Goal: Information Seeking & Learning: Find contact information

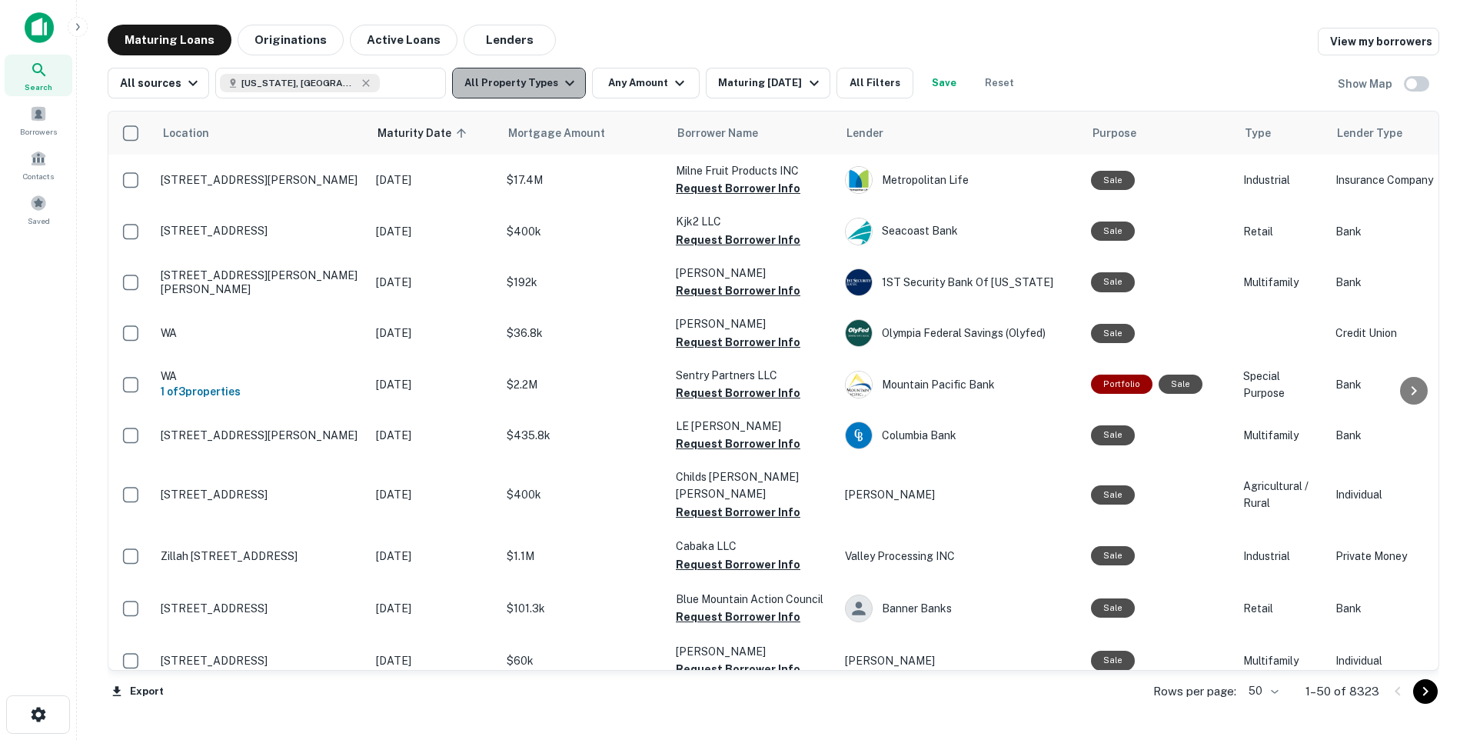
click at [561, 82] on icon "button" at bounding box center [570, 83] width 18 height 18
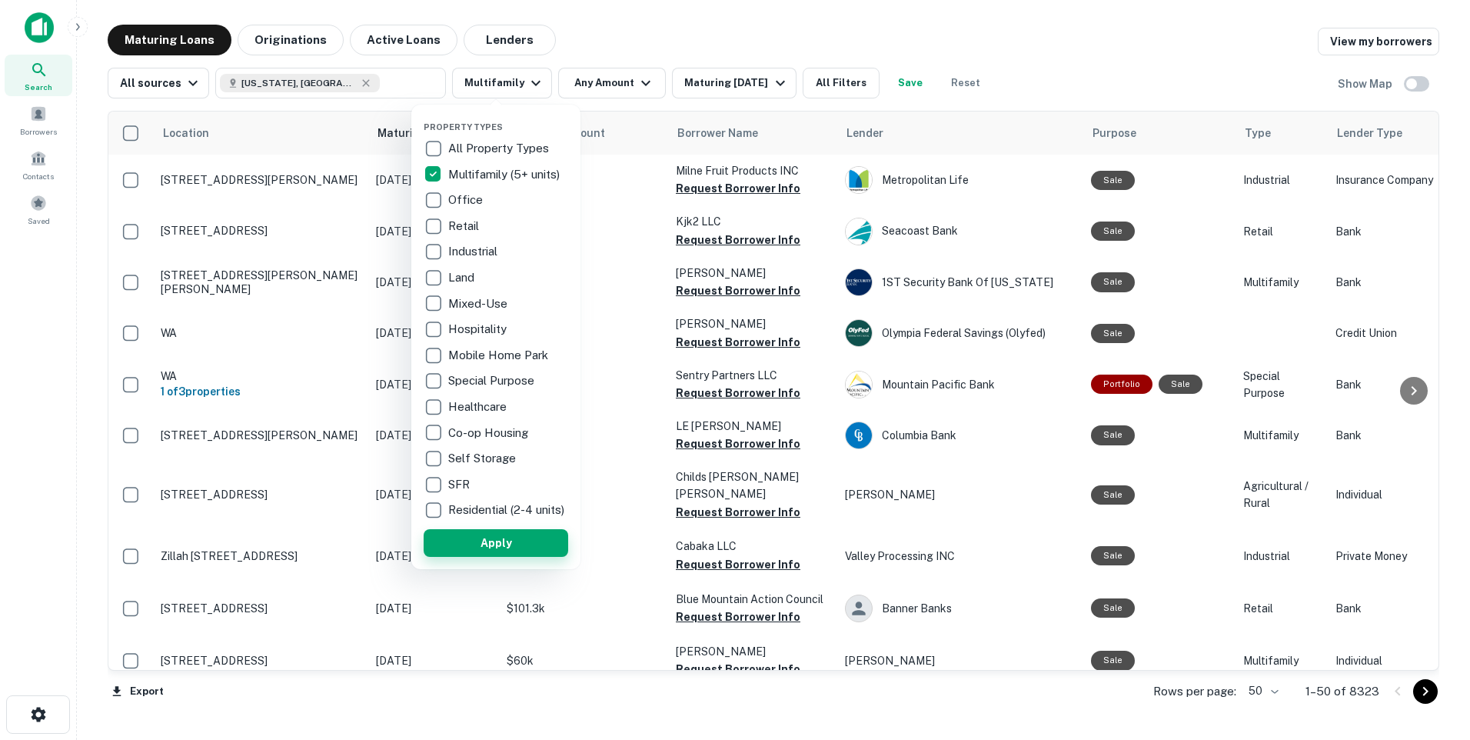
click at [494, 552] on button "Apply" at bounding box center [496, 543] width 145 height 28
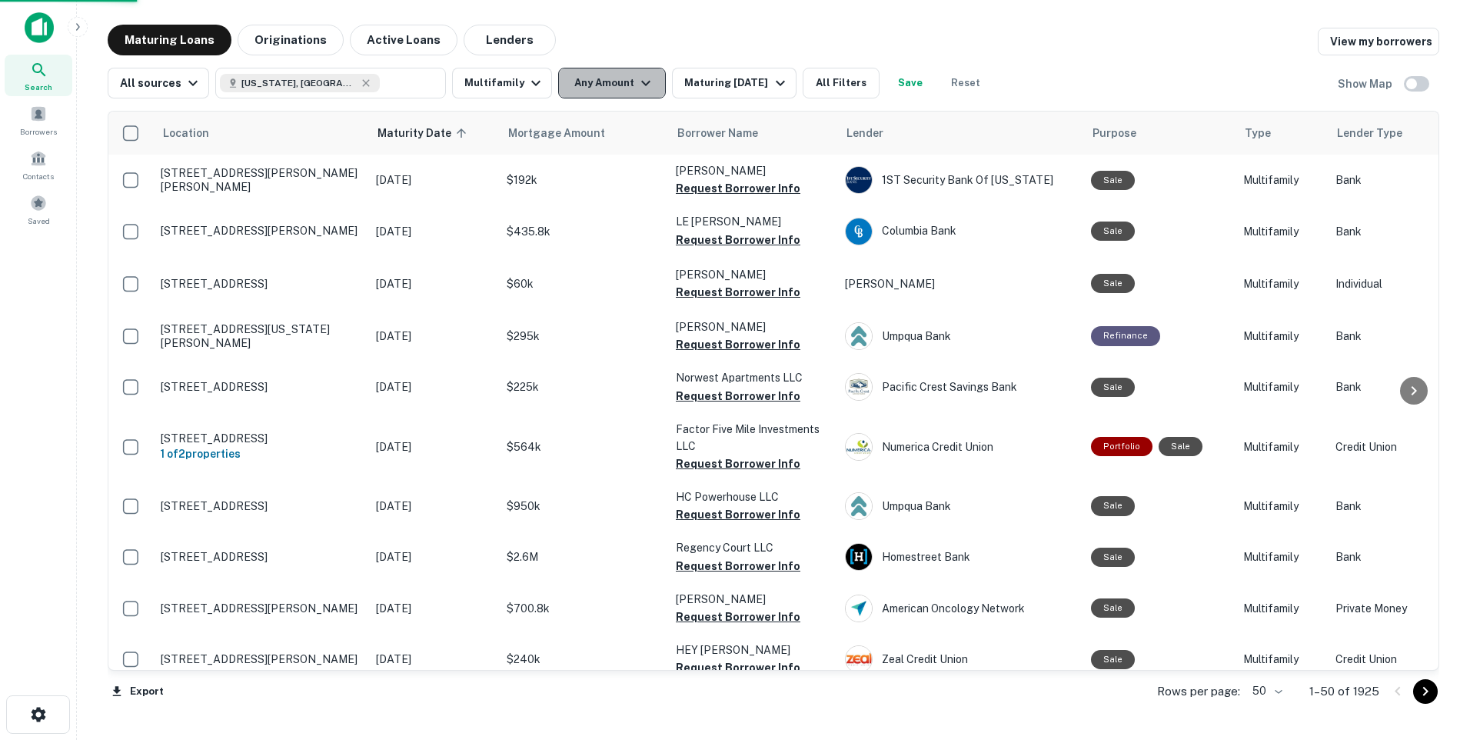
click at [639, 82] on icon "button" at bounding box center [646, 83] width 18 height 18
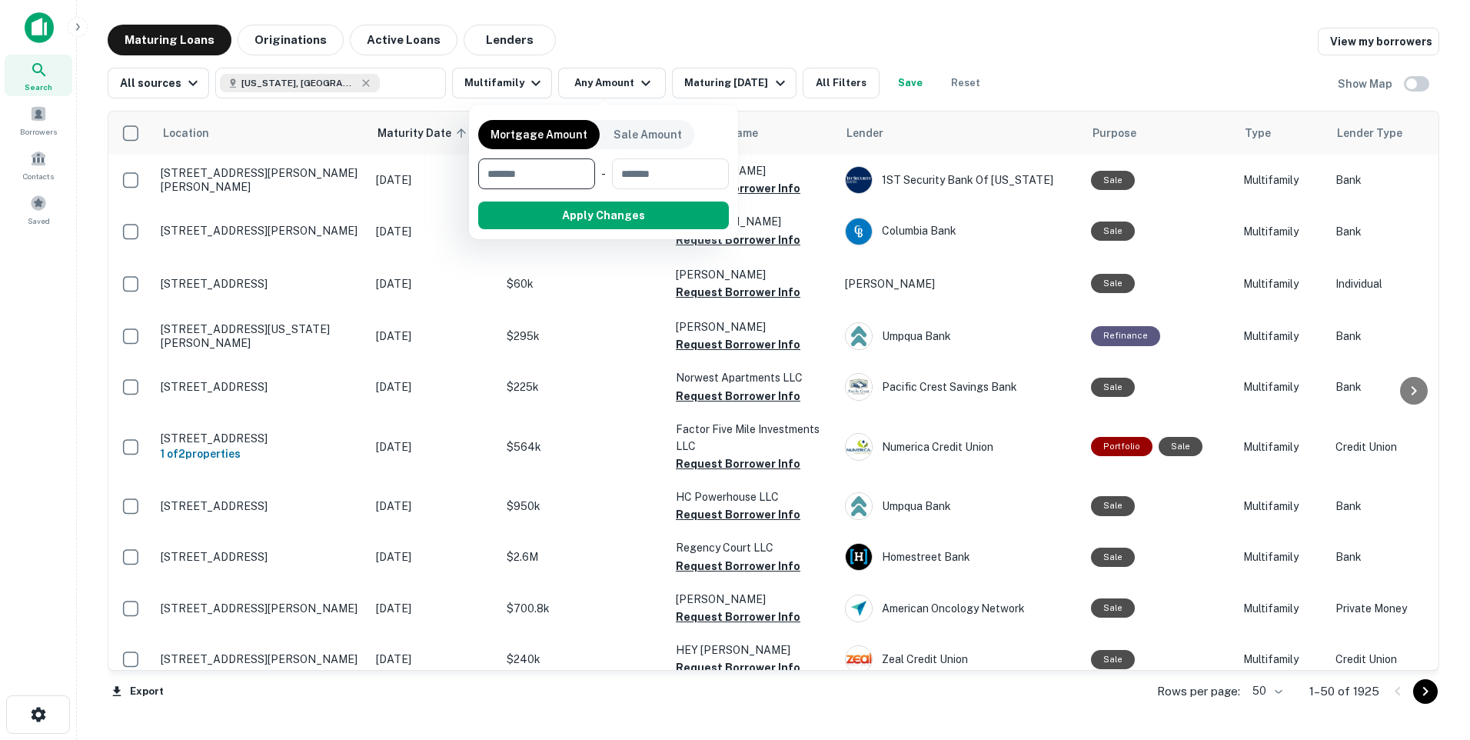
click at [508, 175] on input "number" at bounding box center [531, 173] width 106 height 31
type input "*******"
click at [634, 171] on input "number" at bounding box center [670, 173] width 98 height 31
type input "*******"
click at [632, 208] on button "Apply Changes" at bounding box center [631, 215] width 195 height 28
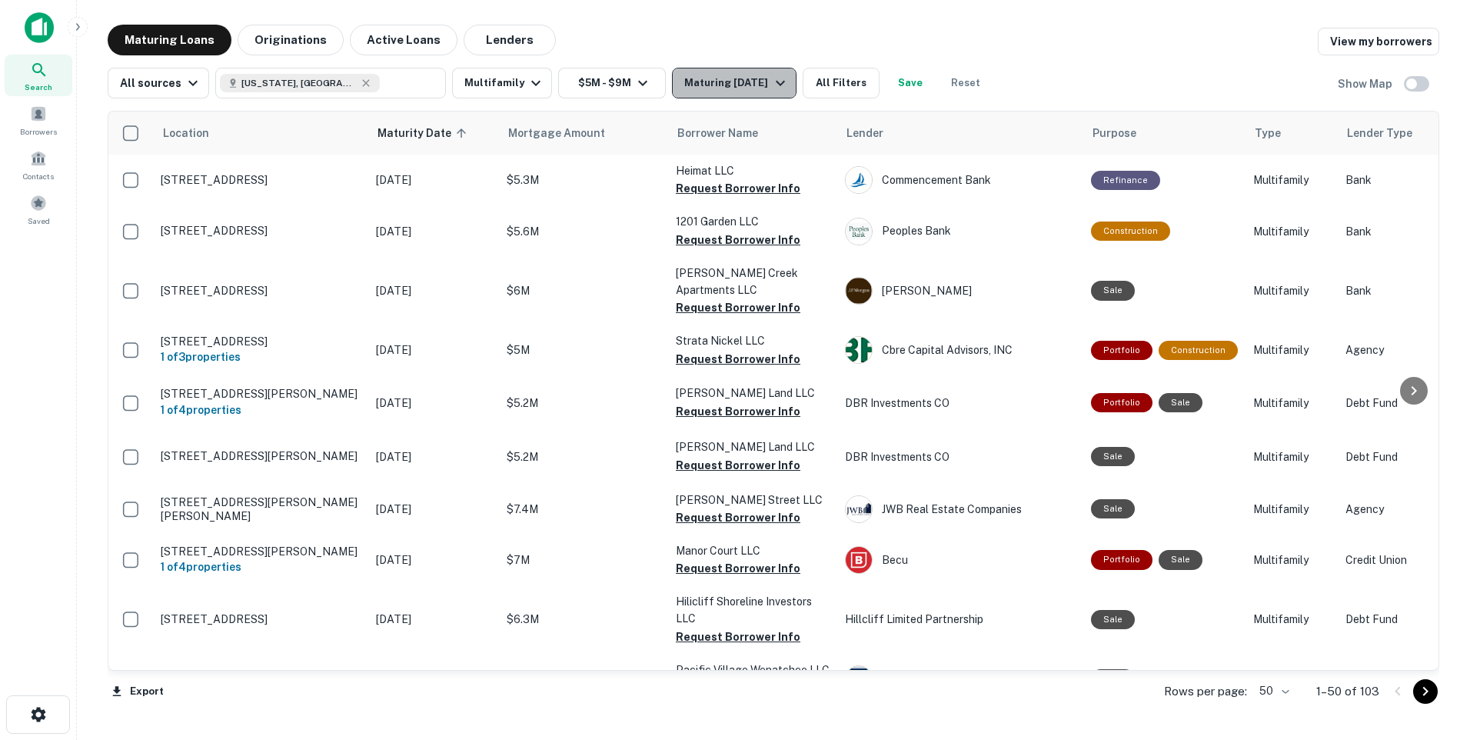
click at [771, 78] on icon "button" at bounding box center [780, 83] width 18 height 18
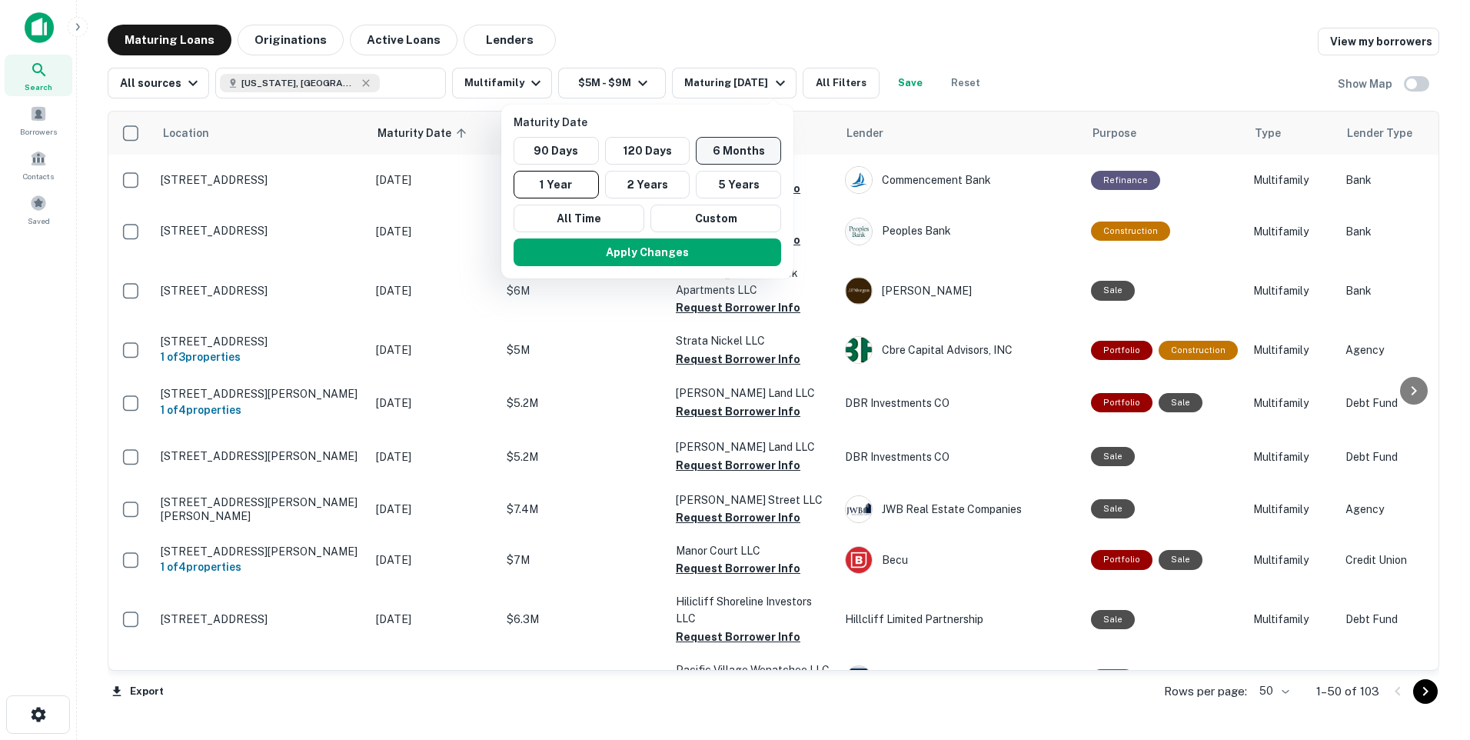
click at [744, 143] on button "6 Months" at bounding box center [738, 151] width 85 height 28
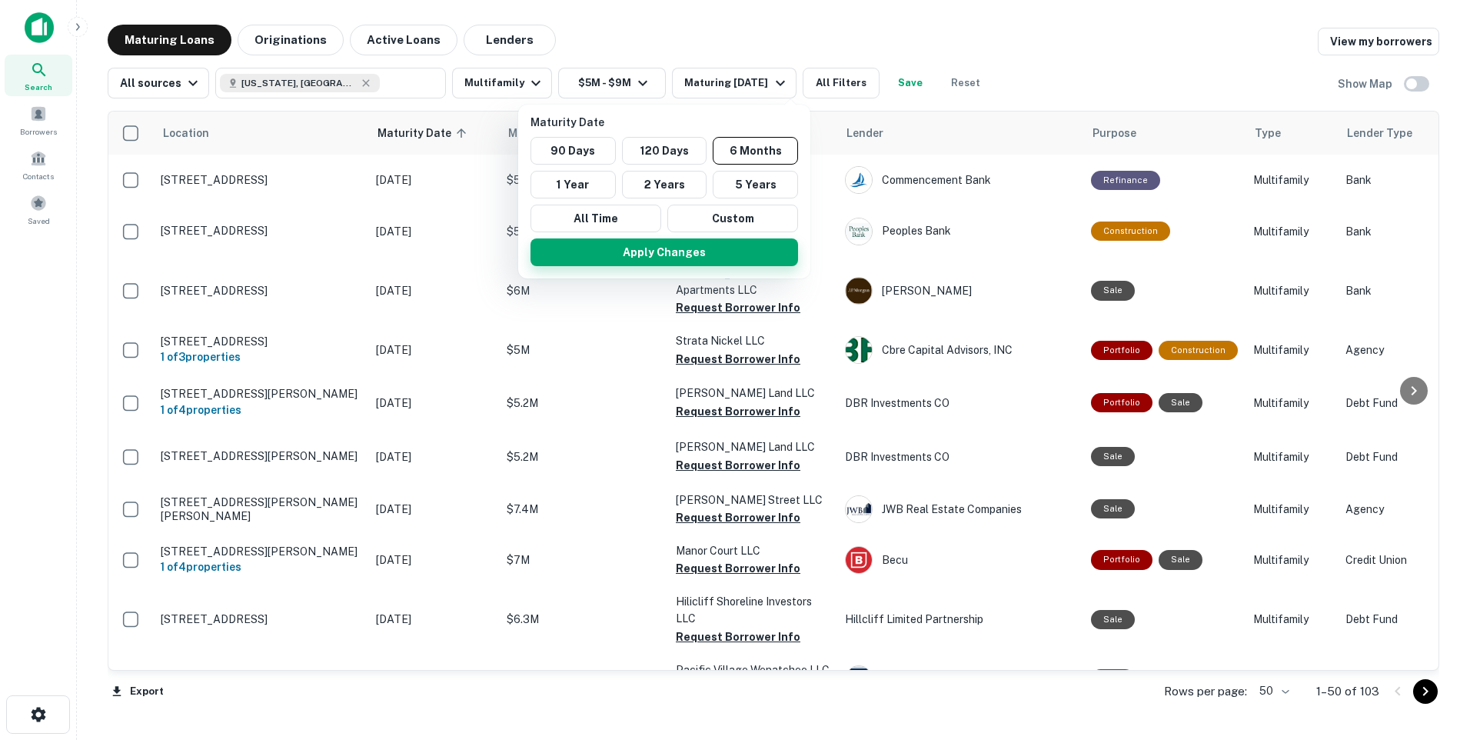
click at [684, 252] on button "Apply Changes" at bounding box center [665, 252] width 268 height 28
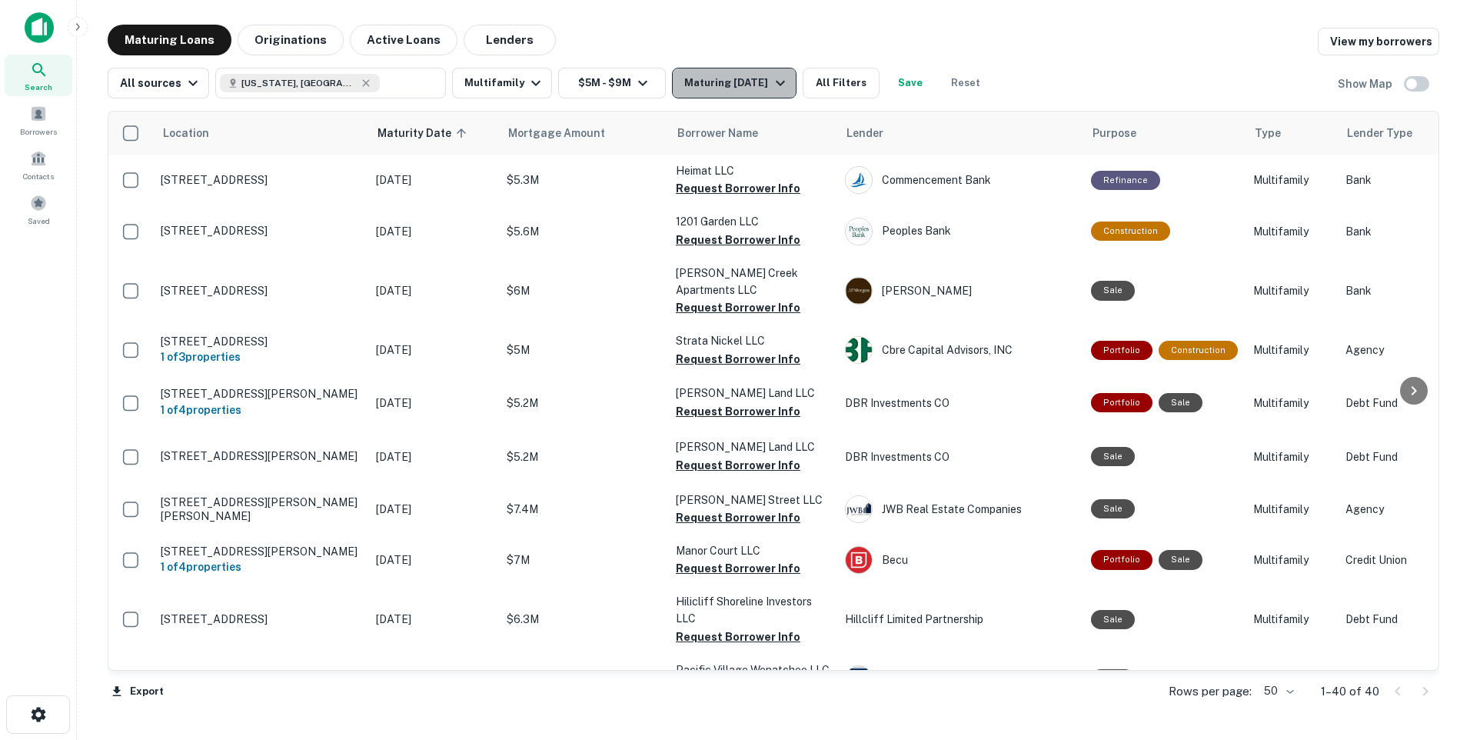
click at [785, 85] on icon "button" at bounding box center [780, 83] width 9 height 5
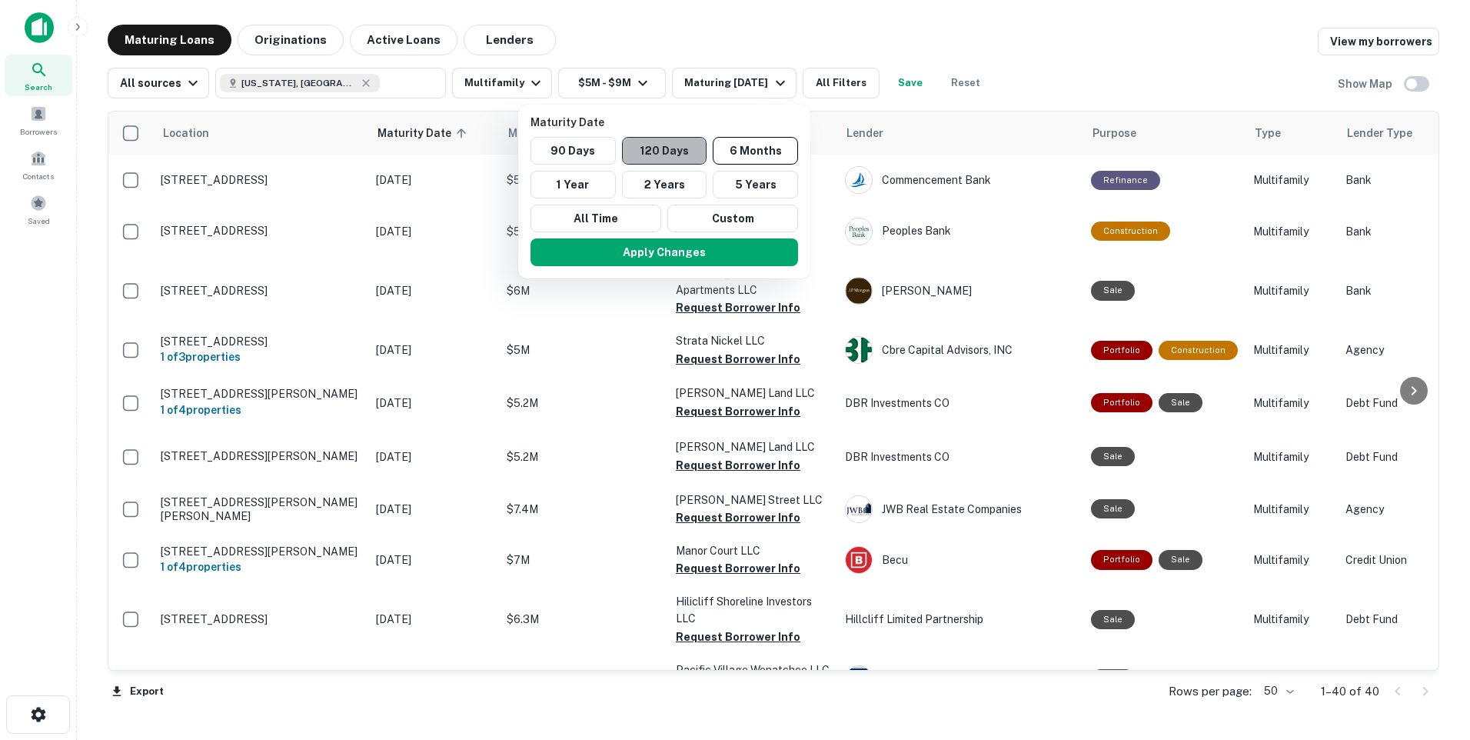
click at [670, 146] on button "120 Days" at bounding box center [664, 151] width 85 height 28
click at [667, 250] on button "Apply Changes" at bounding box center [662, 252] width 268 height 28
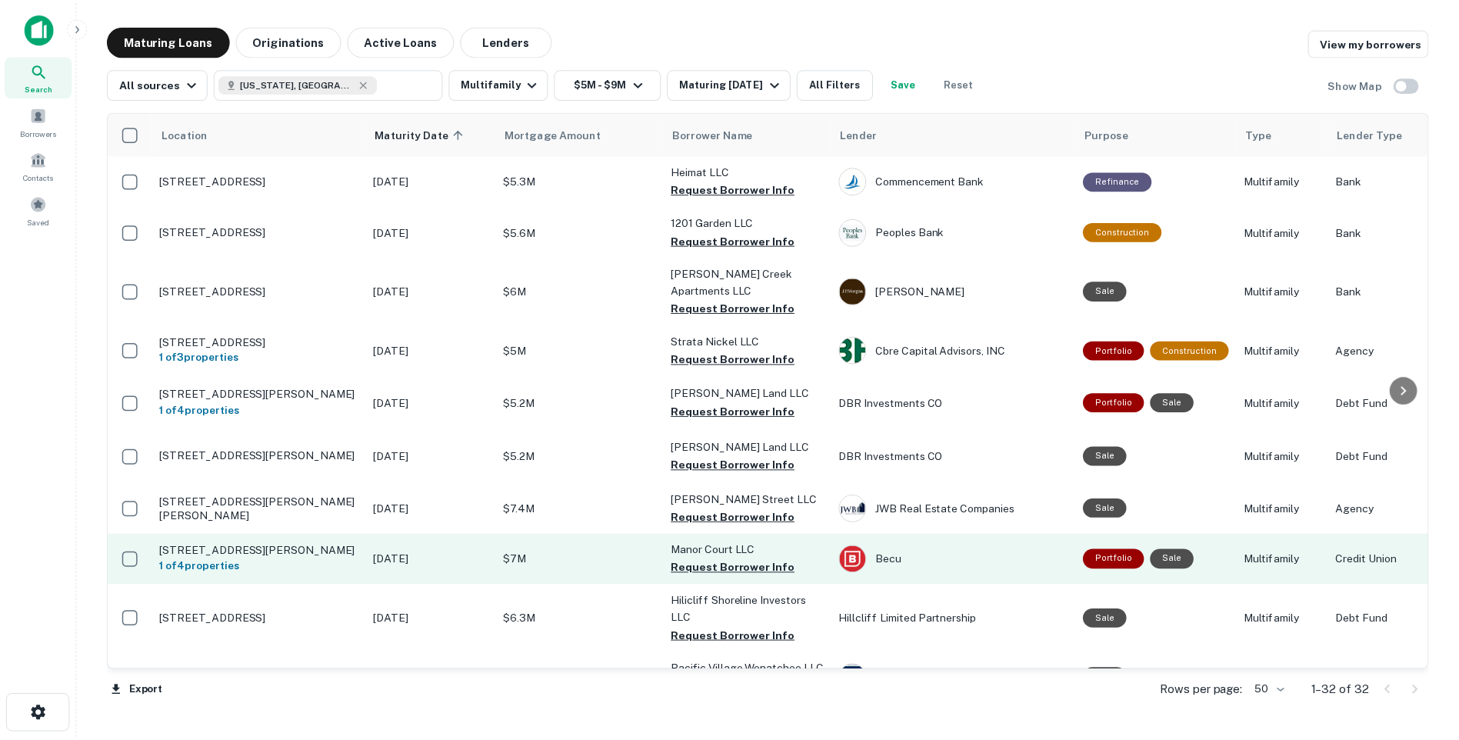
scroll to position [77, 0]
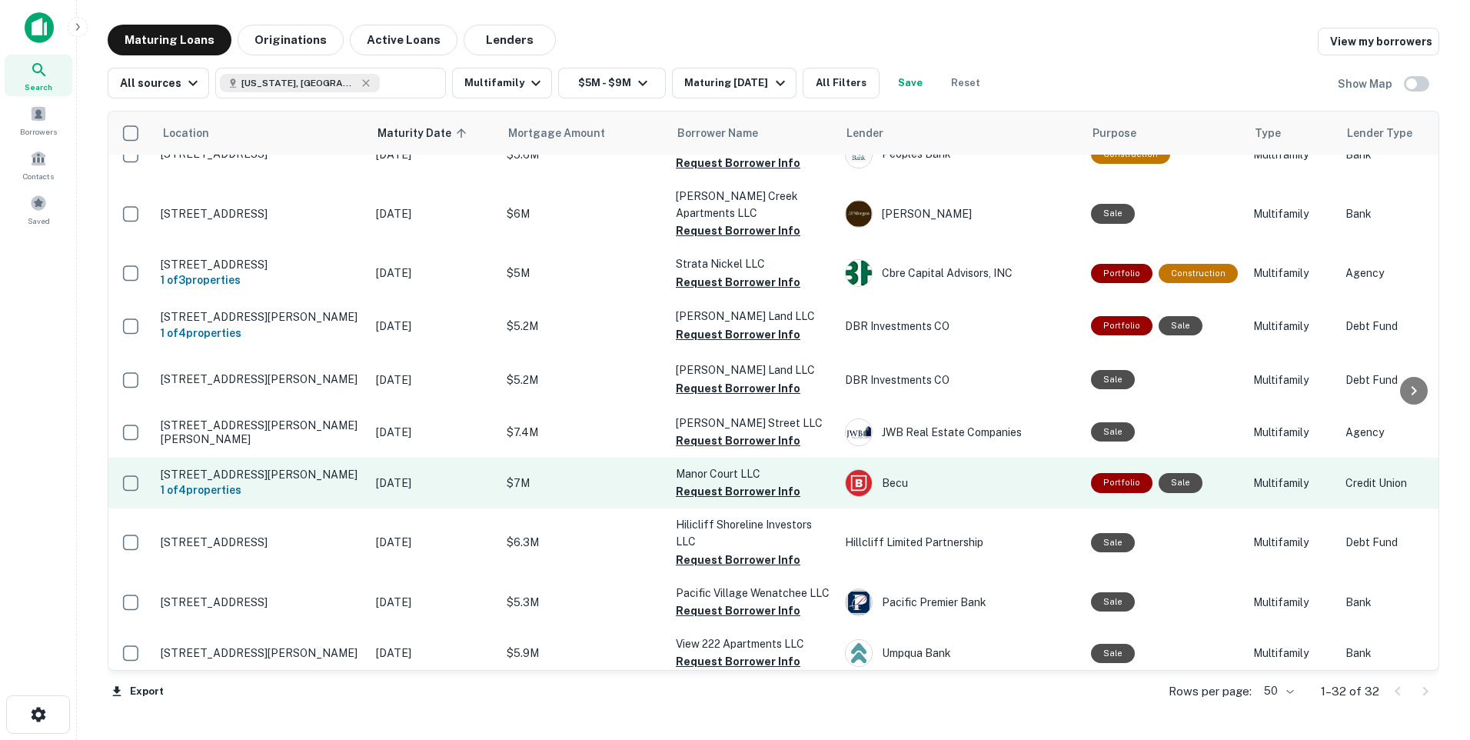
click at [323, 477] on p "[STREET_ADDRESS][PERSON_NAME]" at bounding box center [261, 475] width 200 height 14
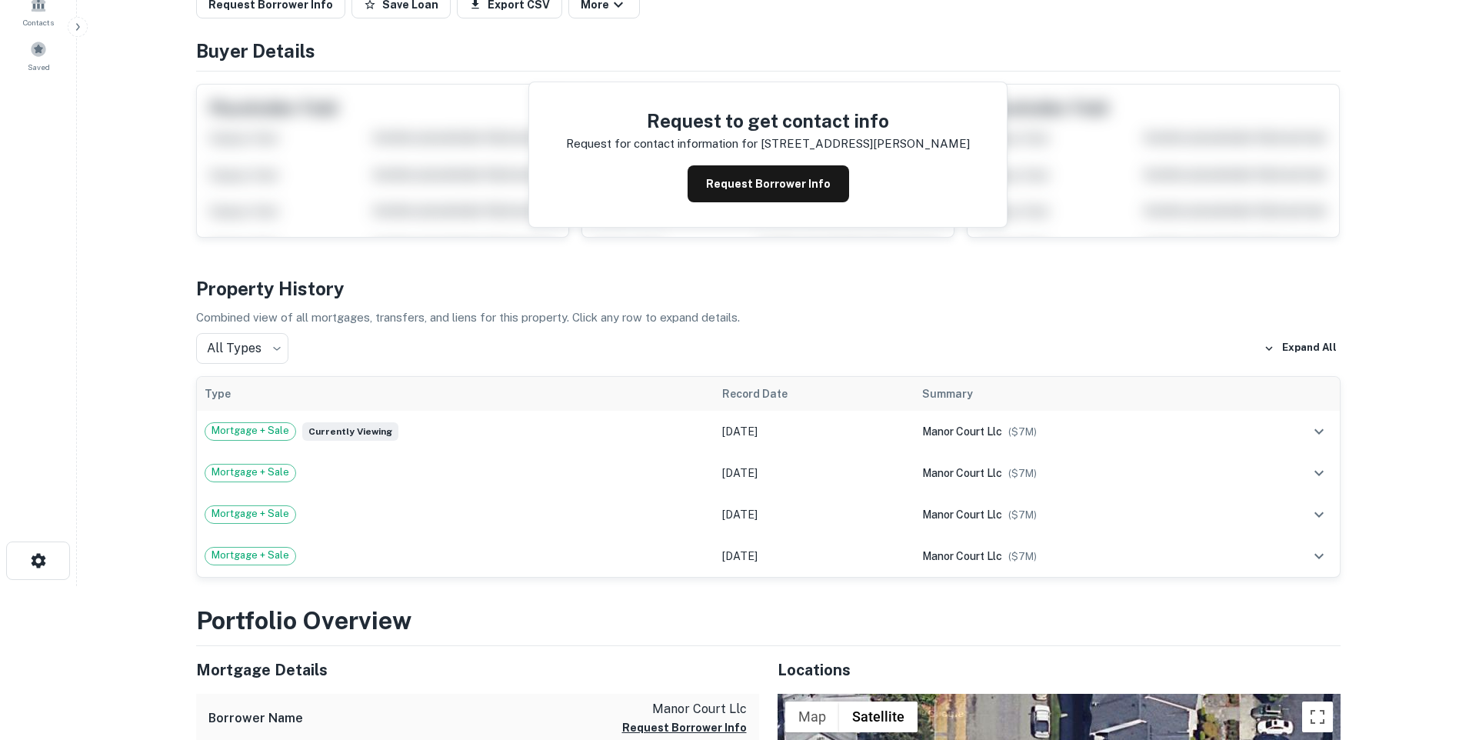
scroll to position [77, 0]
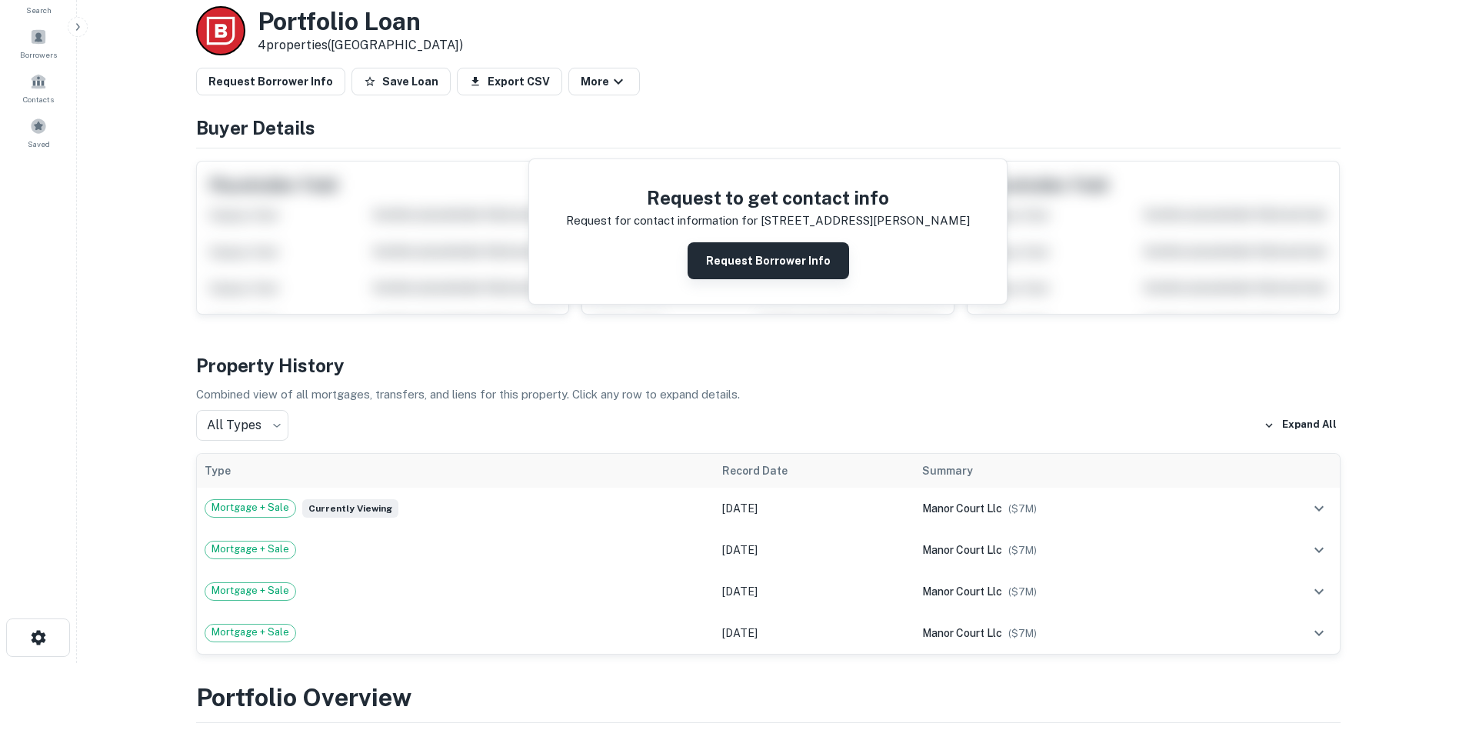
click at [778, 265] on button "Request Borrower Info" at bounding box center [767, 260] width 161 height 37
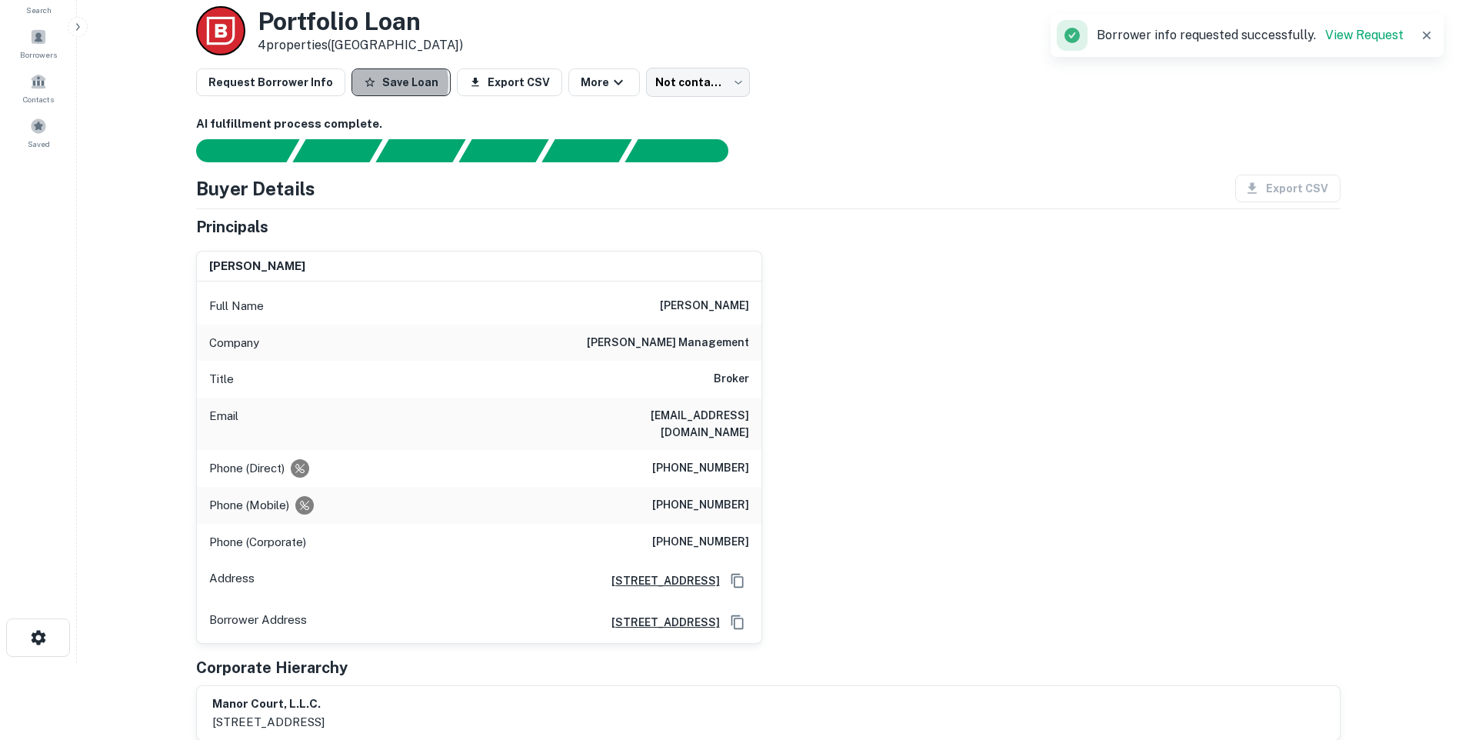
click at [375, 82] on button "Save Loan" at bounding box center [400, 82] width 99 height 28
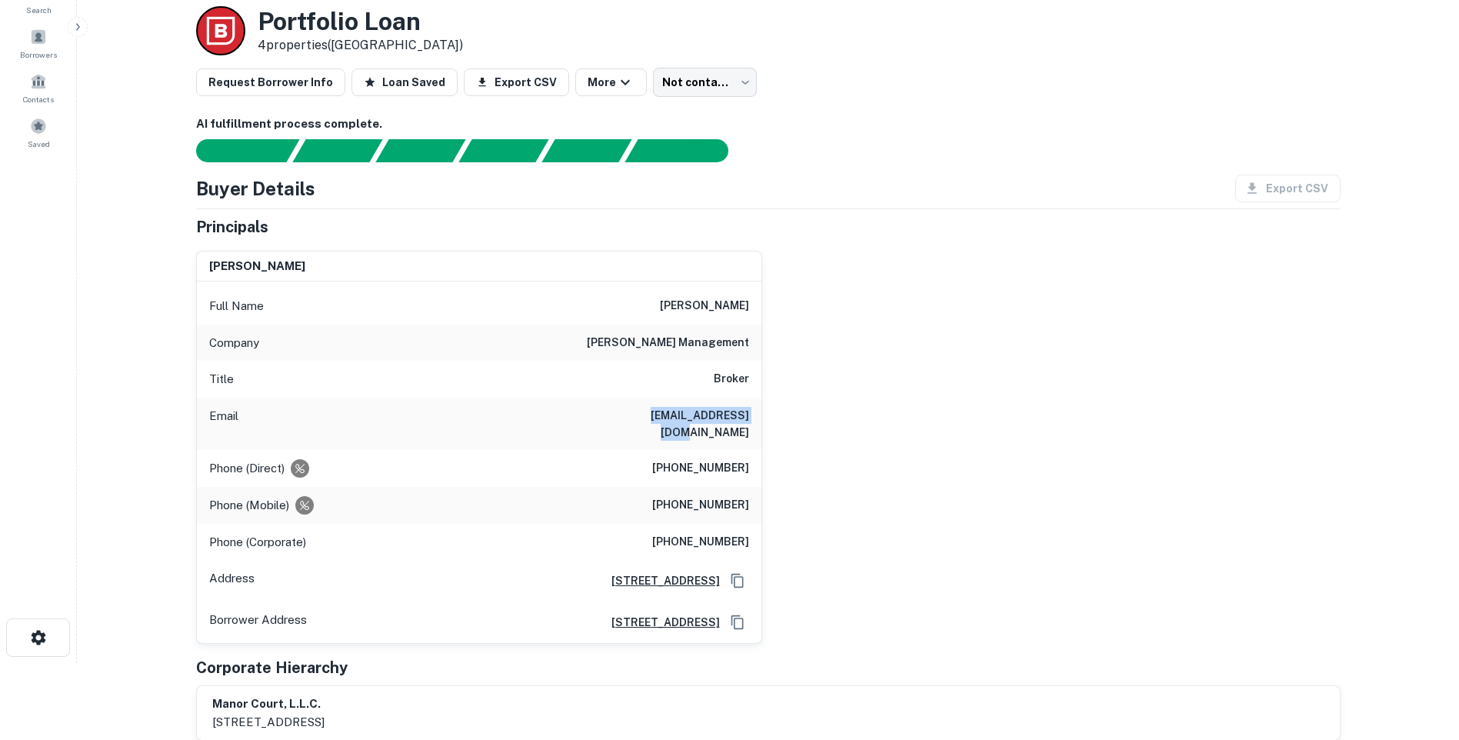
drag, startPoint x: 634, startPoint y: 414, endPoint x: 751, endPoint y: 428, distance: 116.9
click at [751, 428] on div "Email kathyd@dmcimail.com" at bounding box center [479, 424] width 564 height 52
click at [697, 421] on h6 "kathyd@dmcimail.com" at bounding box center [656, 424] width 185 height 34
copy h6 "kathyd@dmcimail.com"
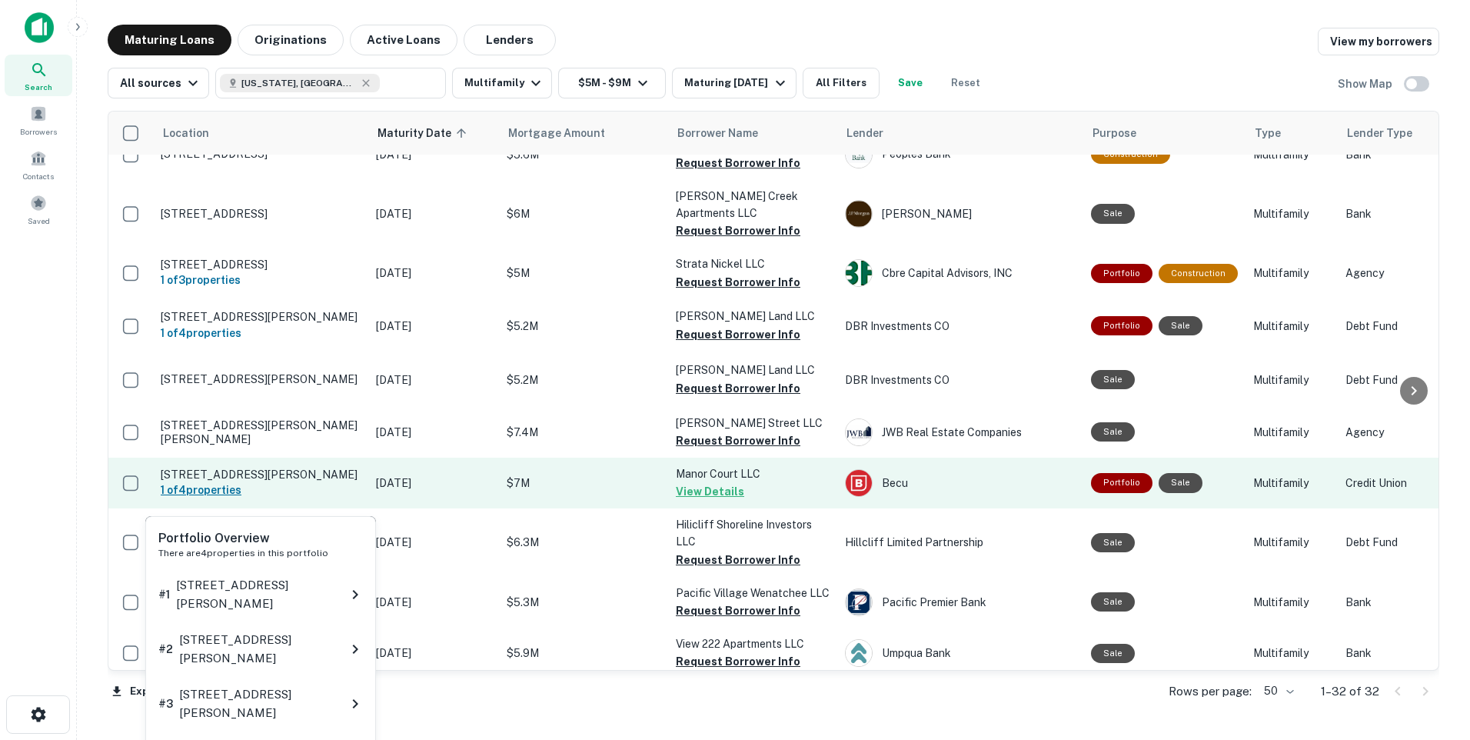
scroll to position [231, 0]
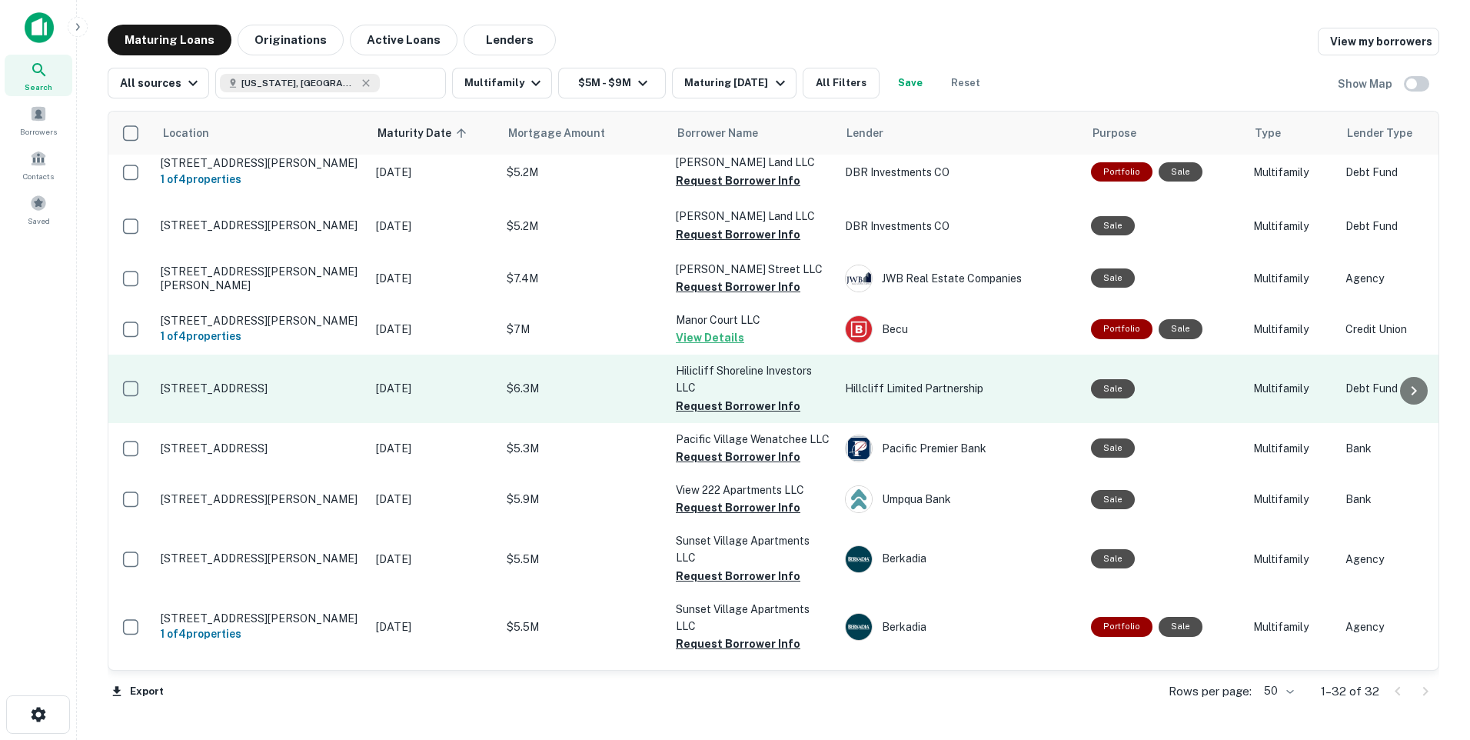
click at [415, 397] on p "[DATE]" at bounding box center [433, 388] width 115 height 17
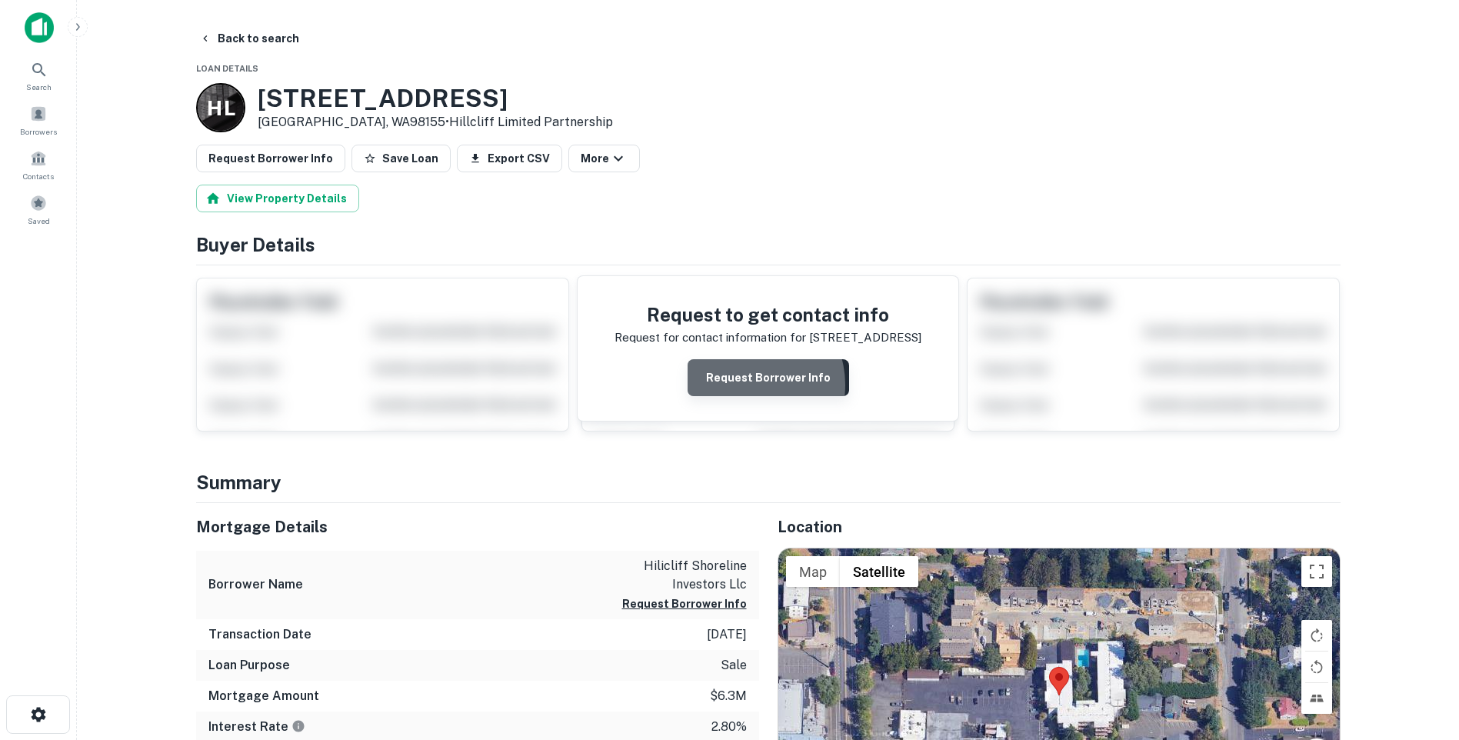
click at [753, 385] on button "Request Borrower Info" at bounding box center [767, 377] width 161 height 37
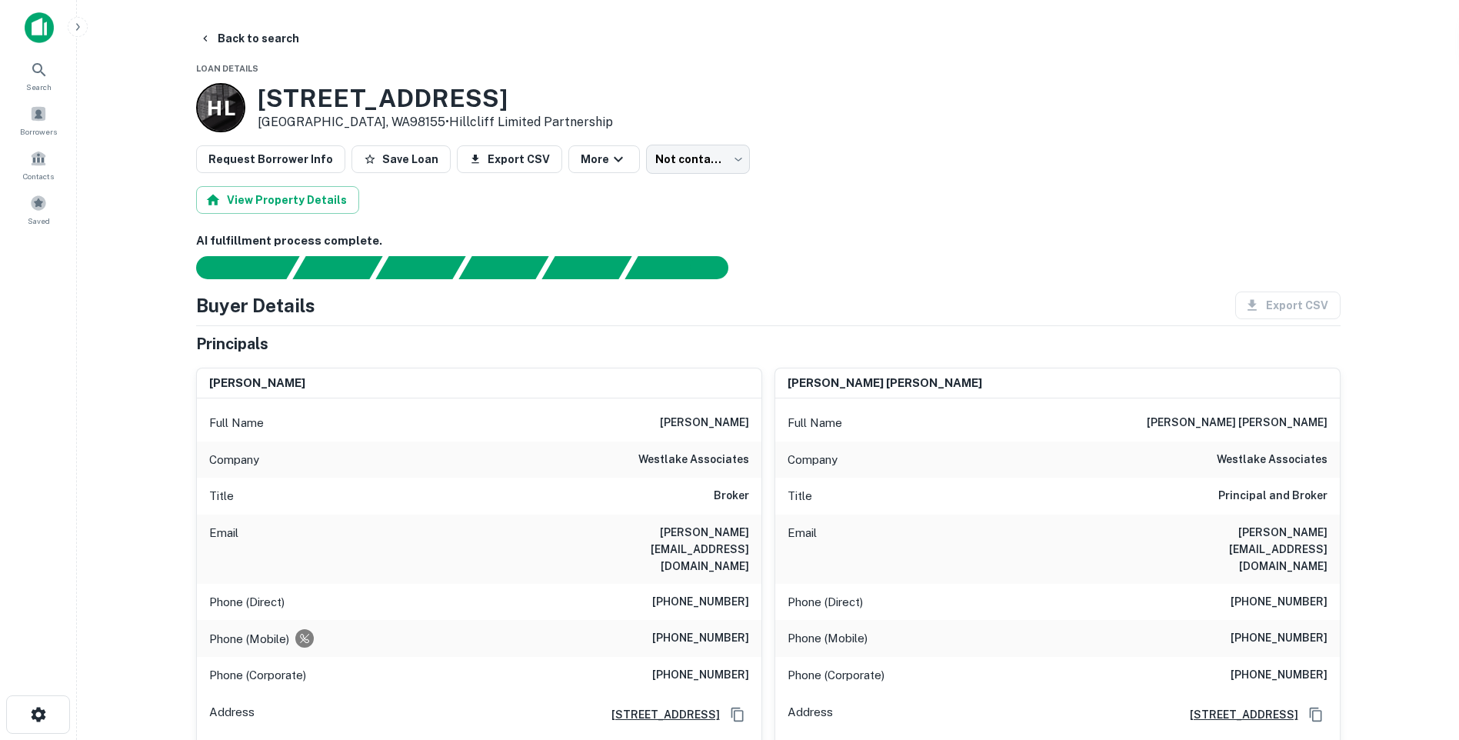
click at [567, 531] on div "Email hagstrom@westlakeassociates.com" at bounding box center [479, 548] width 564 height 69
click at [394, 162] on button "Save Loan" at bounding box center [400, 159] width 99 height 28
drag, startPoint x: 571, startPoint y: 529, endPoint x: 748, endPoint y: 525, distance: 176.9
click at [748, 525] on h6 "hagstrom@westlakeassociates.com" at bounding box center [656, 549] width 185 height 51
copy h6 "hagstrom@westlakeassociates.com"
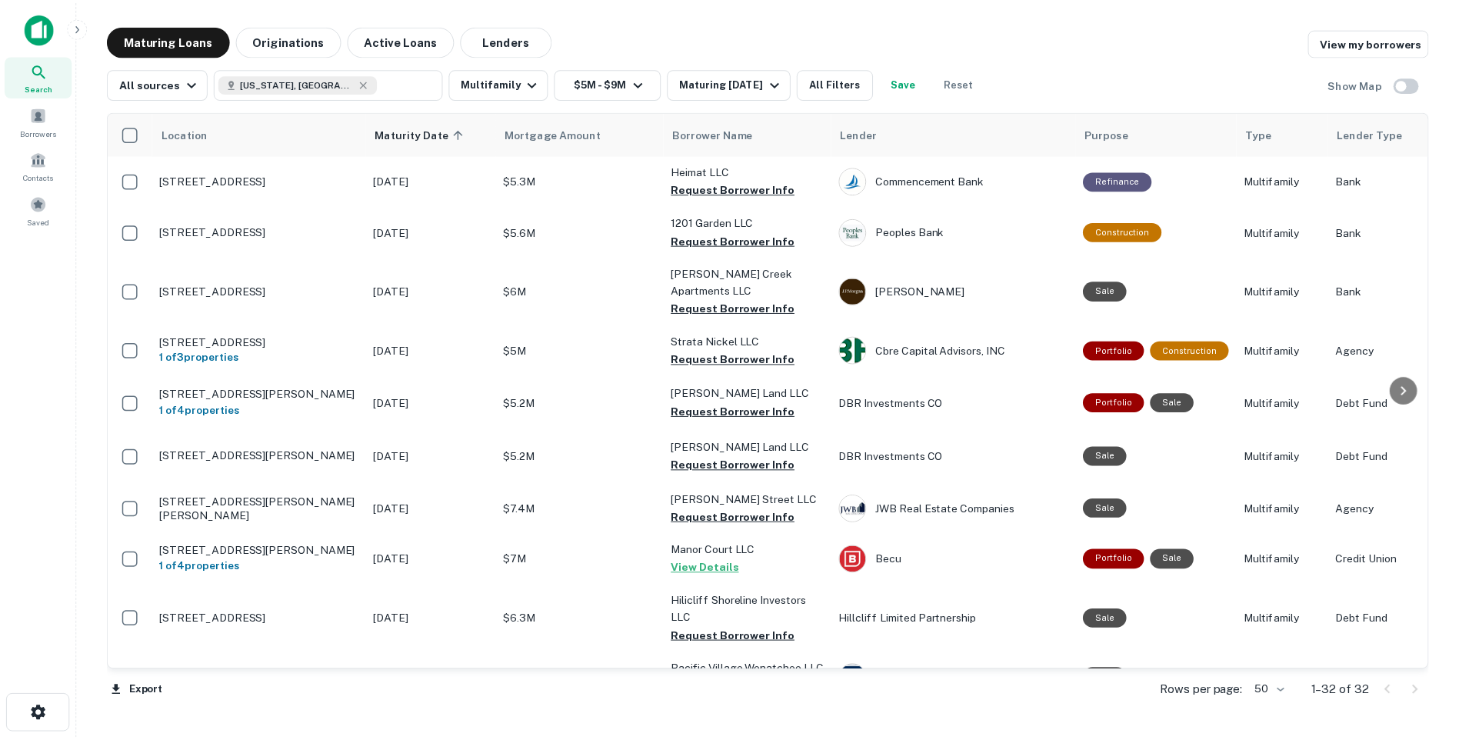
scroll to position [231, 0]
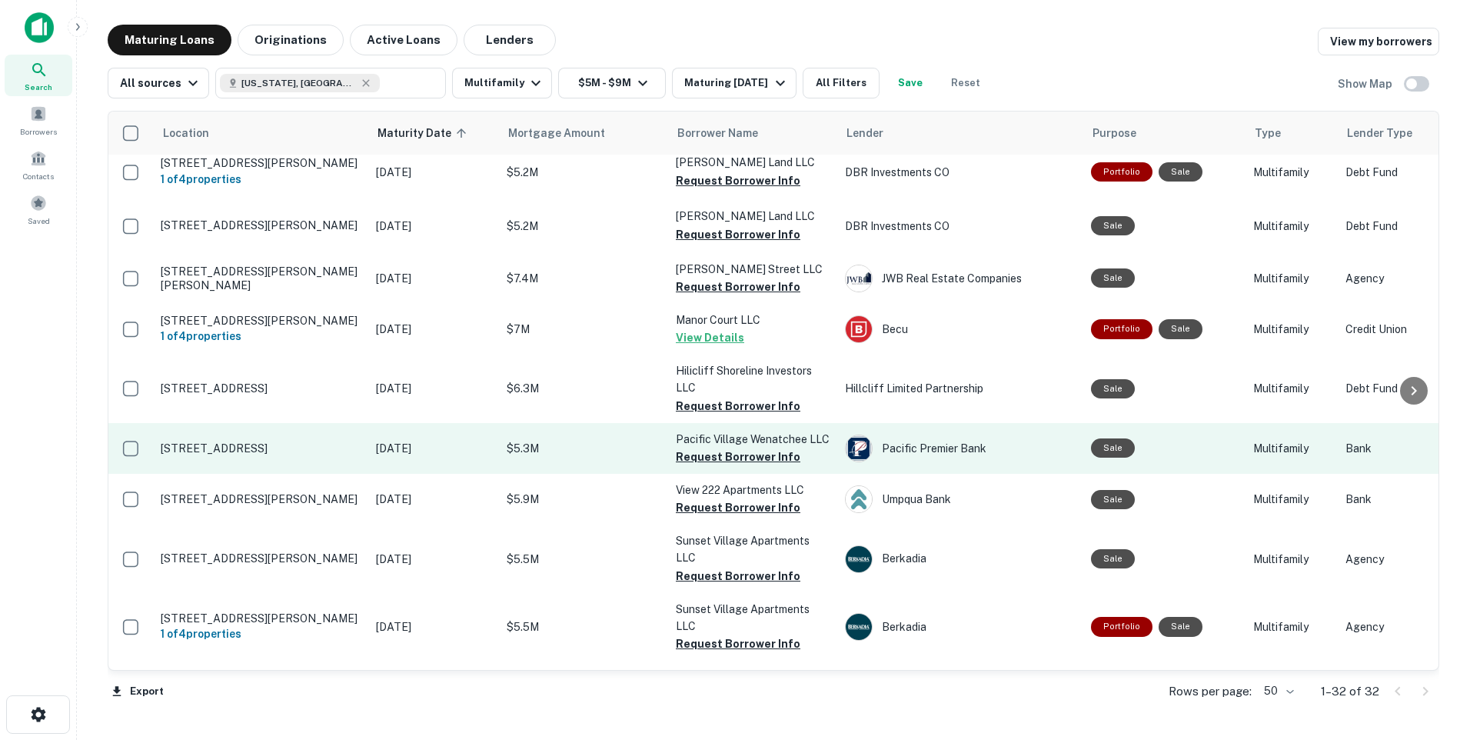
click at [329, 454] on p "[STREET_ADDRESS]" at bounding box center [261, 448] width 200 height 14
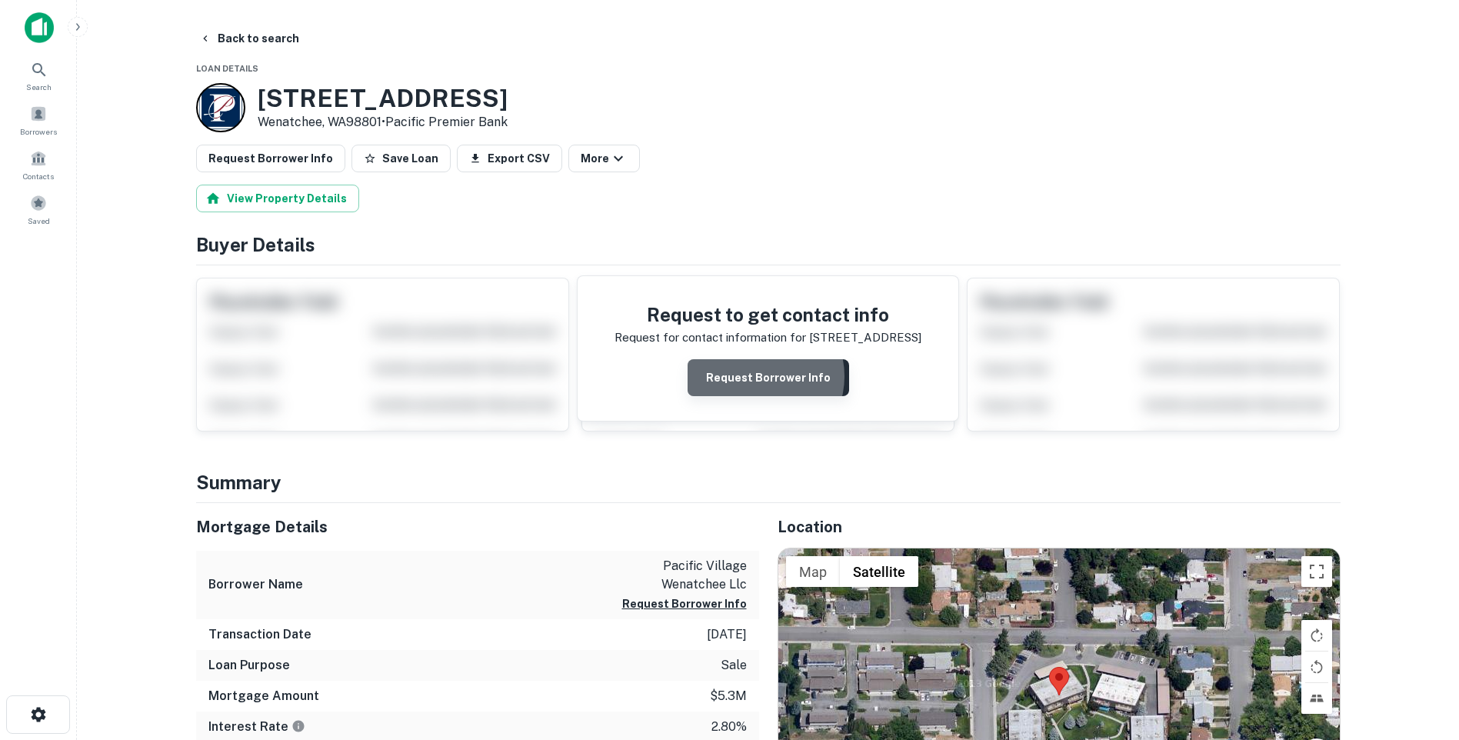
click at [758, 376] on button "Request Borrower Info" at bounding box center [767, 377] width 161 height 37
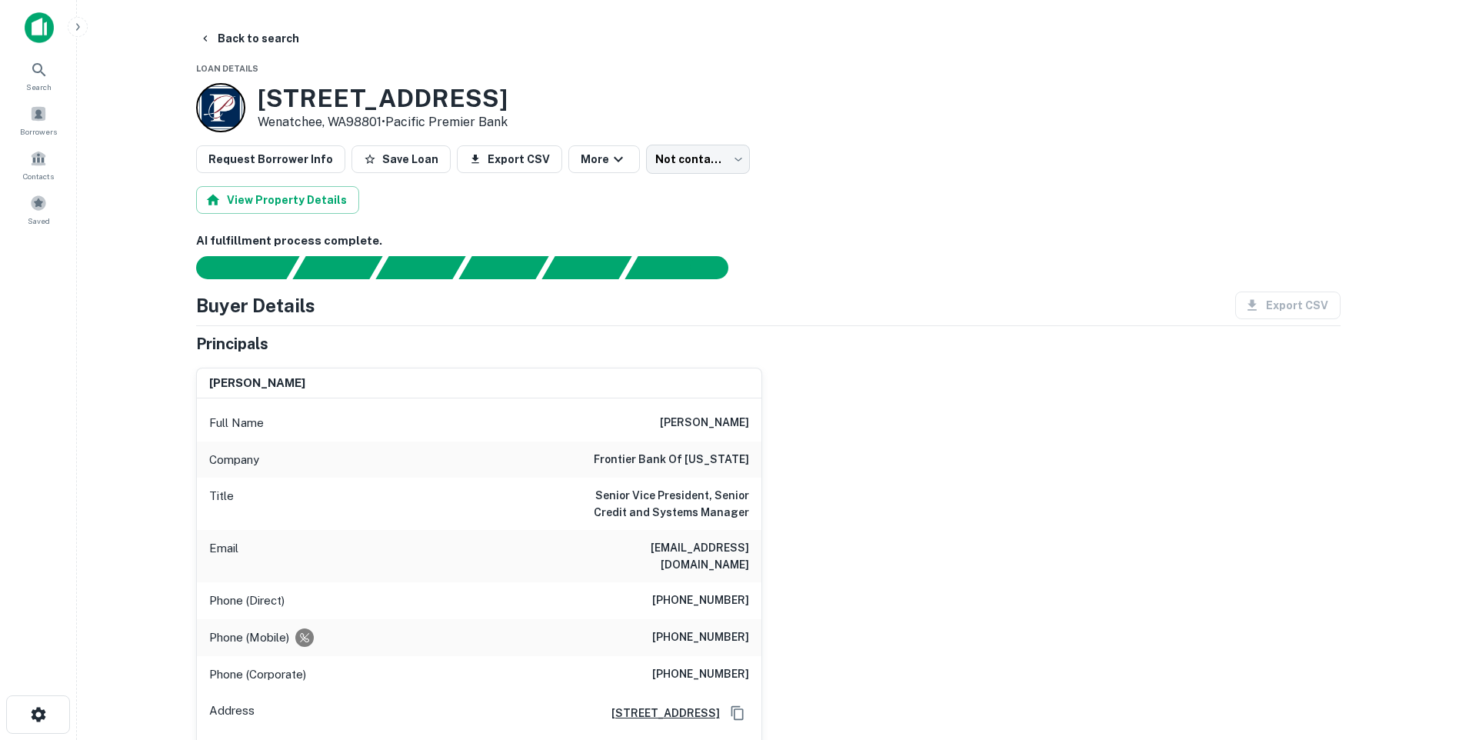
drag, startPoint x: 580, startPoint y: 549, endPoint x: 746, endPoint y: 564, distance: 166.7
click at [746, 564] on div "Email jcurtis@frontierbankoftexas.bank" at bounding box center [479, 556] width 564 height 52
copy h6 "jcurtis@frontierbankoftexas.bank"
click at [398, 158] on button "Save Loan" at bounding box center [400, 159] width 99 height 28
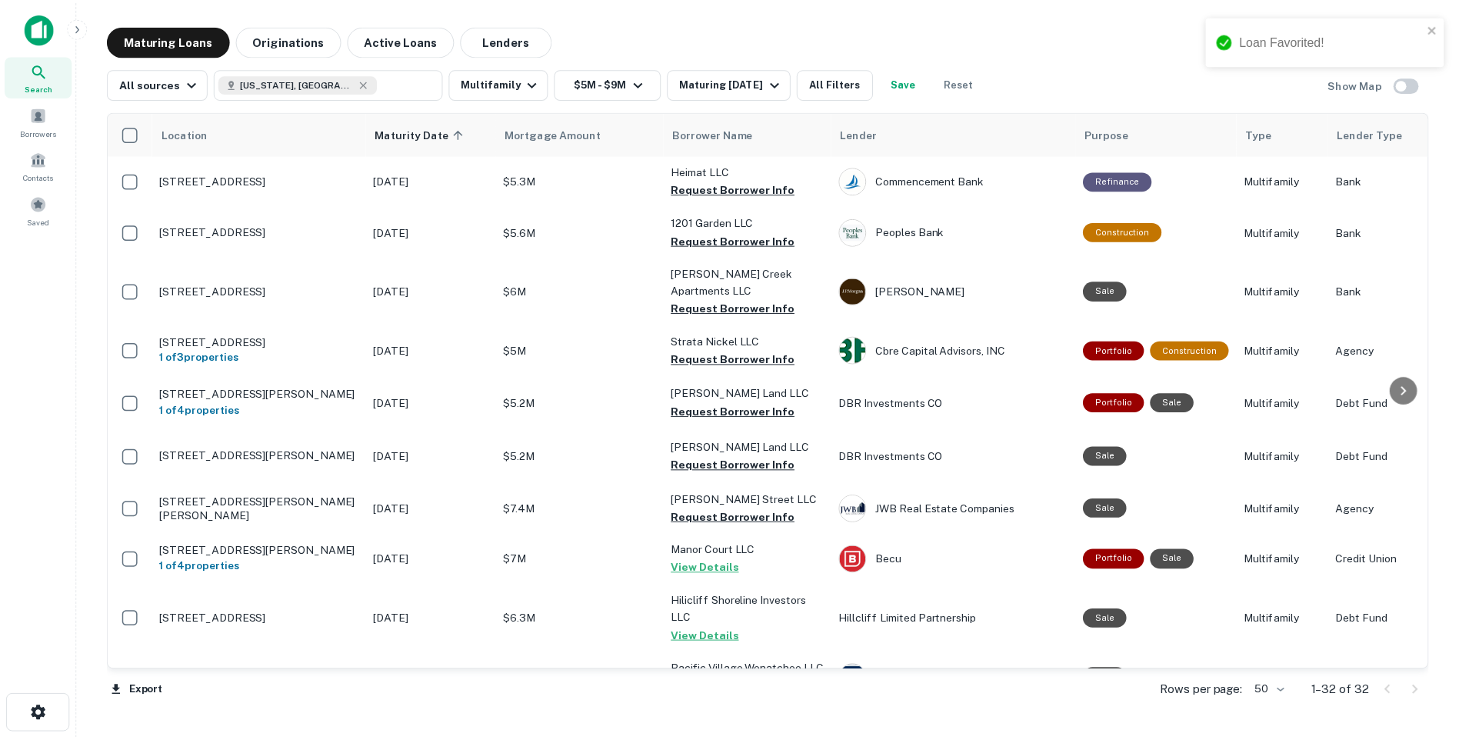
scroll to position [231, 0]
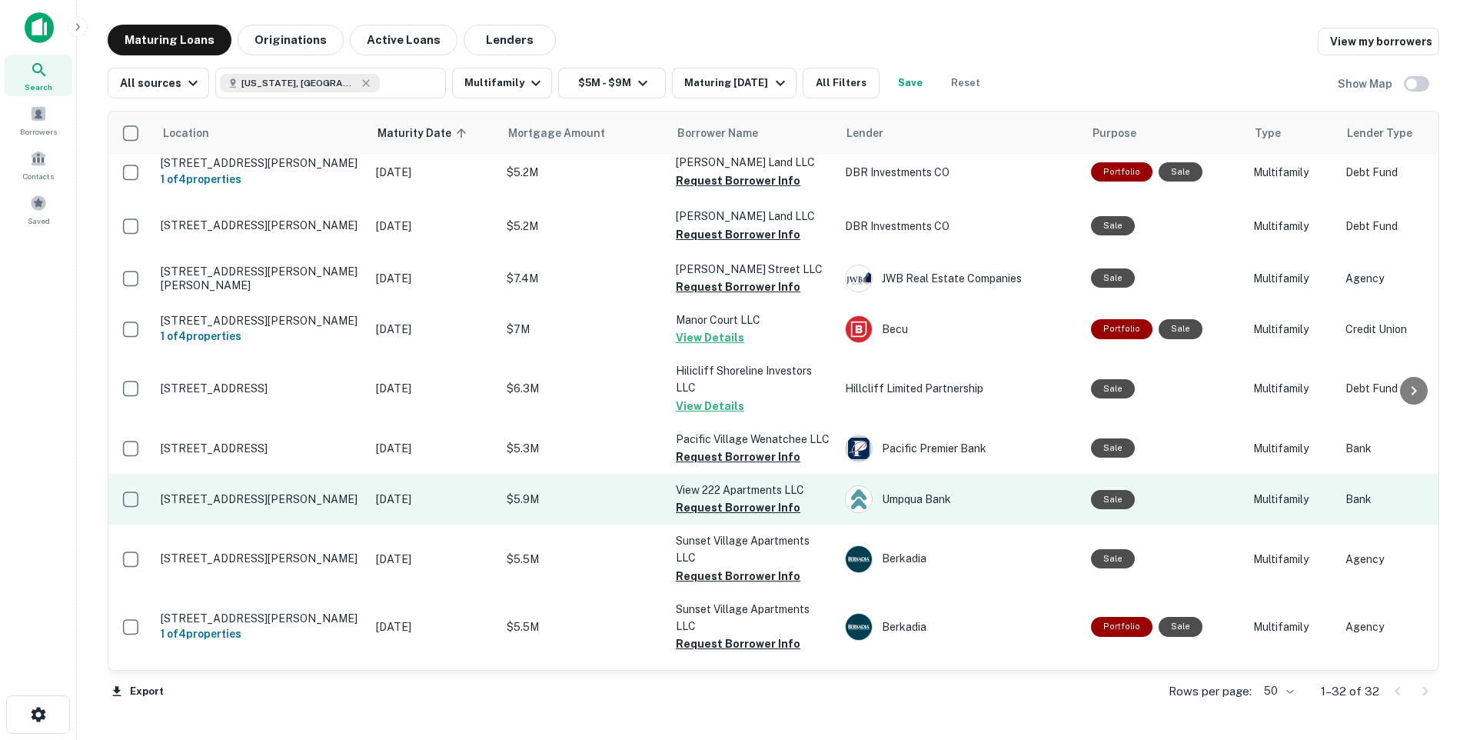
click at [298, 506] on p "[STREET_ADDRESS][PERSON_NAME]" at bounding box center [261, 499] width 200 height 14
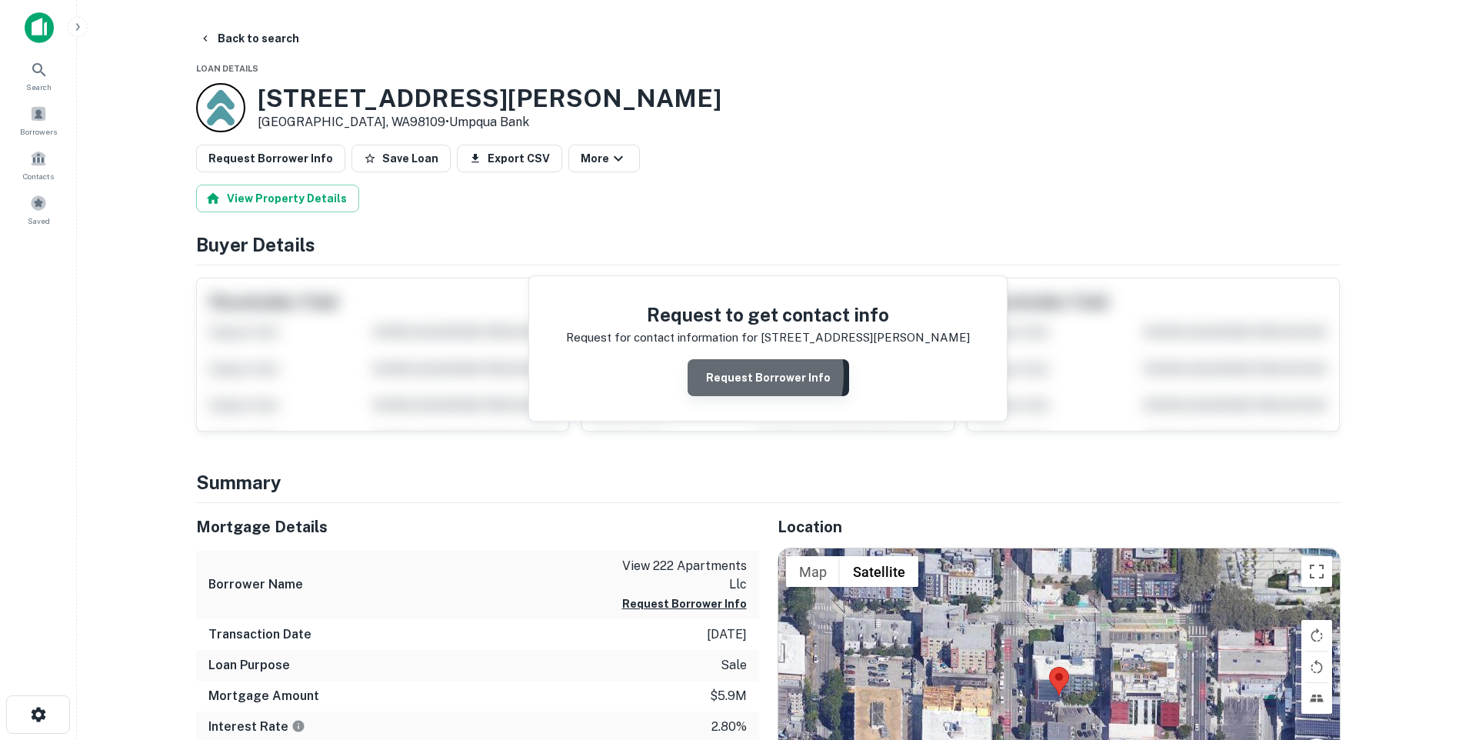
click at [735, 375] on button "Request Borrower Info" at bounding box center [767, 377] width 161 height 37
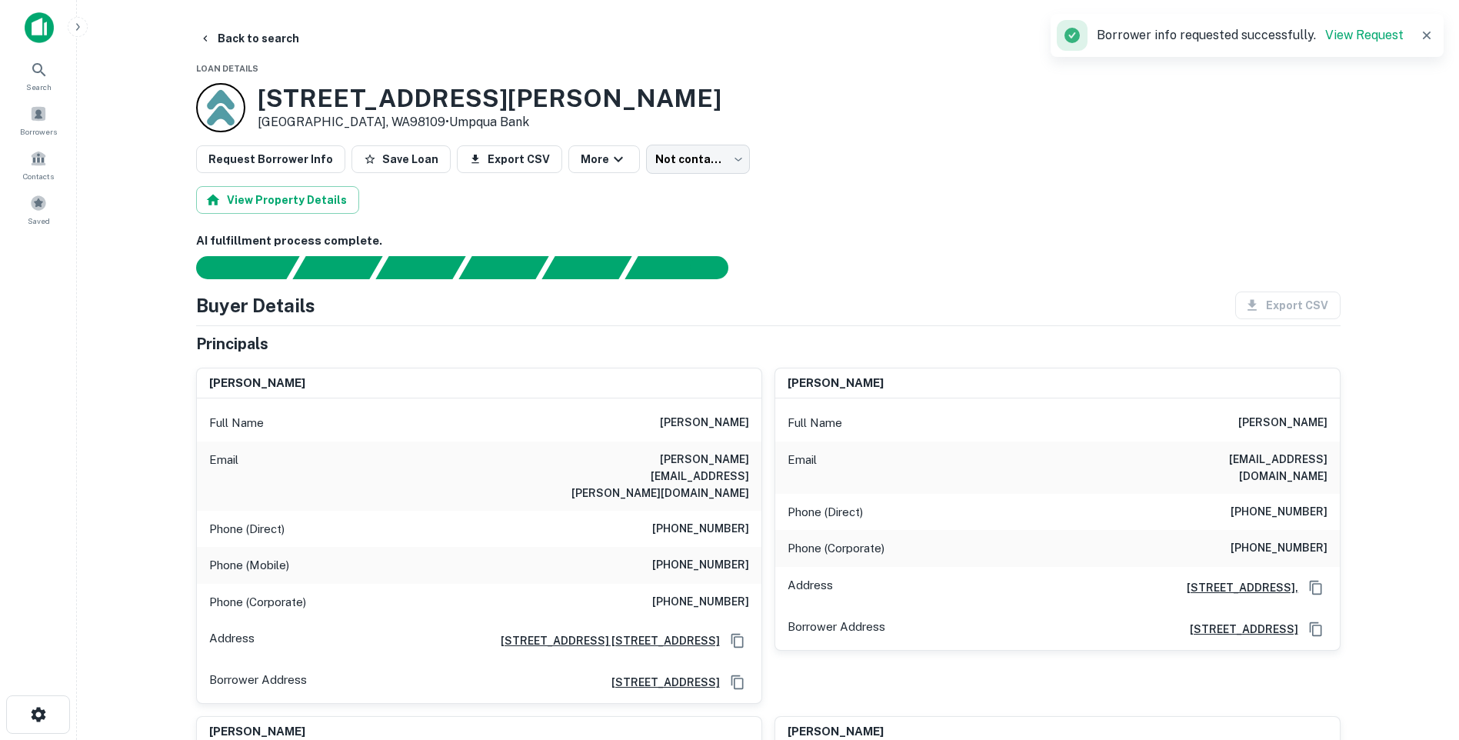
scroll to position [77, 0]
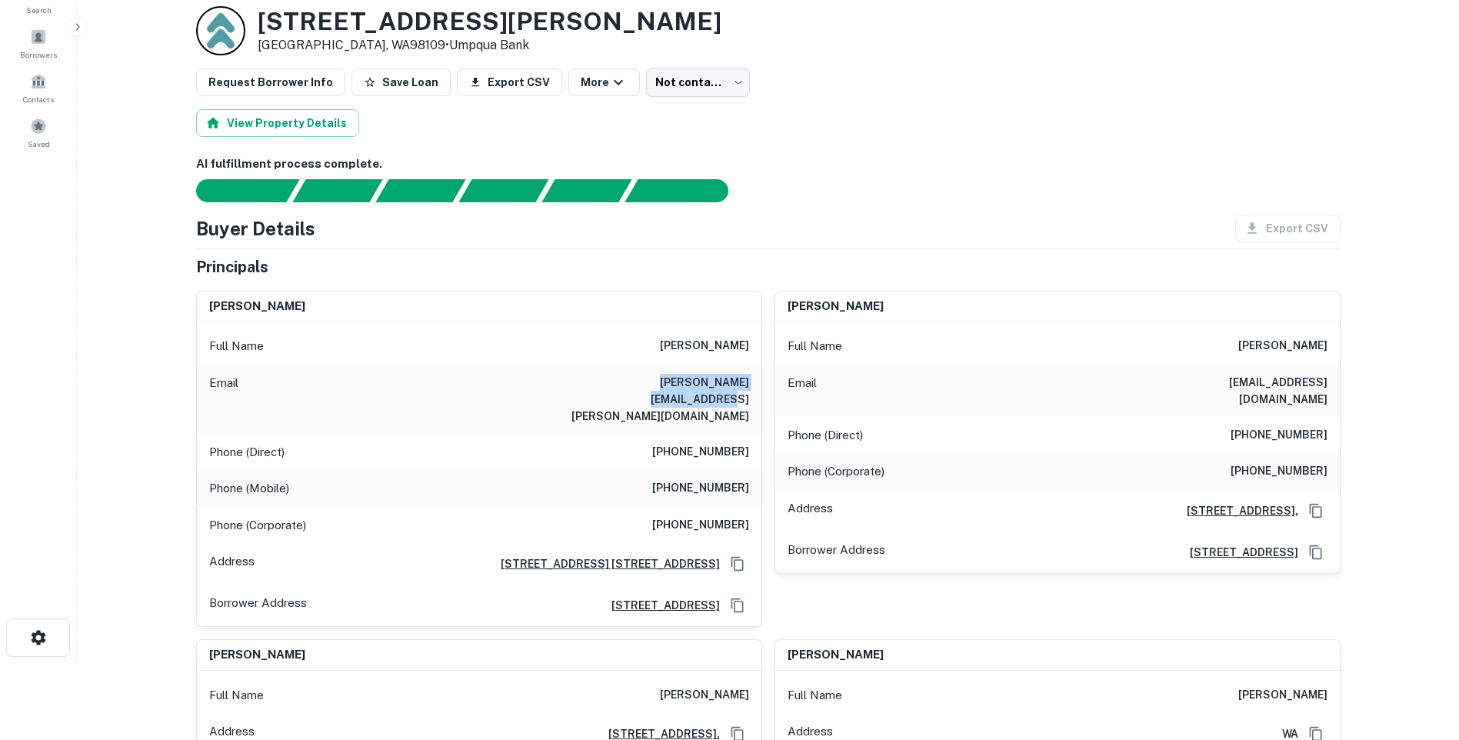
drag, startPoint x: 603, startPoint y: 381, endPoint x: 756, endPoint y: 394, distance: 153.6
click at [756, 394] on div "Email ellen.freeman@netscape.net" at bounding box center [479, 399] width 564 height 69
copy h6 "ellen.freeman@netscape.net"
click at [394, 78] on button "Save Loan" at bounding box center [400, 82] width 99 height 28
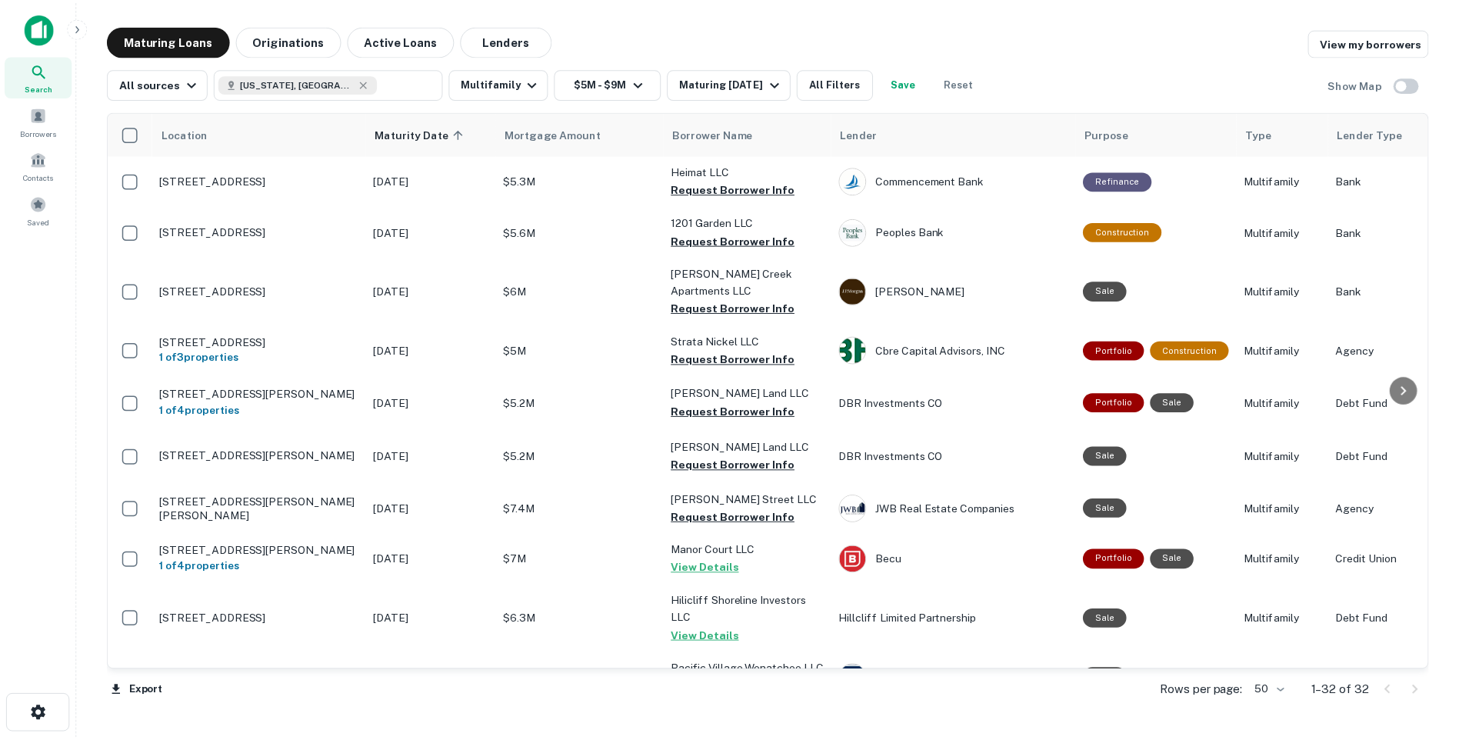
scroll to position [231, 0]
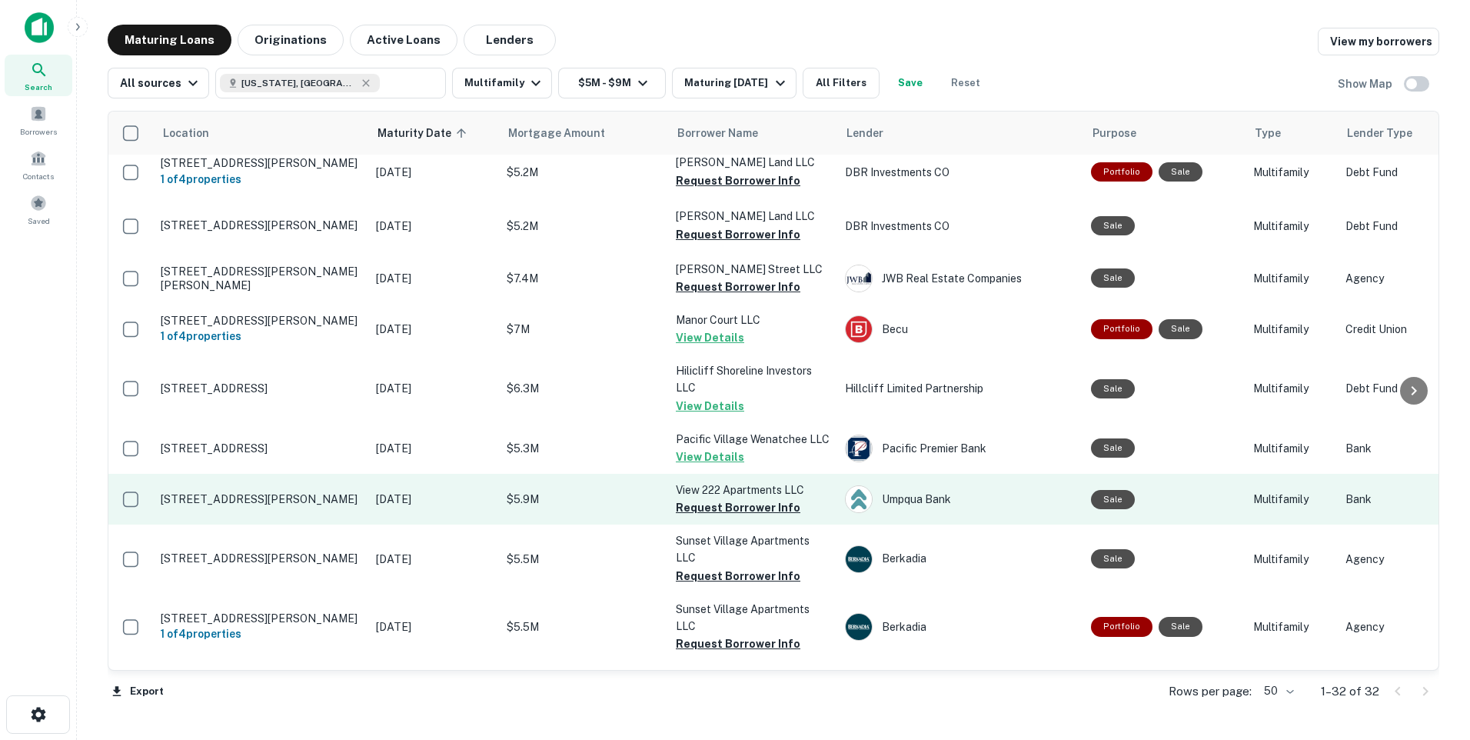
click at [285, 495] on p "[STREET_ADDRESS][PERSON_NAME]" at bounding box center [261, 499] width 200 height 14
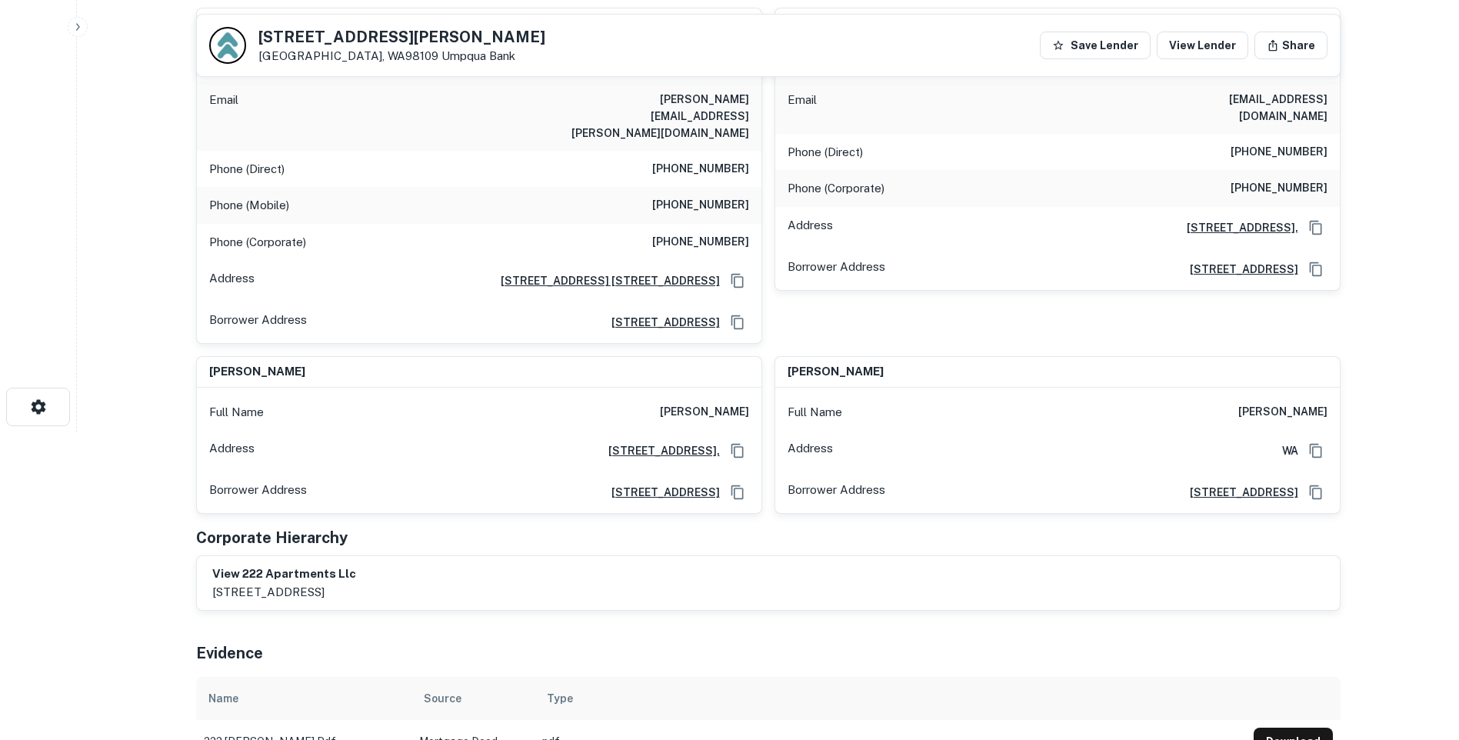
scroll to position [154, 0]
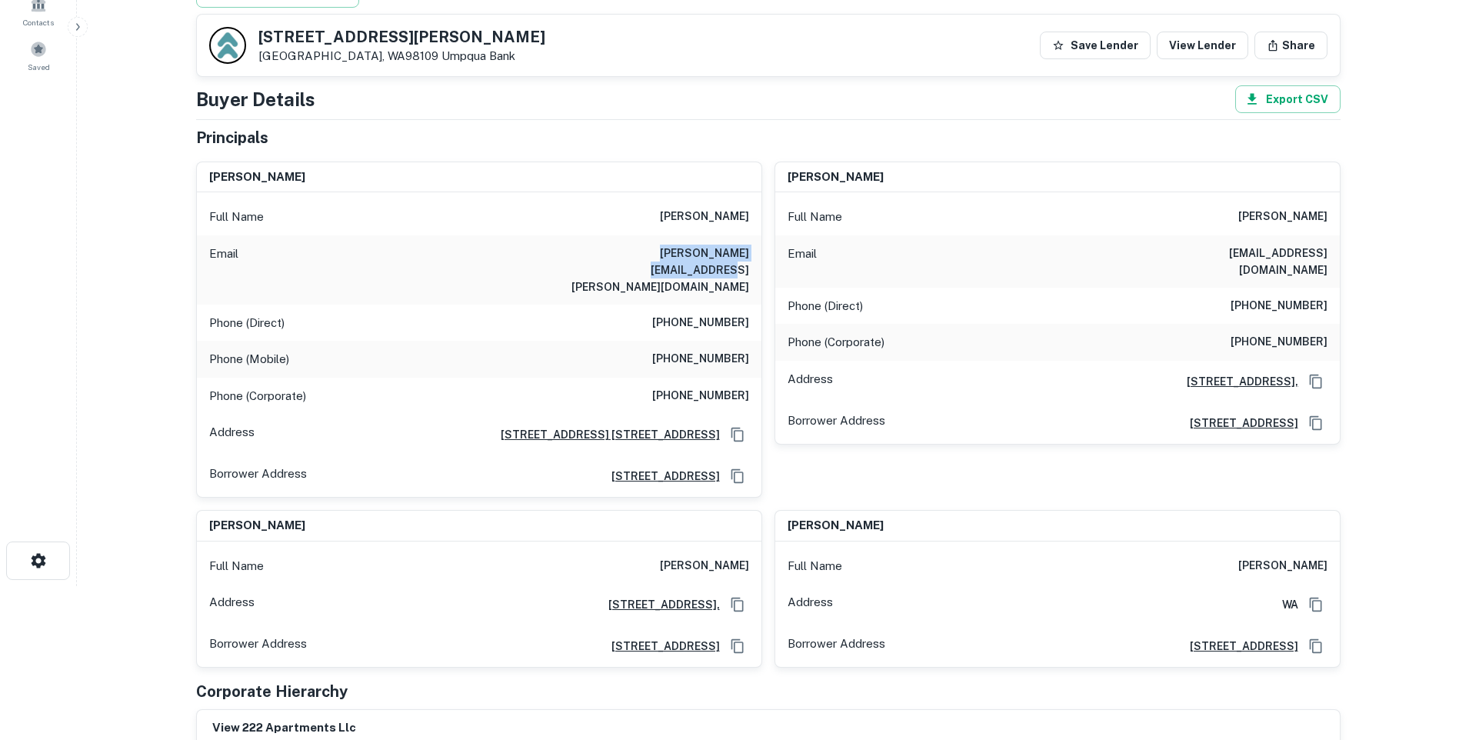
drag, startPoint x: 604, startPoint y: 250, endPoint x: 754, endPoint y: 263, distance: 151.3
click at [754, 263] on div "Email ellen.freeman@netscape.net" at bounding box center [479, 269] width 564 height 69
copy h6 "ellen.freeman@netscape.net"
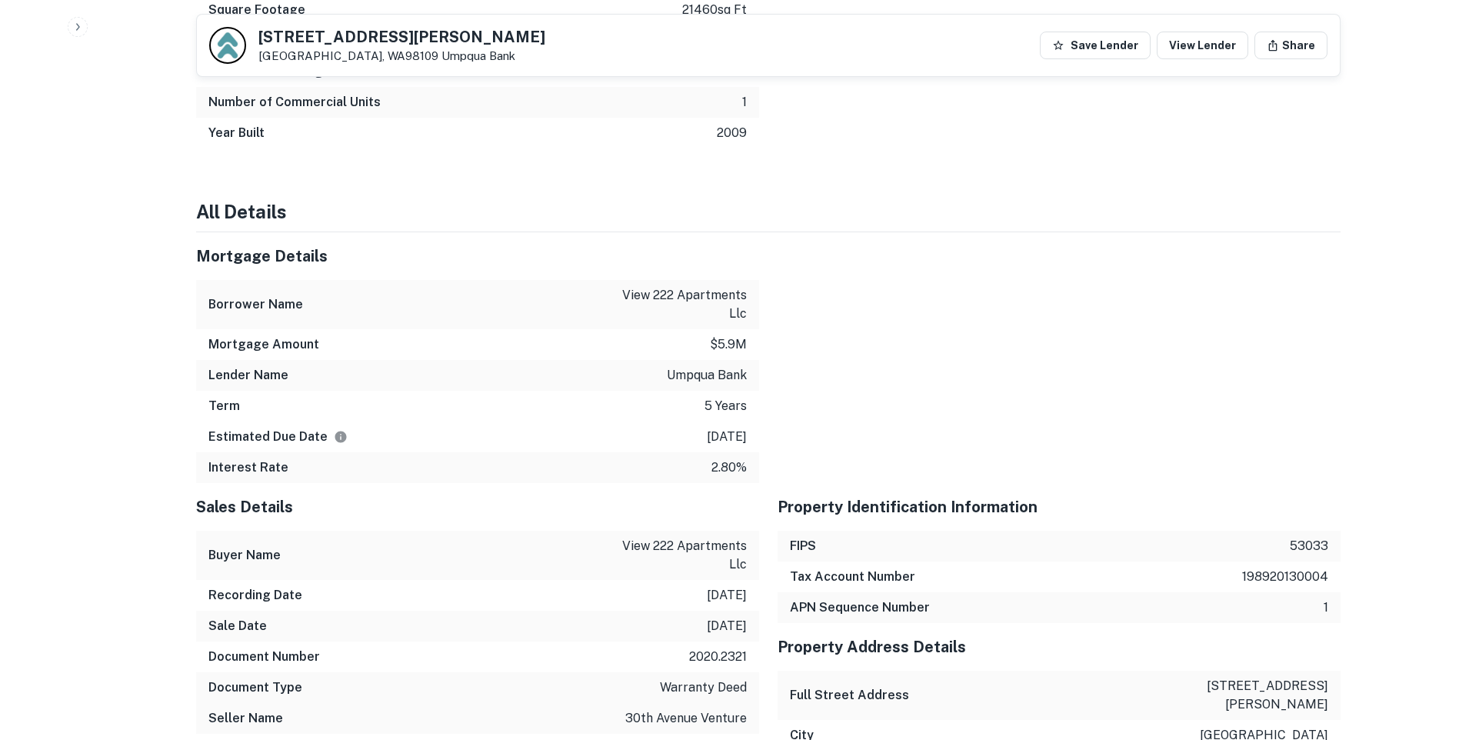
scroll to position [1384, 0]
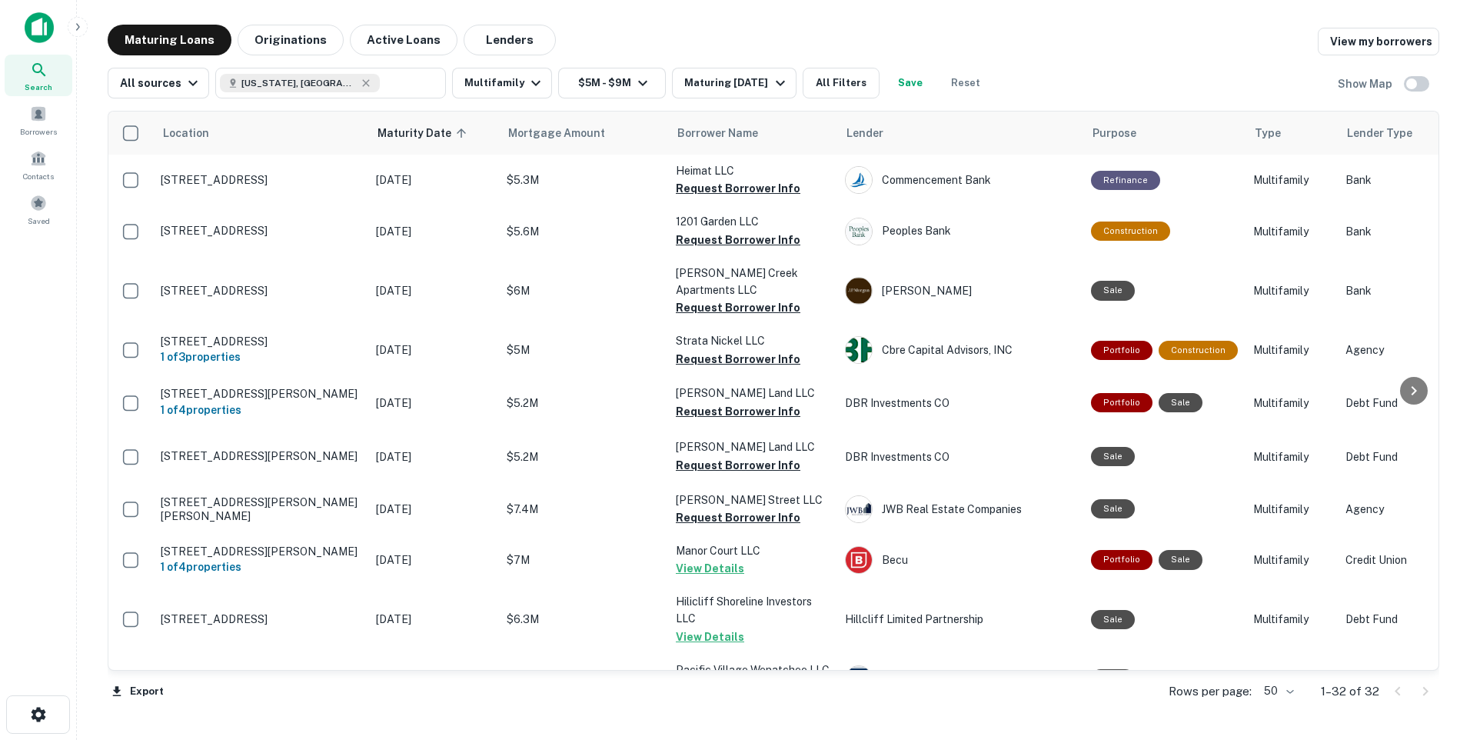
scroll to position [231, 0]
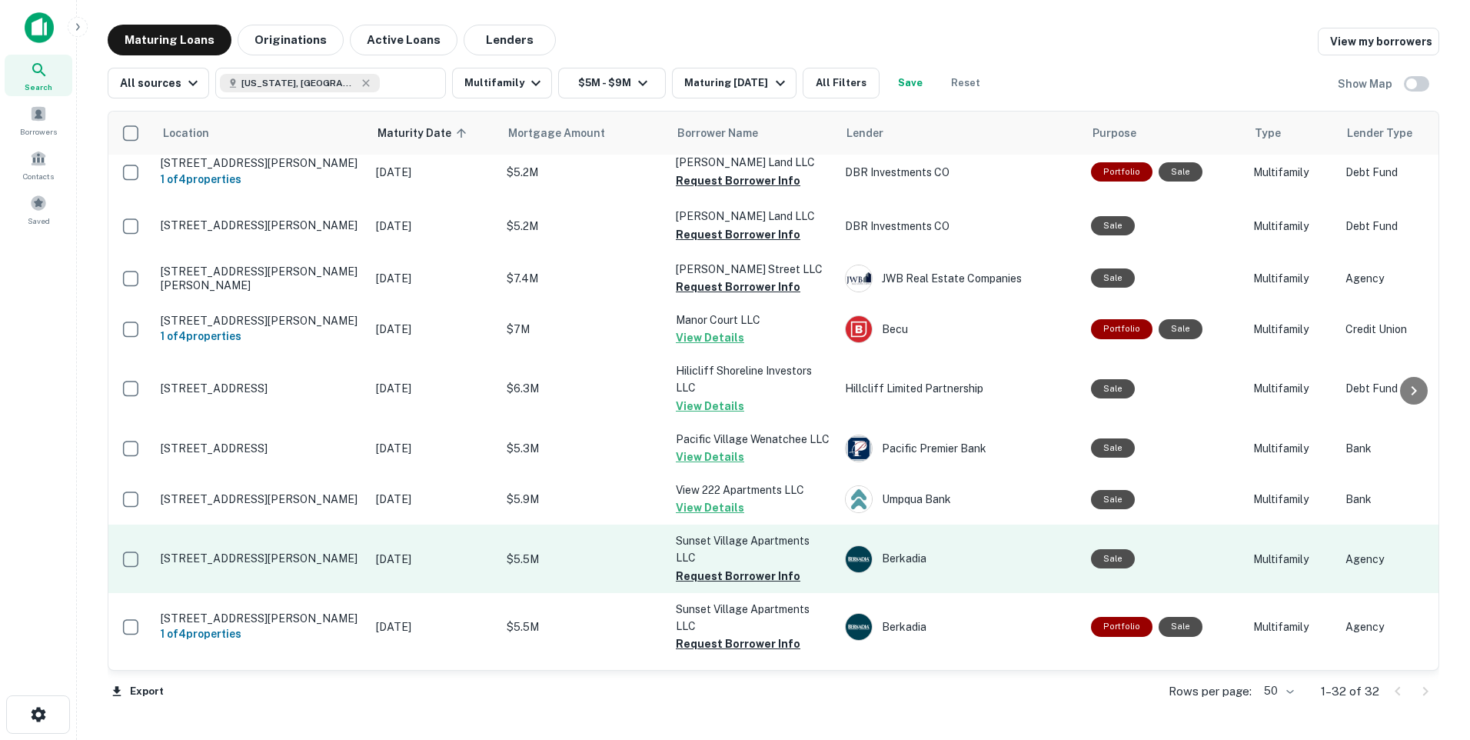
click at [291, 565] on p "[STREET_ADDRESS][PERSON_NAME]" at bounding box center [261, 558] width 200 height 14
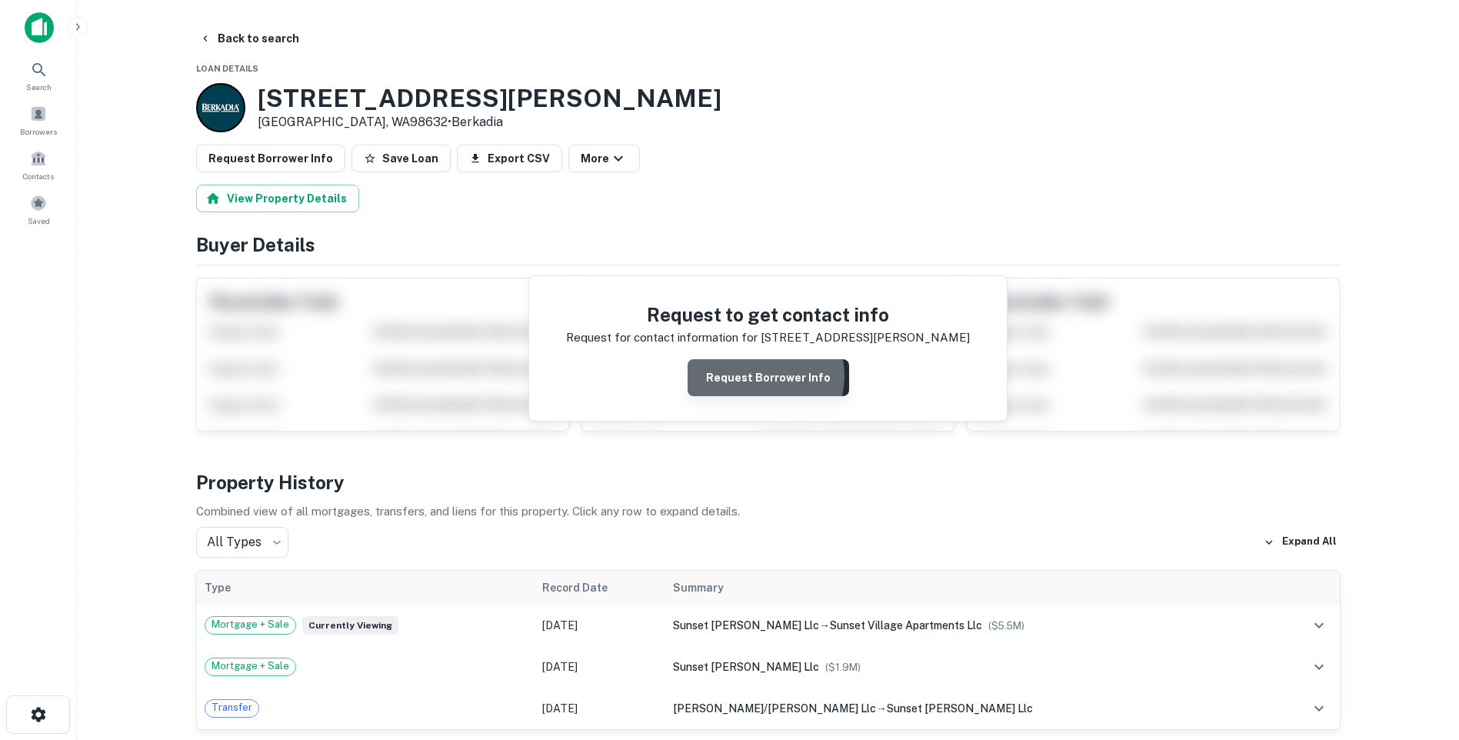
click at [765, 376] on button "Request Borrower Info" at bounding box center [767, 377] width 161 height 37
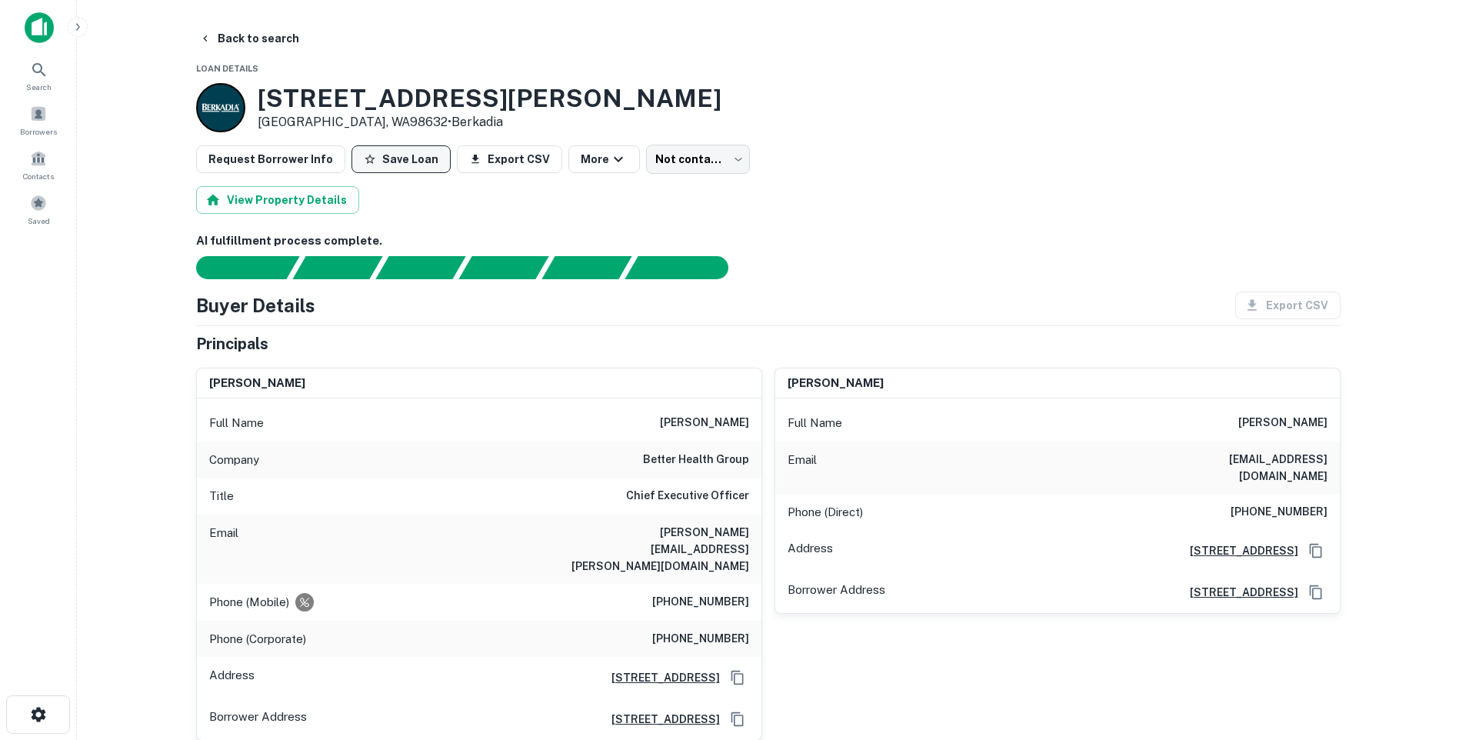
click at [381, 157] on button "Save Loan" at bounding box center [400, 159] width 99 height 28
drag, startPoint x: 566, startPoint y: 532, endPoint x: 752, endPoint y: 533, distance: 186.1
click at [752, 533] on div "Email mike.polen@betterhealthgroup.com" at bounding box center [479, 548] width 564 height 69
copy h6 "mike.polen@betterhealthgroup.com"
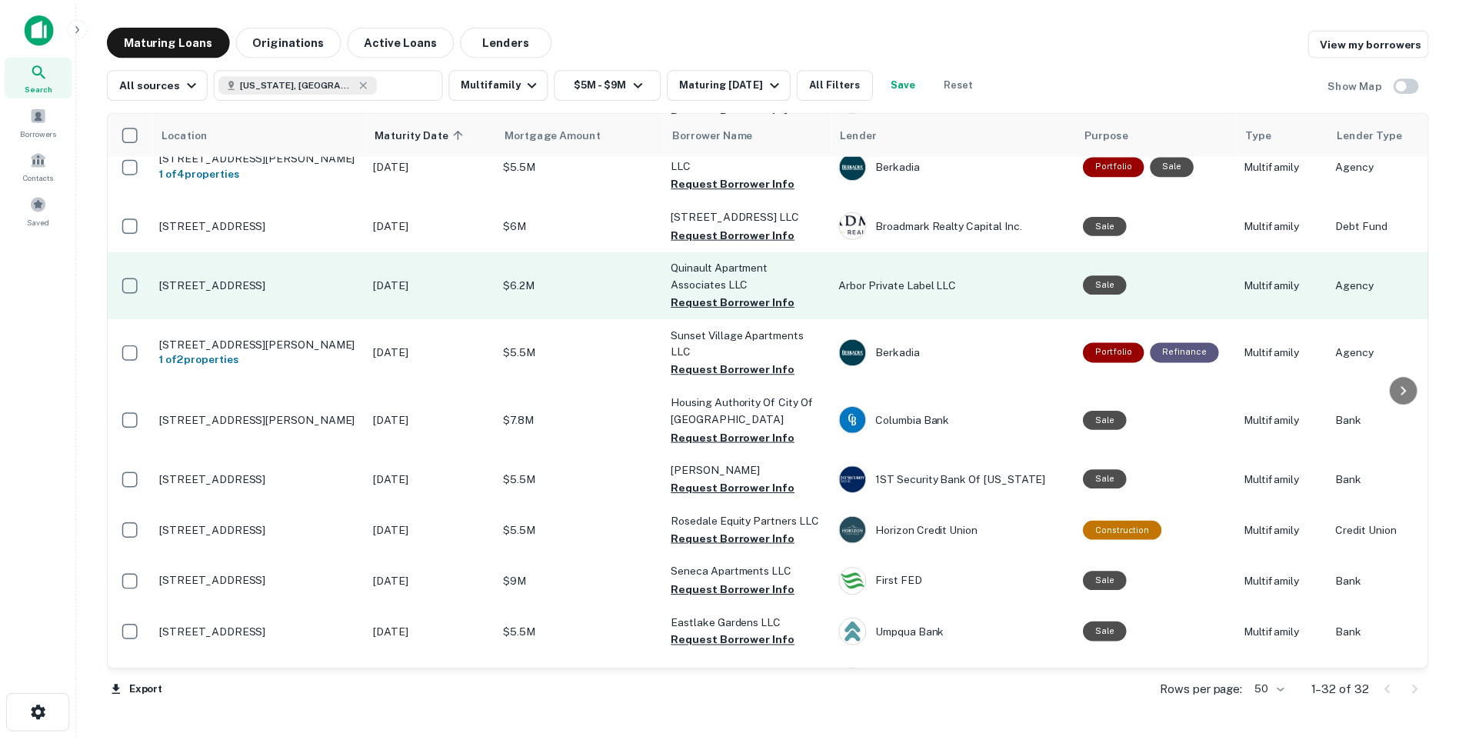
scroll to position [615, 0]
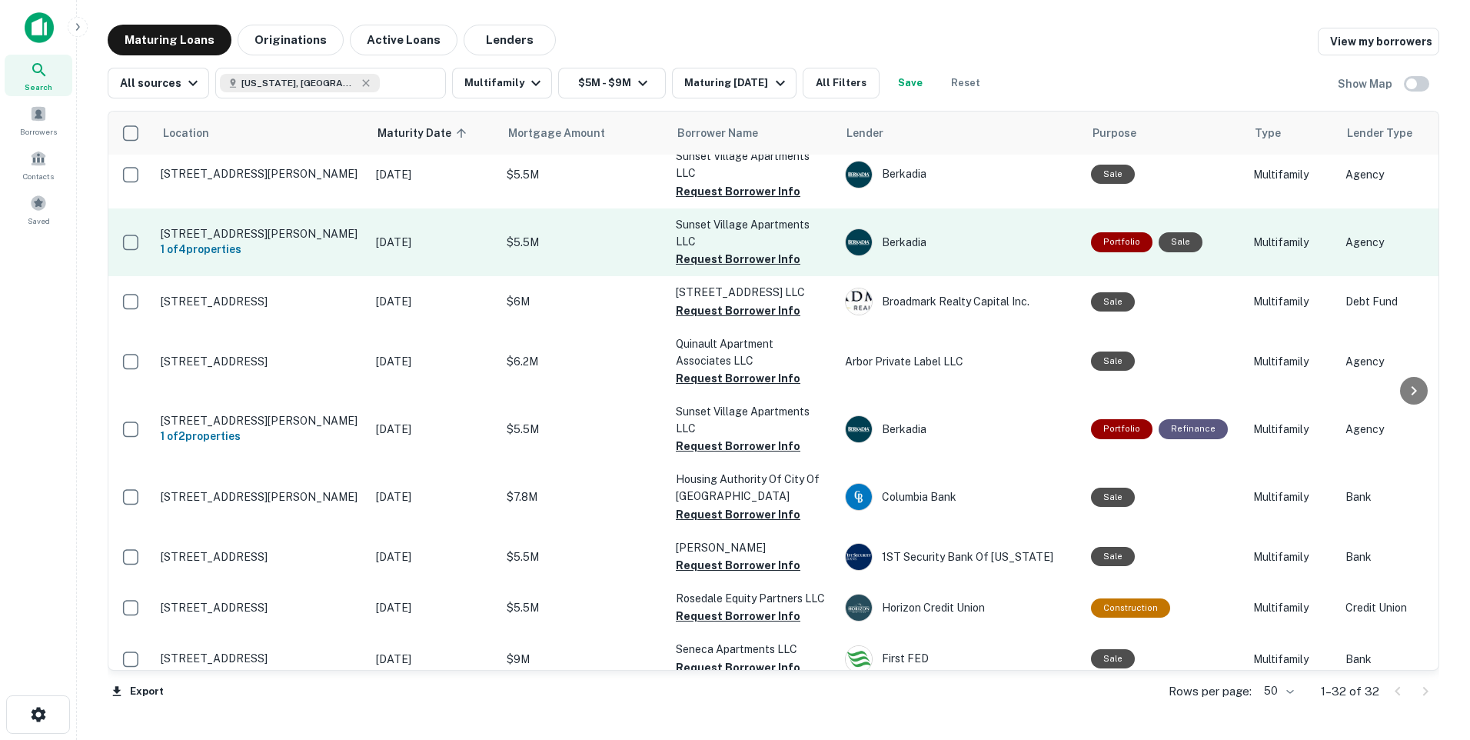
click at [206, 237] on p "[STREET_ADDRESS][PERSON_NAME]" at bounding box center [261, 234] width 200 height 14
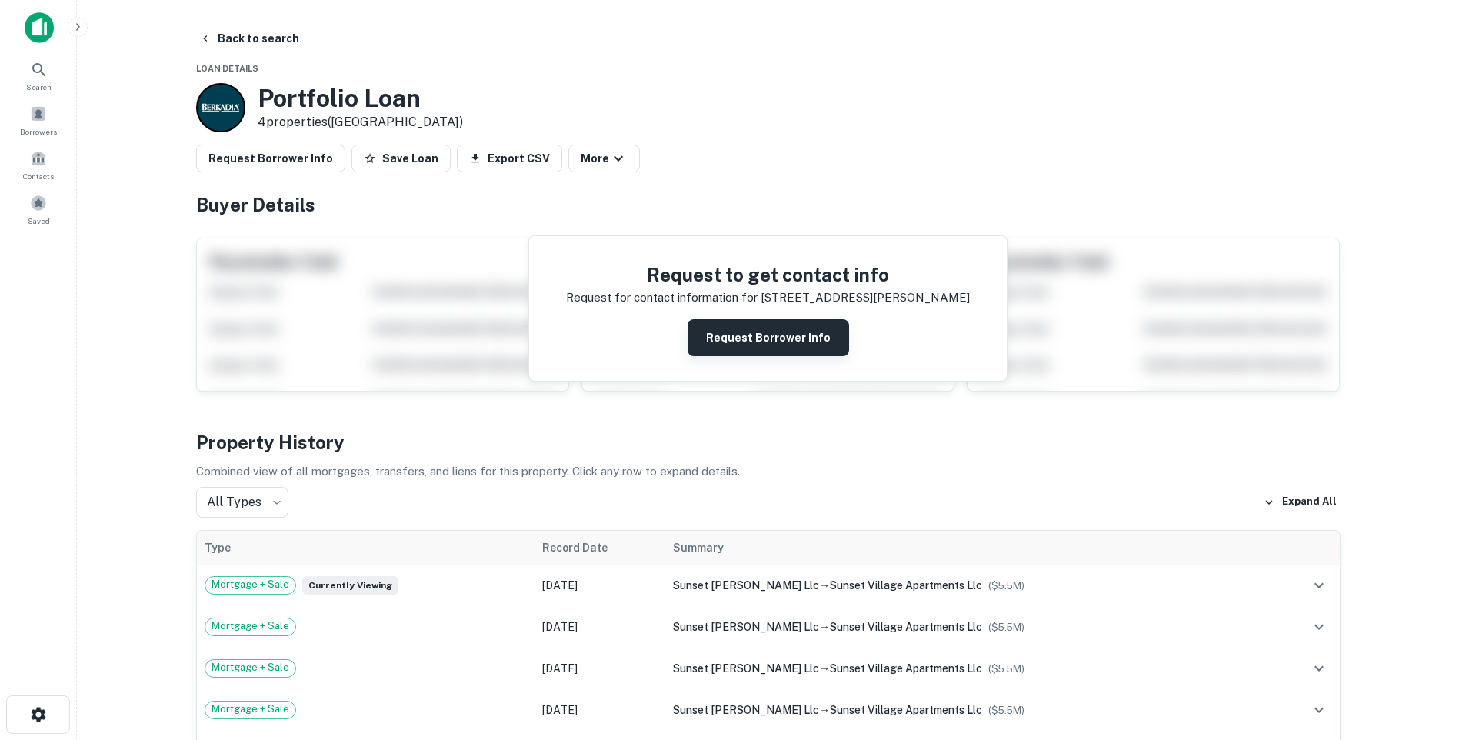
click at [762, 338] on button "Request Borrower Info" at bounding box center [767, 337] width 161 height 37
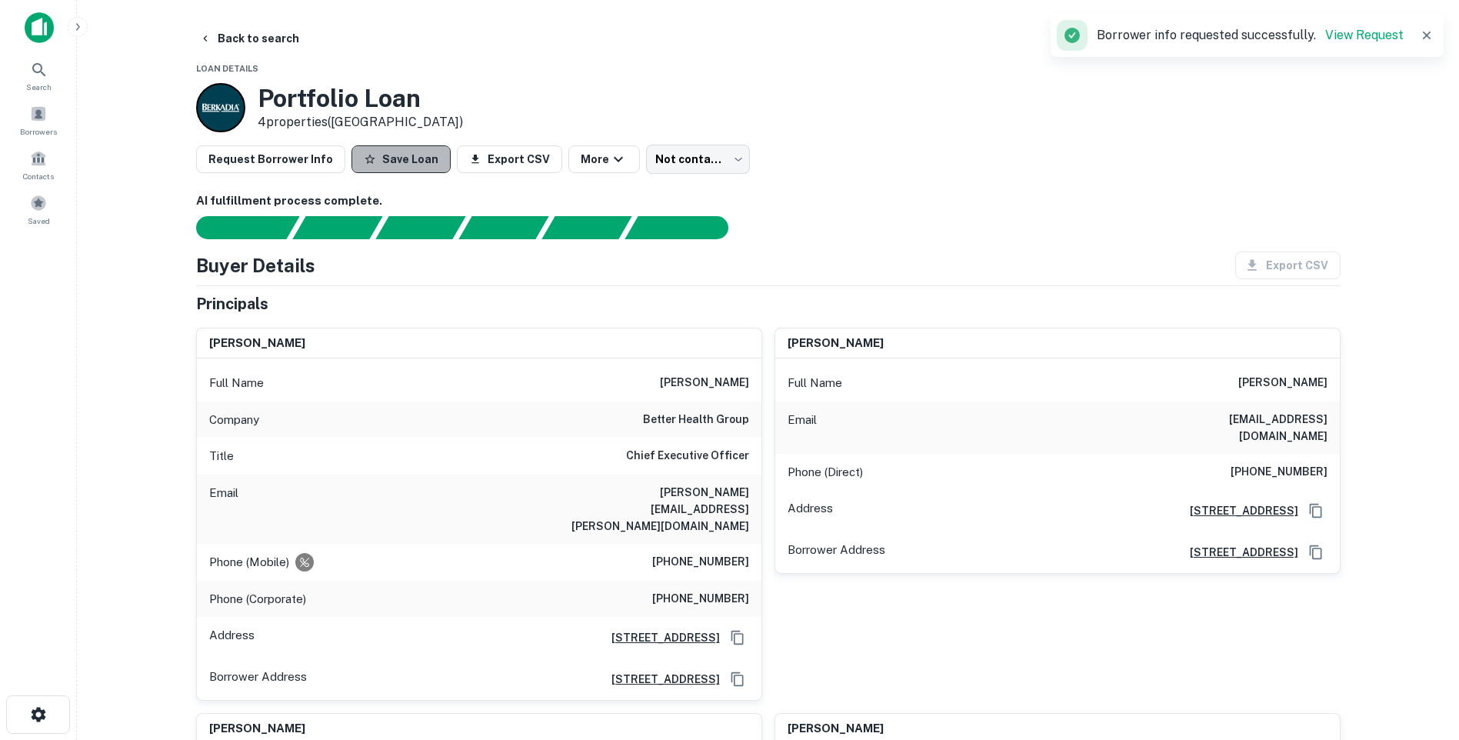
click at [391, 152] on button "Save Loan" at bounding box center [400, 159] width 99 height 28
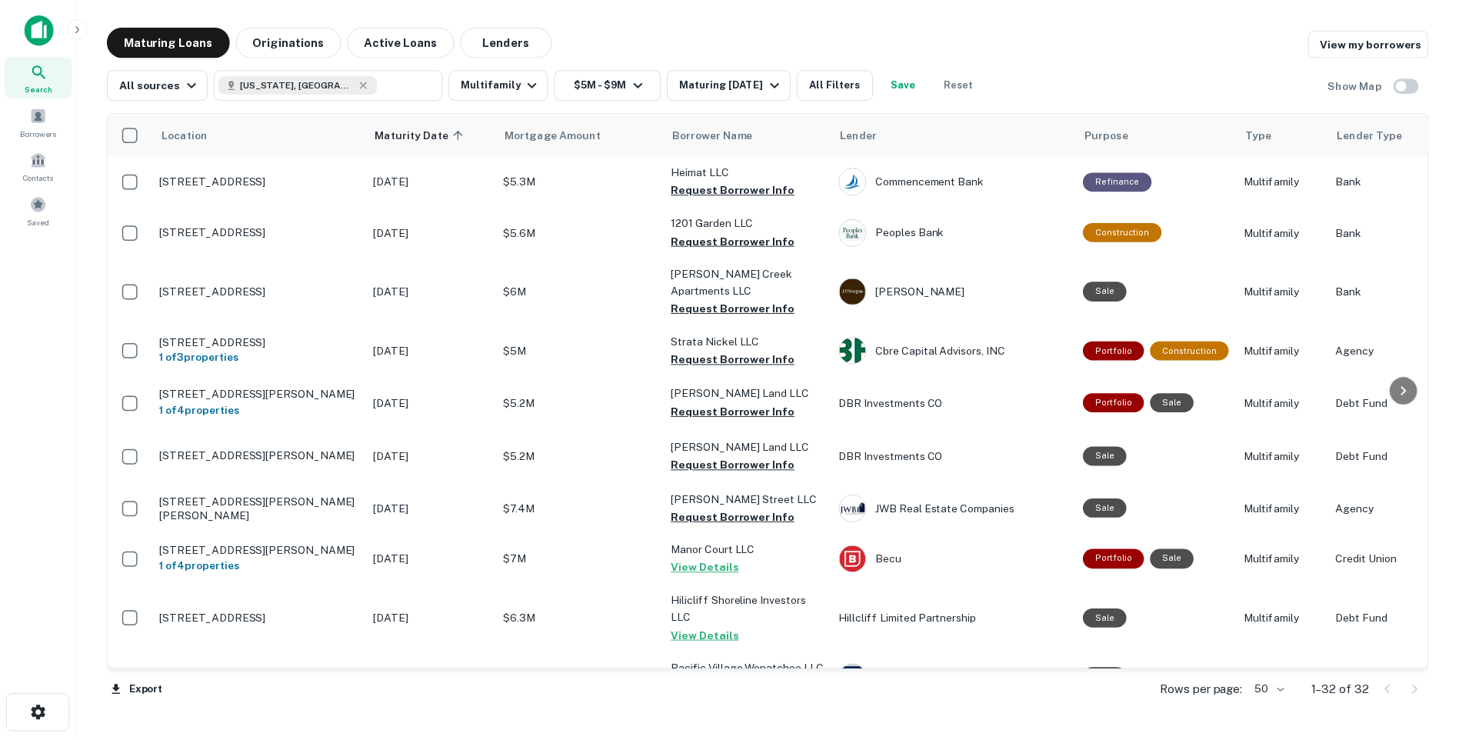
scroll to position [615, 0]
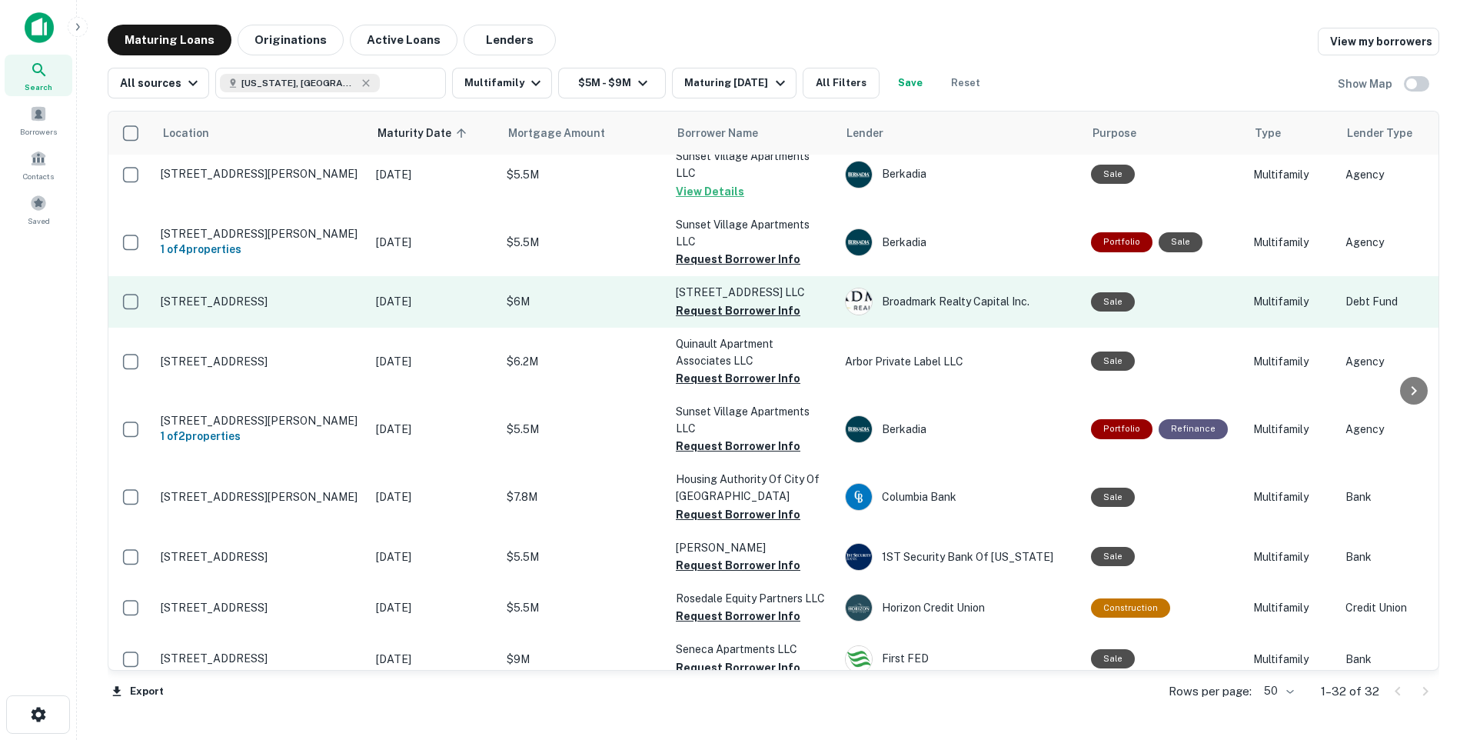
click at [289, 308] on p "[STREET_ADDRESS]" at bounding box center [261, 302] width 200 height 14
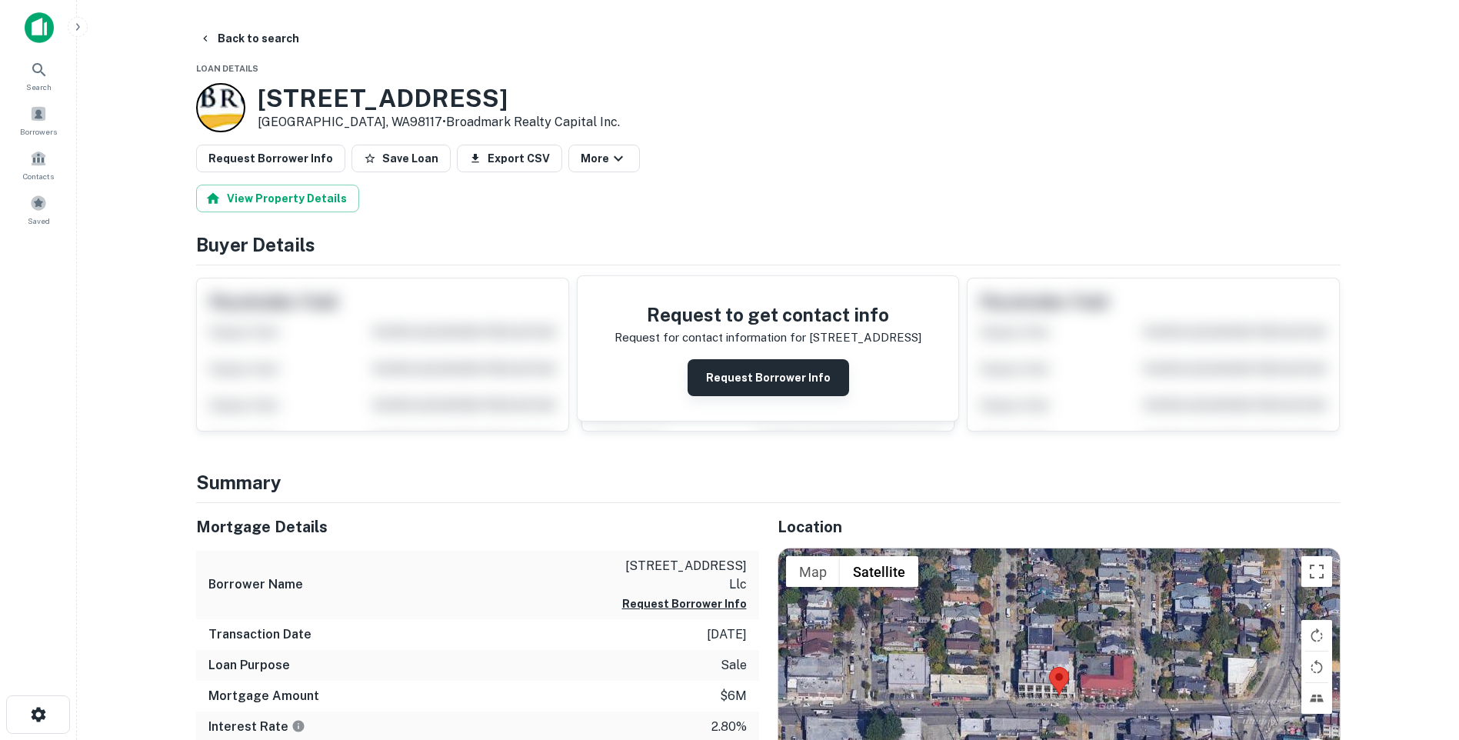
click at [762, 380] on button "Request Borrower Info" at bounding box center [767, 377] width 161 height 37
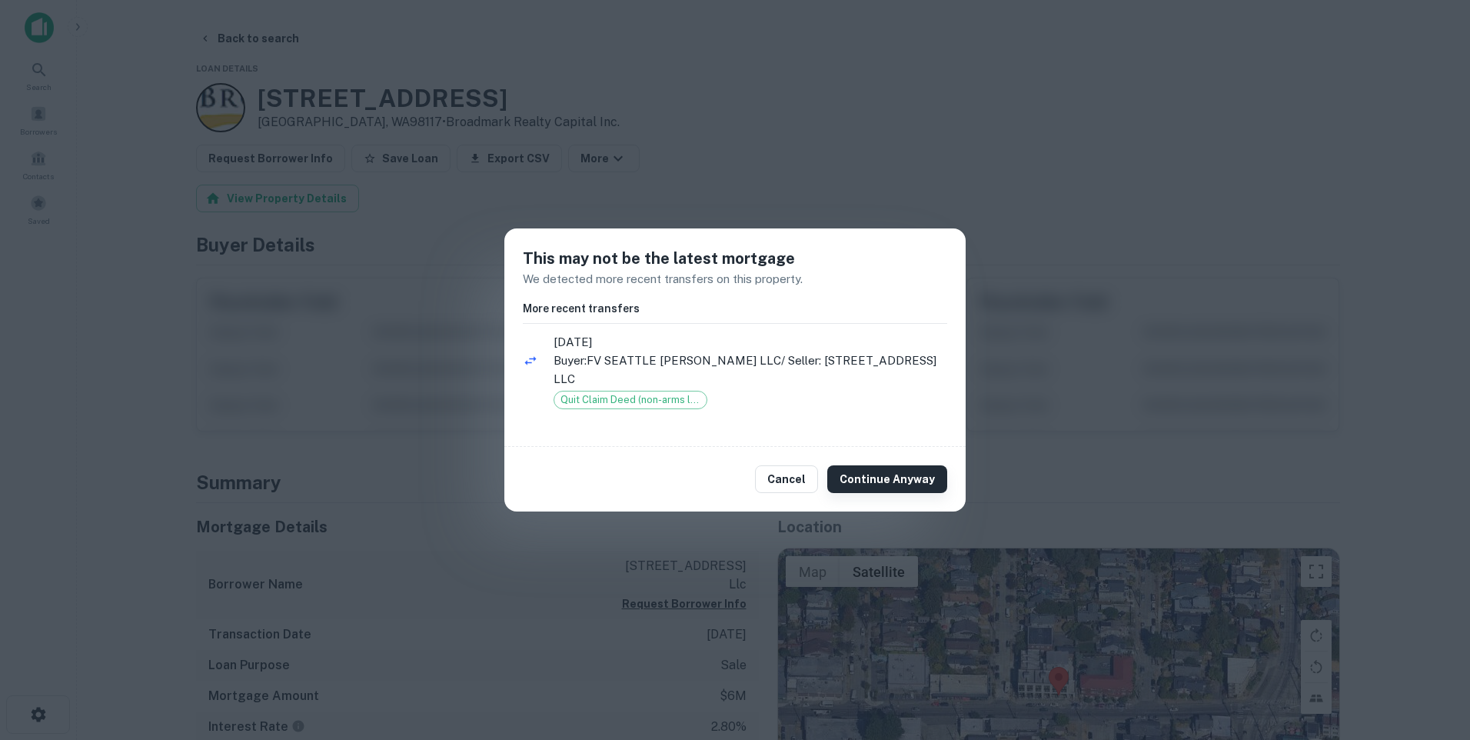
click at [887, 475] on button "Continue Anyway" at bounding box center [887, 479] width 120 height 28
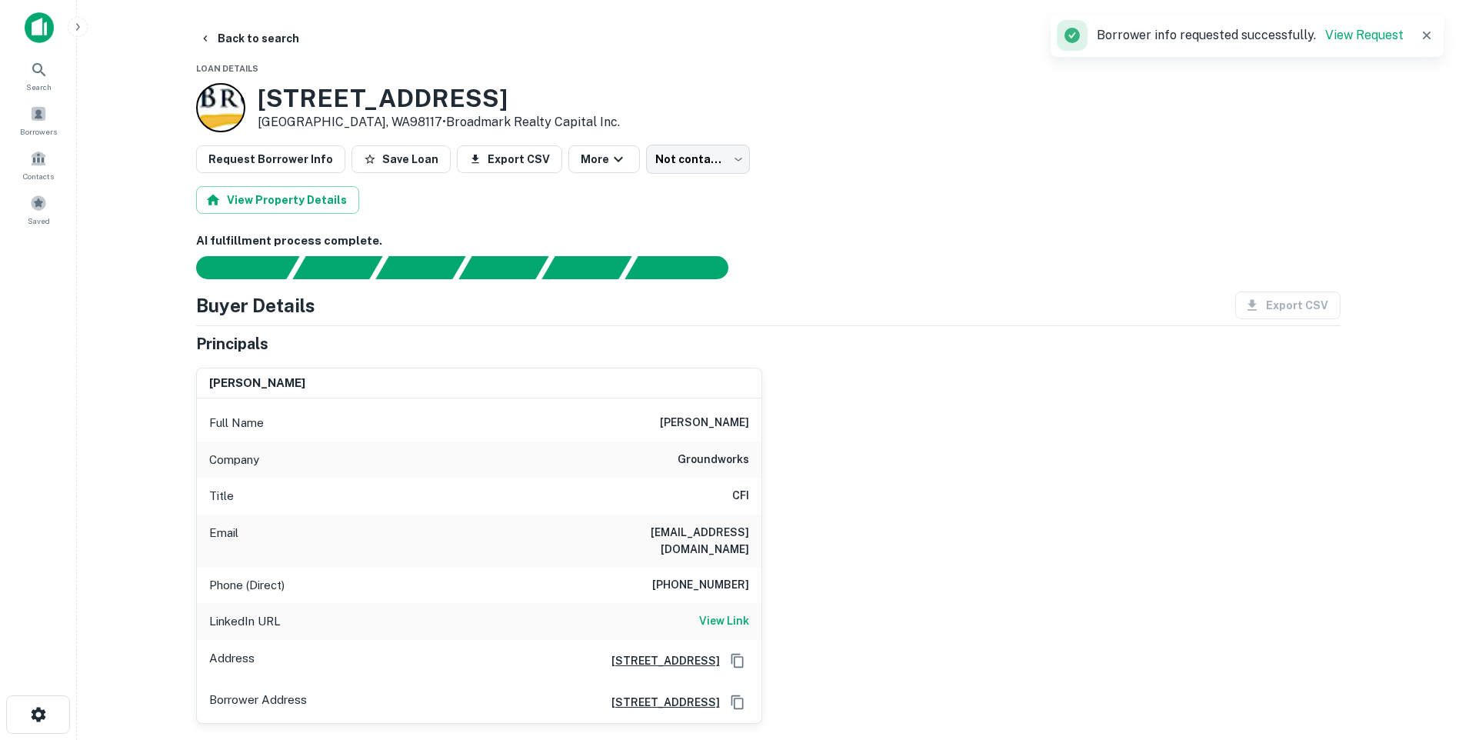
scroll to position [154, 0]
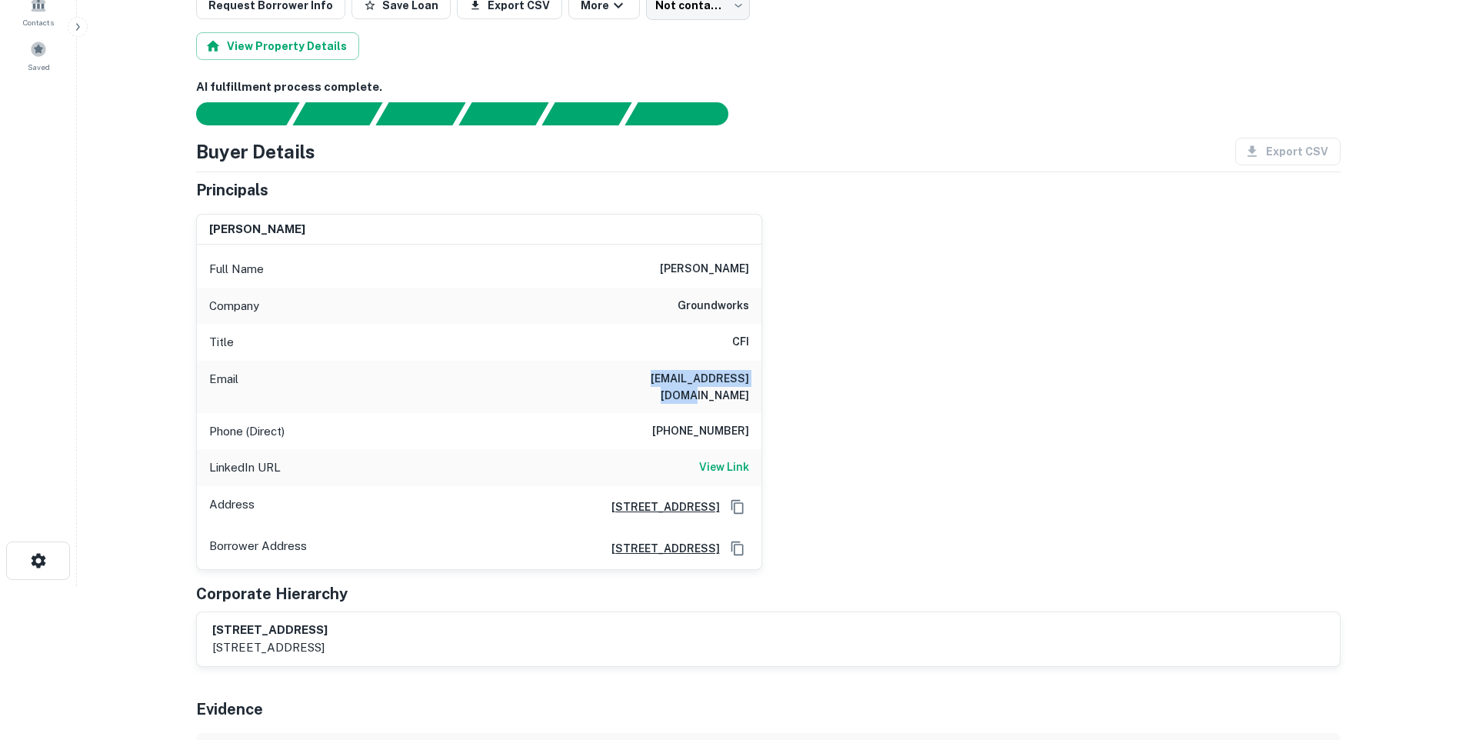
drag, startPoint x: 631, startPoint y: 378, endPoint x: 767, endPoint y: 388, distance: 137.2
click at [767, 388] on div "matt herron Full Name matt herron Company groundworks Title CFI Email mattherro…" at bounding box center [762, 385] width 1157 height 368
copy h6 "mattherron@gmail.com"
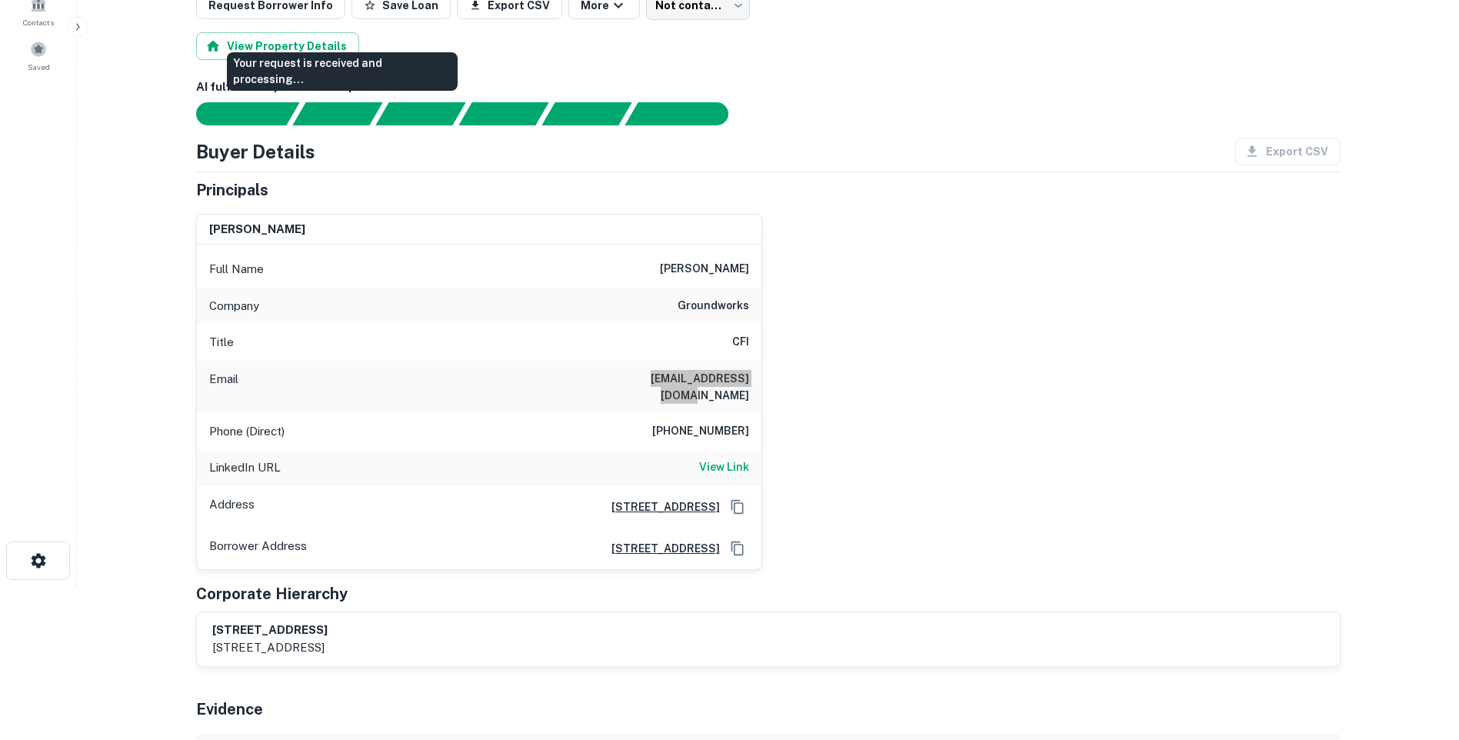
scroll to position [77, 0]
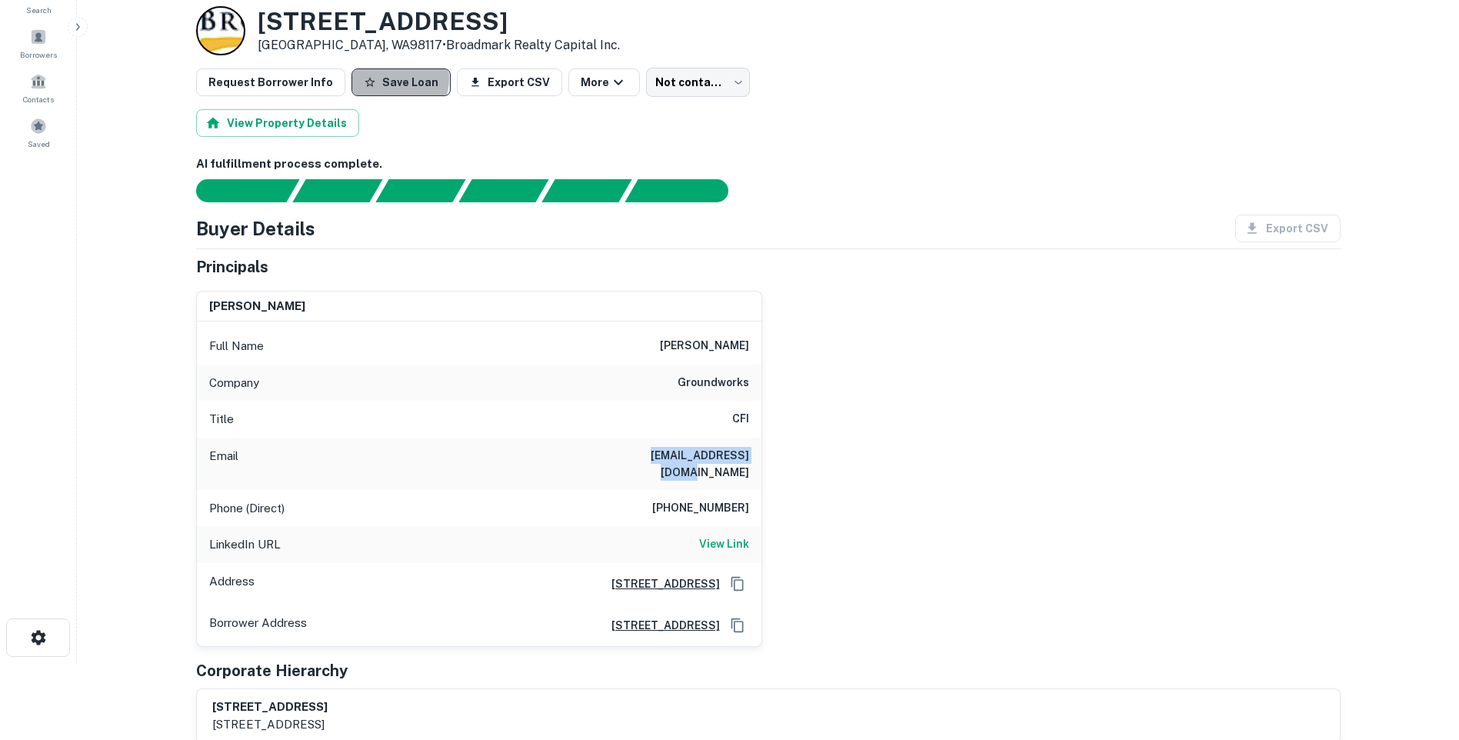
click at [385, 77] on button "Save Loan" at bounding box center [400, 82] width 99 height 28
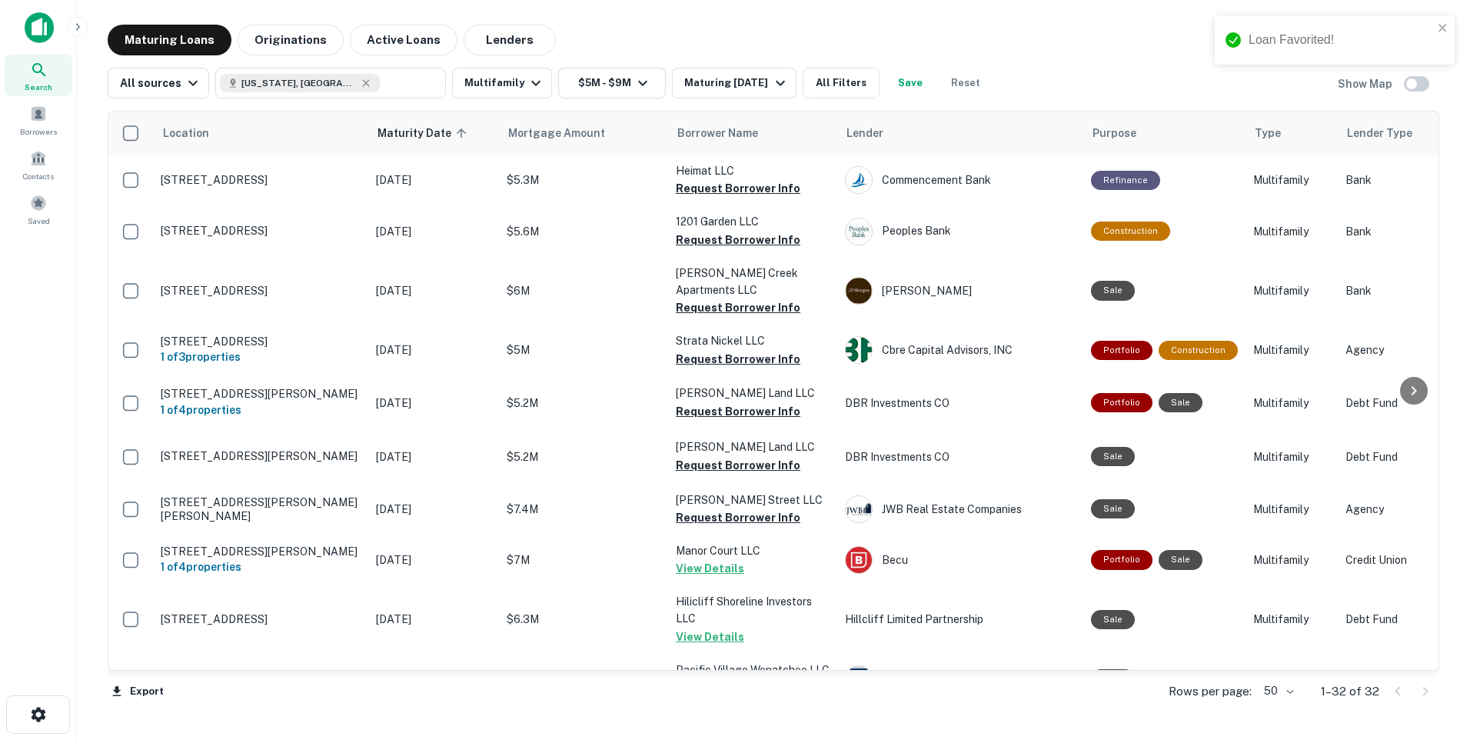
scroll to position [615, 0]
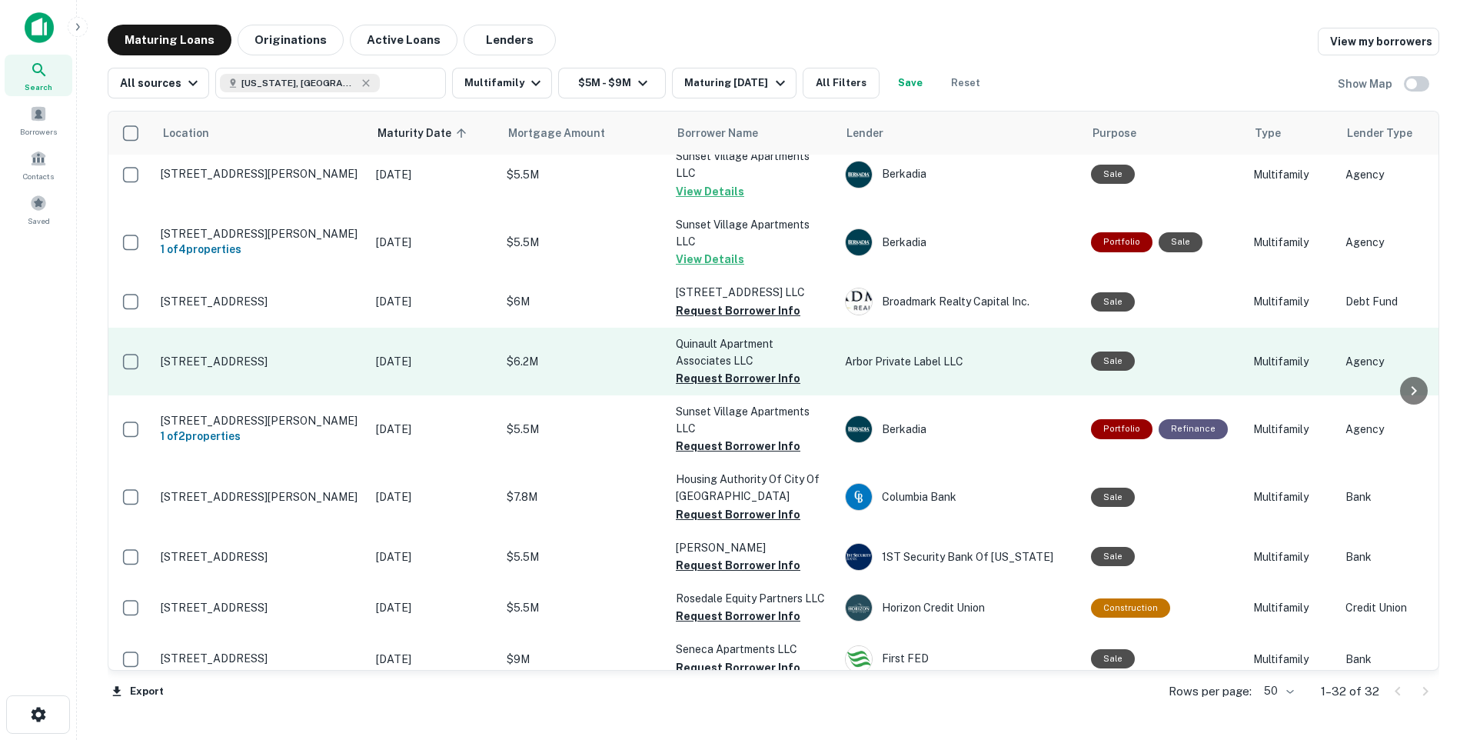
click at [418, 365] on p "[DATE]" at bounding box center [433, 361] width 115 height 17
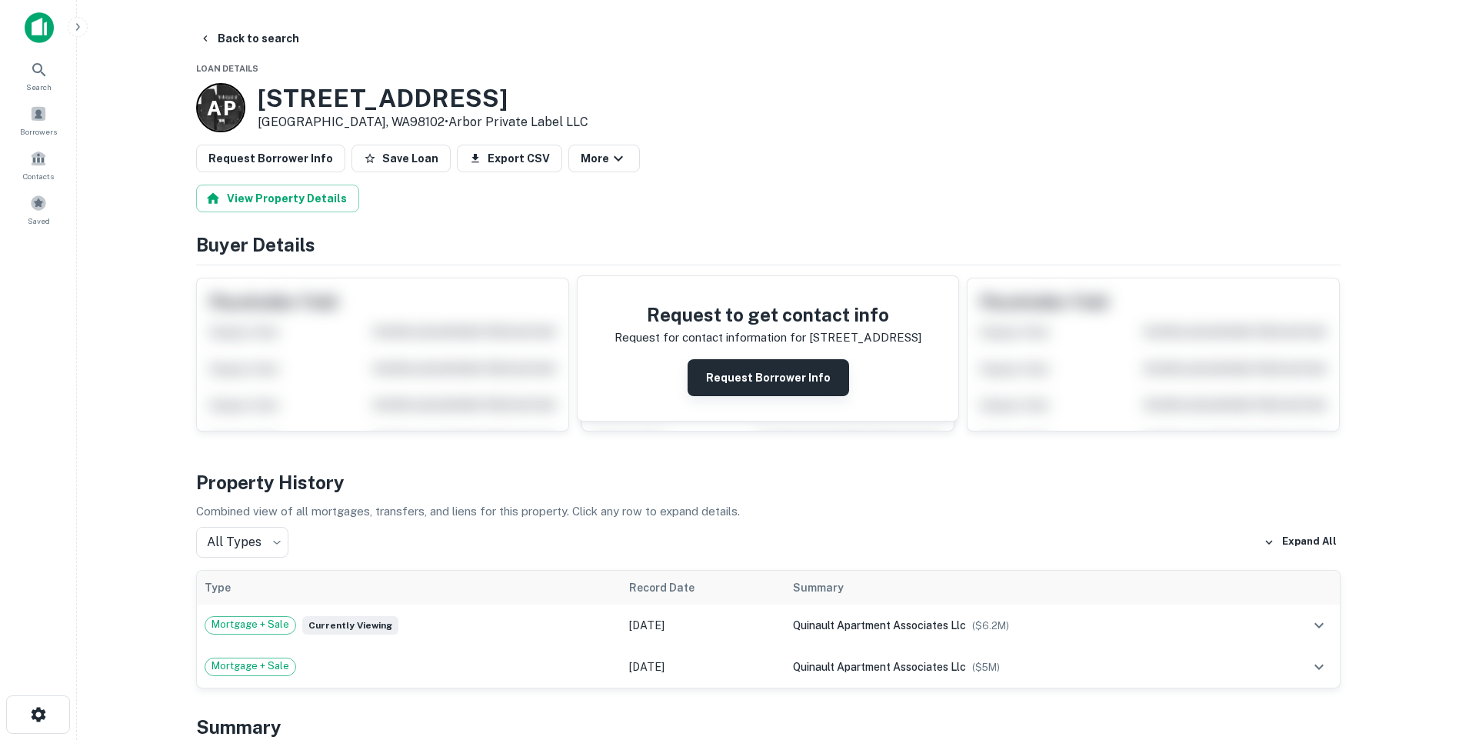
click at [791, 378] on button "Request Borrower Info" at bounding box center [767, 377] width 161 height 37
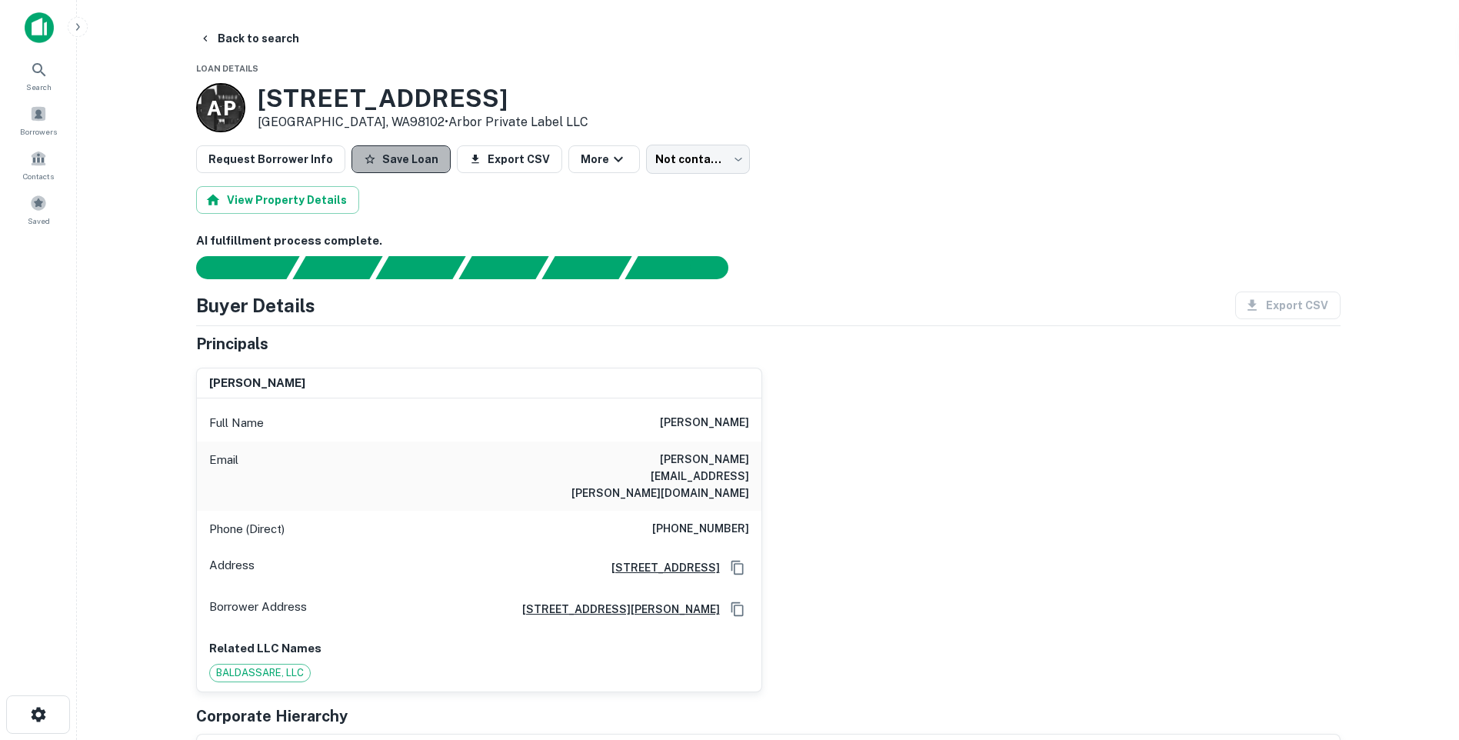
click at [408, 160] on button "Save Loan" at bounding box center [400, 159] width 99 height 28
drag, startPoint x: 626, startPoint y: 458, endPoint x: 752, endPoint y: 464, distance: 126.3
click at [752, 464] on div "Email raymond.russo@aol.com" at bounding box center [479, 475] width 564 height 69
copy h6 "raymond.russo@aol.com"
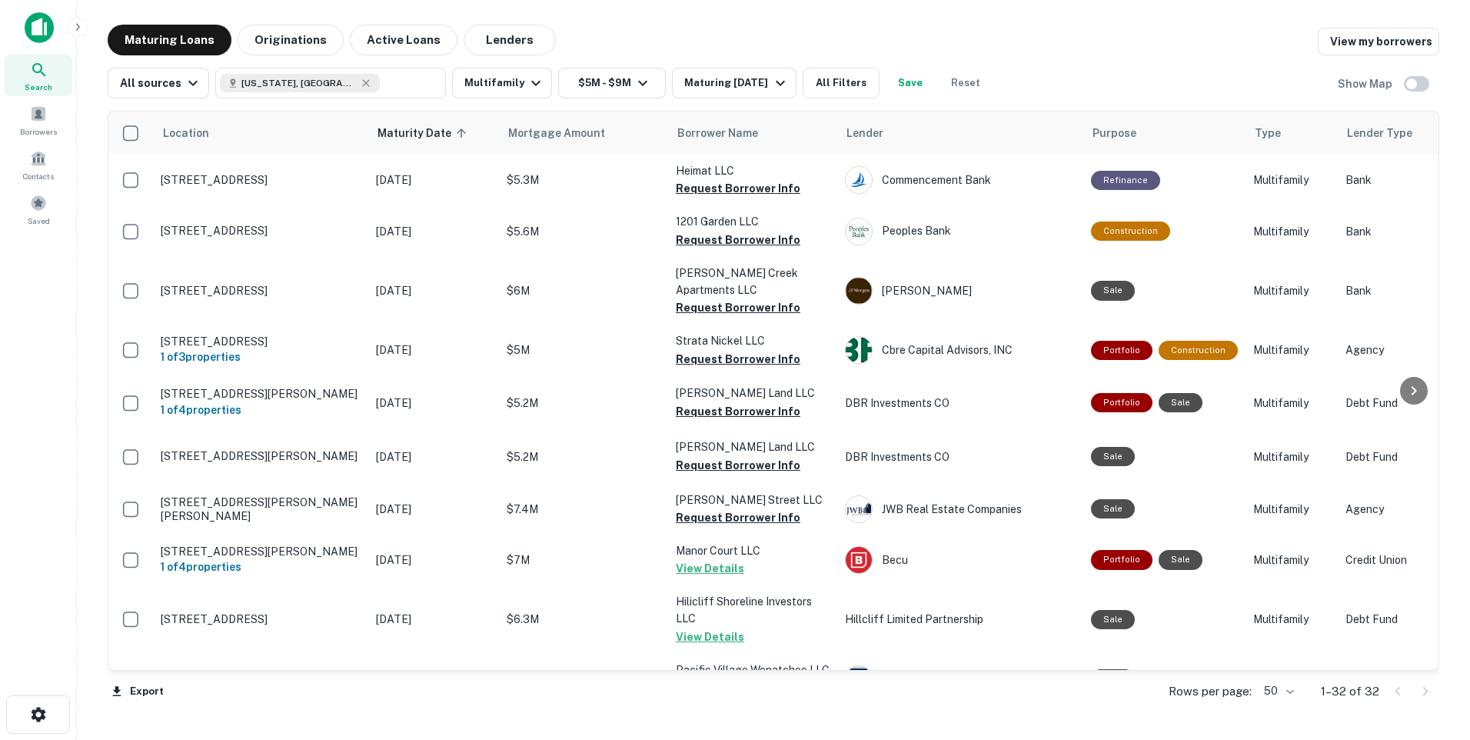
scroll to position [615, 0]
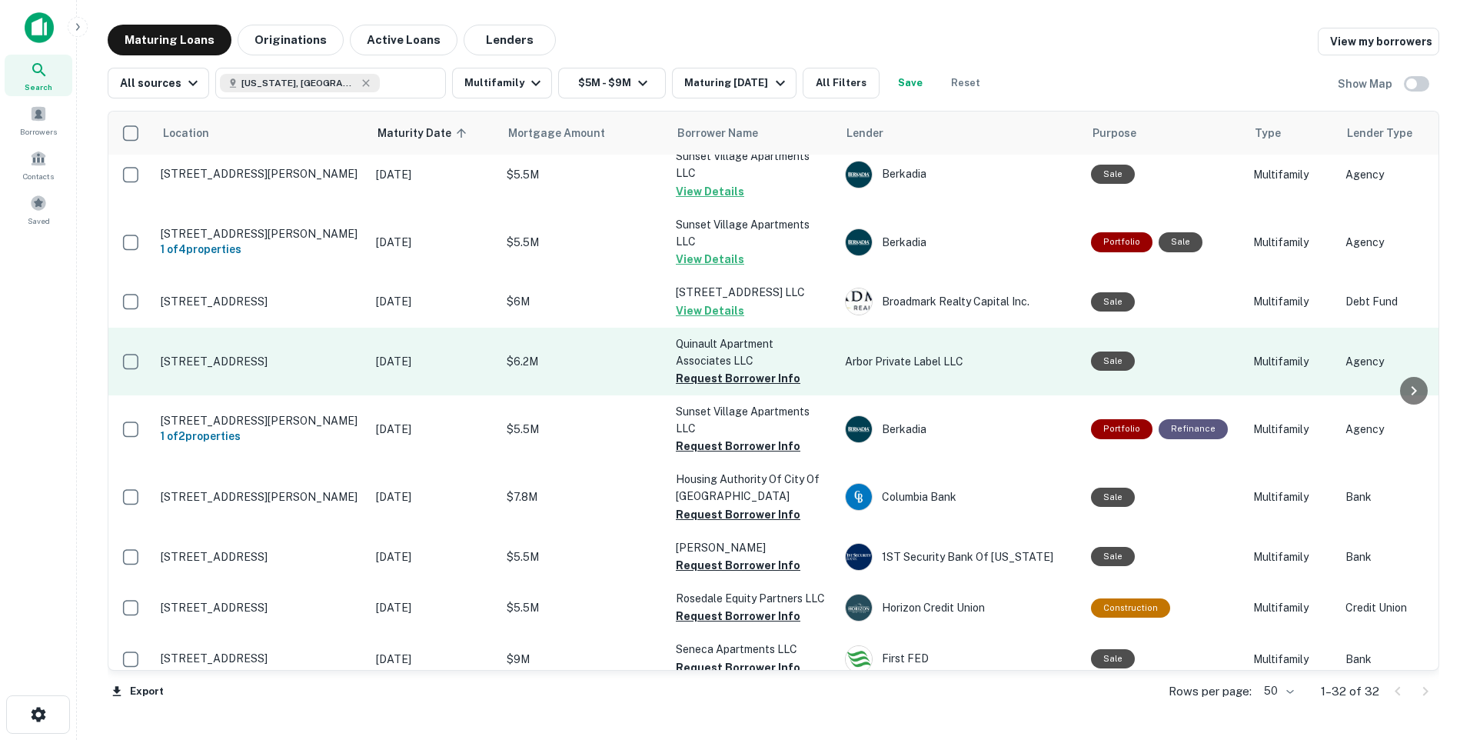
click at [320, 361] on p "[STREET_ADDRESS]" at bounding box center [261, 362] width 200 height 14
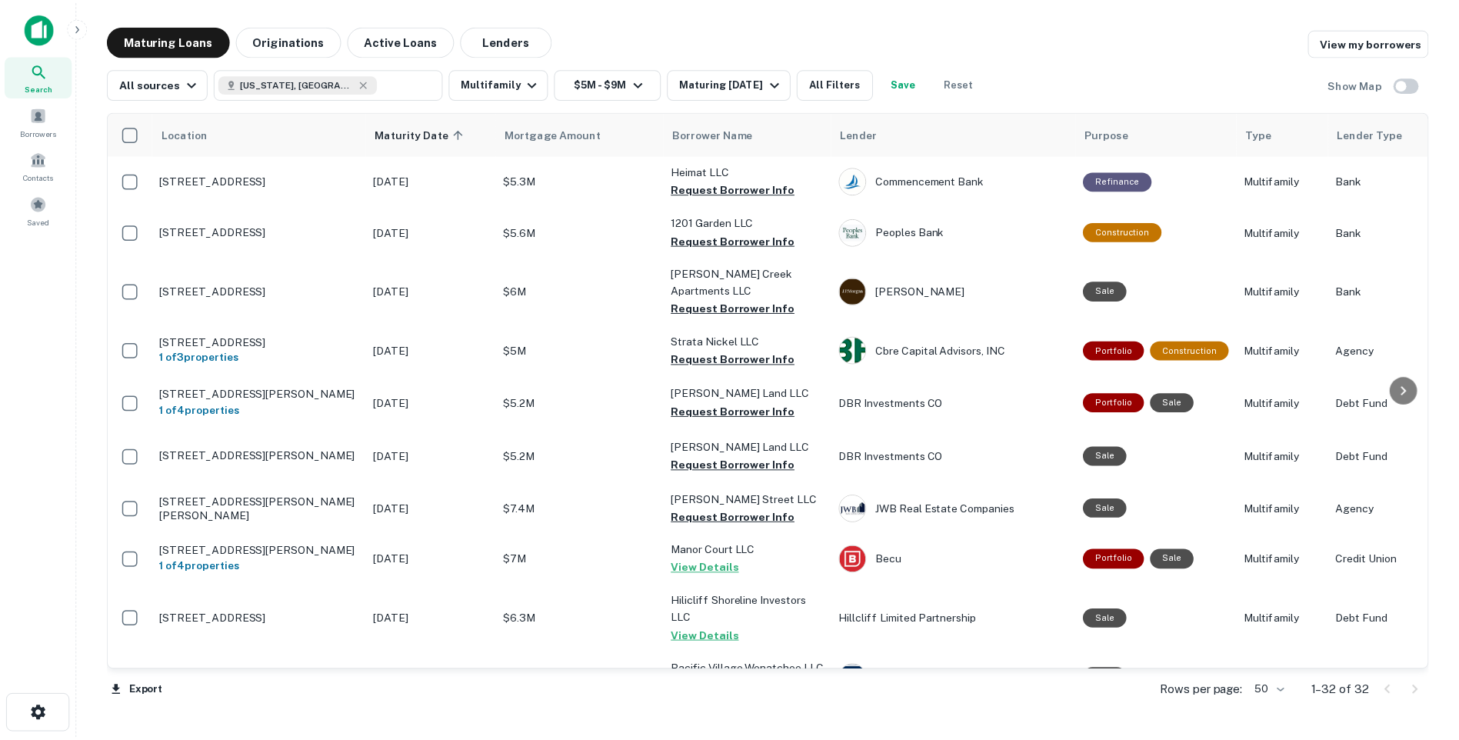
scroll to position [615, 0]
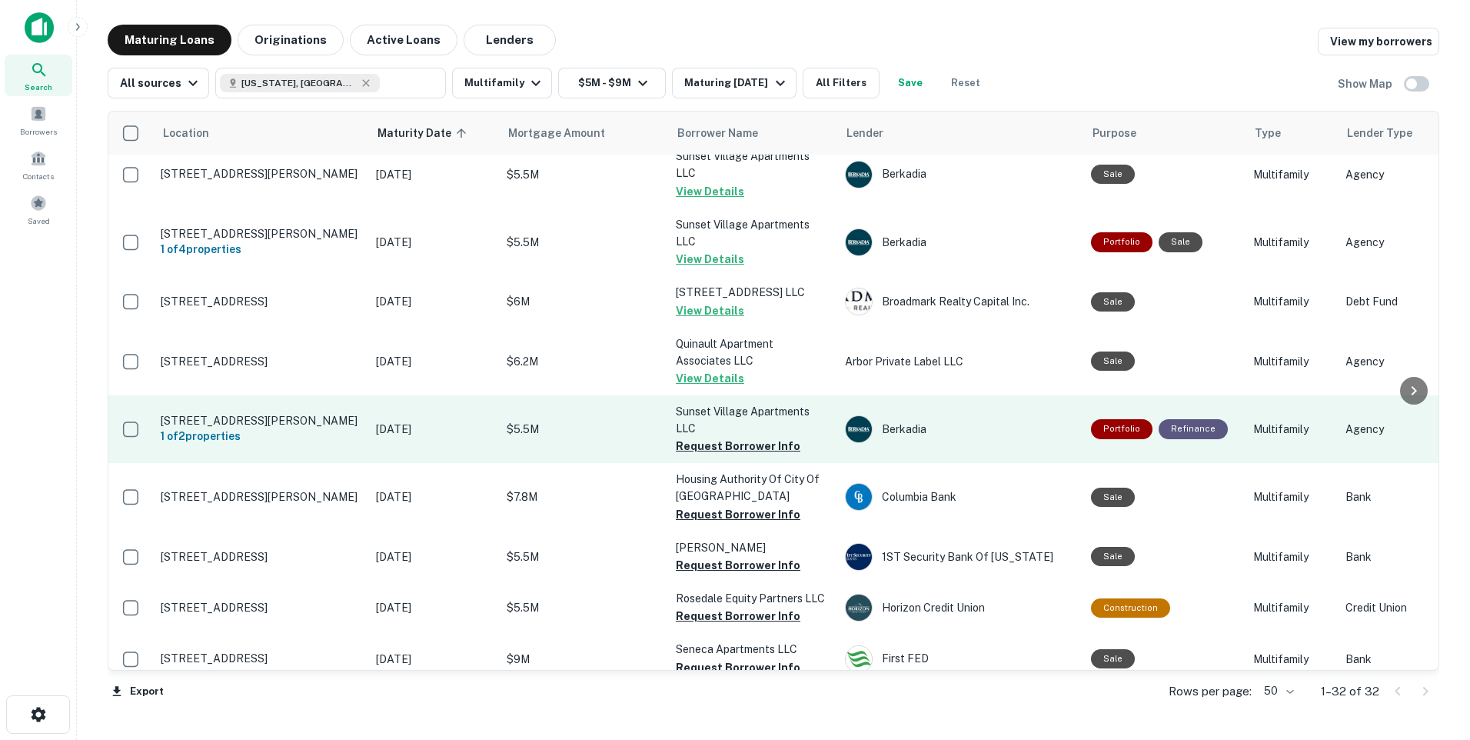
click at [458, 434] on p "[DATE]" at bounding box center [433, 429] width 115 height 17
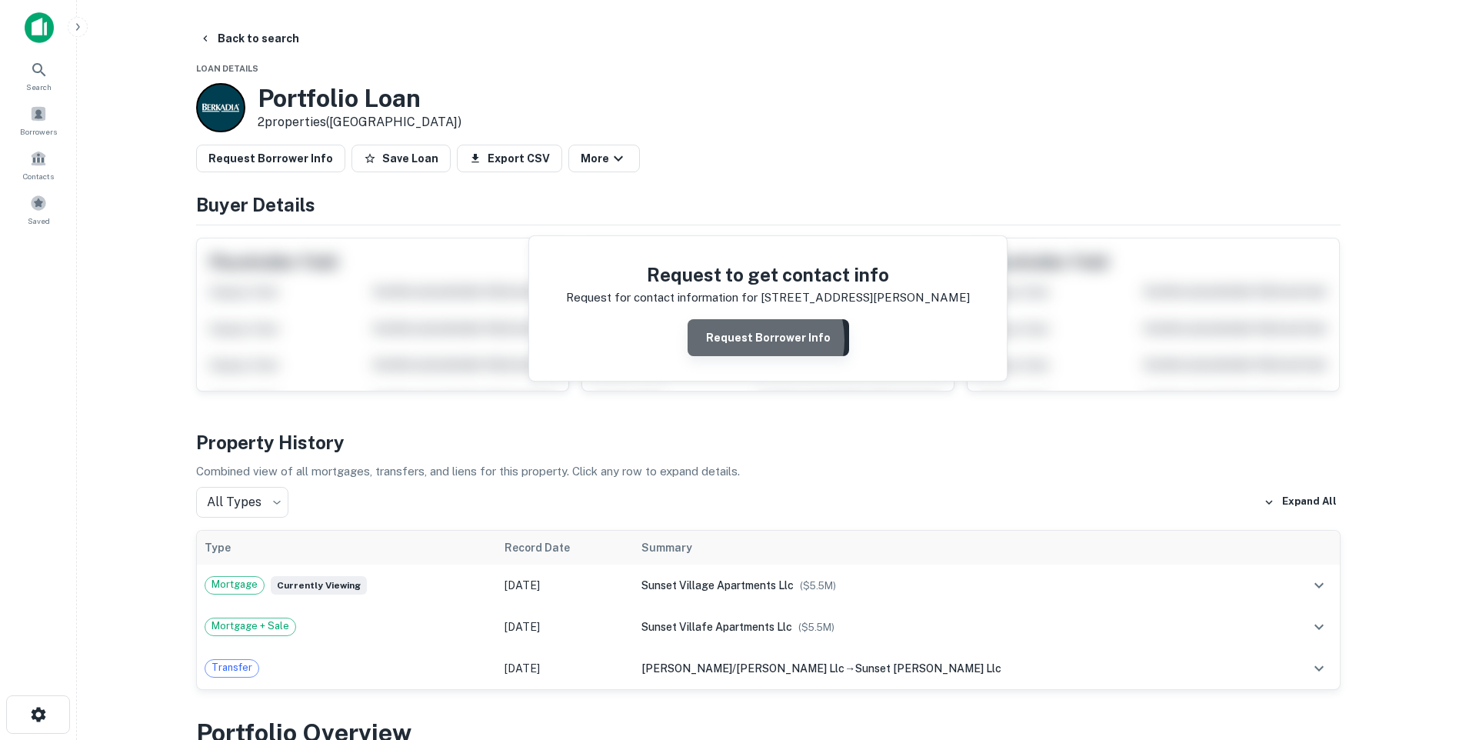
click at [749, 340] on button "Request Borrower Info" at bounding box center [767, 337] width 161 height 37
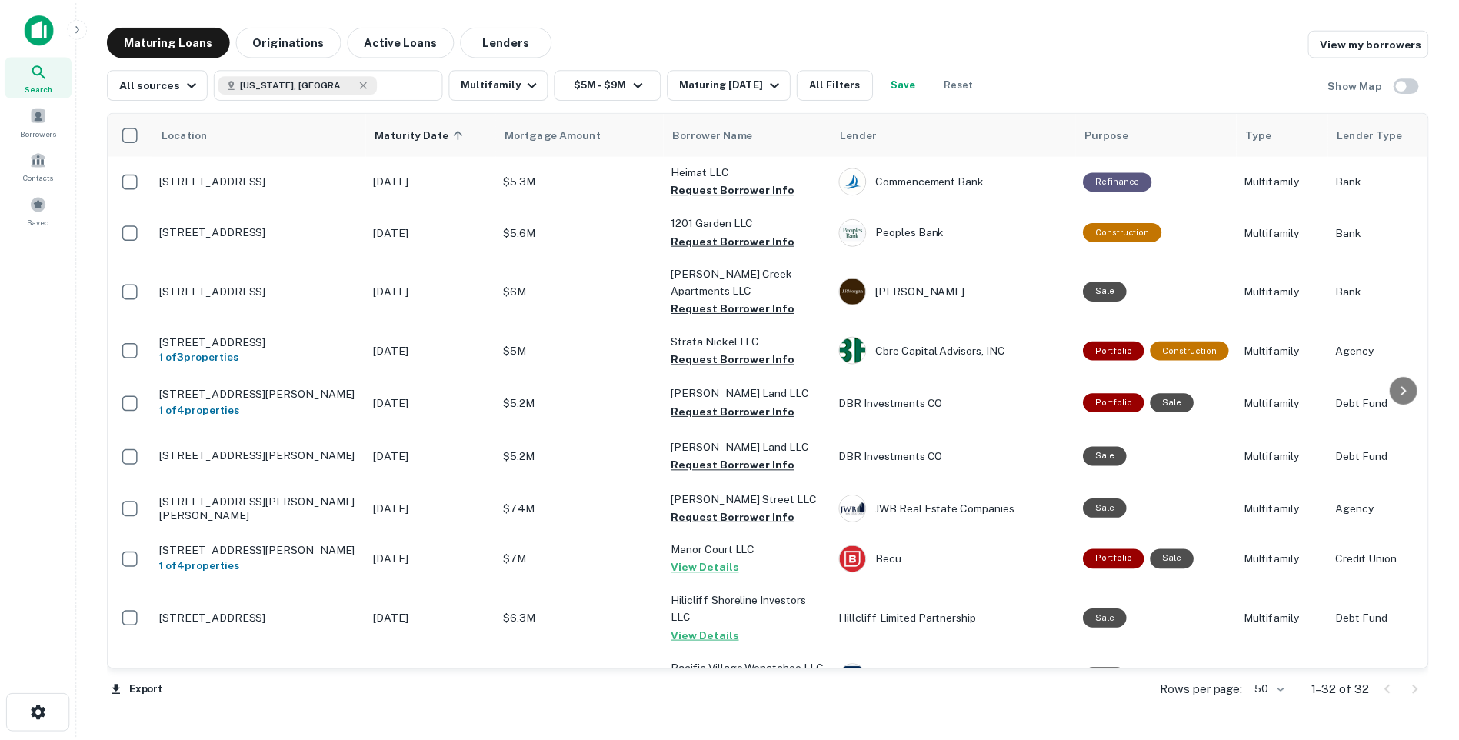
scroll to position [615, 0]
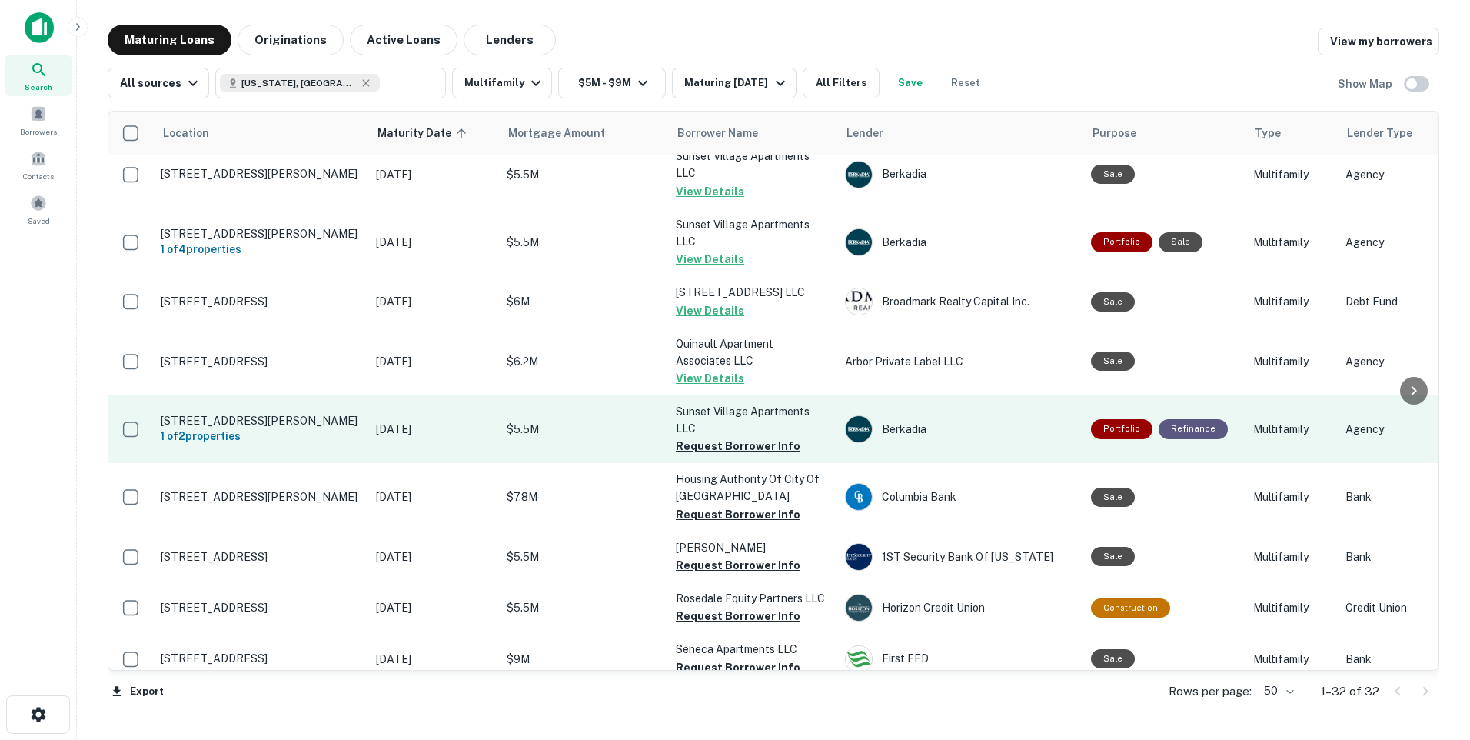
click at [275, 428] on p "[STREET_ADDRESS][PERSON_NAME]" at bounding box center [261, 421] width 200 height 14
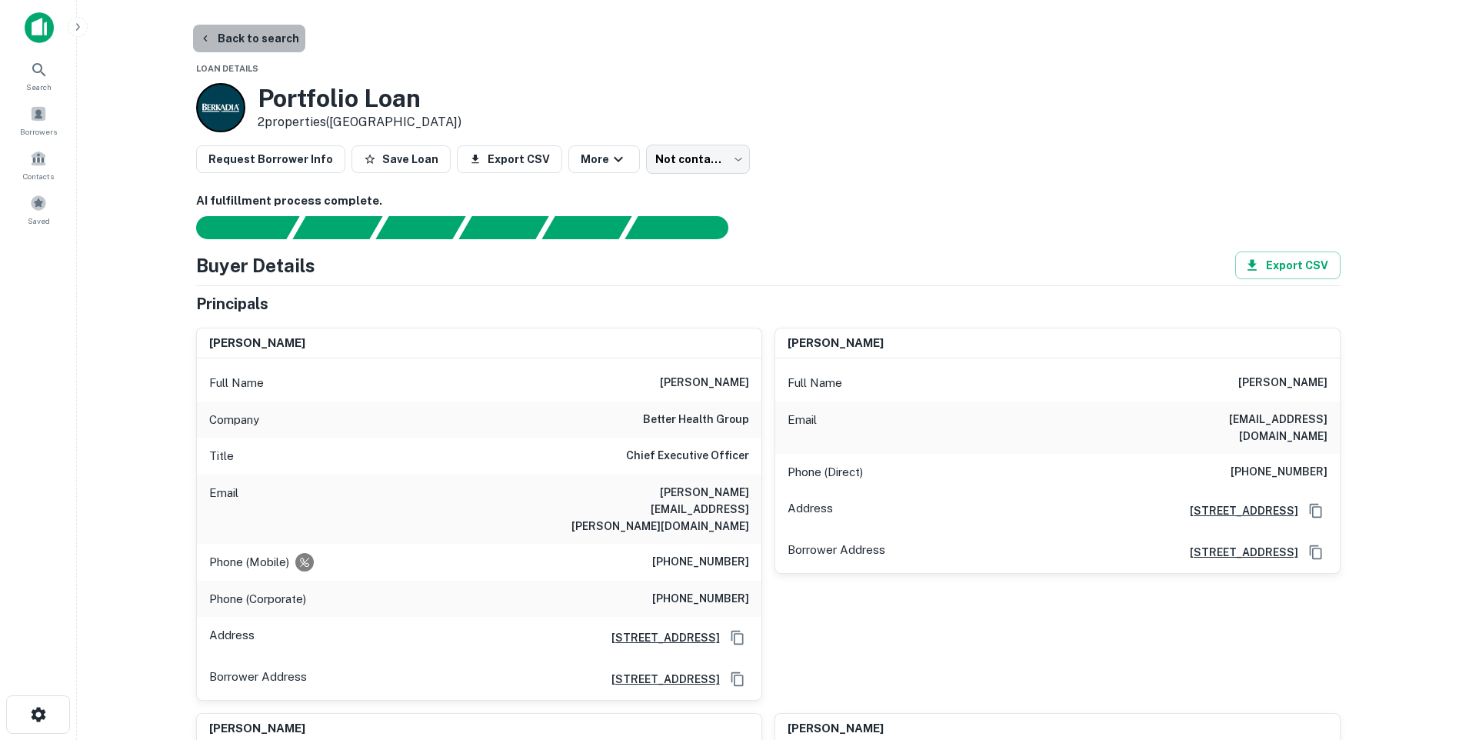
click at [270, 38] on button "Back to search" at bounding box center [249, 39] width 112 height 28
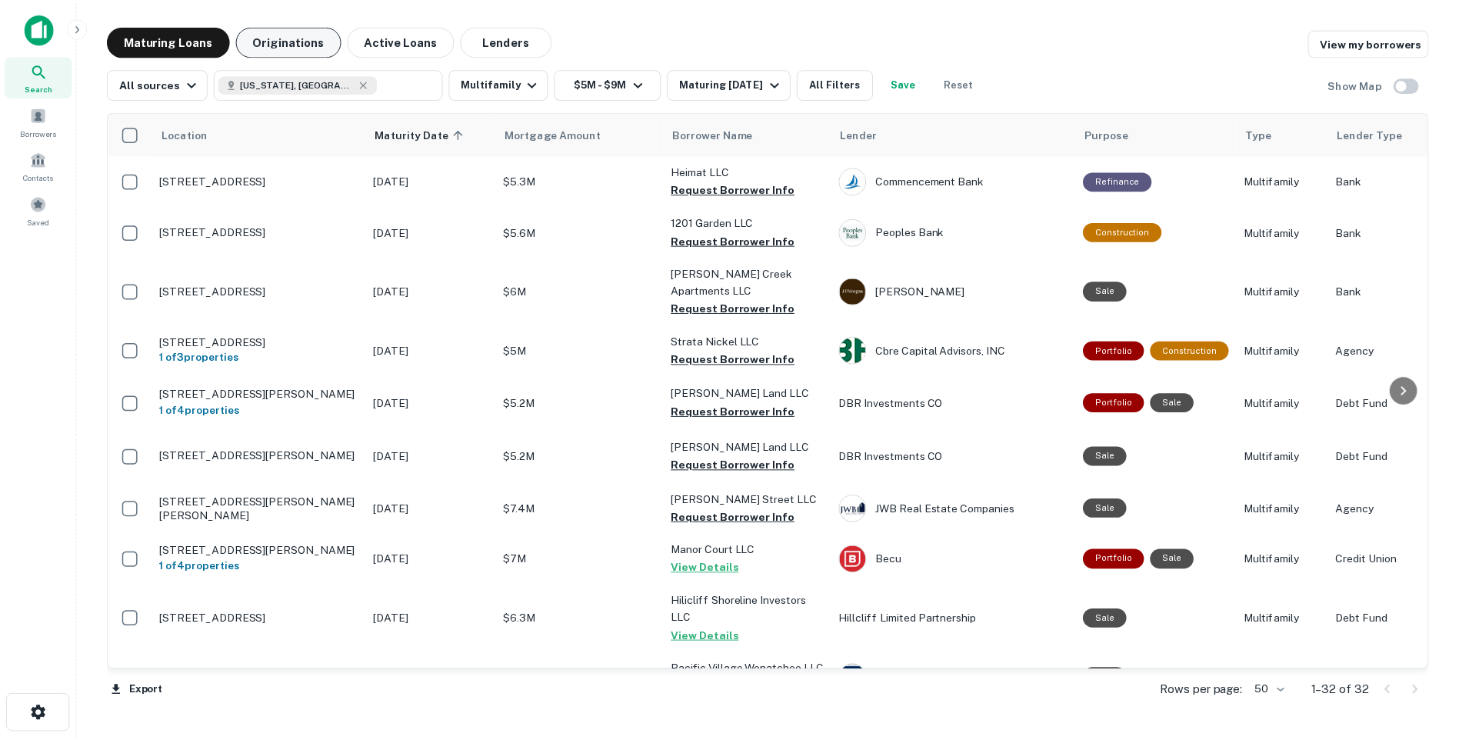
scroll to position [615, 0]
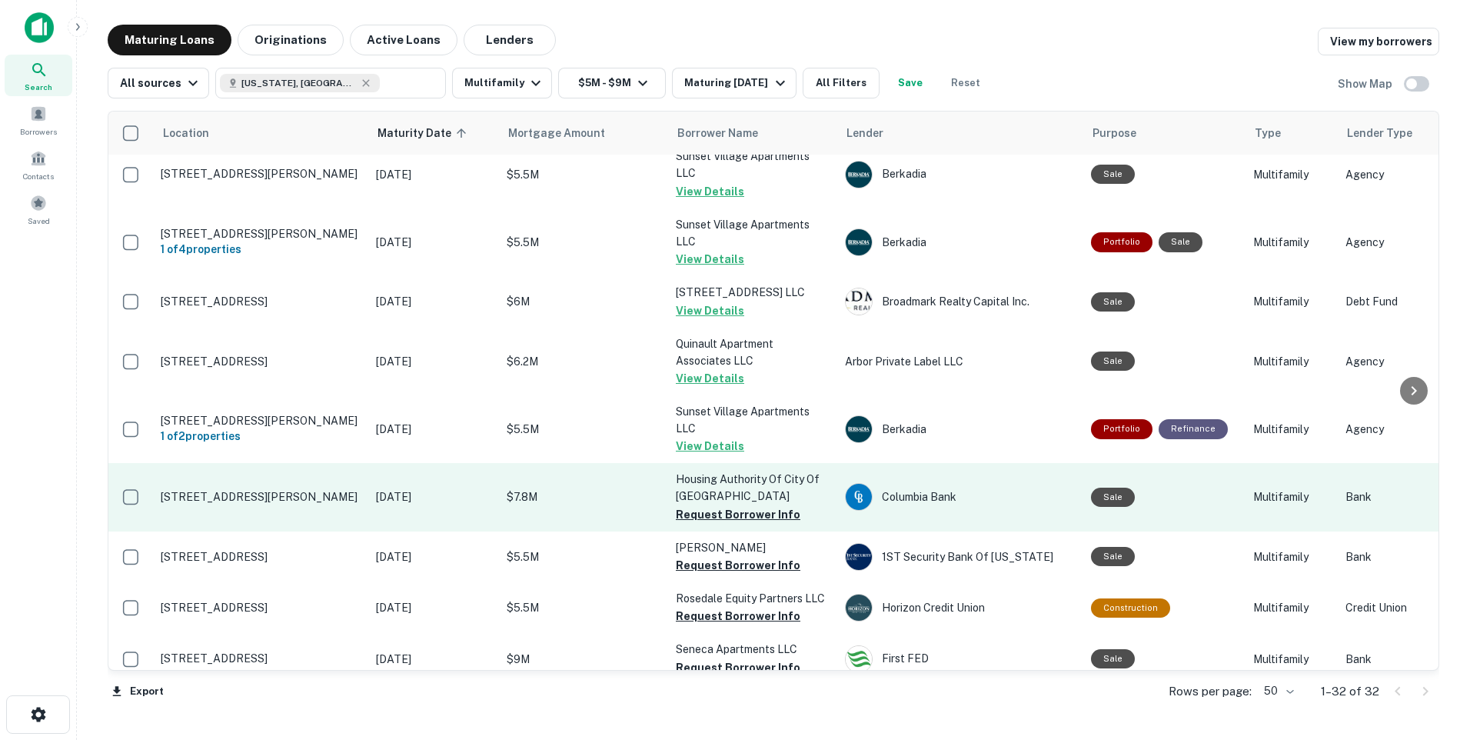
click at [358, 519] on td "[STREET_ADDRESS][PERSON_NAME]" at bounding box center [260, 497] width 215 height 68
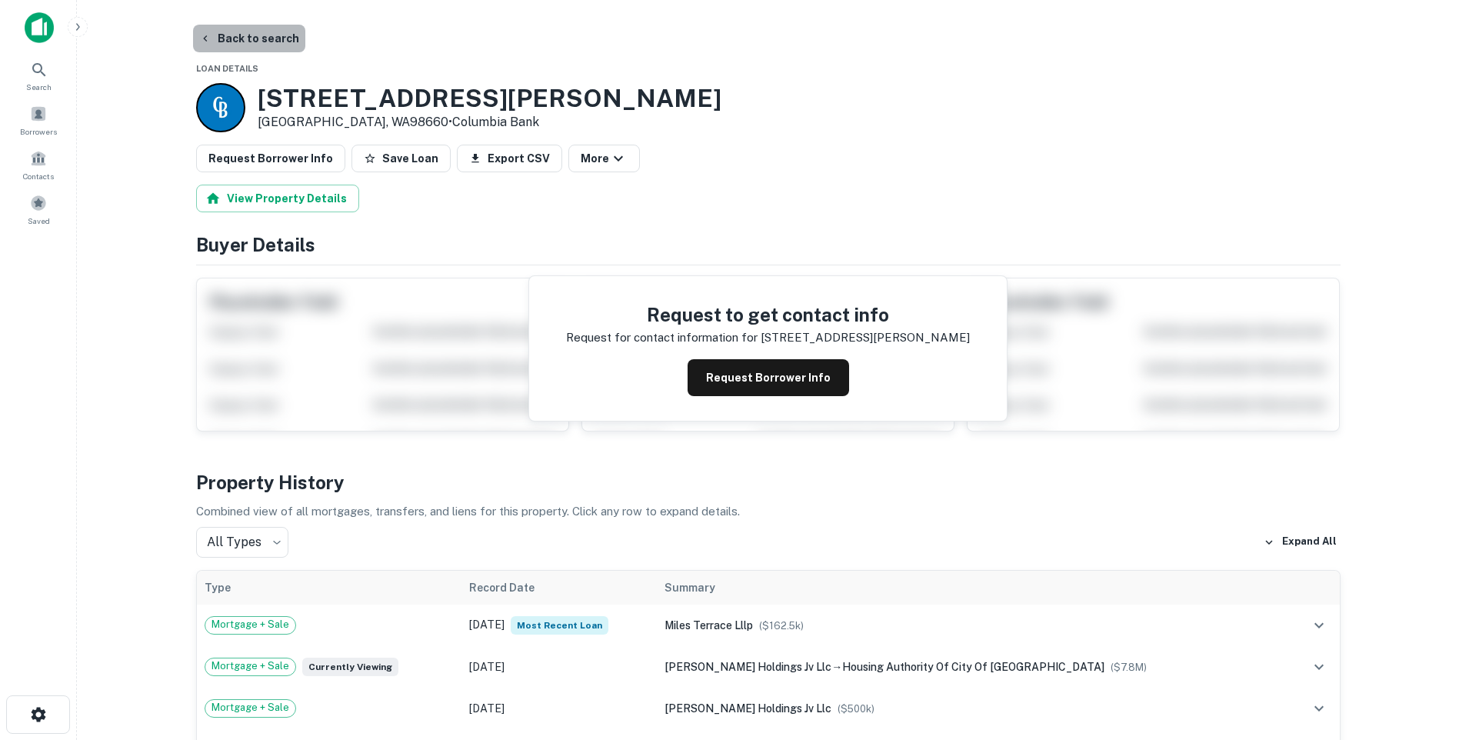
click at [256, 34] on button "Back to search" at bounding box center [249, 39] width 112 height 28
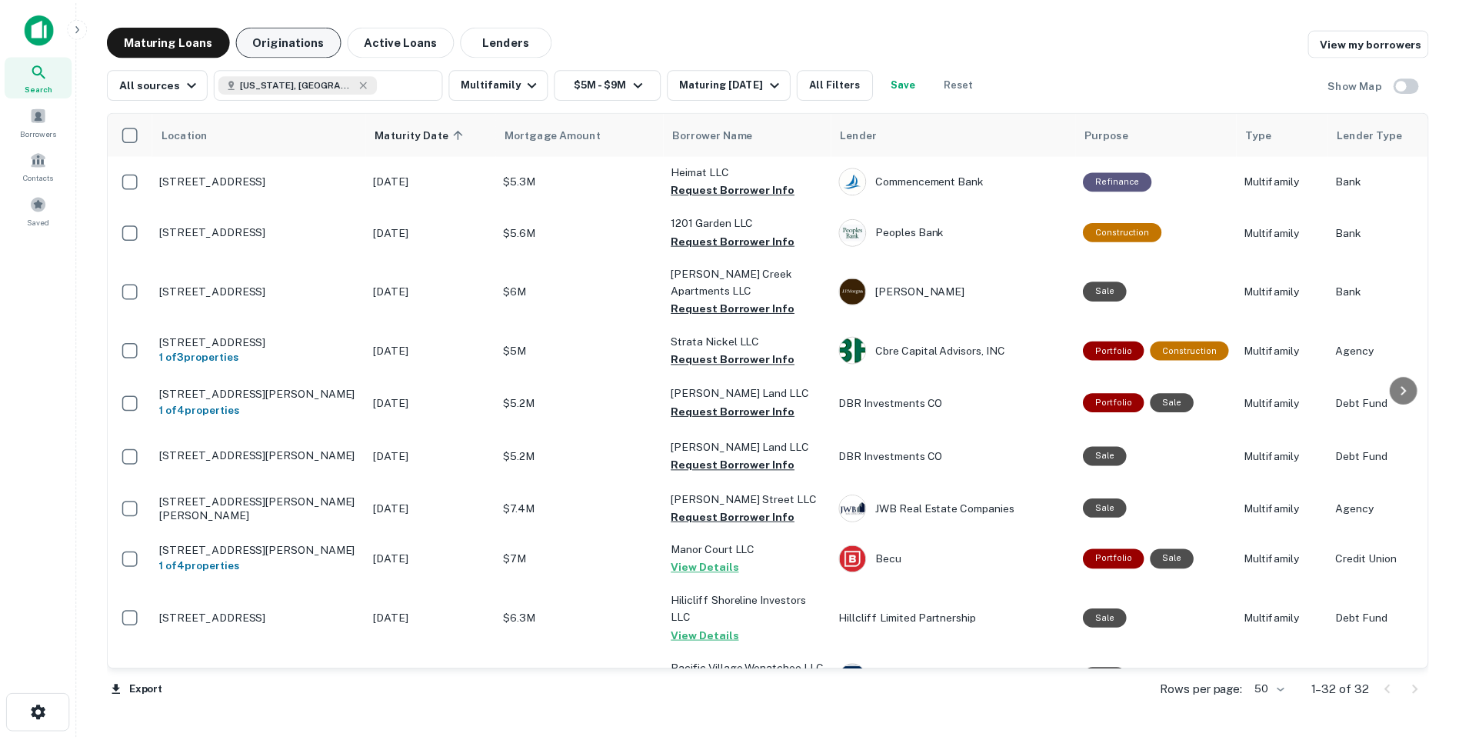
scroll to position [615, 0]
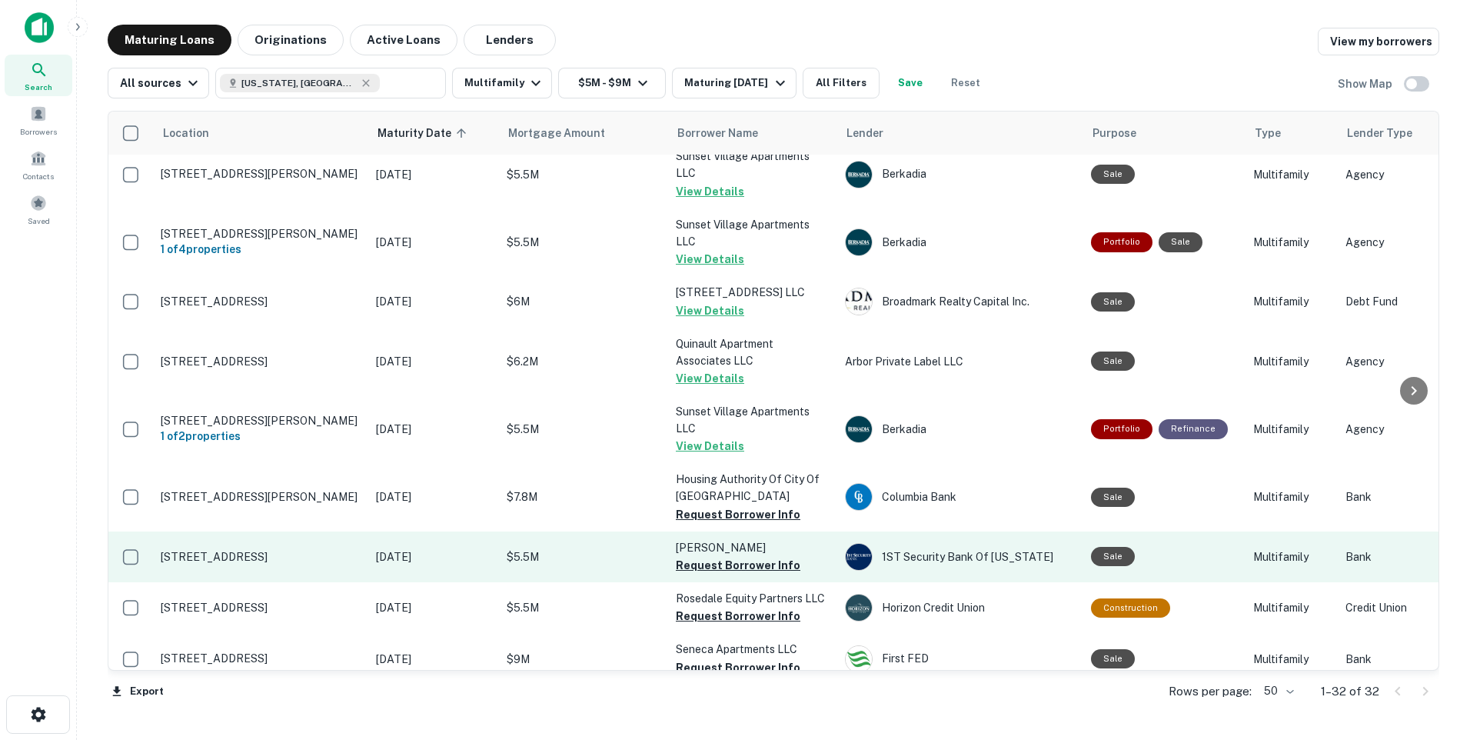
click at [297, 571] on td "[STREET_ADDRESS]" at bounding box center [260, 556] width 215 height 51
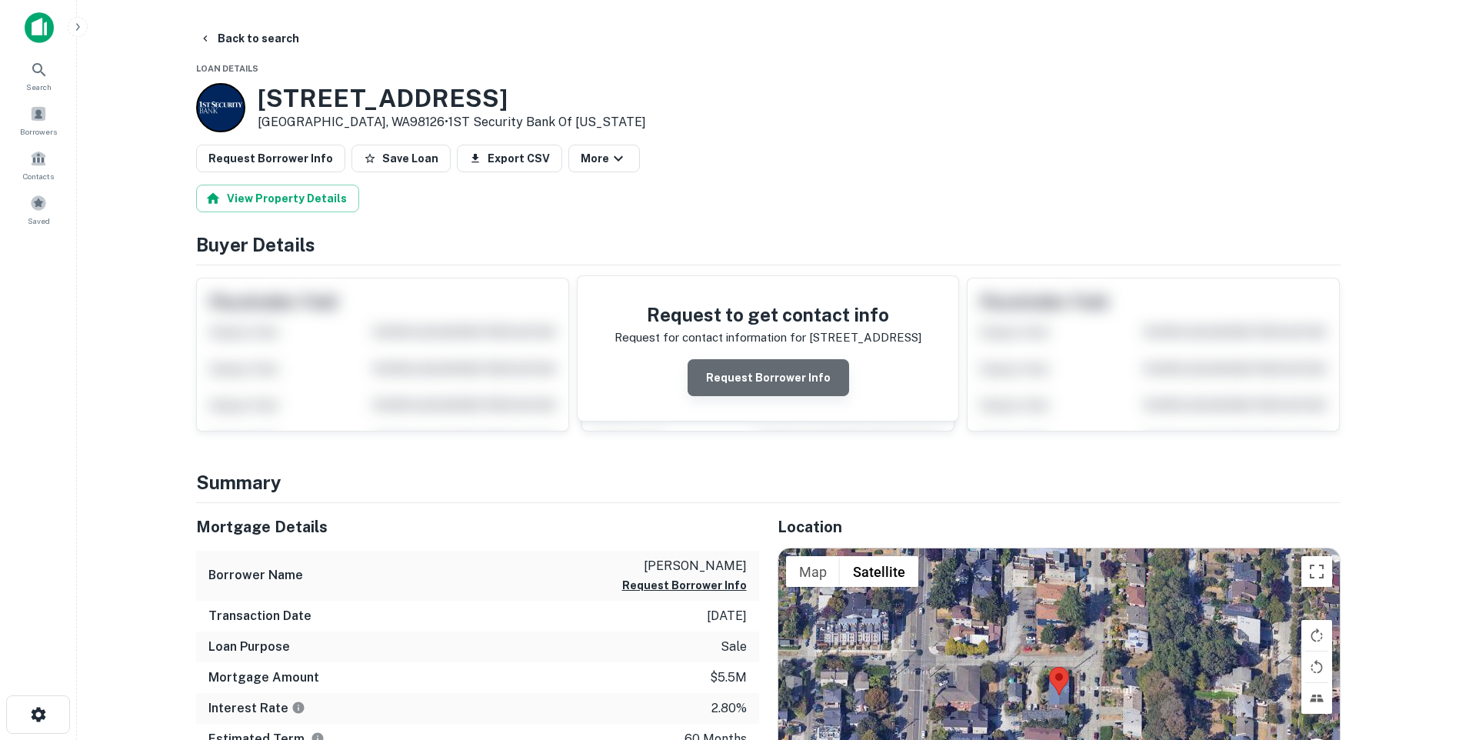
click at [777, 385] on button "Request Borrower Info" at bounding box center [767, 377] width 161 height 37
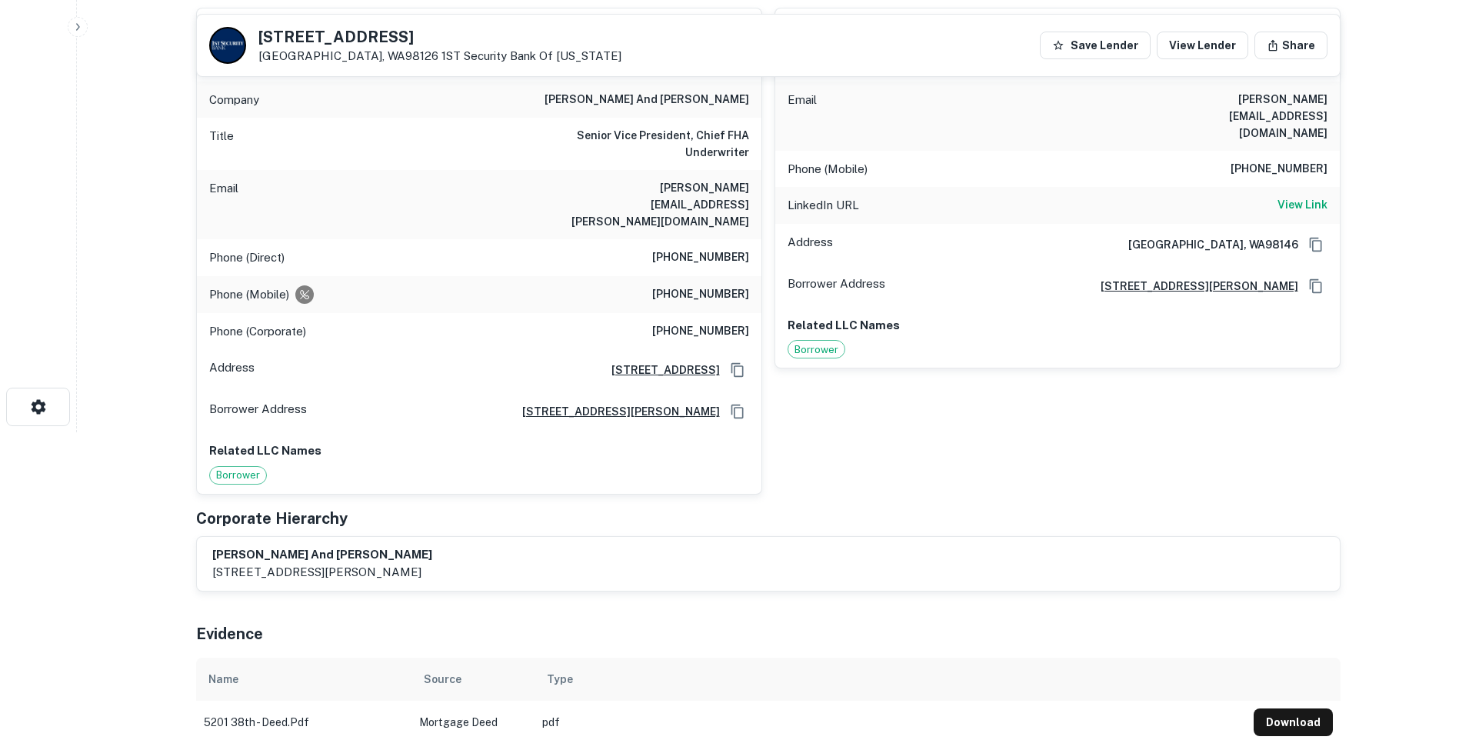
scroll to position [154, 0]
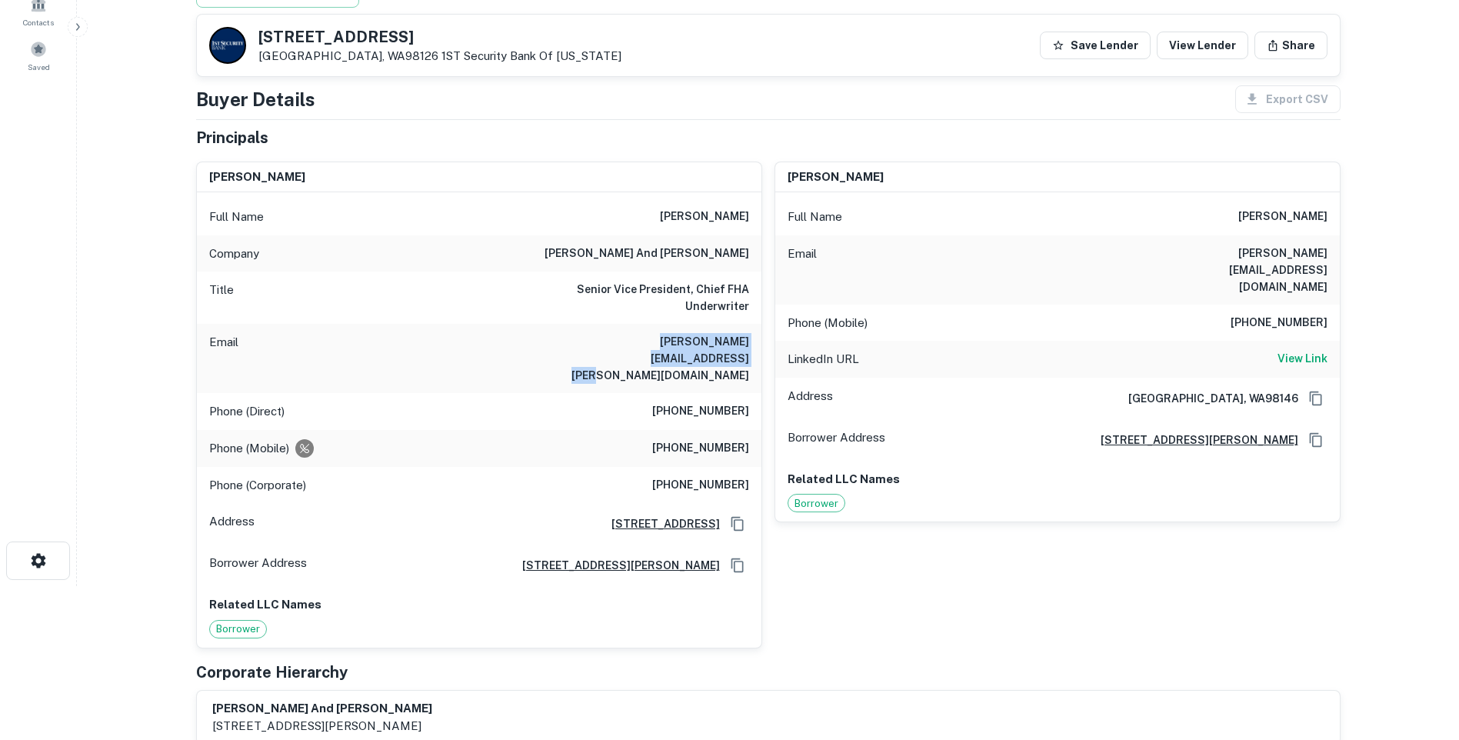
drag, startPoint x: 571, startPoint y: 340, endPoint x: 746, endPoint y: 354, distance: 175.1
click at [746, 354] on div "Email jeffrey.ross@draperandkramer.com" at bounding box center [479, 358] width 564 height 69
copy h6 "jeffrey.ross@draperandkramer.com"
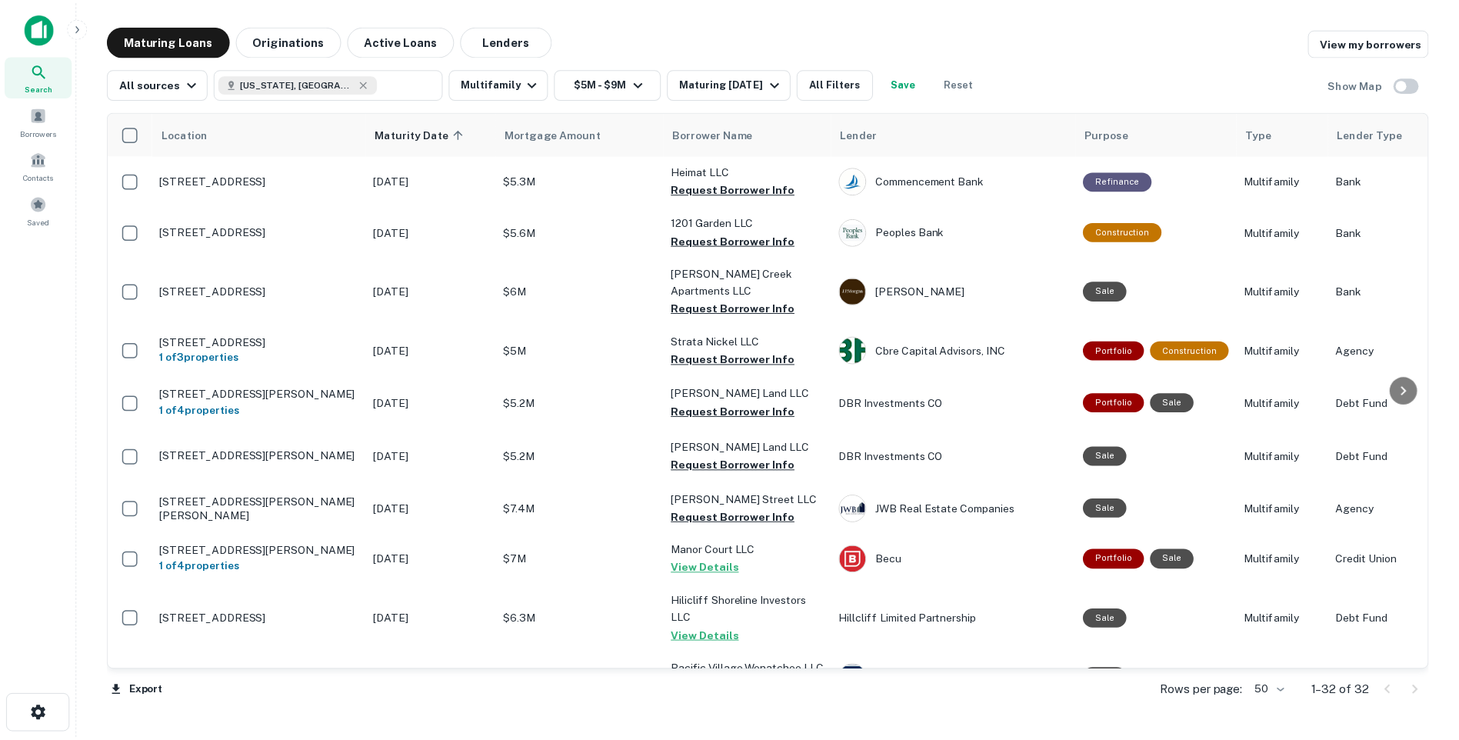
scroll to position [615, 0]
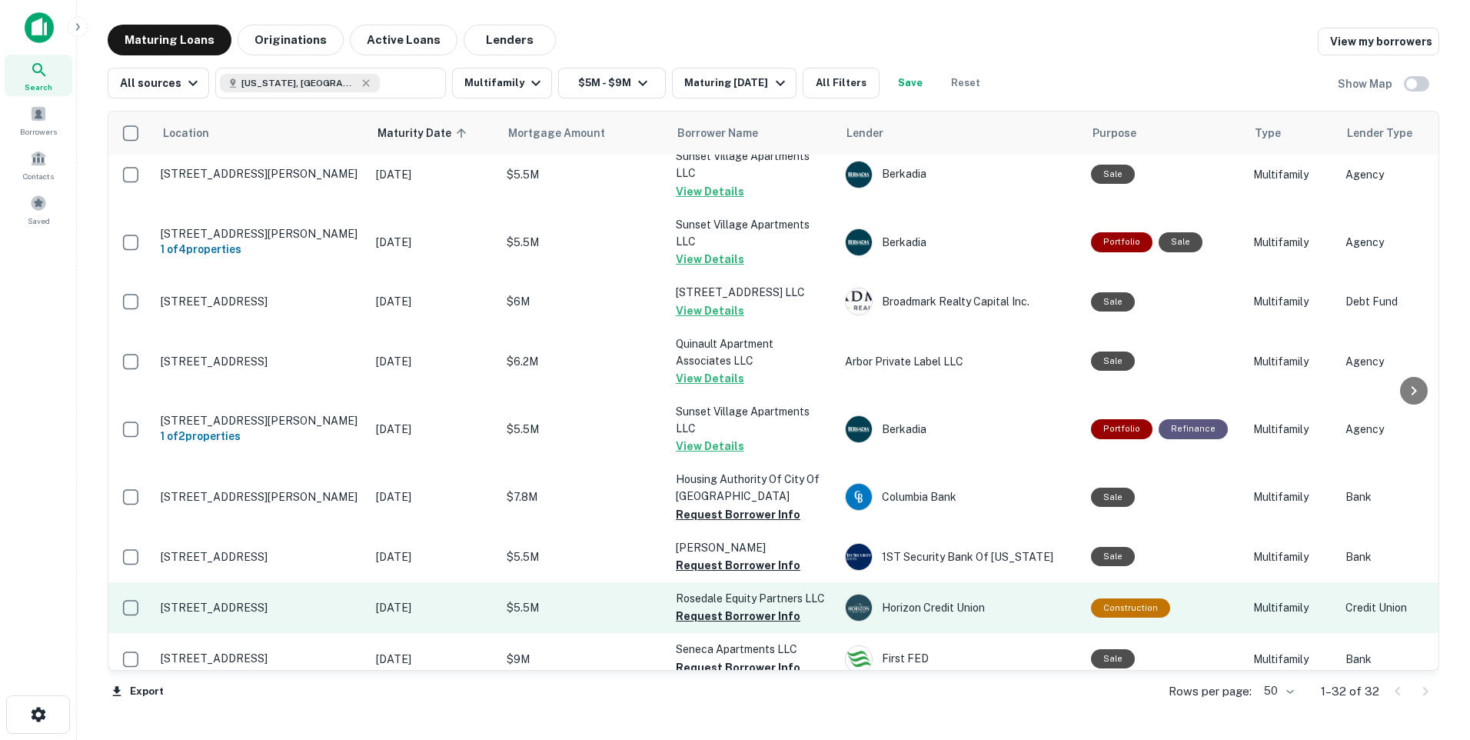
click at [394, 616] on p "[DATE]" at bounding box center [433, 607] width 115 height 17
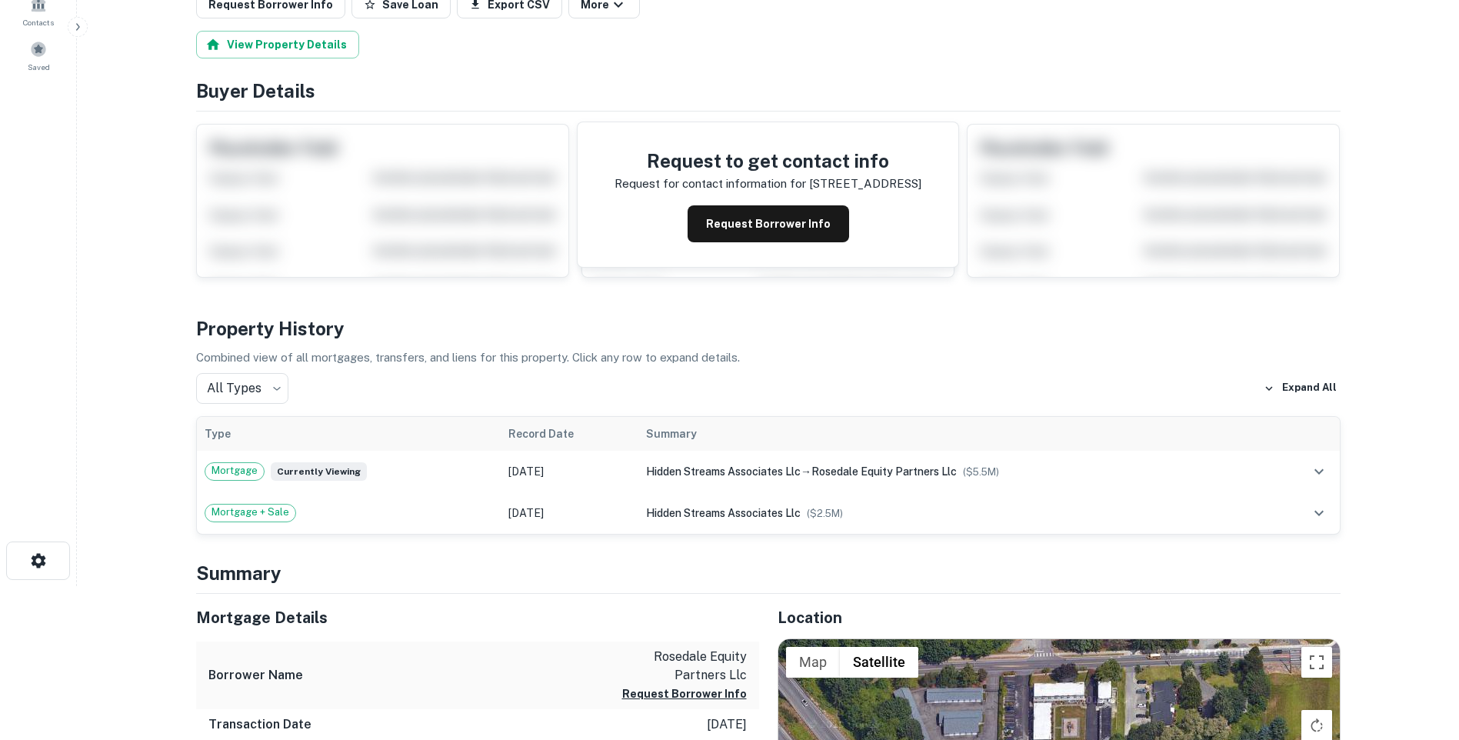
scroll to position [77, 0]
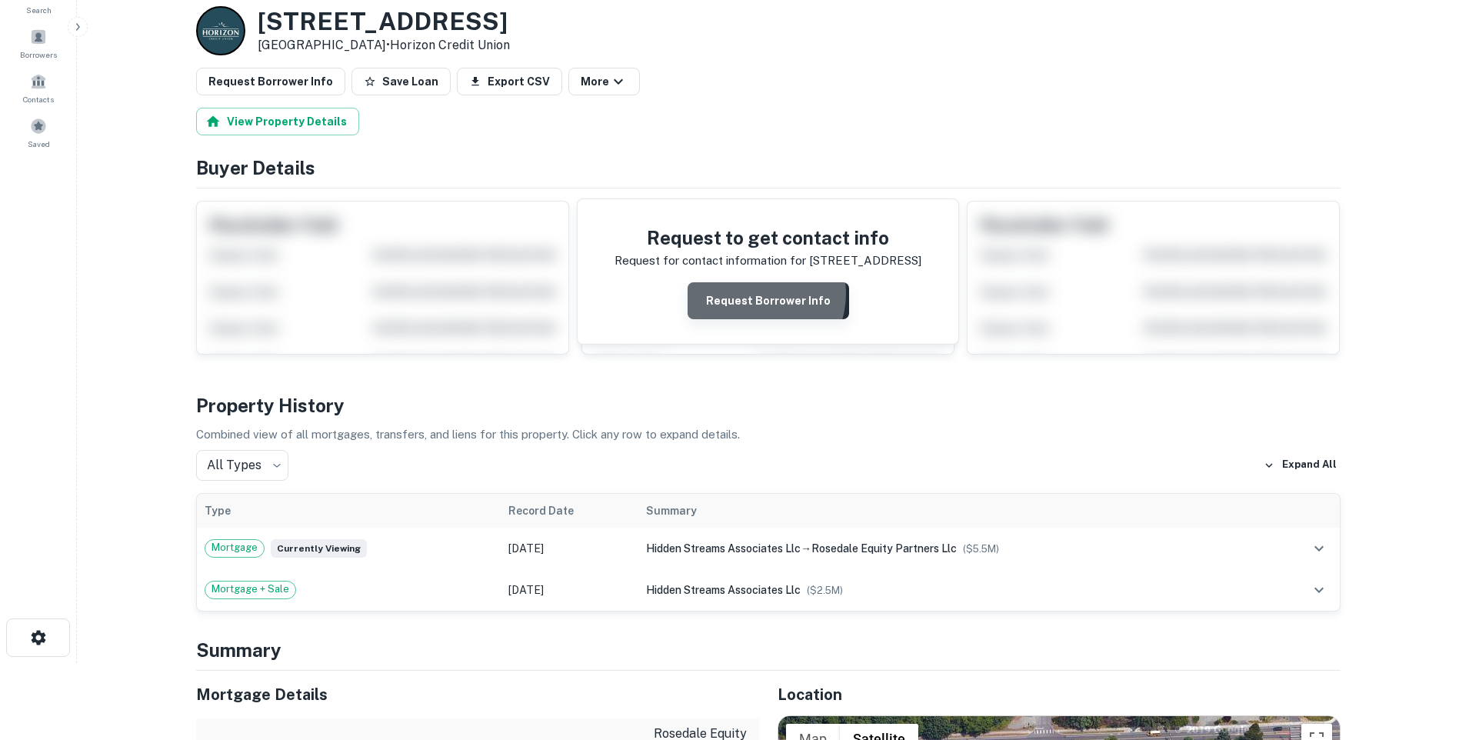
click at [759, 294] on button "Request Borrower Info" at bounding box center [767, 300] width 161 height 37
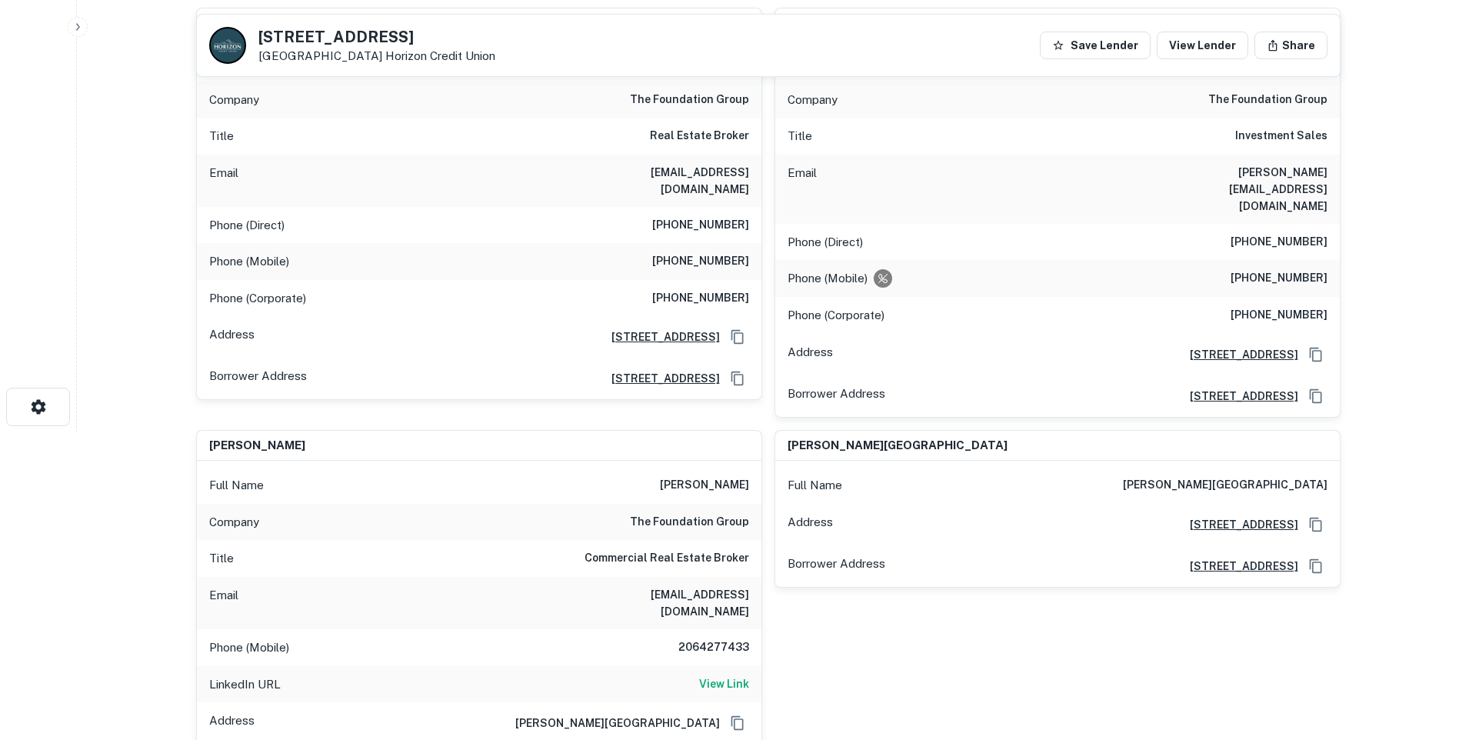
scroll to position [154, 0]
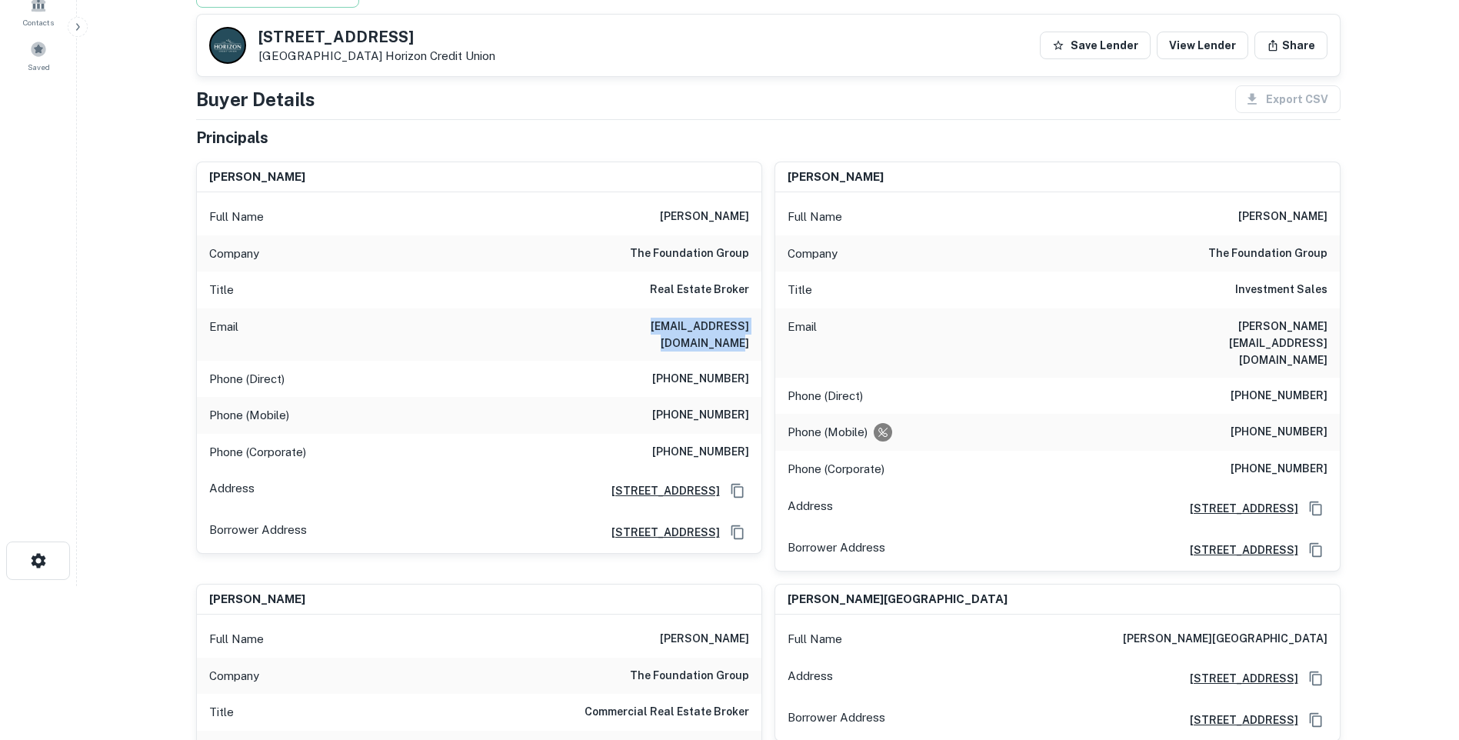
drag, startPoint x: 591, startPoint y: 326, endPoint x: 753, endPoint y: 323, distance: 162.3
click at [753, 323] on div "Email ethan@foundationgroupre.com" at bounding box center [479, 334] width 564 height 52
copy h6 "ethan@foundationgroupre.com"
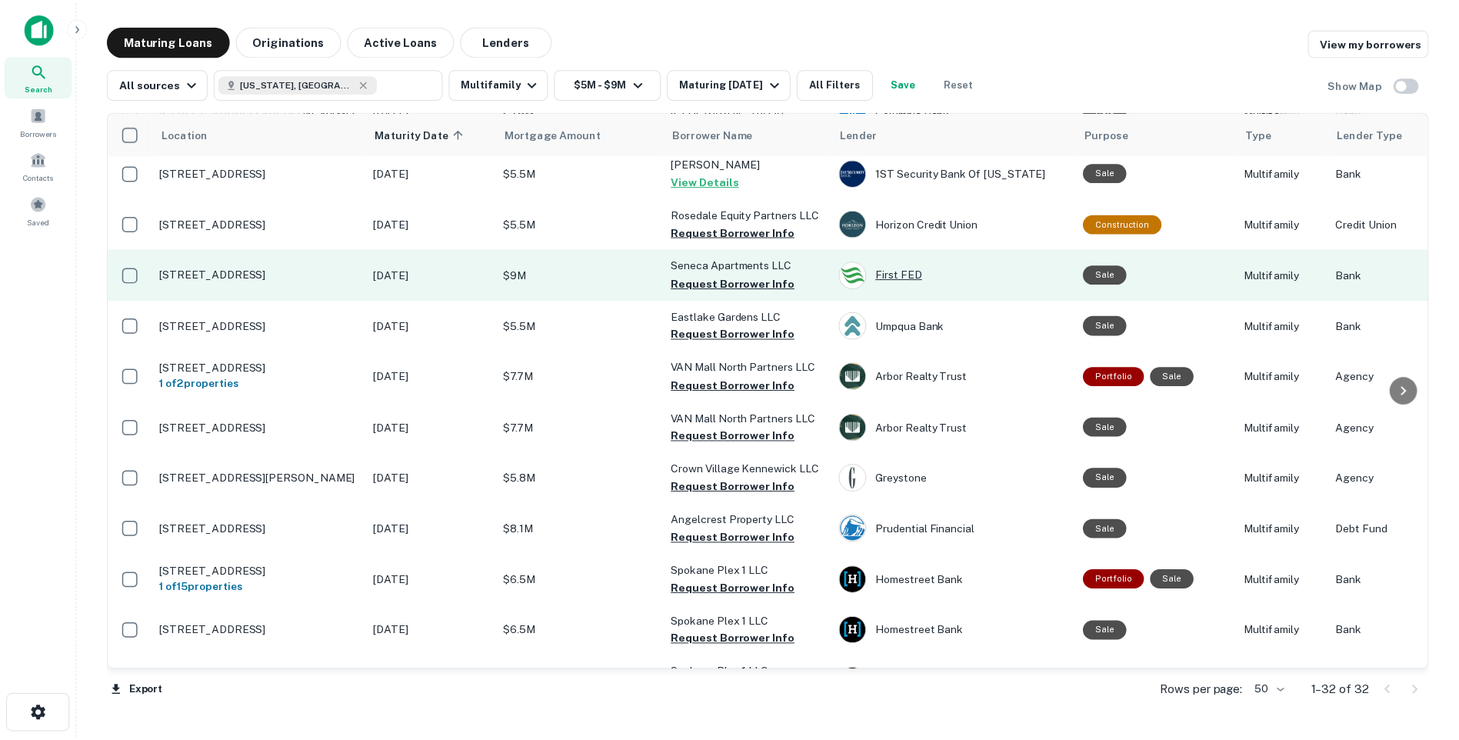
scroll to position [1077, 0]
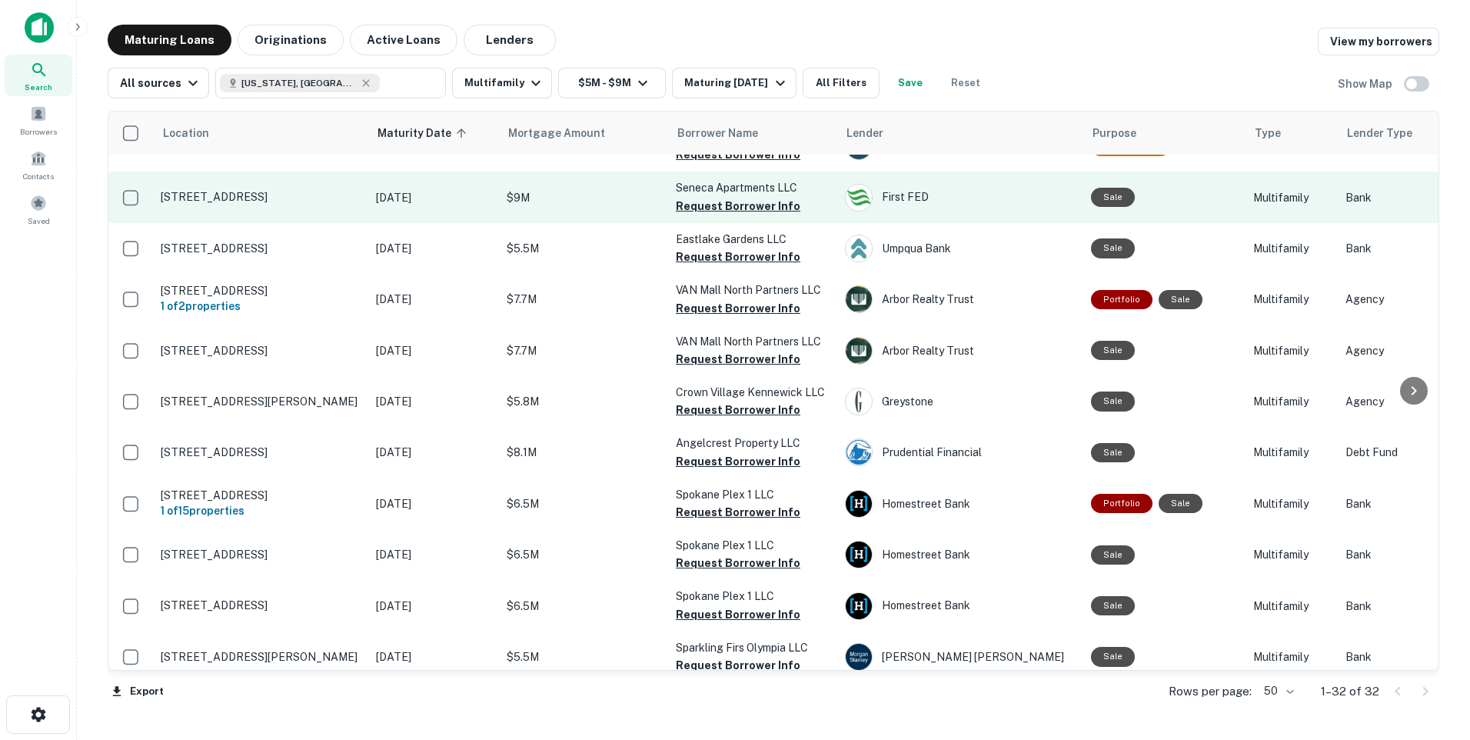
click at [241, 204] on p "[STREET_ADDRESS]" at bounding box center [261, 197] width 200 height 14
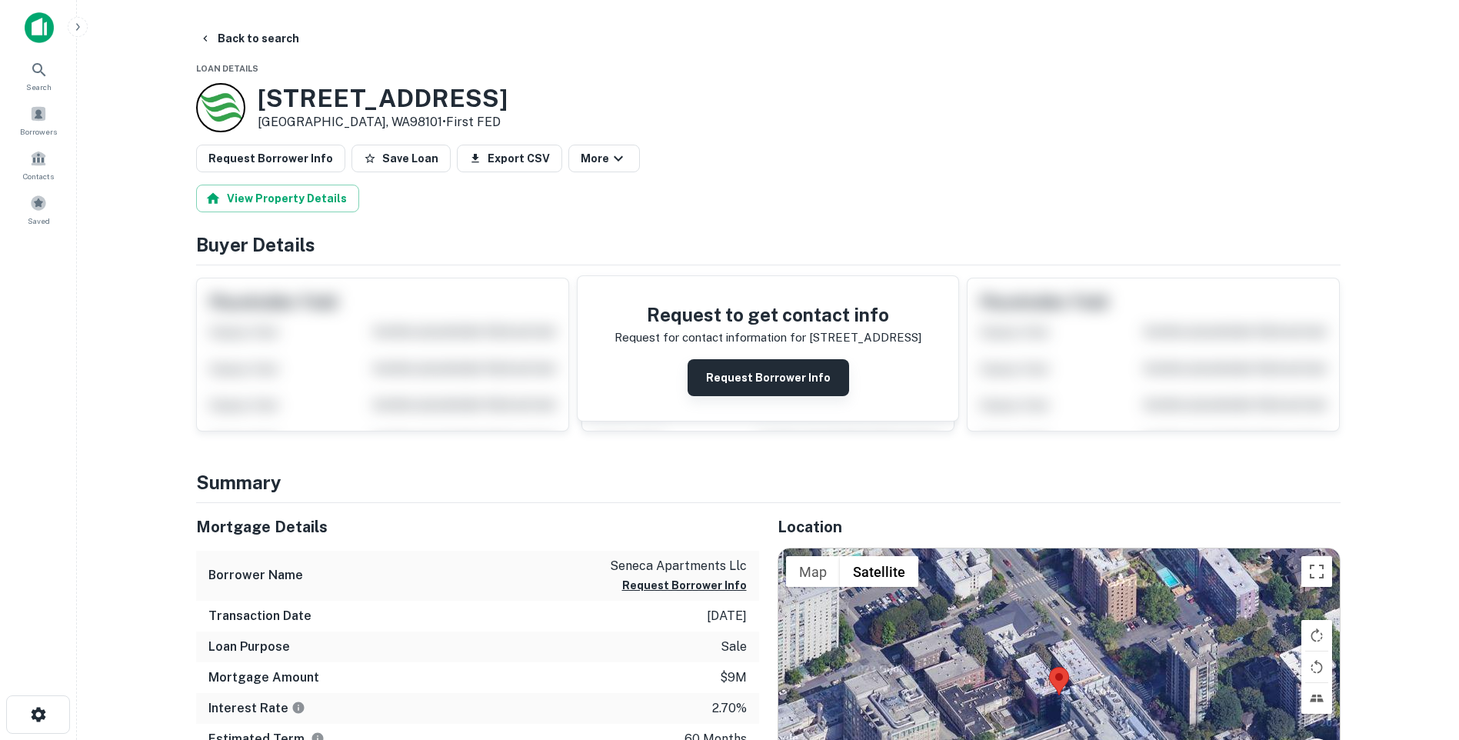
click at [770, 372] on button "Request Borrower Info" at bounding box center [767, 377] width 161 height 37
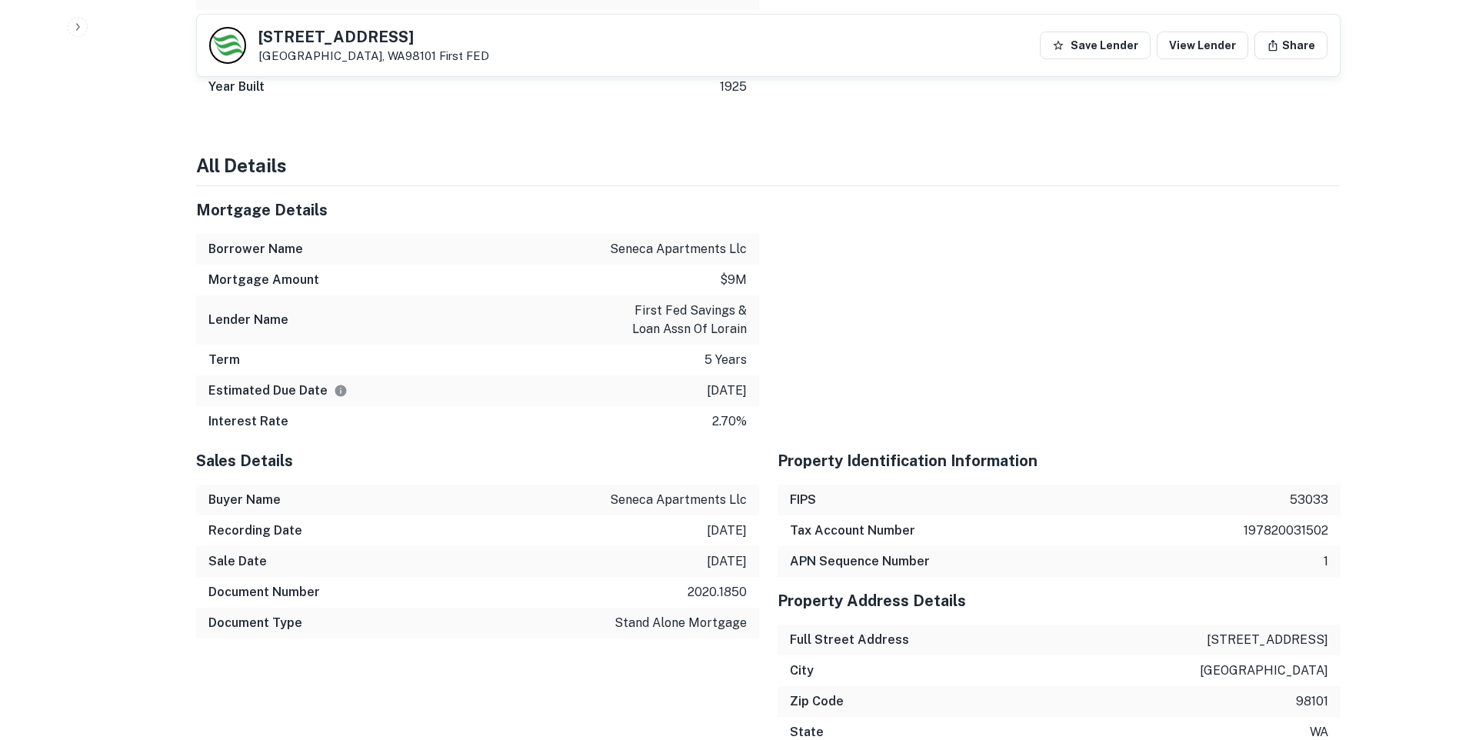
scroll to position [1307, 0]
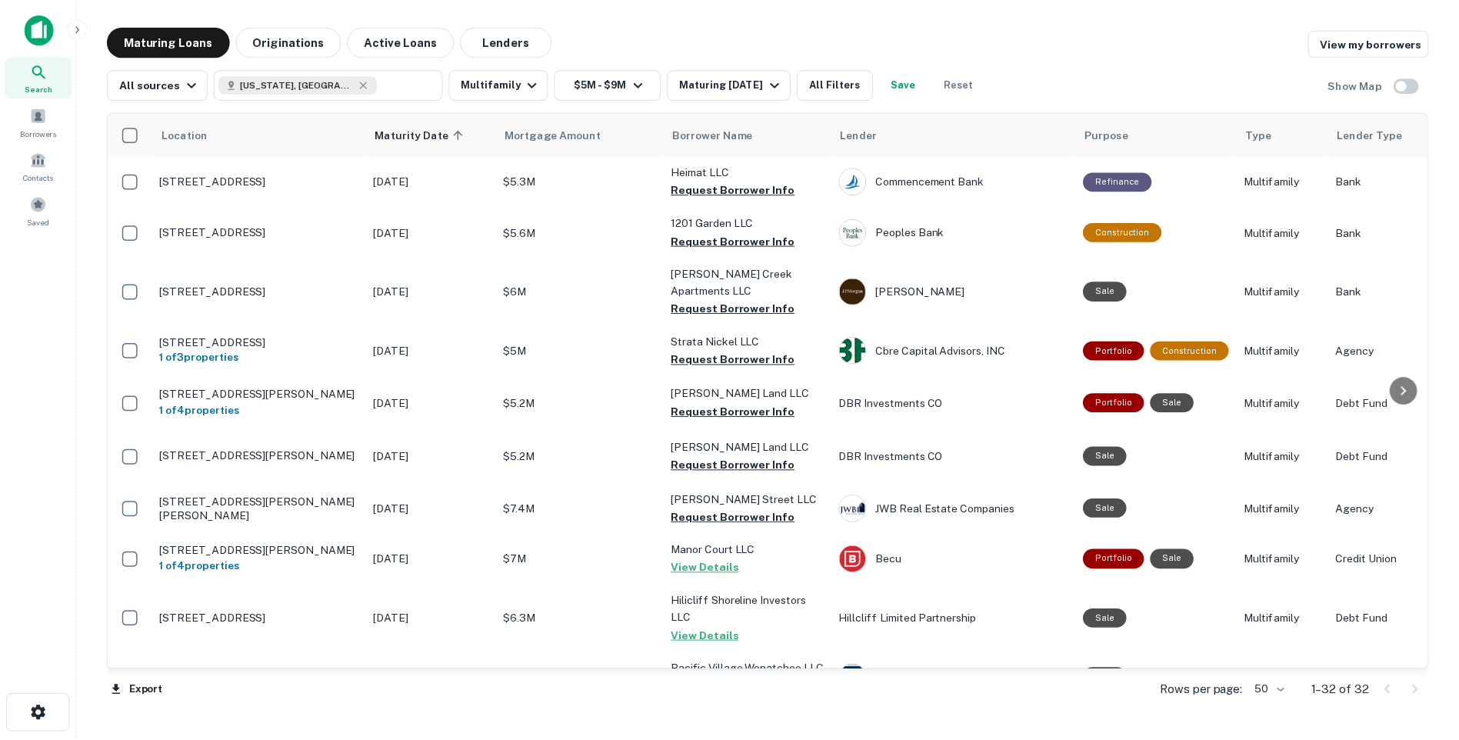
scroll to position [1077, 0]
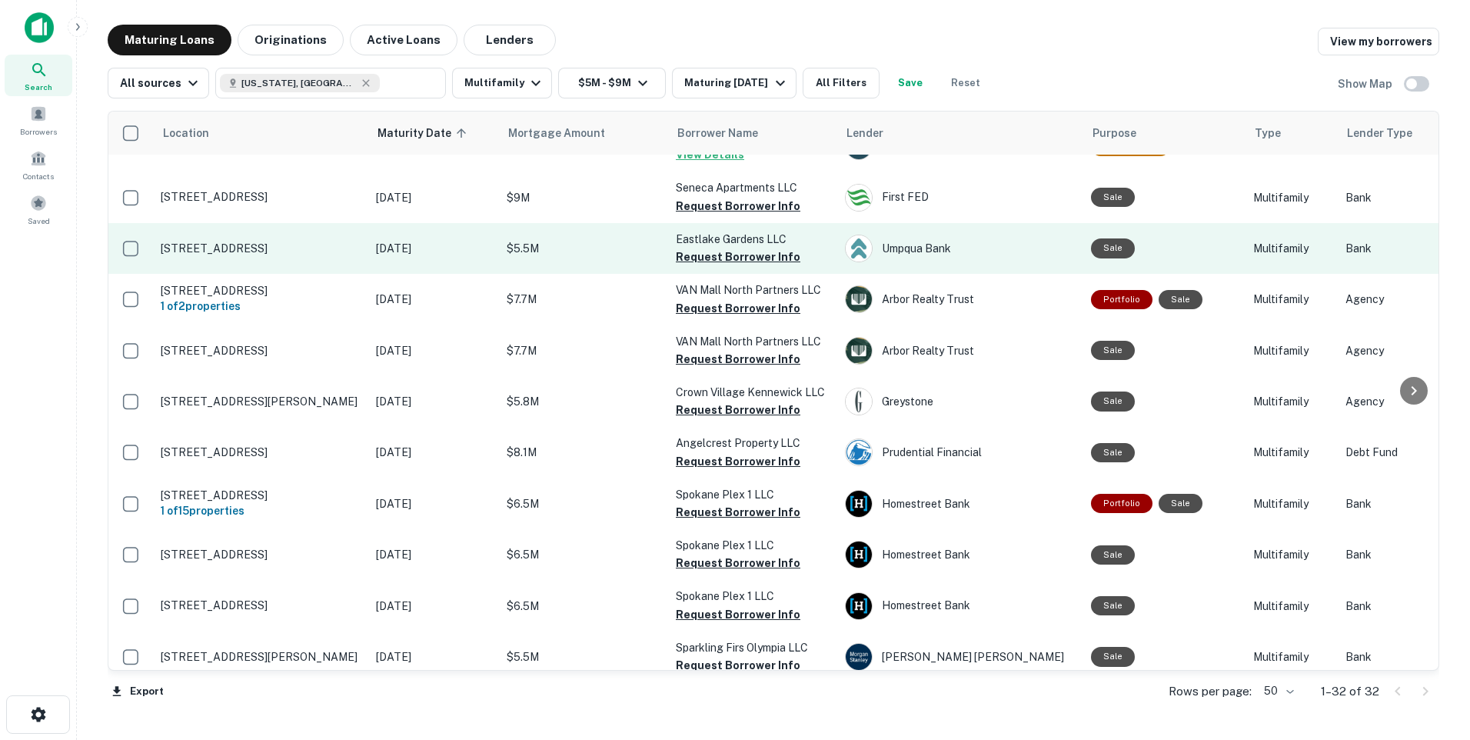
click at [261, 255] on p "[STREET_ADDRESS]" at bounding box center [261, 248] width 200 height 14
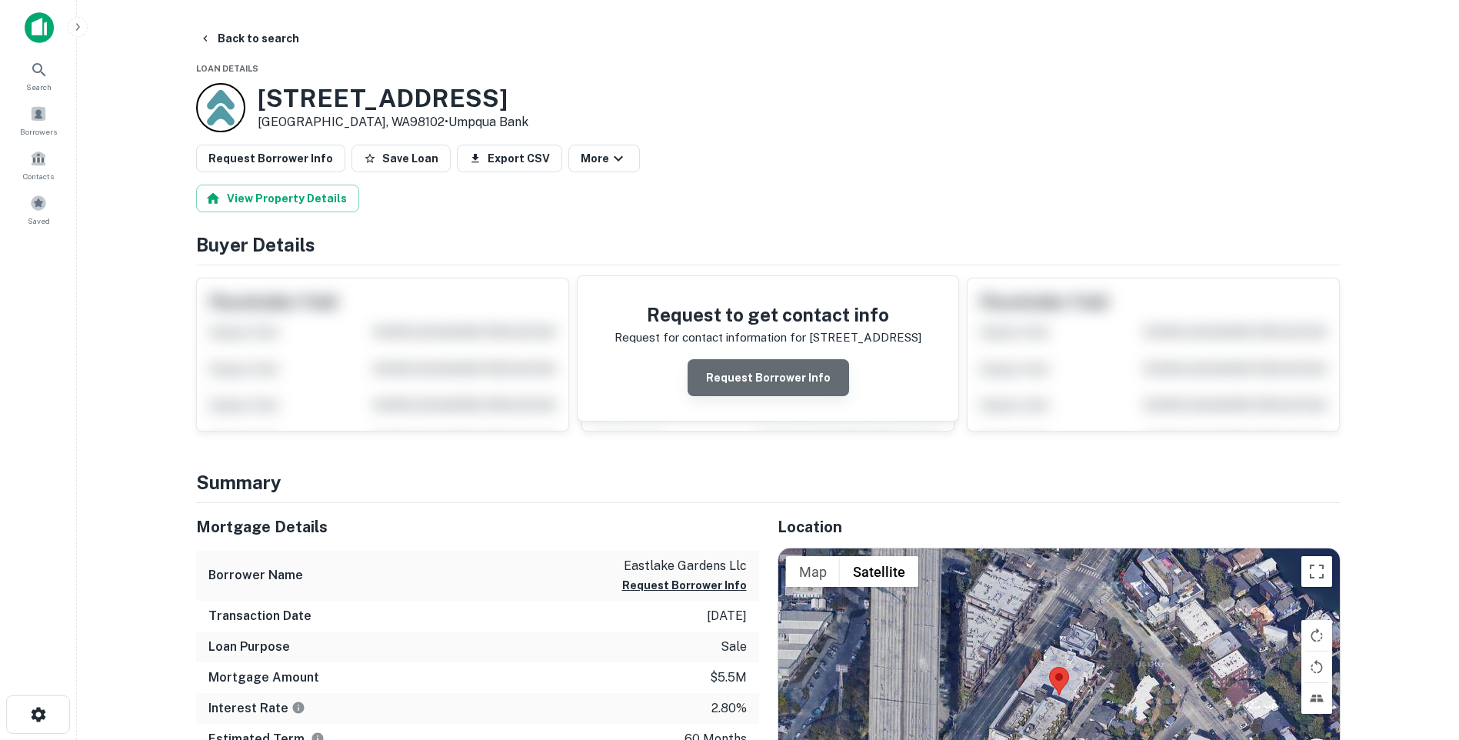
click at [772, 378] on button "Request Borrower Info" at bounding box center [767, 377] width 161 height 37
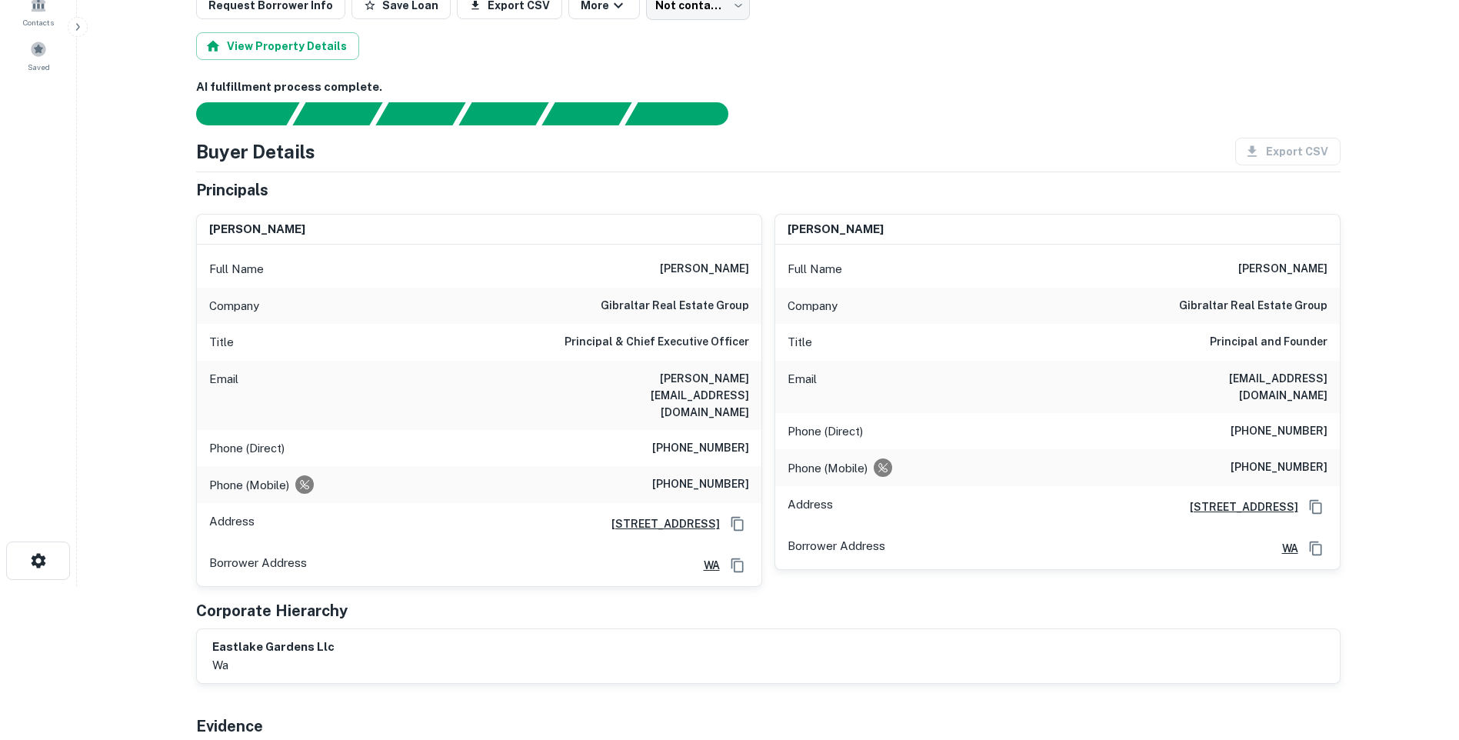
scroll to position [77, 0]
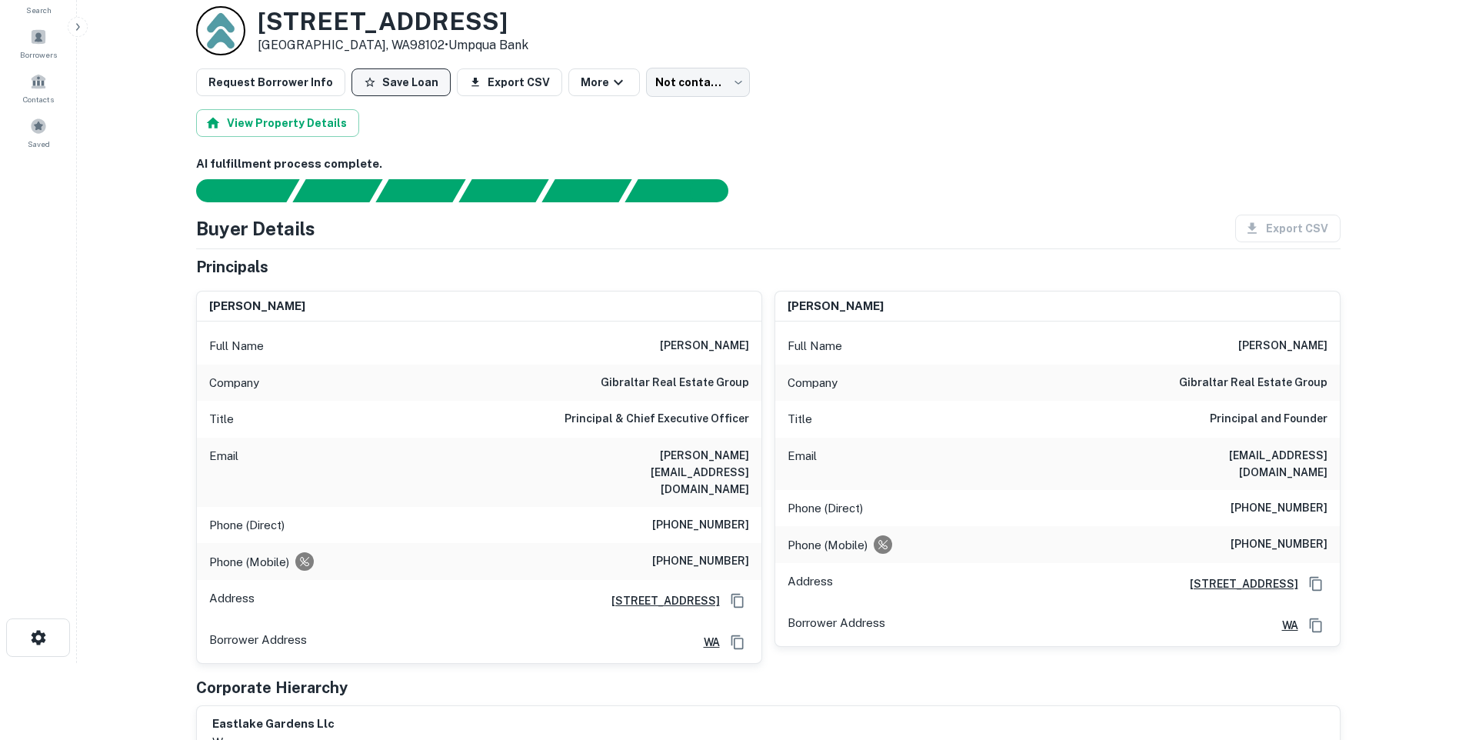
click at [395, 80] on button "Save Loan" at bounding box center [400, 82] width 99 height 28
drag, startPoint x: 623, startPoint y: 456, endPoint x: 753, endPoint y: 464, distance: 130.2
click at [753, 464] on div "Email johns@gibraltarusa.com" at bounding box center [479, 472] width 564 height 69
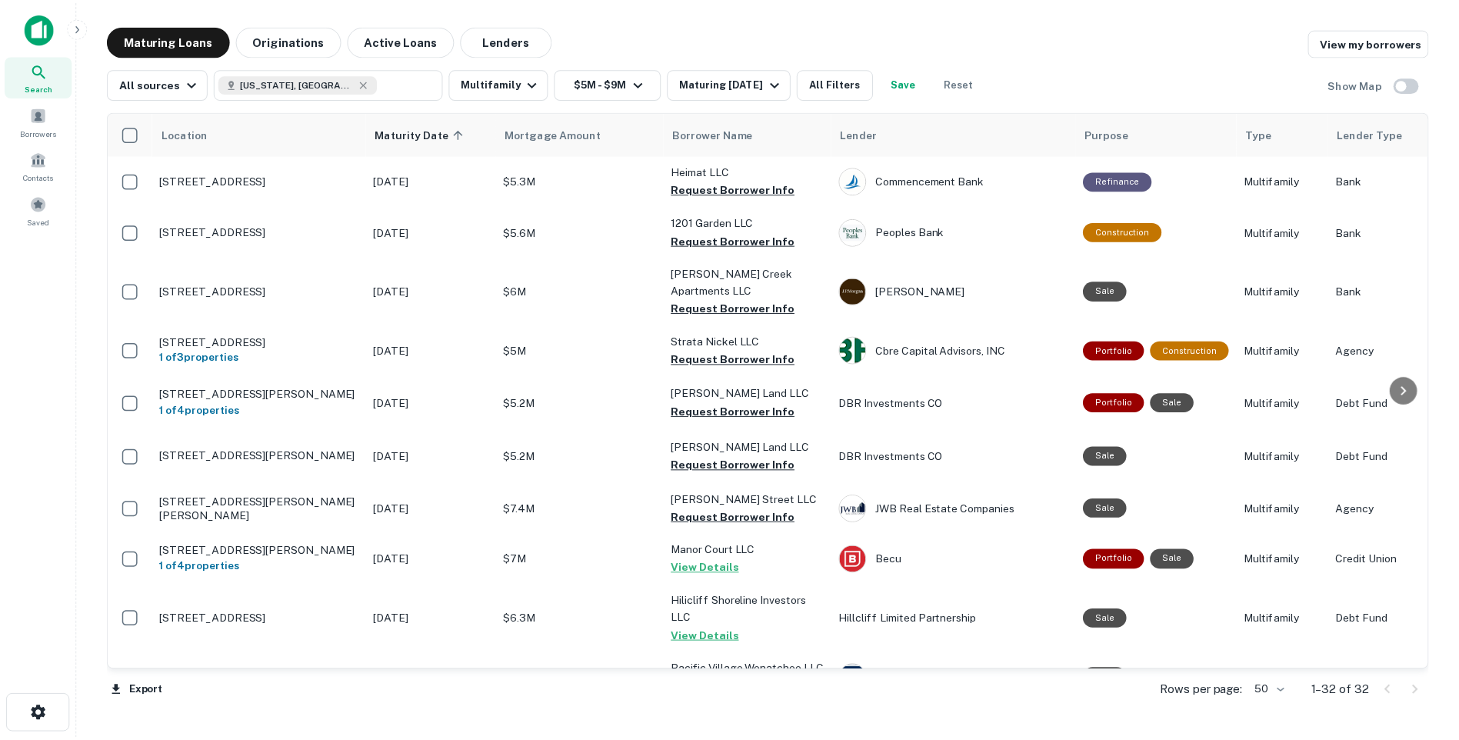
scroll to position [1077, 0]
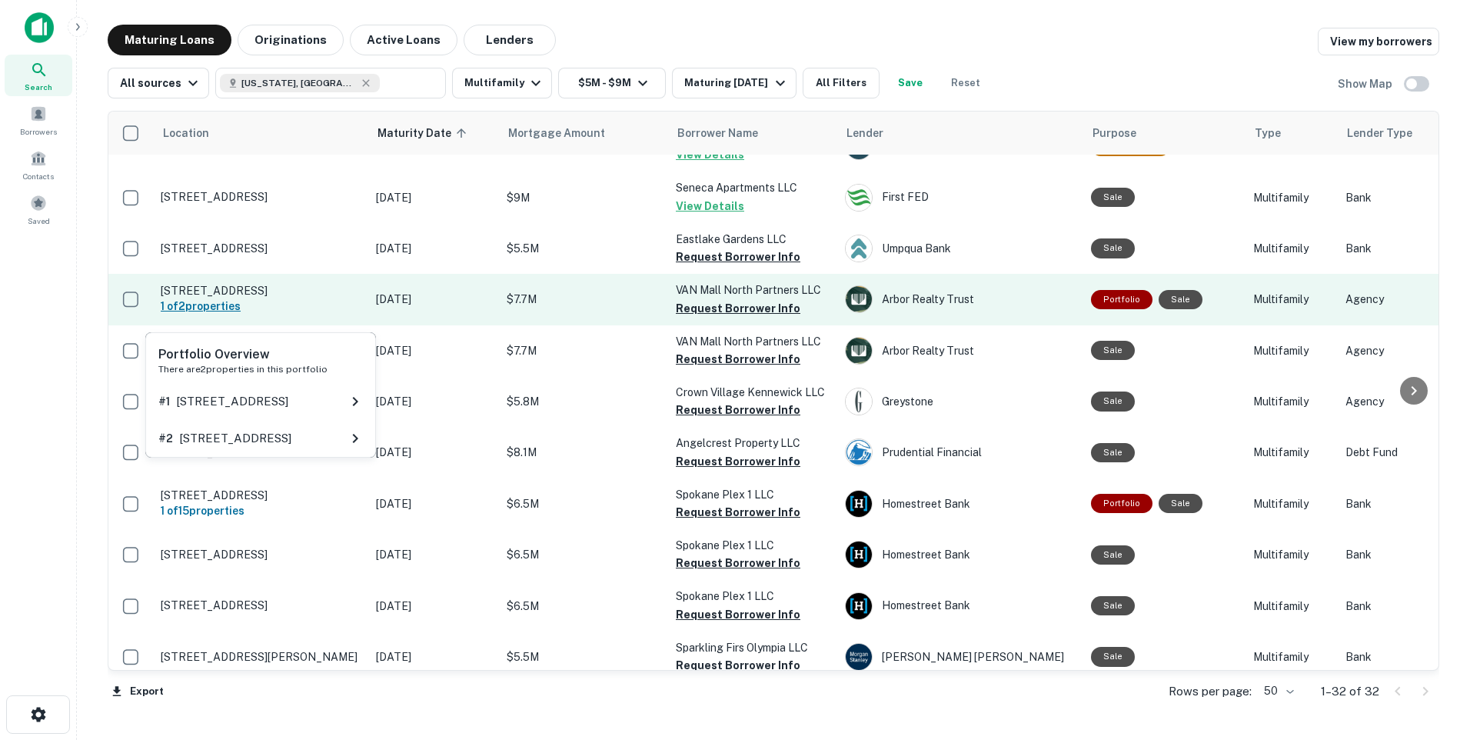
click at [259, 310] on h6 "1 of 2 properties" at bounding box center [261, 306] width 200 height 17
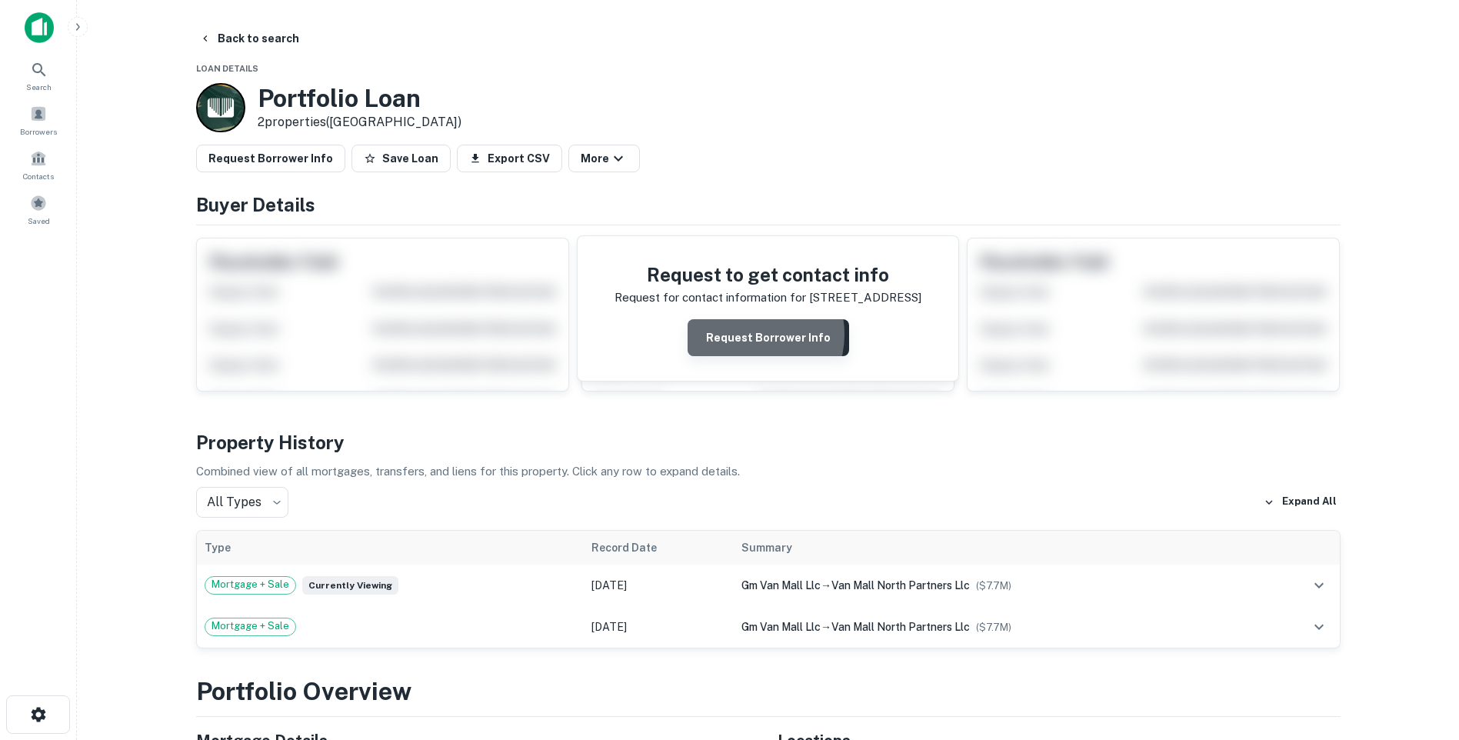
click at [749, 335] on button "Request Borrower Info" at bounding box center [767, 337] width 161 height 37
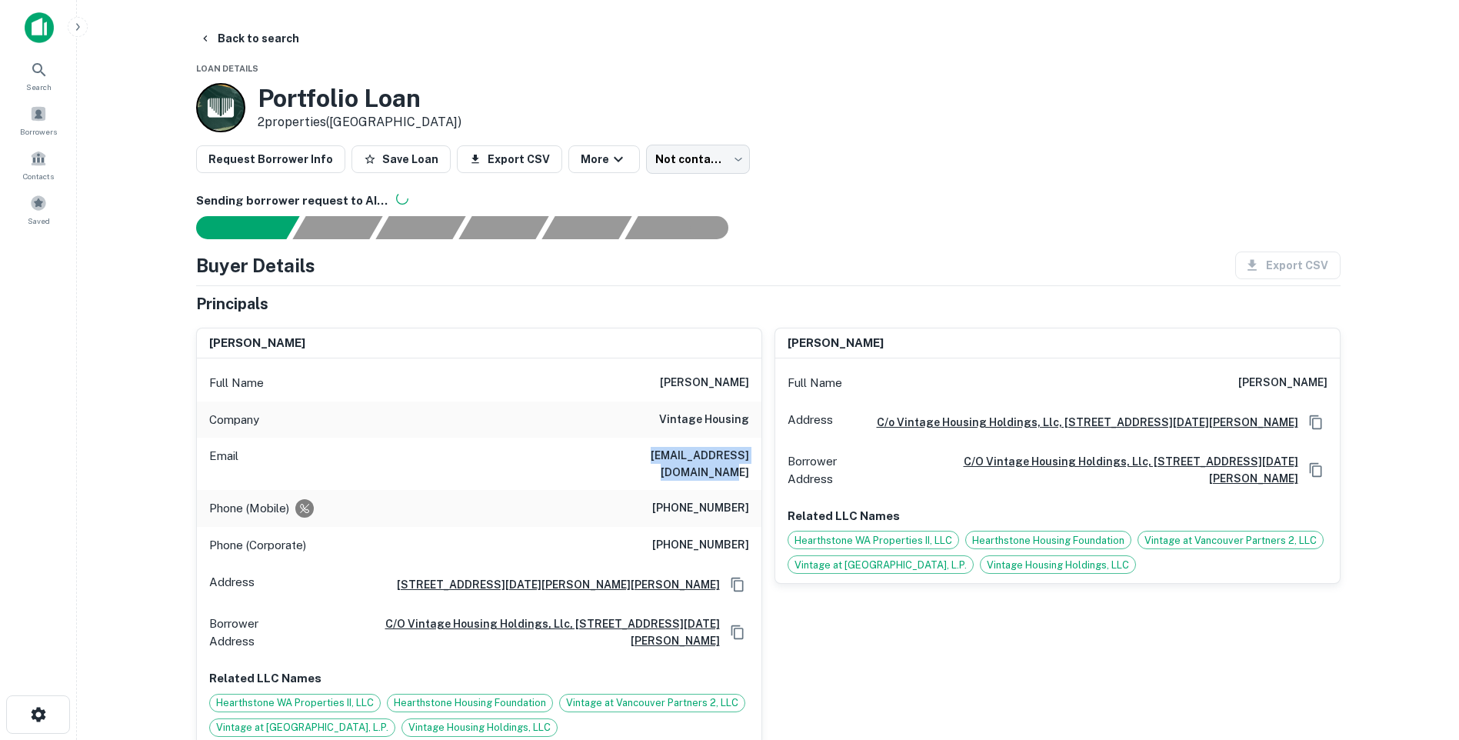
drag, startPoint x: 611, startPoint y: 454, endPoint x: 748, endPoint y: 460, distance: 137.0
click at [748, 460] on h6 "mgancar@vintagehousing.com" at bounding box center [656, 464] width 185 height 34
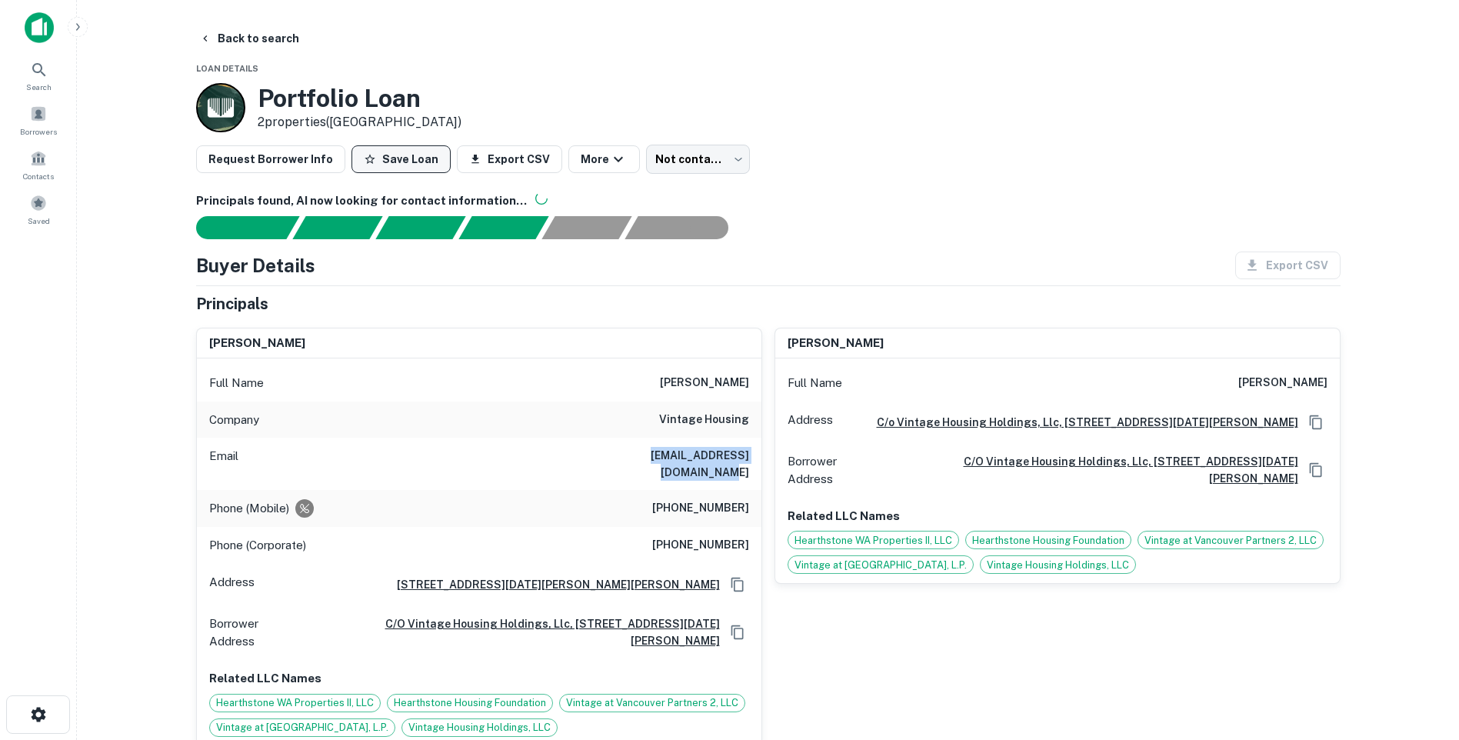
click at [394, 158] on button "Save Loan" at bounding box center [400, 159] width 99 height 28
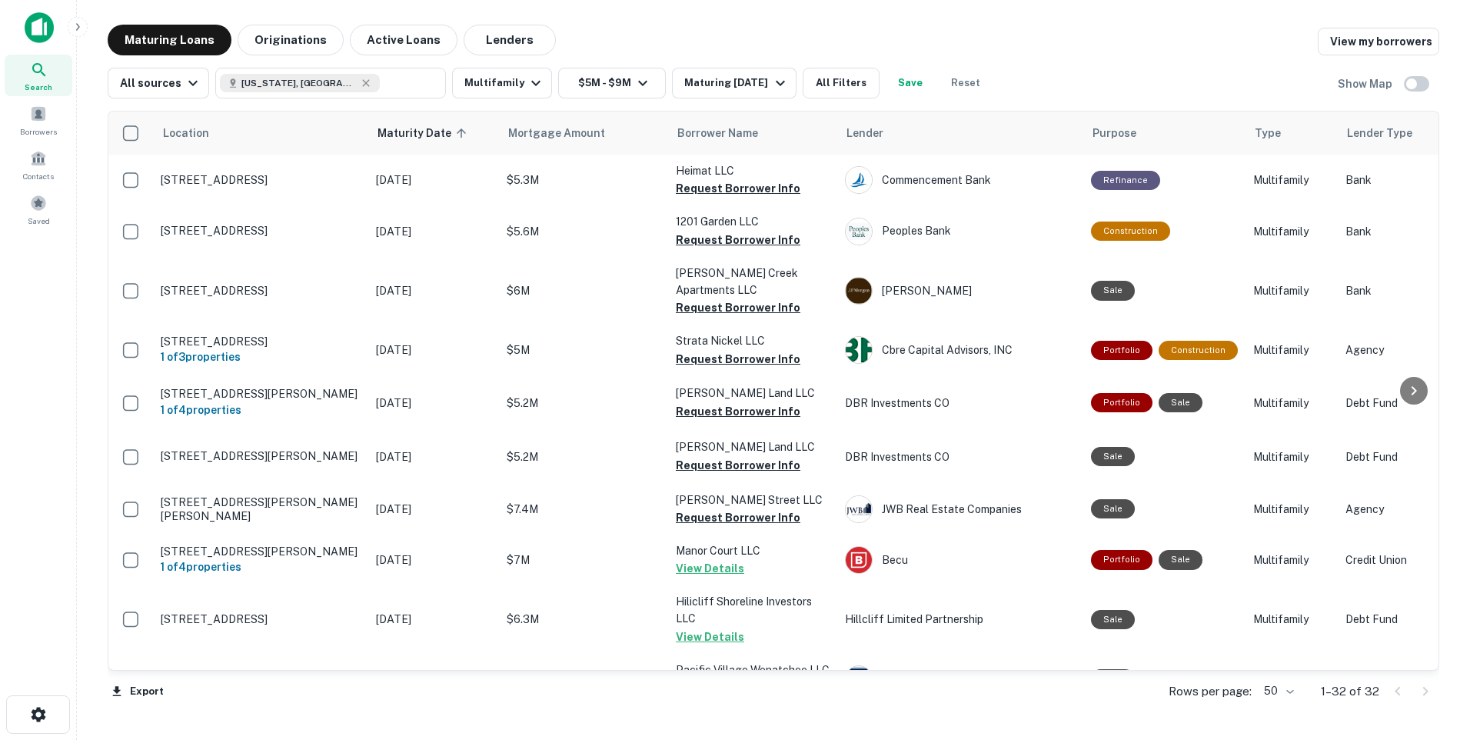
scroll to position [1077, 0]
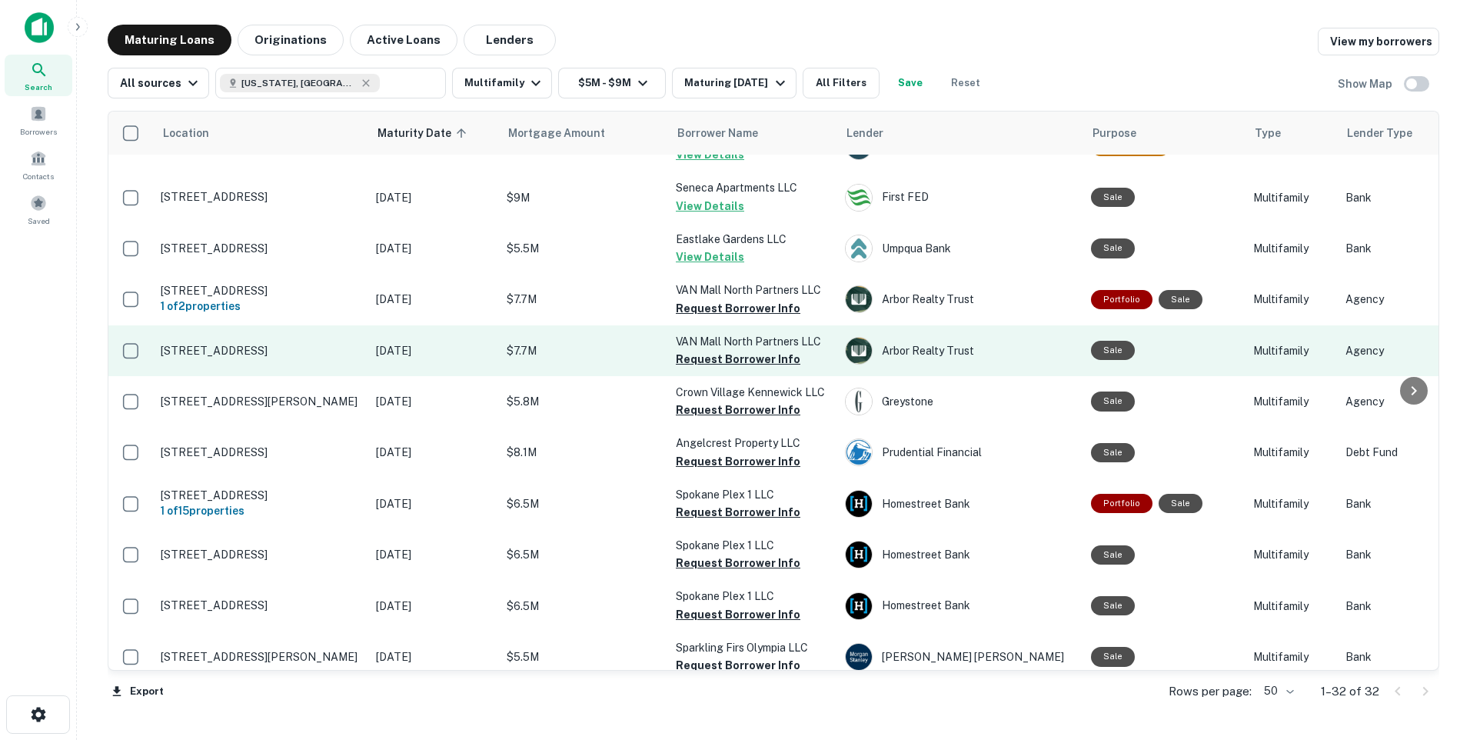
click at [253, 358] on p "[STREET_ADDRESS]" at bounding box center [261, 351] width 200 height 14
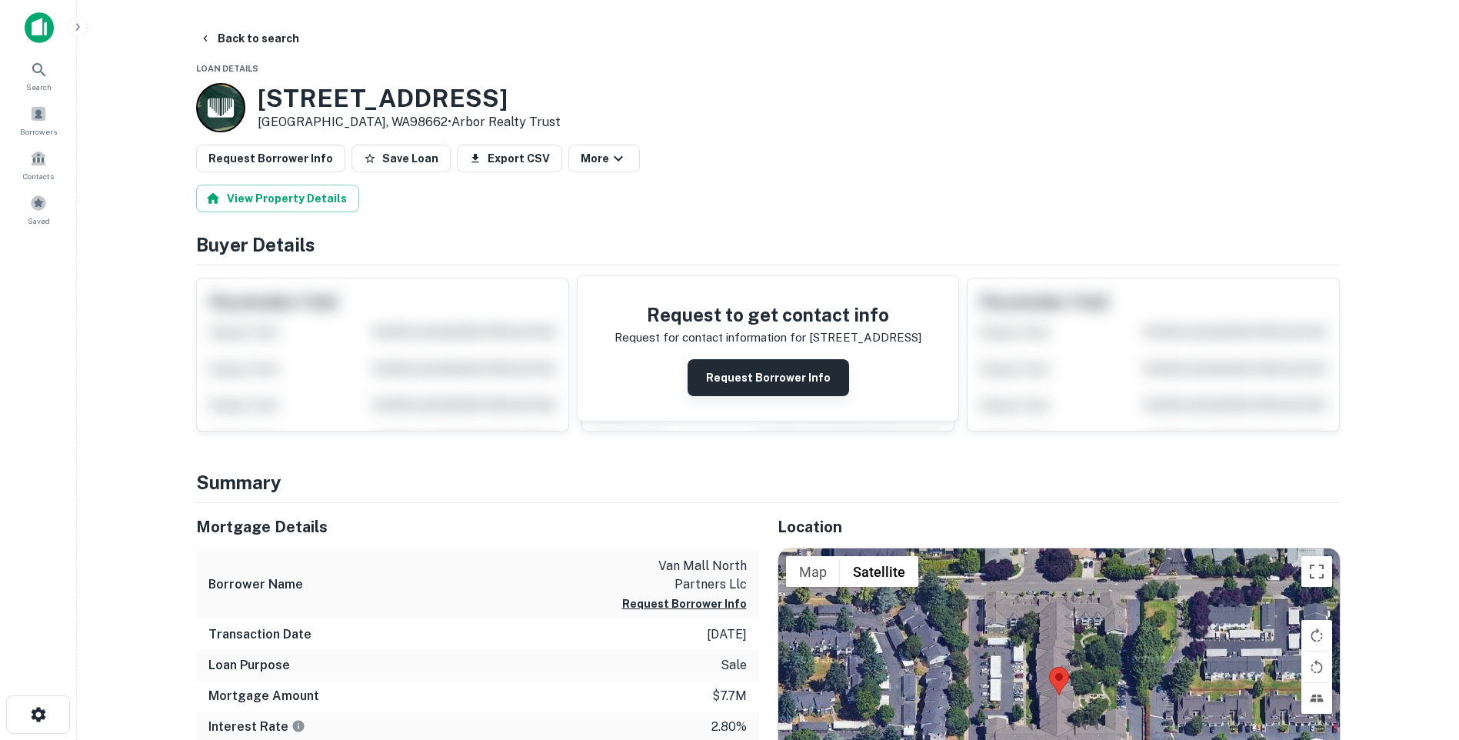
click at [750, 377] on button "Request Borrower Info" at bounding box center [767, 377] width 161 height 37
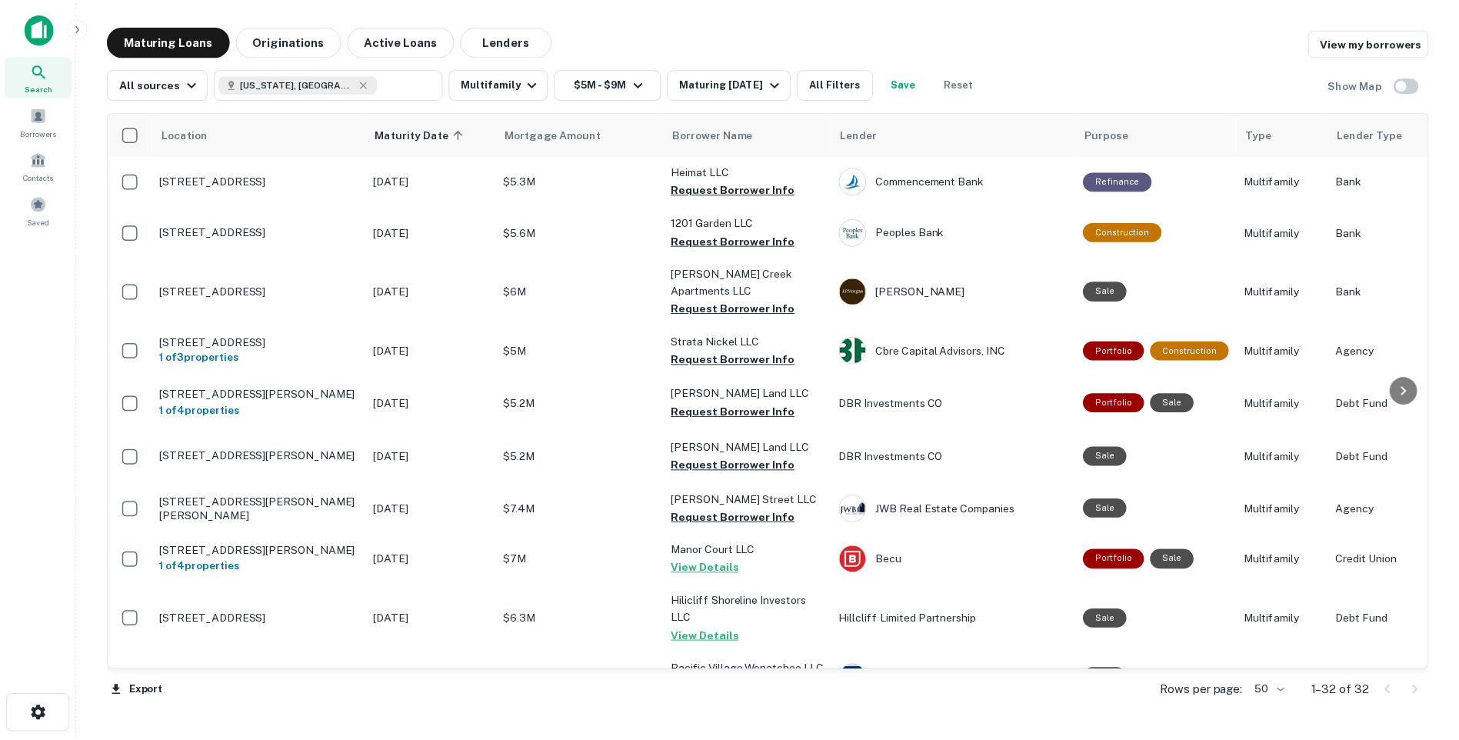
scroll to position [1077, 0]
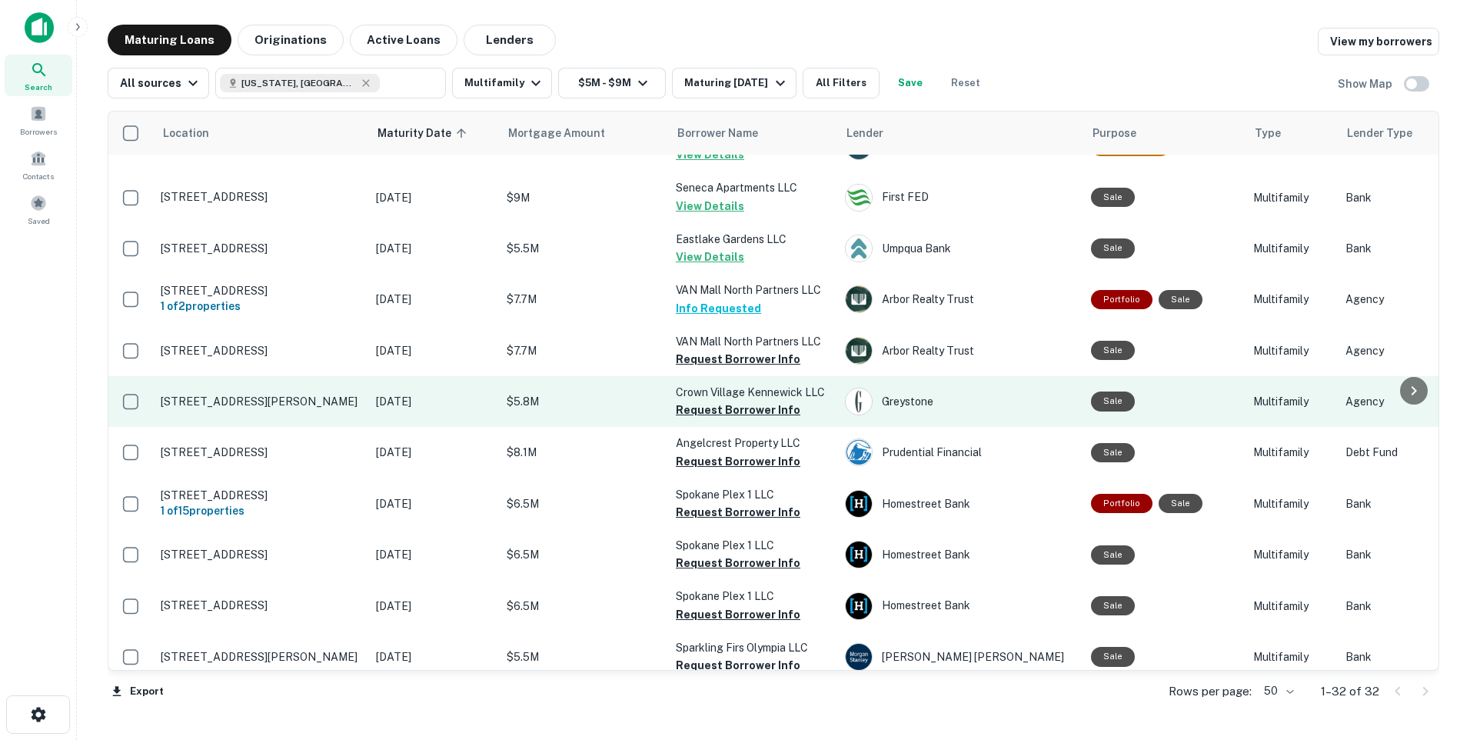
click at [307, 408] on p "[STREET_ADDRESS][PERSON_NAME]" at bounding box center [261, 401] width 200 height 14
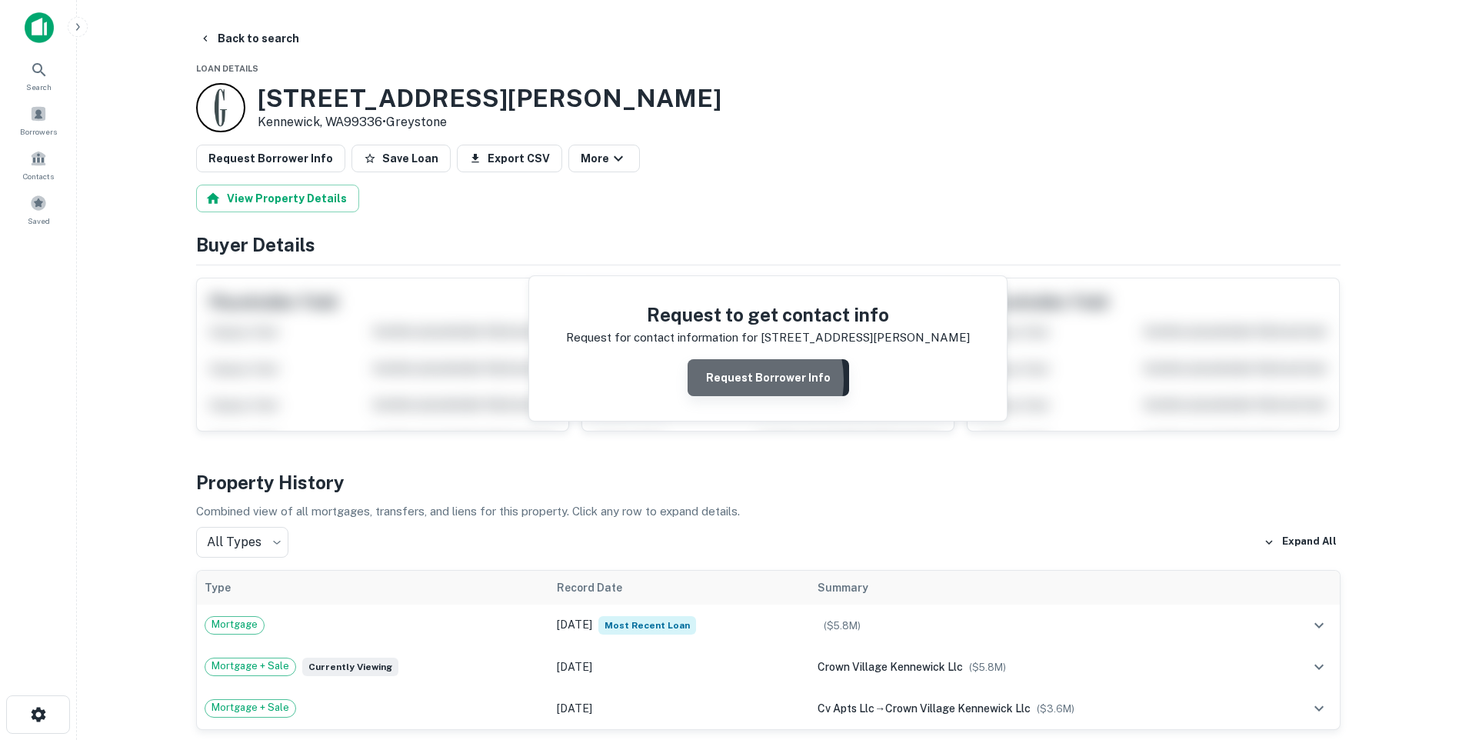
click at [741, 380] on button "Request Borrower Info" at bounding box center [767, 377] width 161 height 37
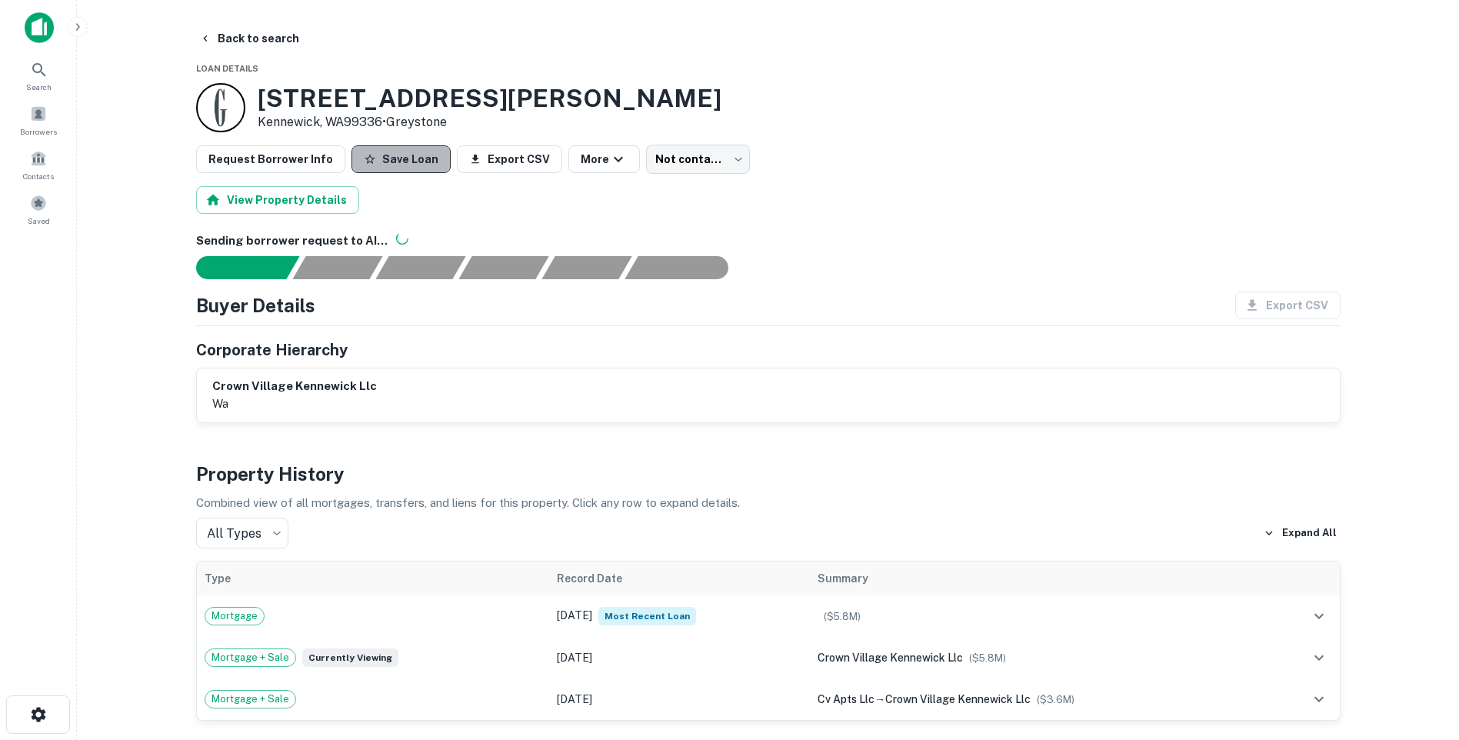
click at [391, 157] on button "Save Loan" at bounding box center [400, 159] width 99 height 28
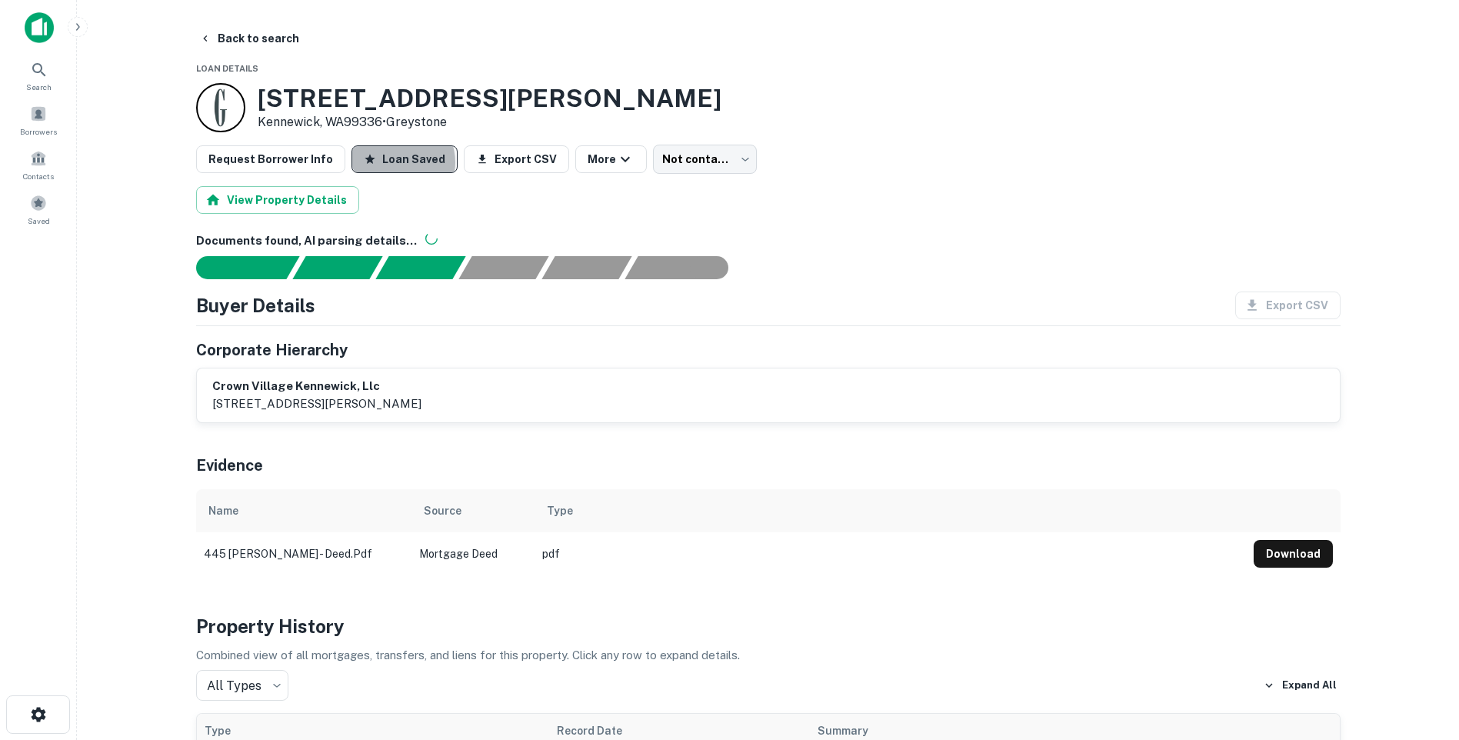
click at [386, 160] on button "Loan Saved" at bounding box center [404, 159] width 106 height 28
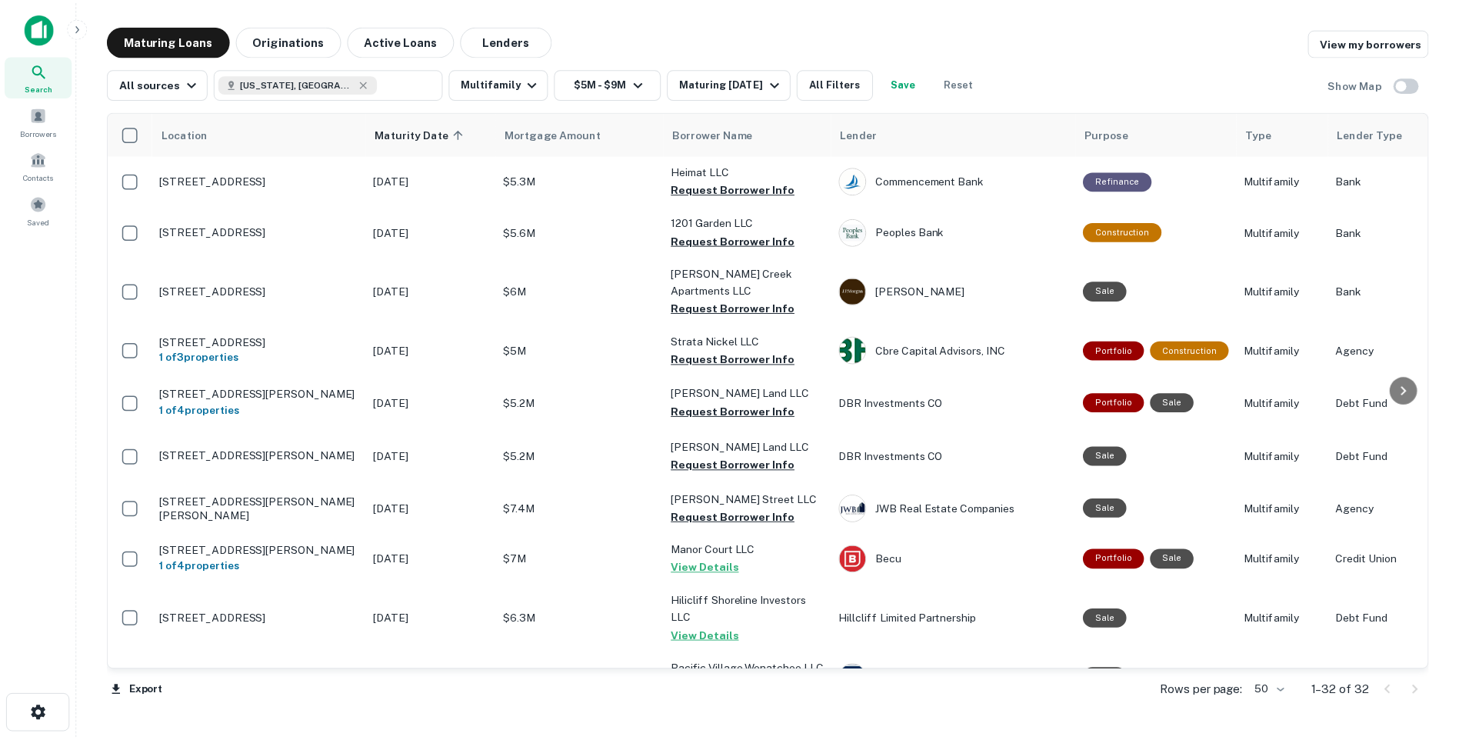
scroll to position [1077, 0]
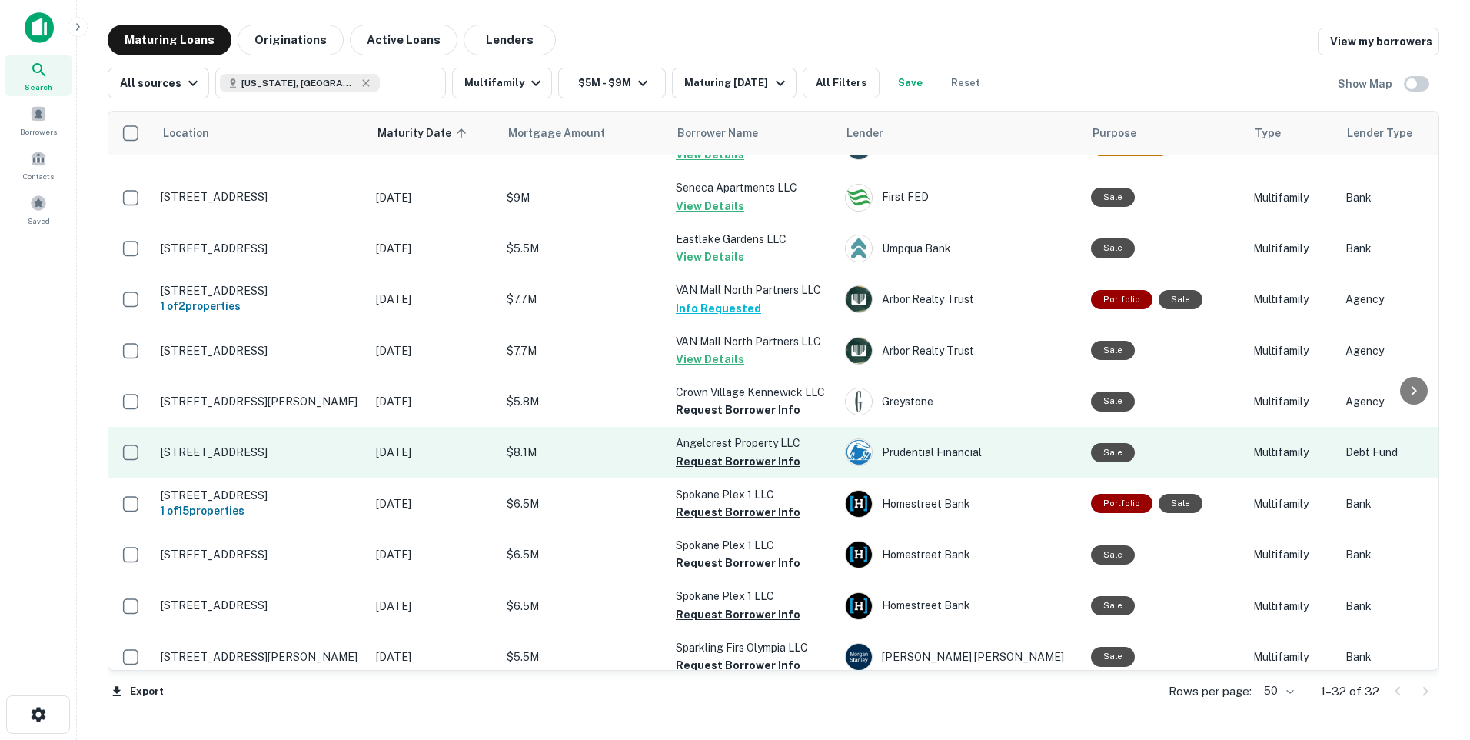
click at [263, 455] on p "[STREET_ADDRESS]" at bounding box center [261, 452] width 200 height 14
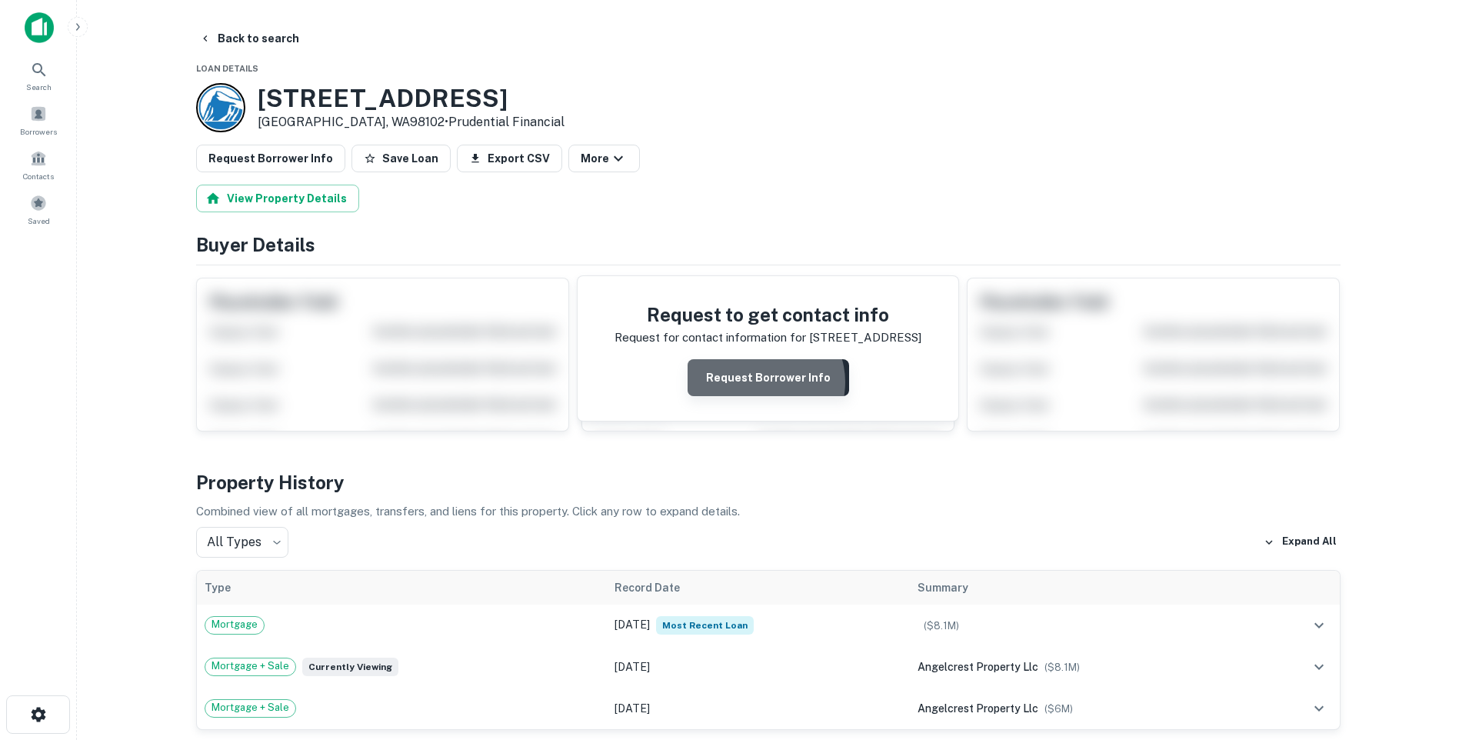
click at [767, 382] on button "Request Borrower Info" at bounding box center [767, 377] width 161 height 37
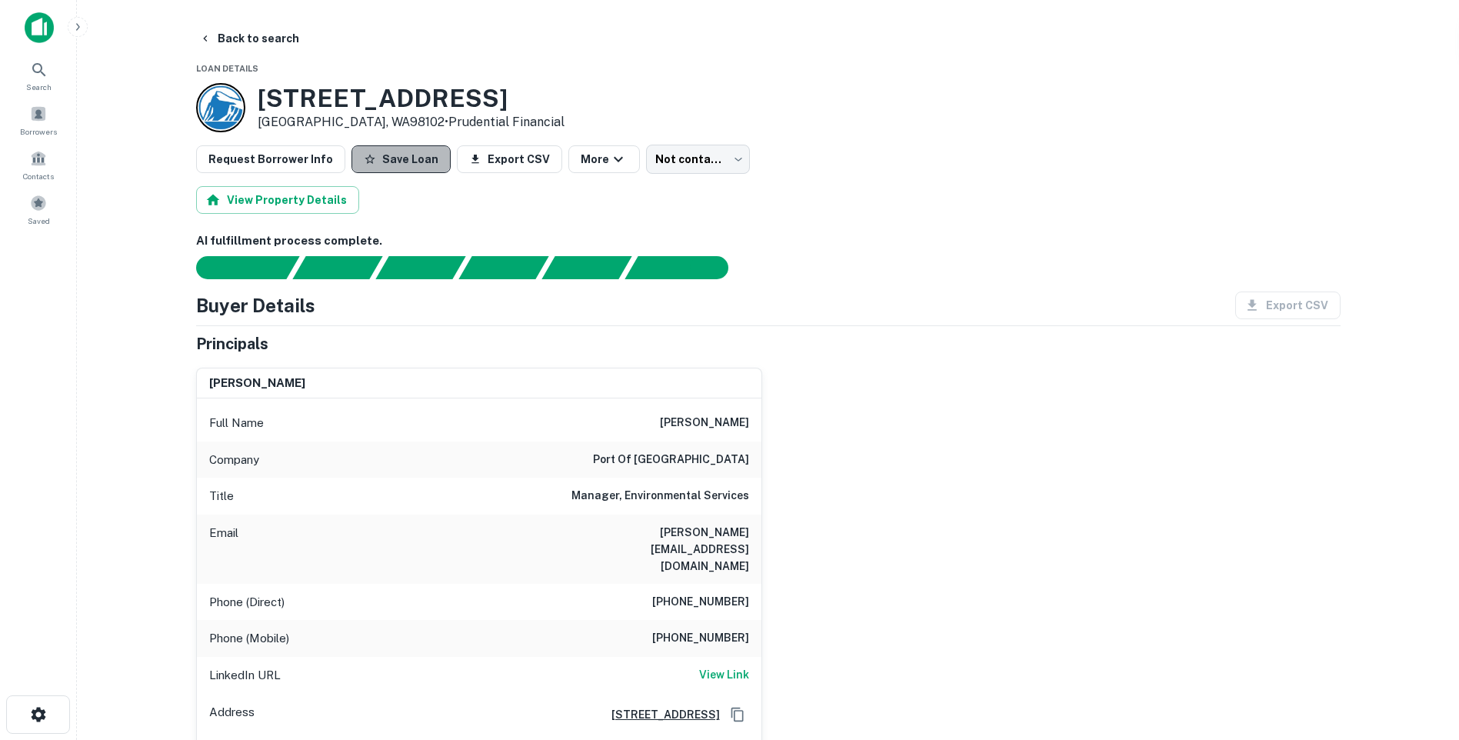
click at [394, 157] on button "Save Loan" at bounding box center [400, 159] width 99 height 28
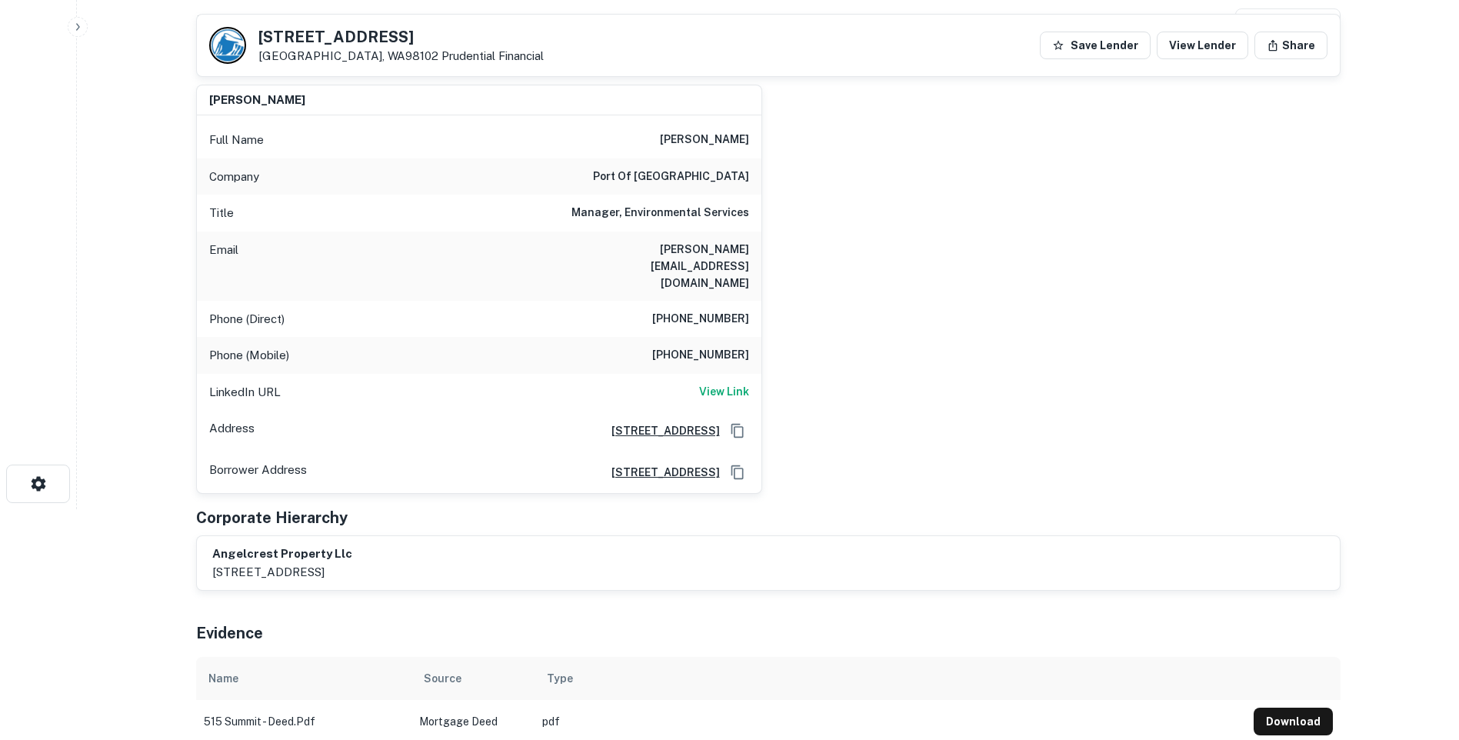
scroll to position [77, 0]
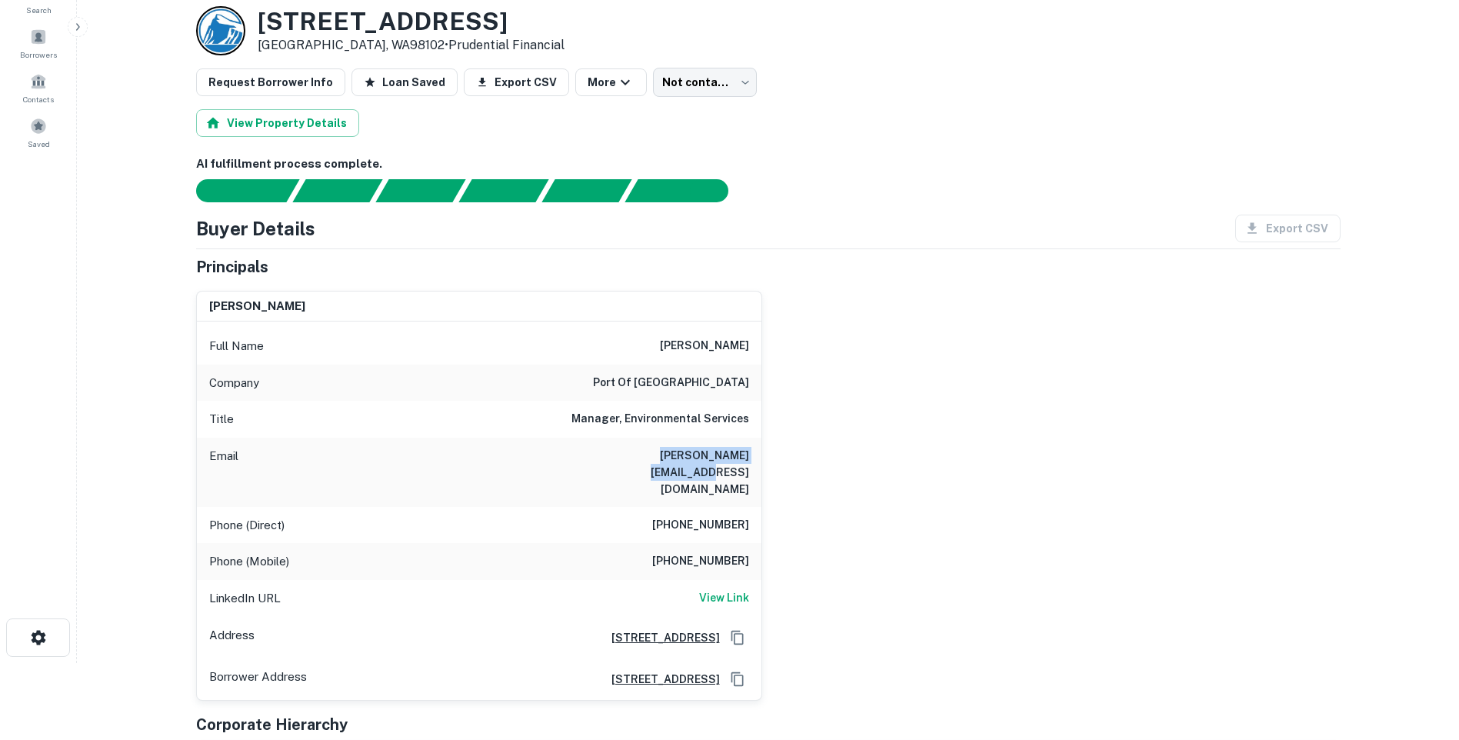
drag, startPoint x: 623, startPoint y: 456, endPoint x: 747, endPoint y: 464, distance: 124.8
click at [747, 464] on h6 "[PERSON_NAME][EMAIL_ADDRESS][DOMAIN_NAME]" at bounding box center [656, 472] width 185 height 51
copy h6 "[PERSON_NAME][EMAIL_ADDRESS][DOMAIN_NAME]"
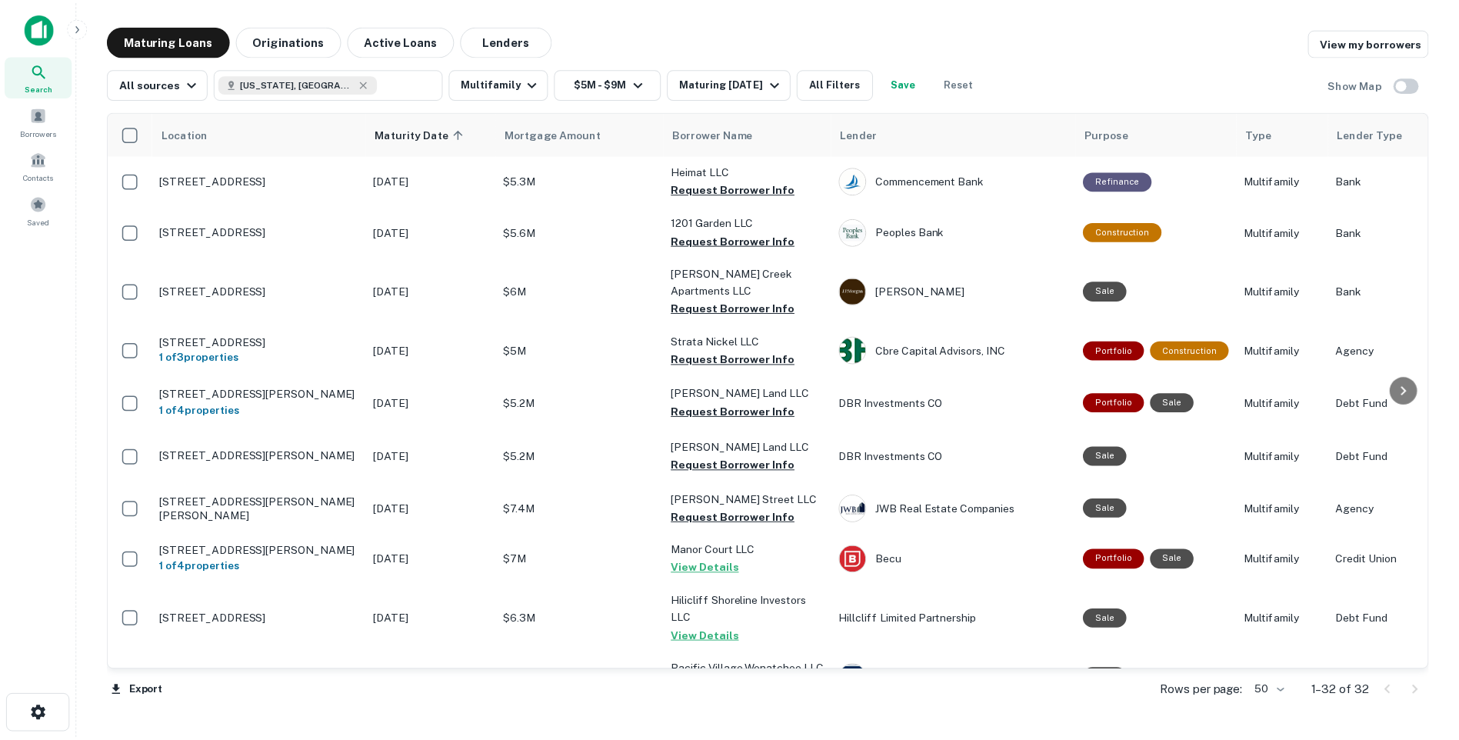
scroll to position [1077, 0]
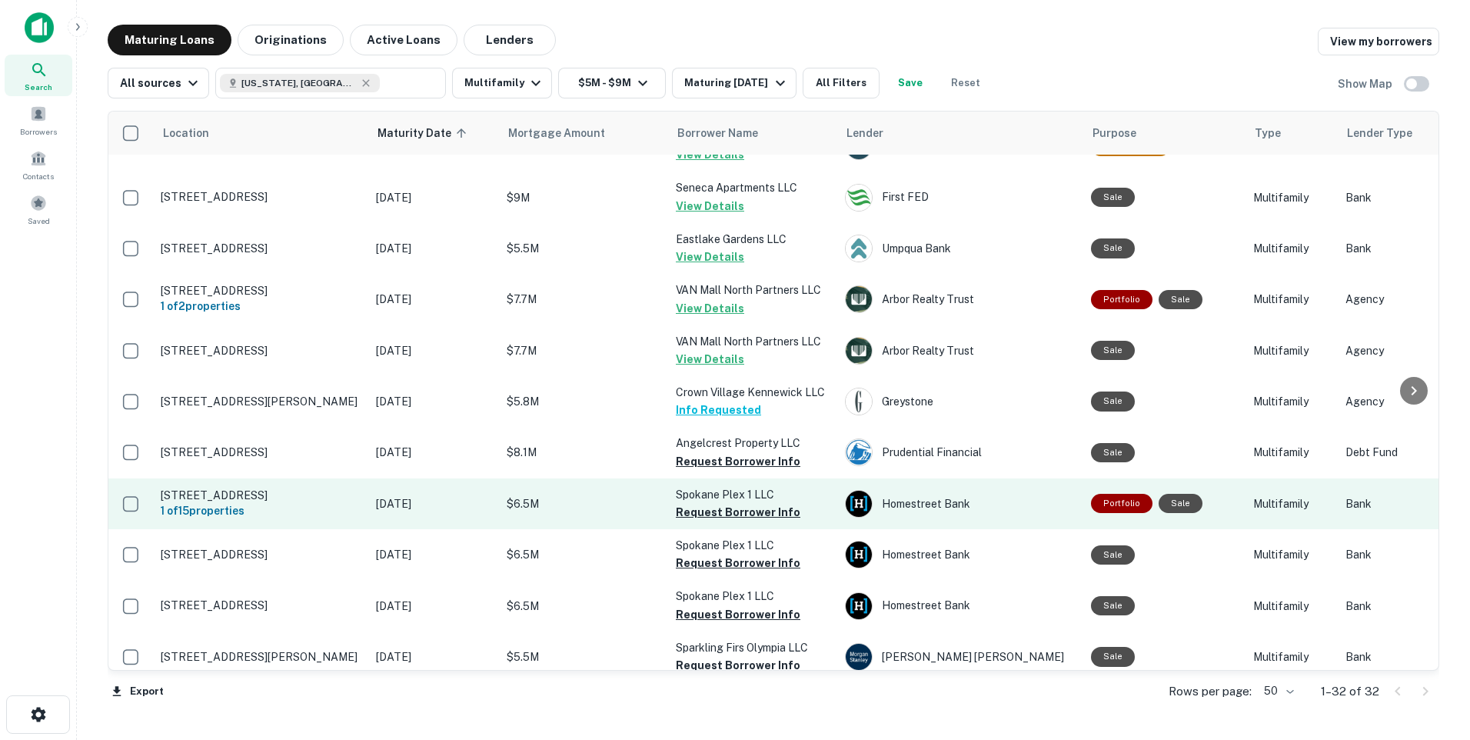
click at [389, 512] on p "[DATE]" at bounding box center [433, 503] width 115 height 17
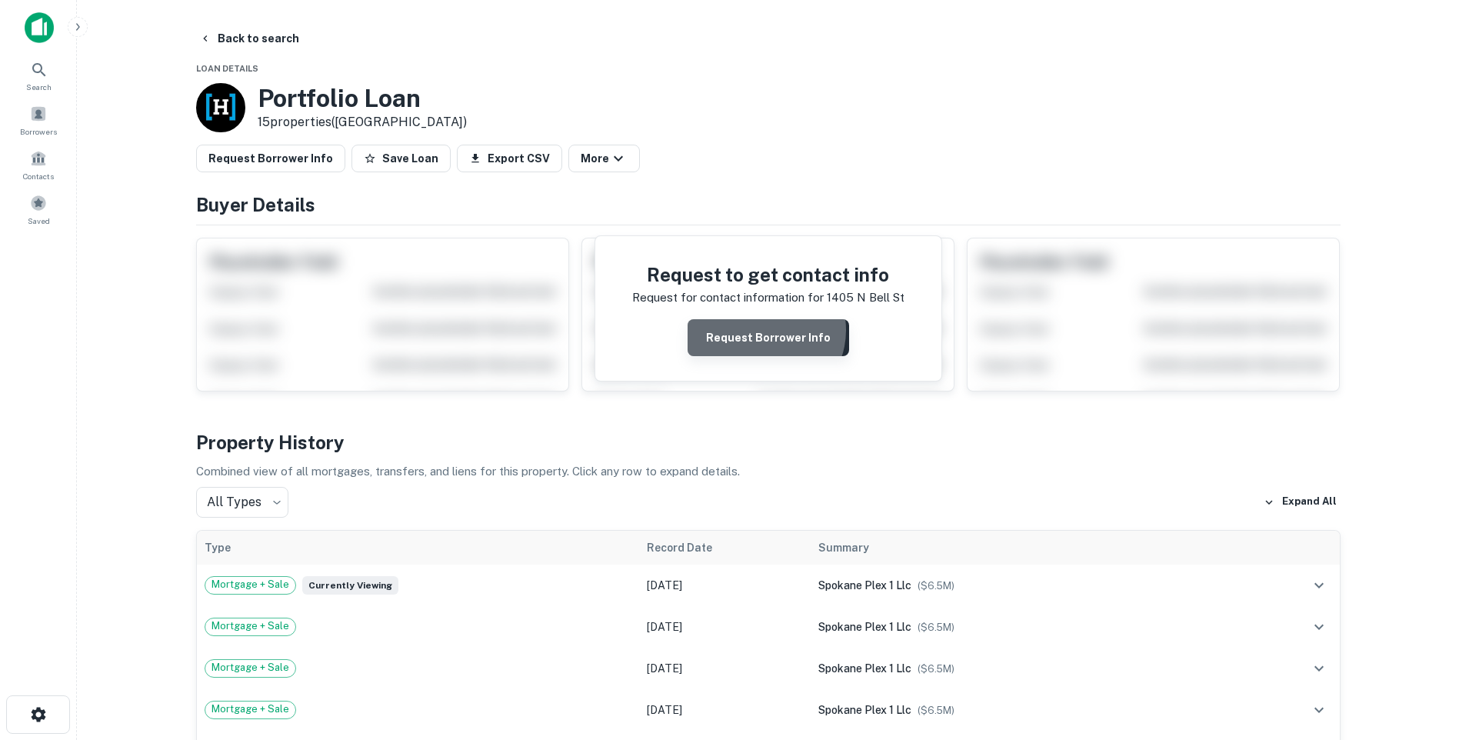
click at [767, 330] on button "Request Borrower Info" at bounding box center [767, 337] width 161 height 37
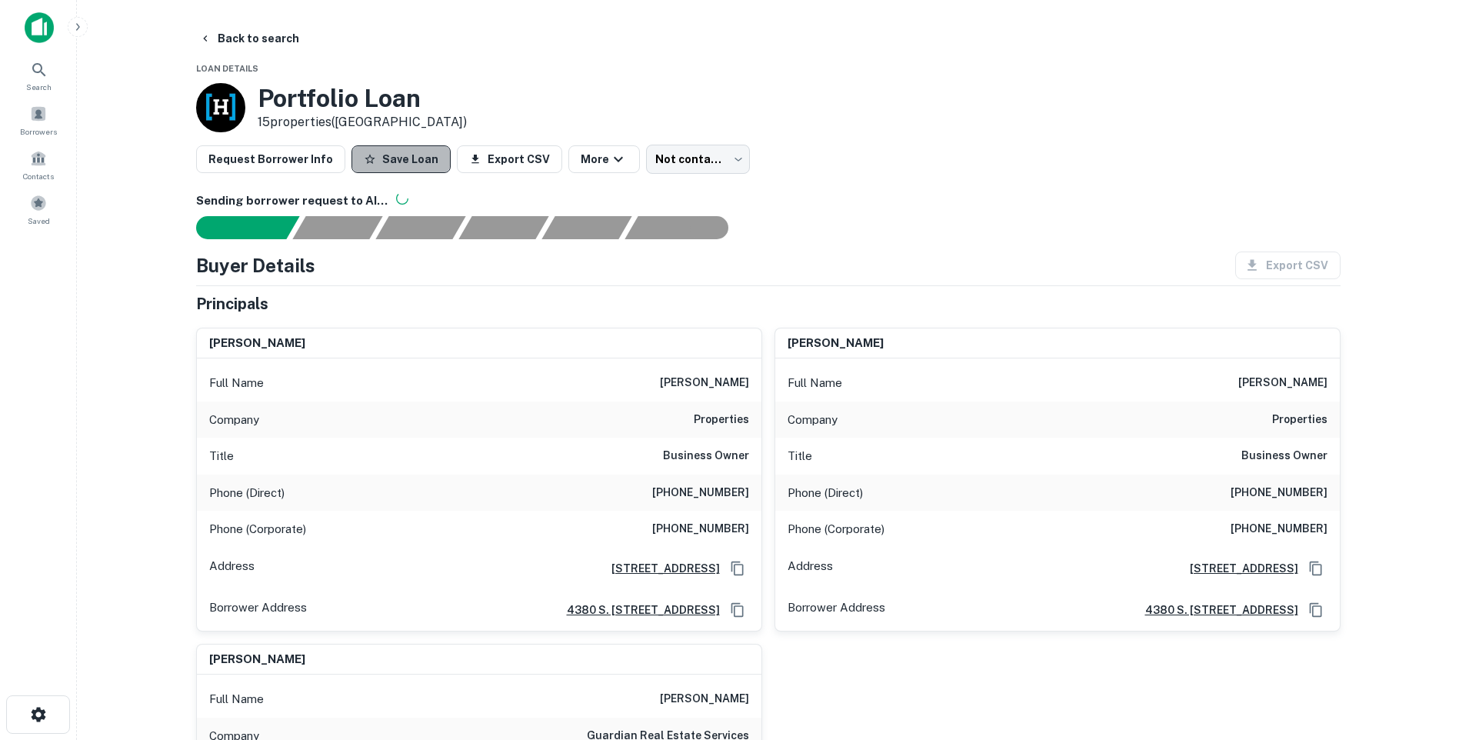
click at [392, 158] on button "Save Loan" at bounding box center [400, 159] width 99 height 28
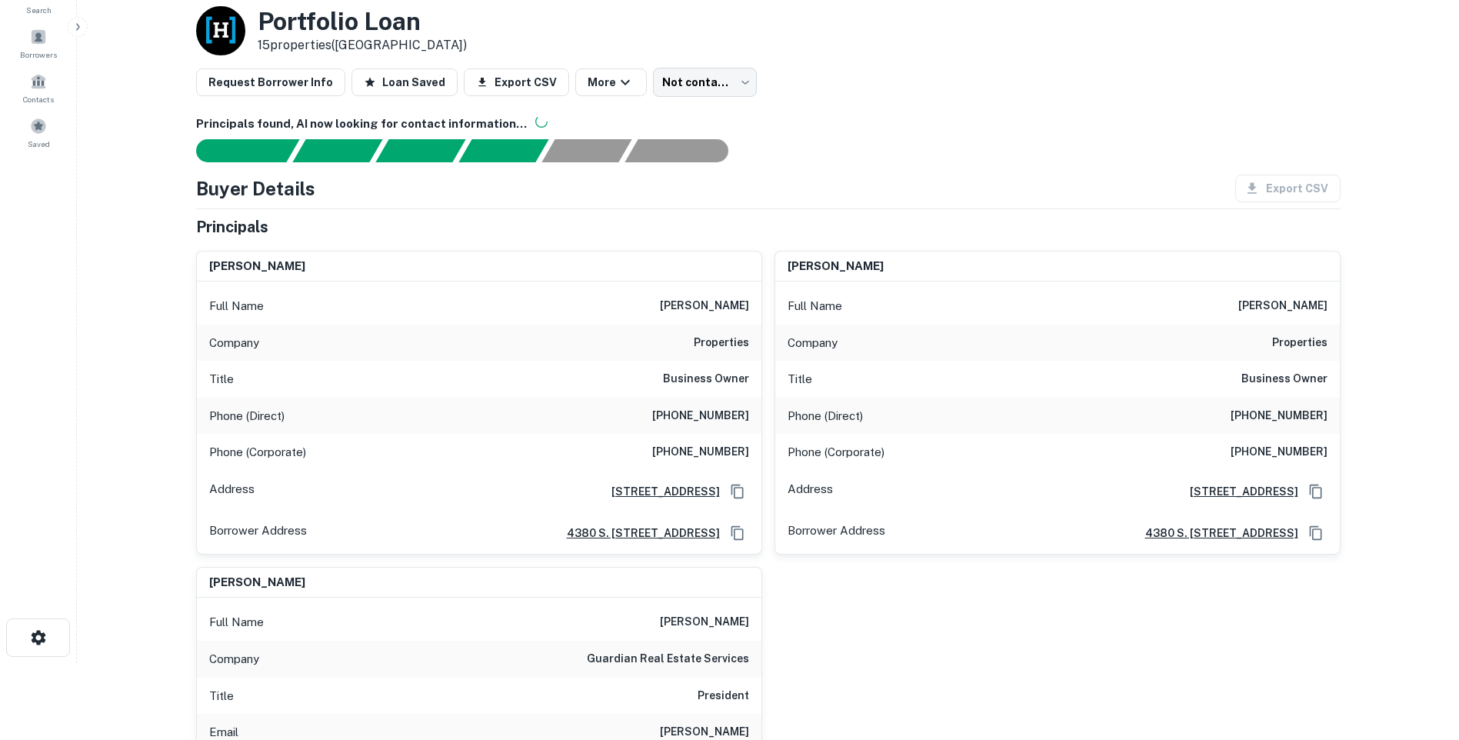
scroll to position [308, 0]
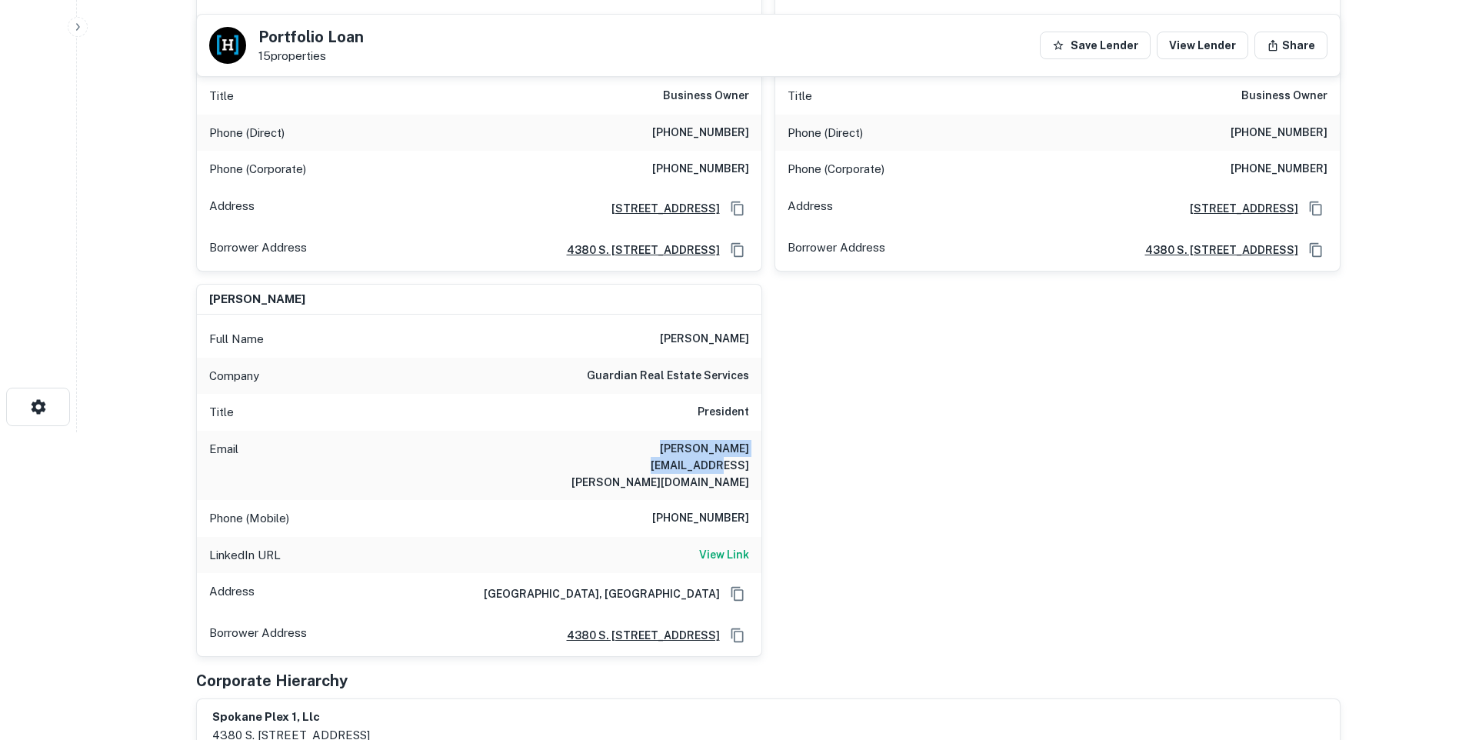
drag, startPoint x: 604, startPoint y: 448, endPoint x: 756, endPoint y: 458, distance: 151.8
click at [756, 458] on div "Email [PERSON_NAME][EMAIL_ADDRESS][PERSON_NAME][DOMAIN_NAME]" at bounding box center [479, 465] width 564 height 69
copy h6 "[PERSON_NAME][EMAIL_ADDRESS][PERSON_NAME][DOMAIN_NAME]"
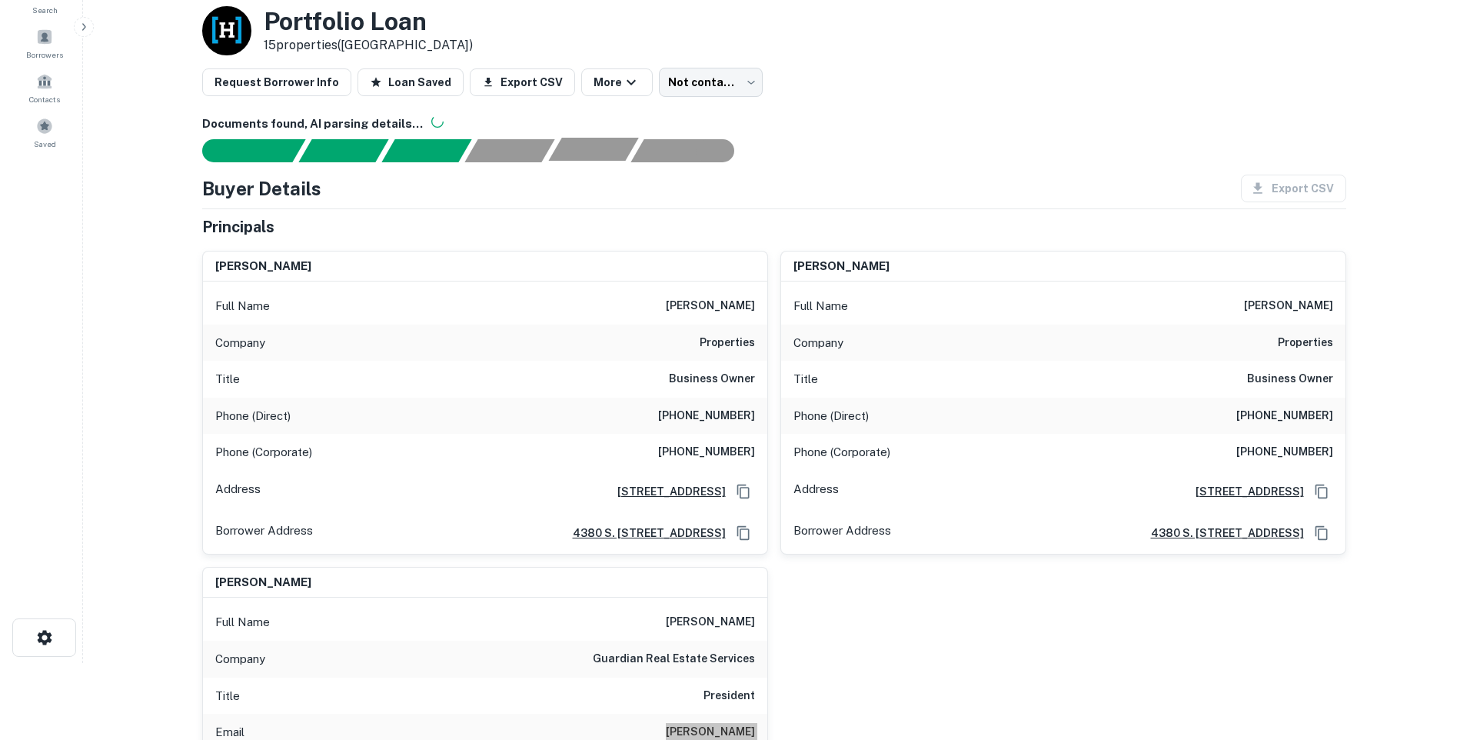
scroll to position [0, 0]
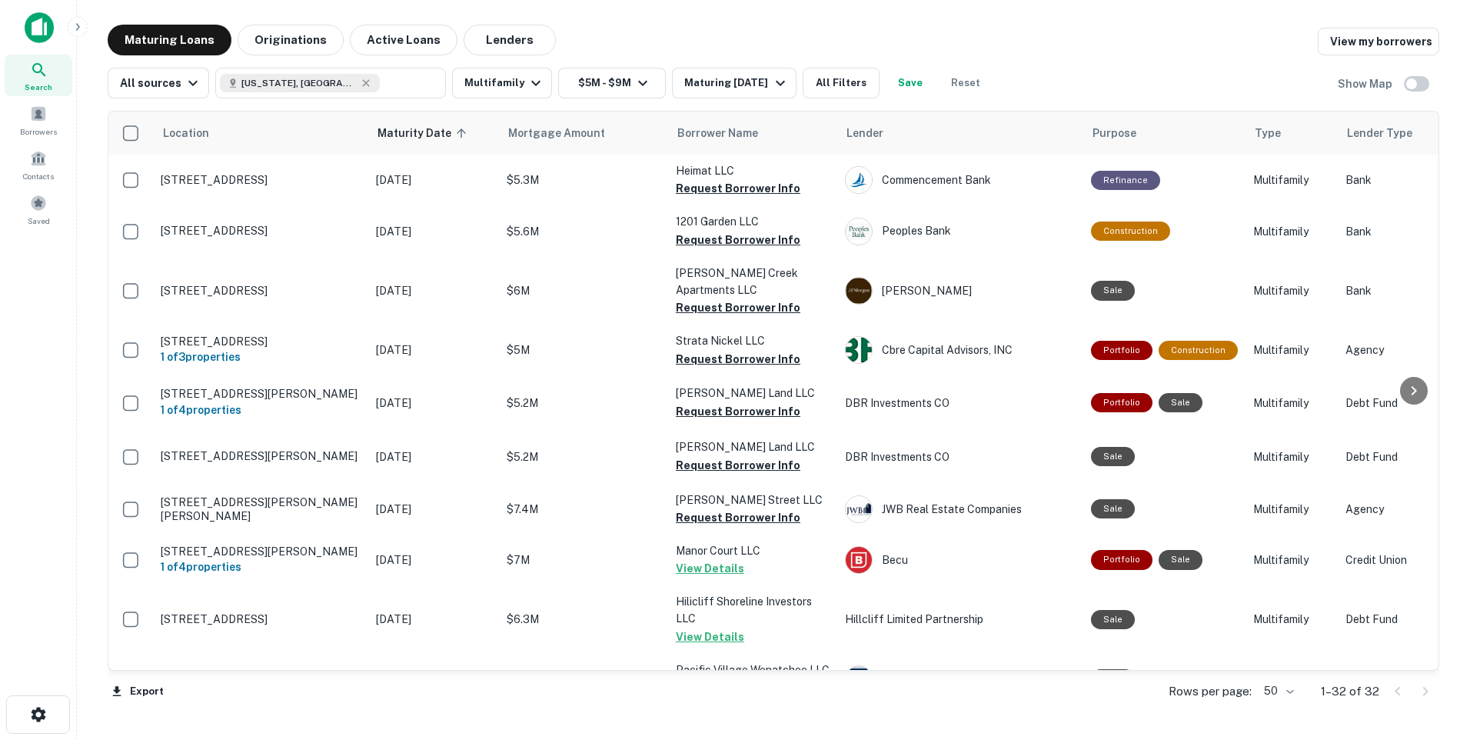
scroll to position [1077, 0]
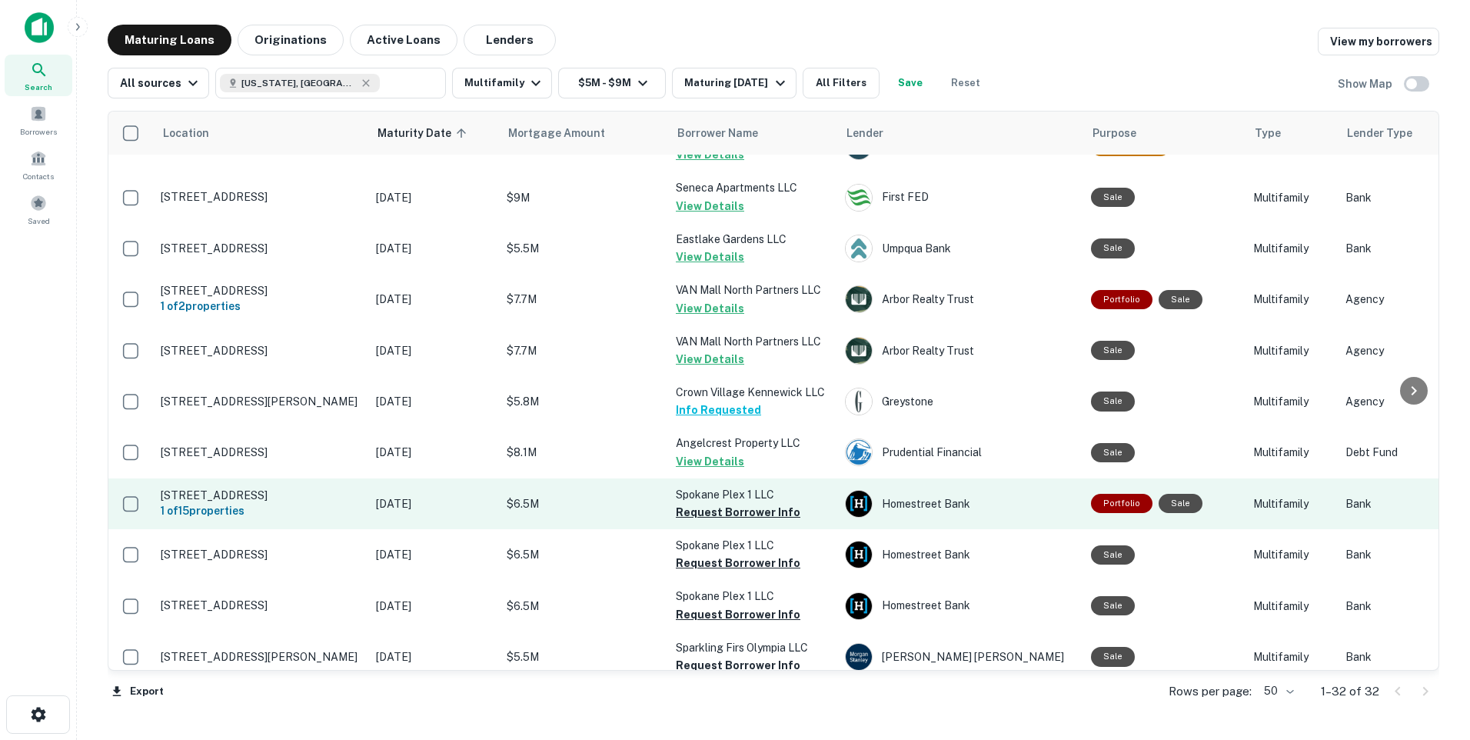
click at [205, 502] on p "[STREET_ADDRESS]" at bounding box center [261, 495] width 200 height 14
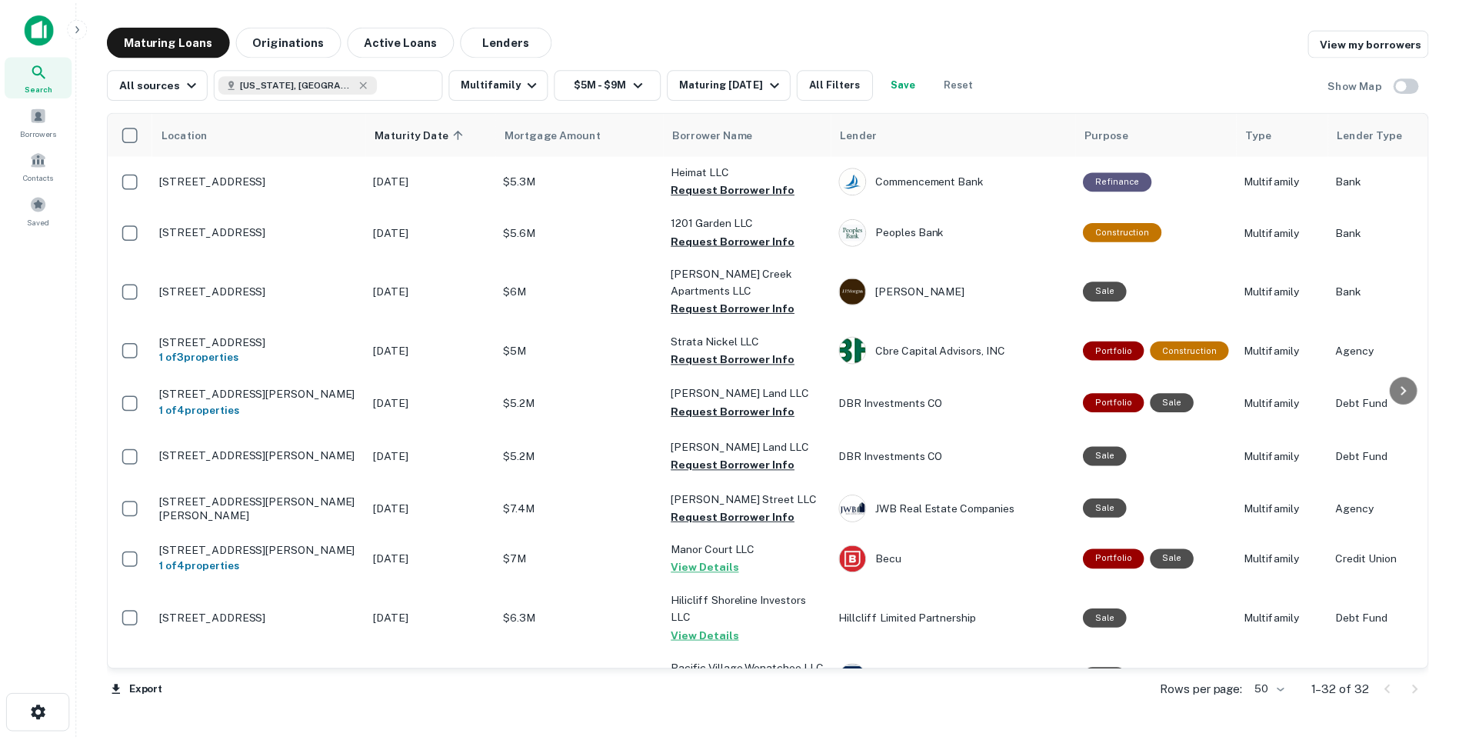
scroll to position [1077, 0]
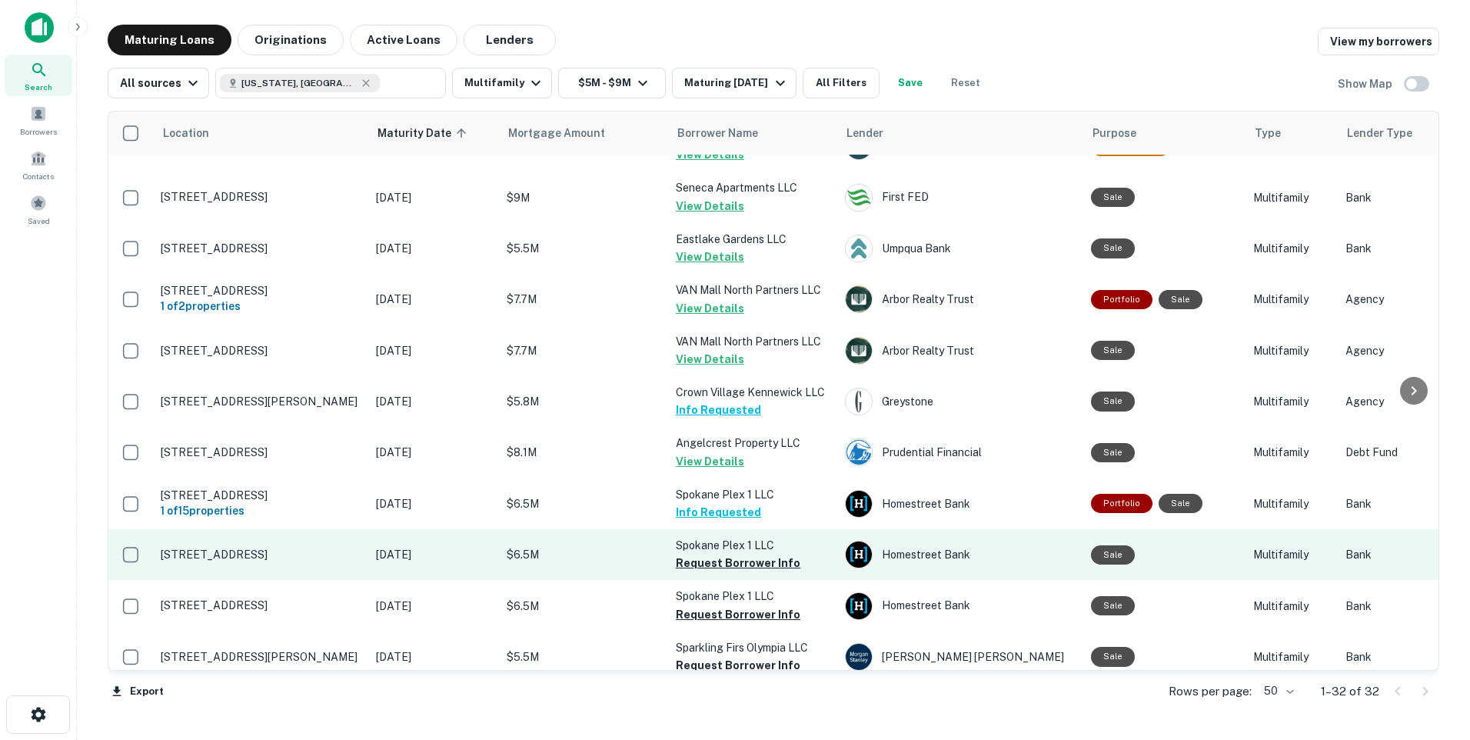
click at [249, 560] on p "[STREET_ADDRESS]" at bounding box center [261, 555] width 200 height 14
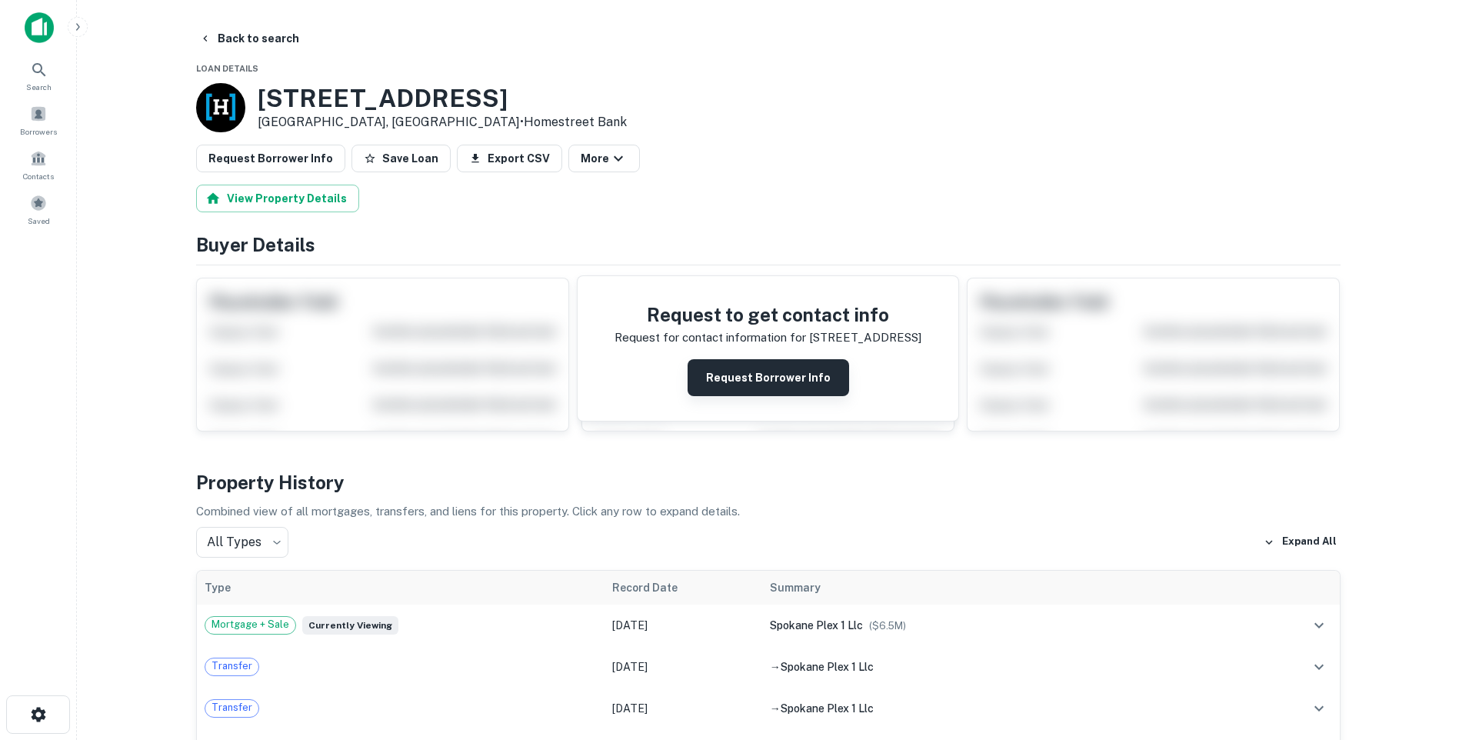
click at [769, 373] on button "Request Borrower Info" at bounding box center [767, 377] width 161 height 37
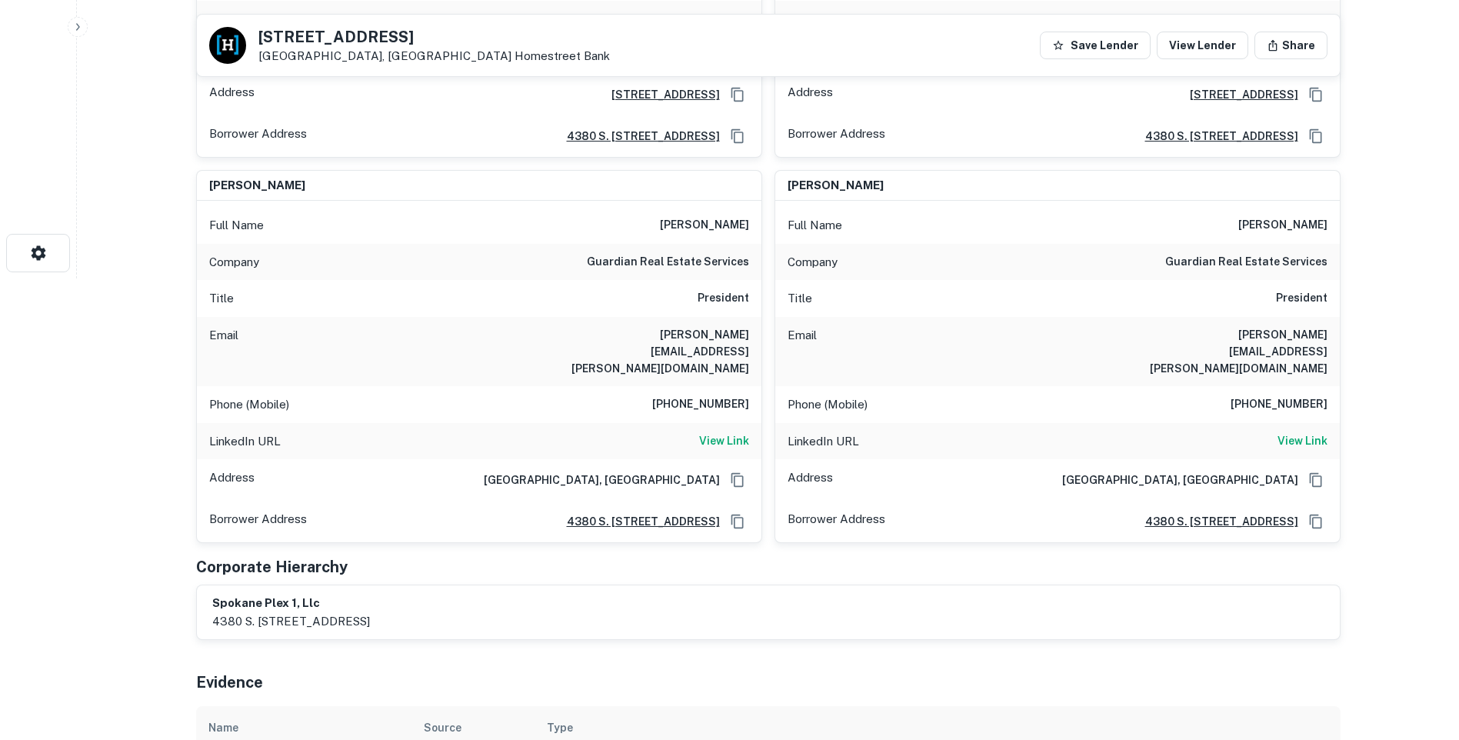
scroll to position [385, 0]
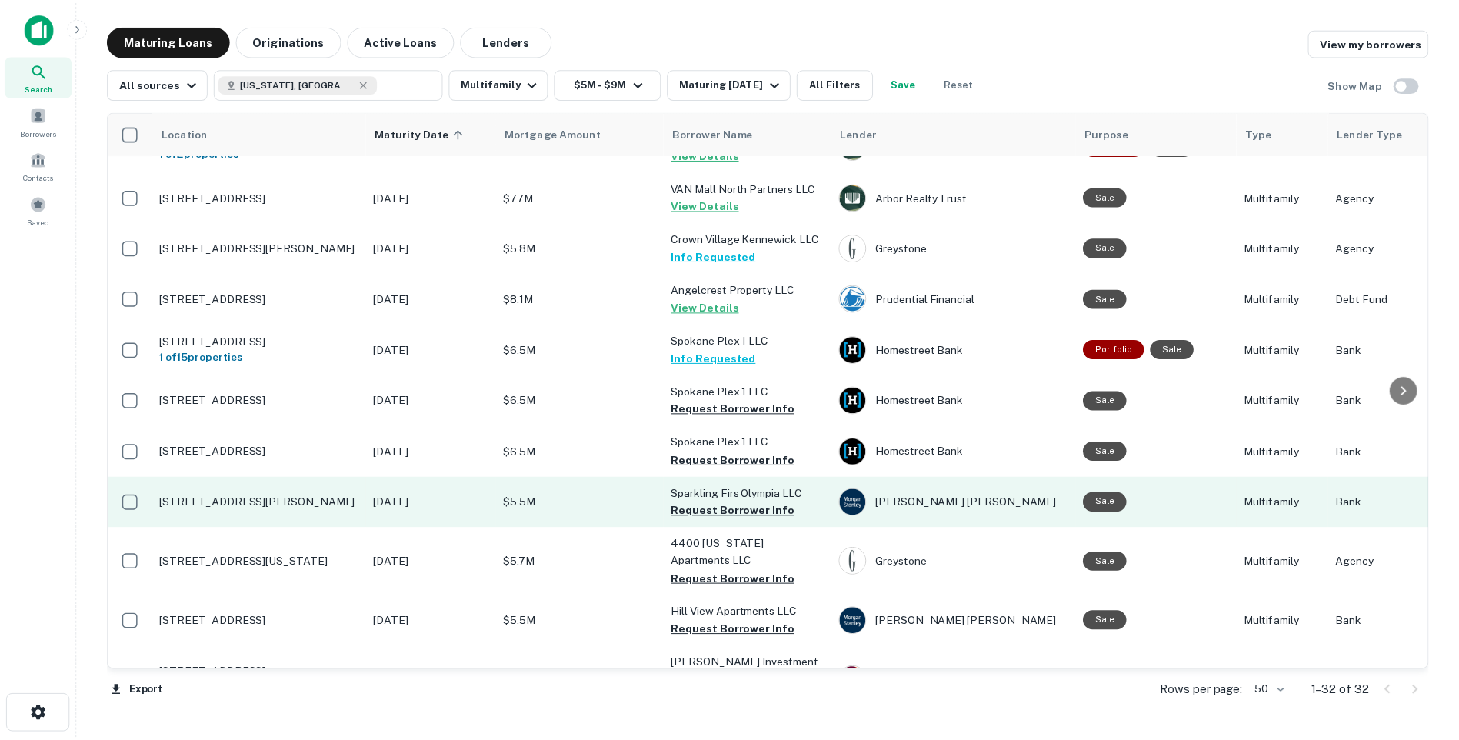
scroll to position [1287, 0]
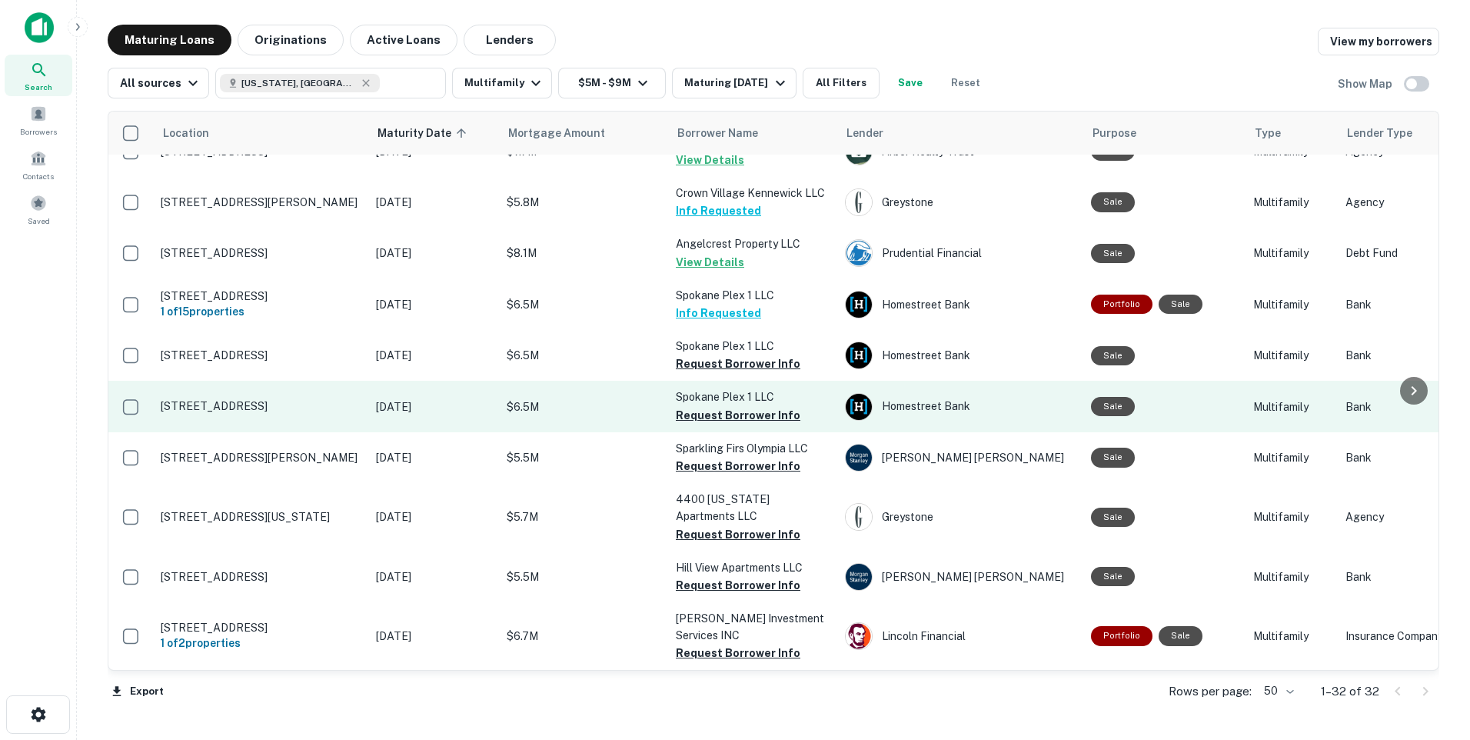
click at [361, 414] on td "[STREET_ADDRESS]" at bounding box center [260, 406] width 215 height 51
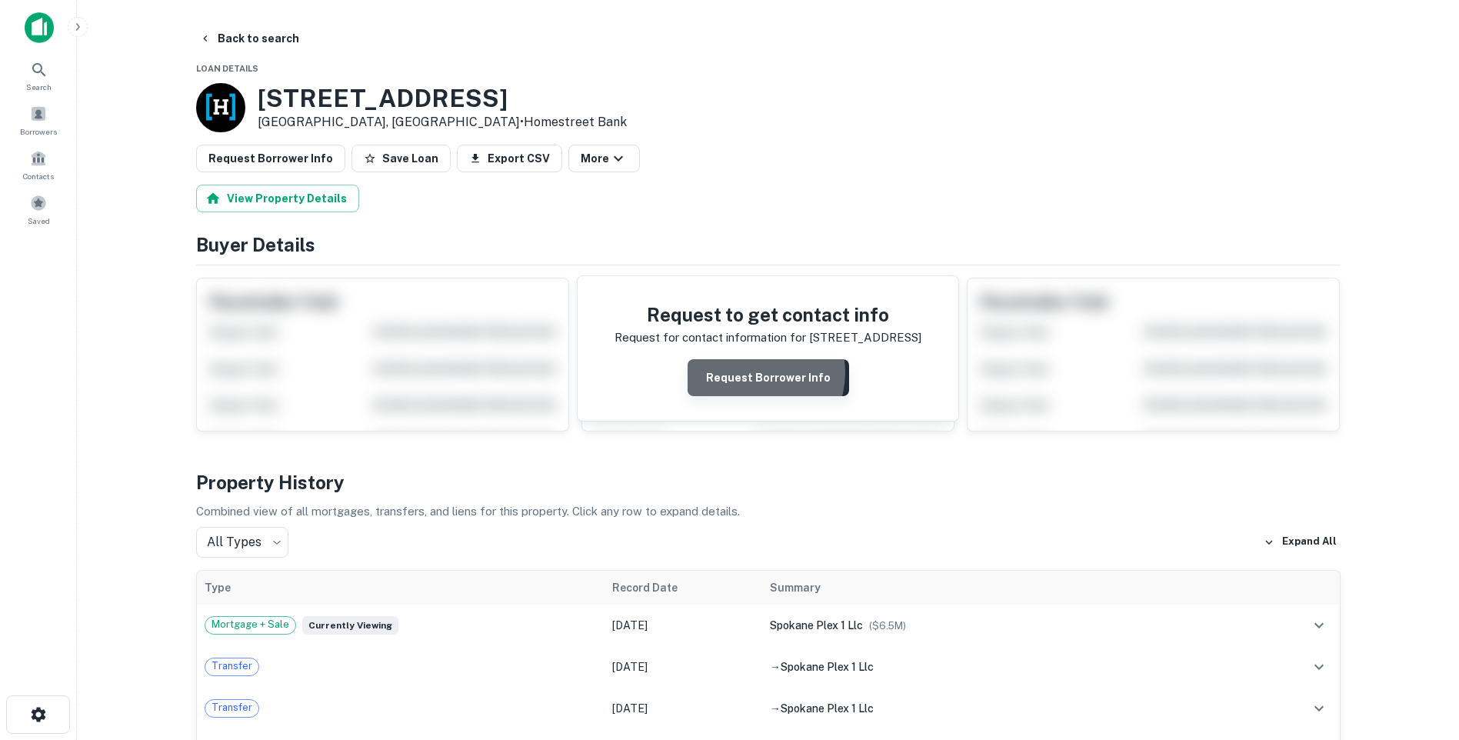
click at [756, 371] on button "Request Borrower Info" at bounding box center [767, 377] width 161 height 37
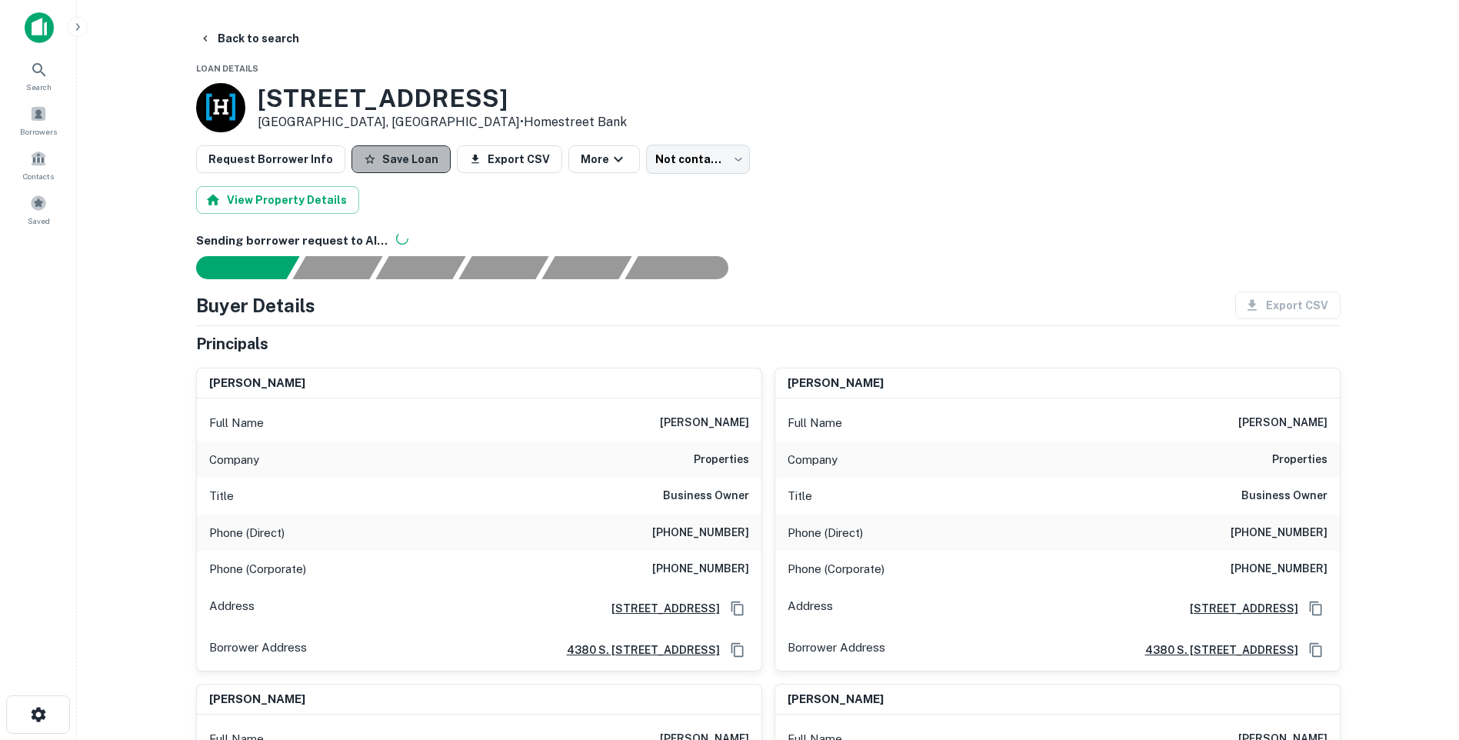
click at [391, 158] on button "Save Loan" at bounding box center [400, 159] width 99 height 28
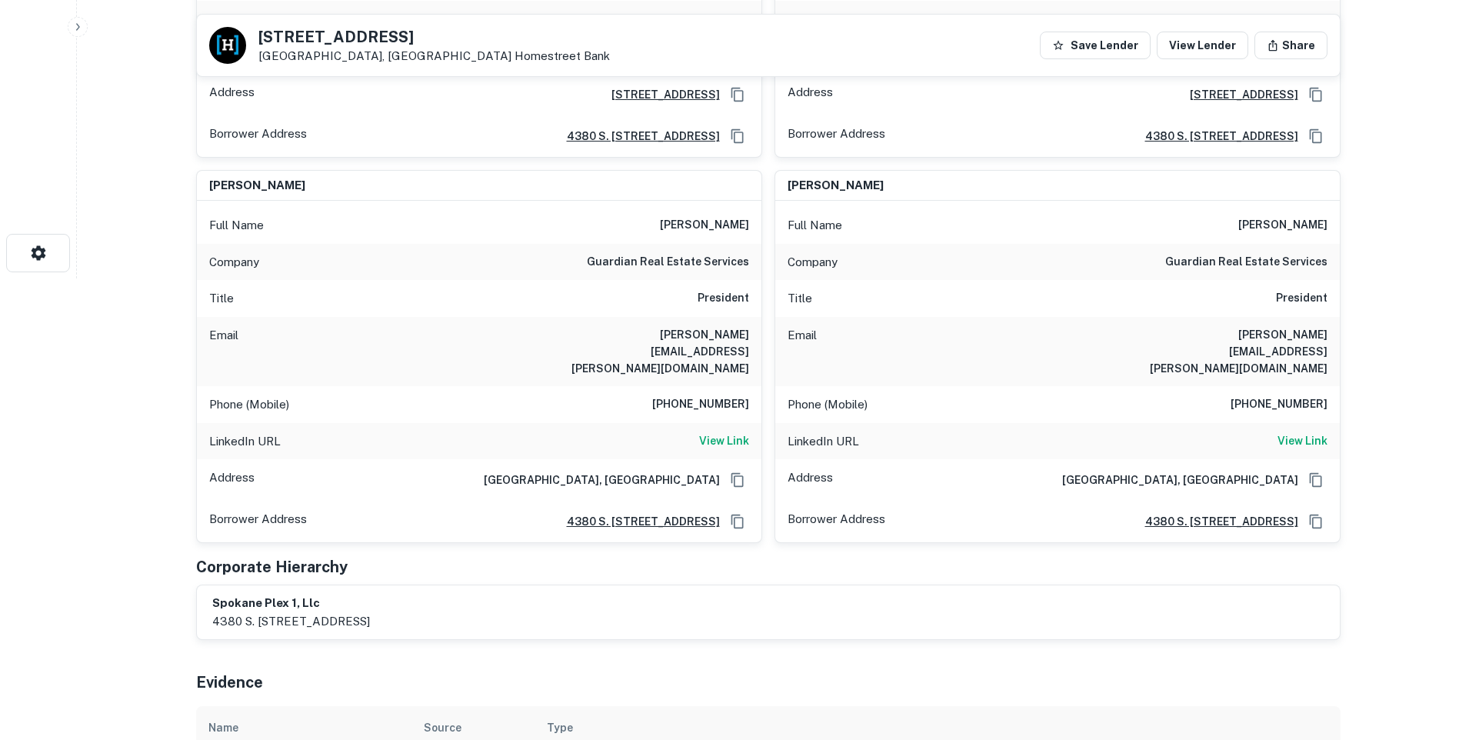
scroll to position [385, 0]
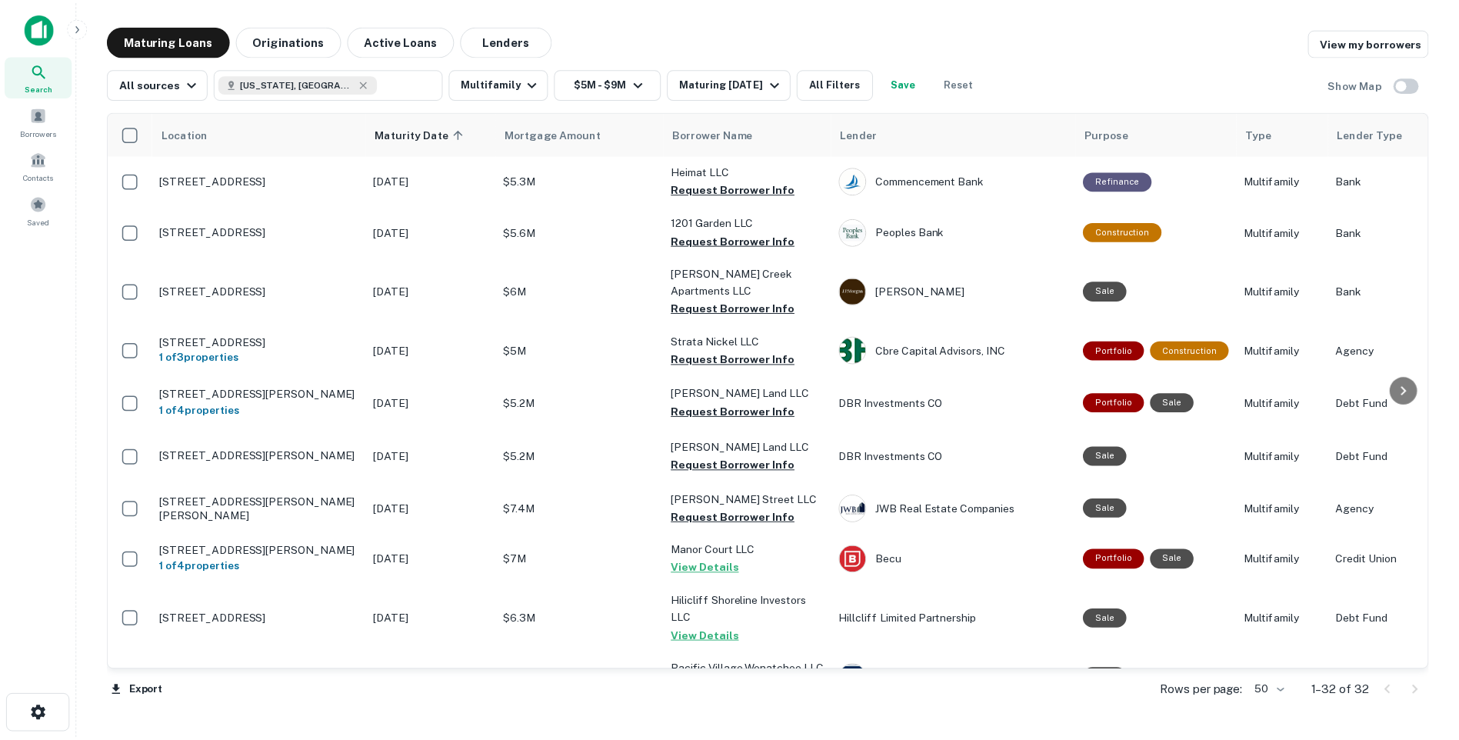
scroll to position [1287, 0]
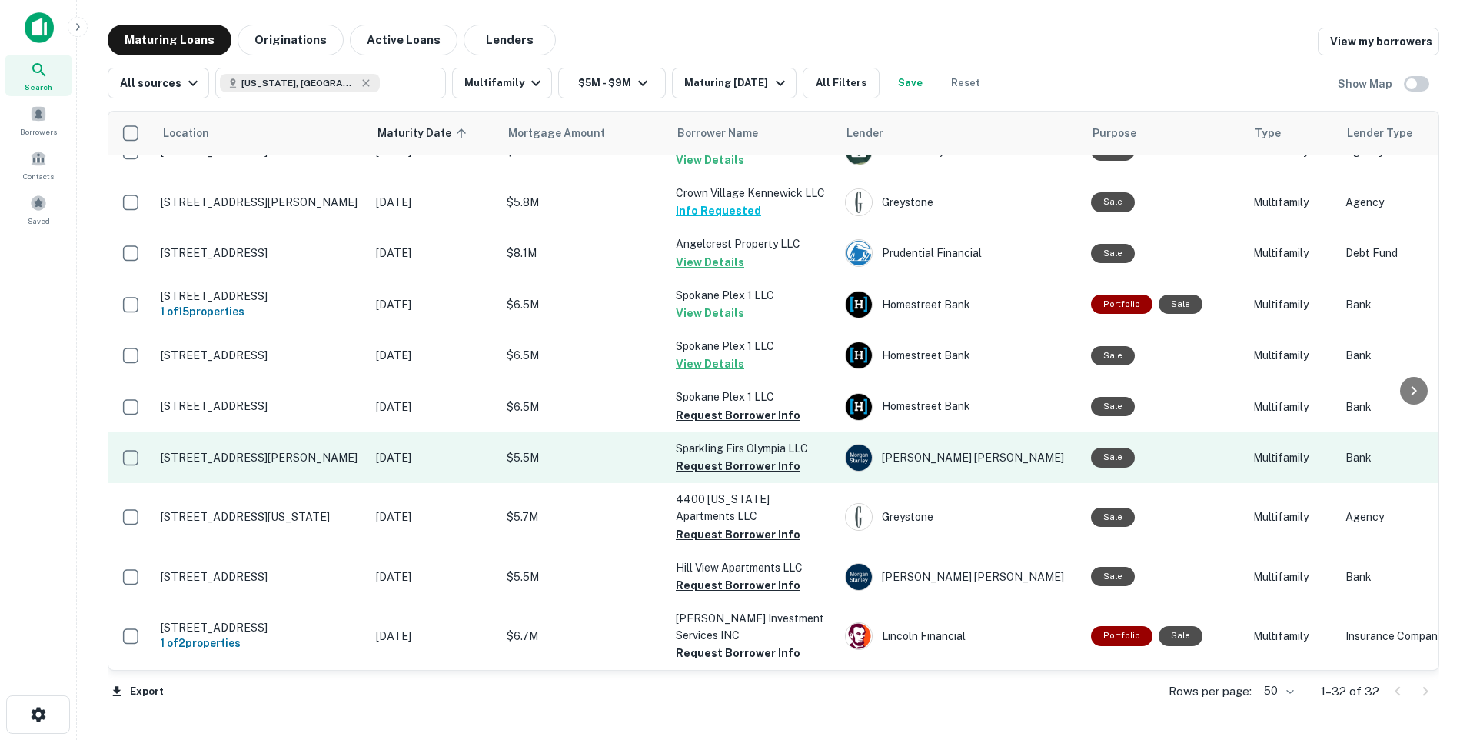
click at [228, 469] on td "[STREET_ADDRESS][PERSON_NAME]" at bounding box center [260, 457] width 215 height 51
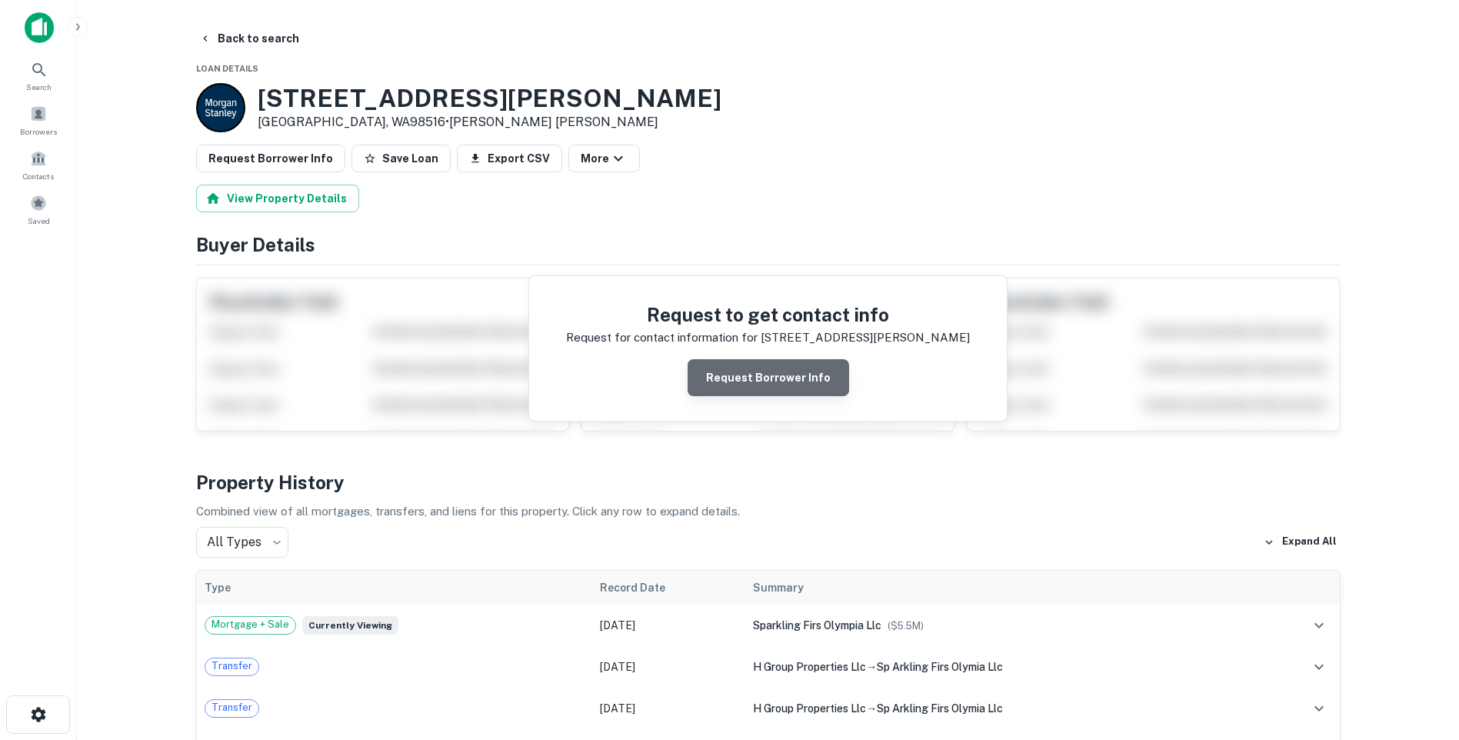
click at [782, 383] on button "Request Borrower Info" at bounding box center [767, 377] width 161 height 37
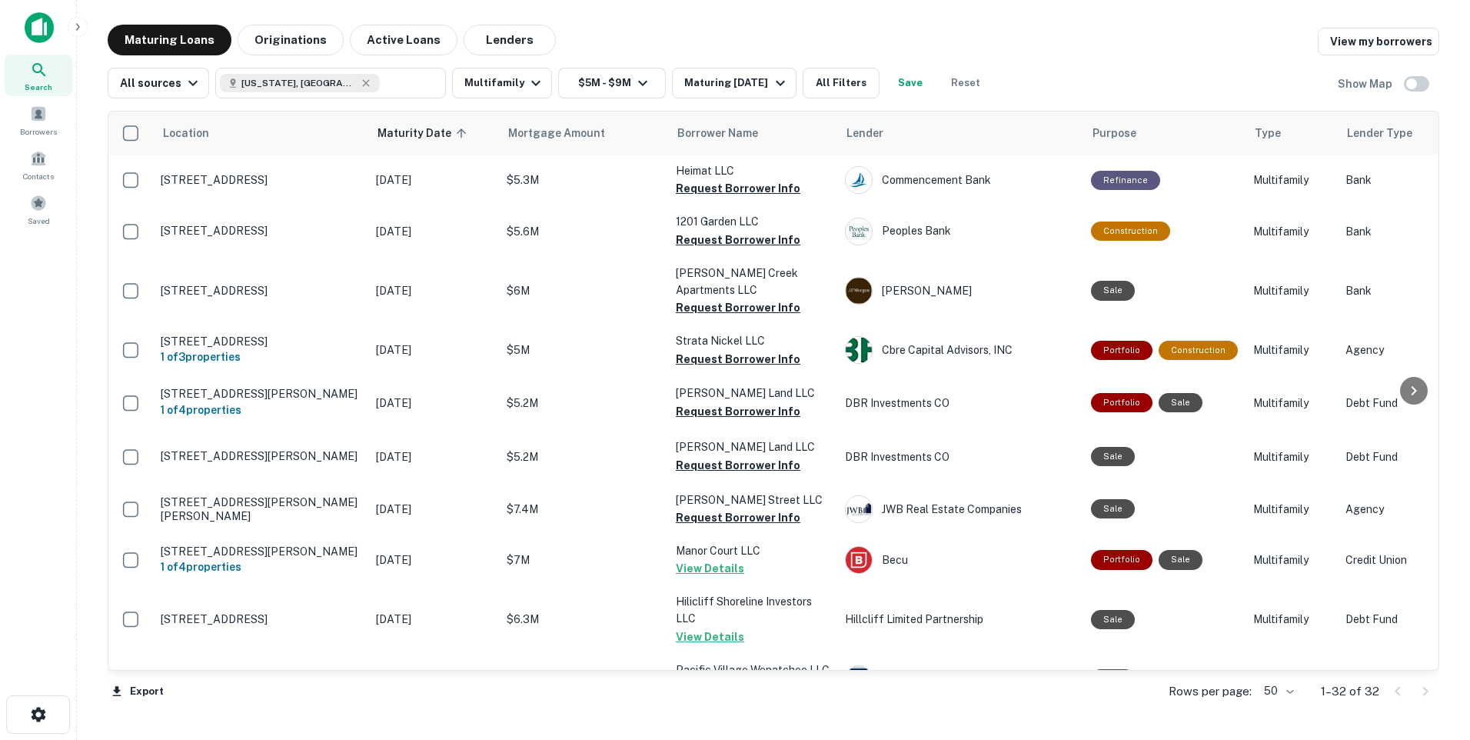
scroll to position [1287, 0]
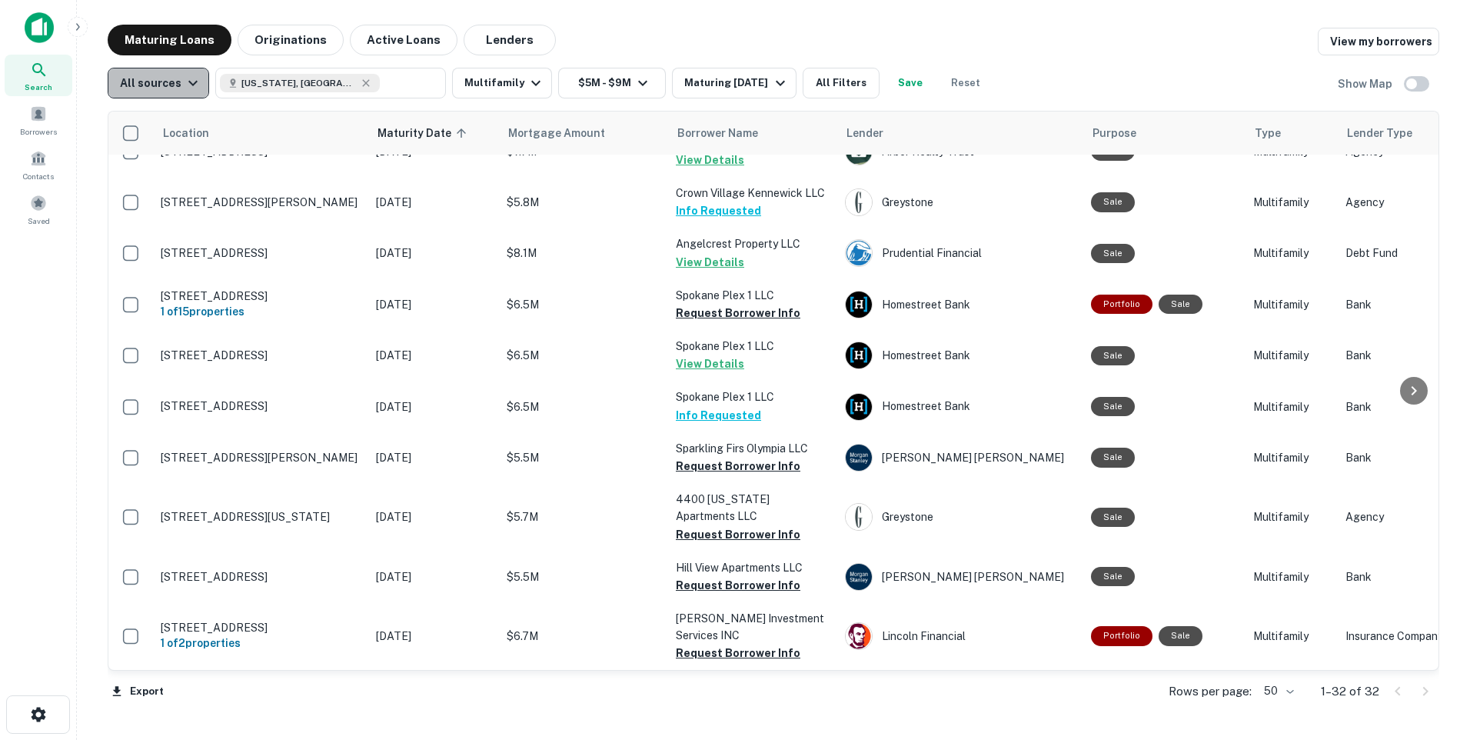
click at [191, 83] on icon "button" at bounding box center [192, 83] width 9 height 5
click at [192, 81] on div at bounding box center [735, 370] width 1470 height 740
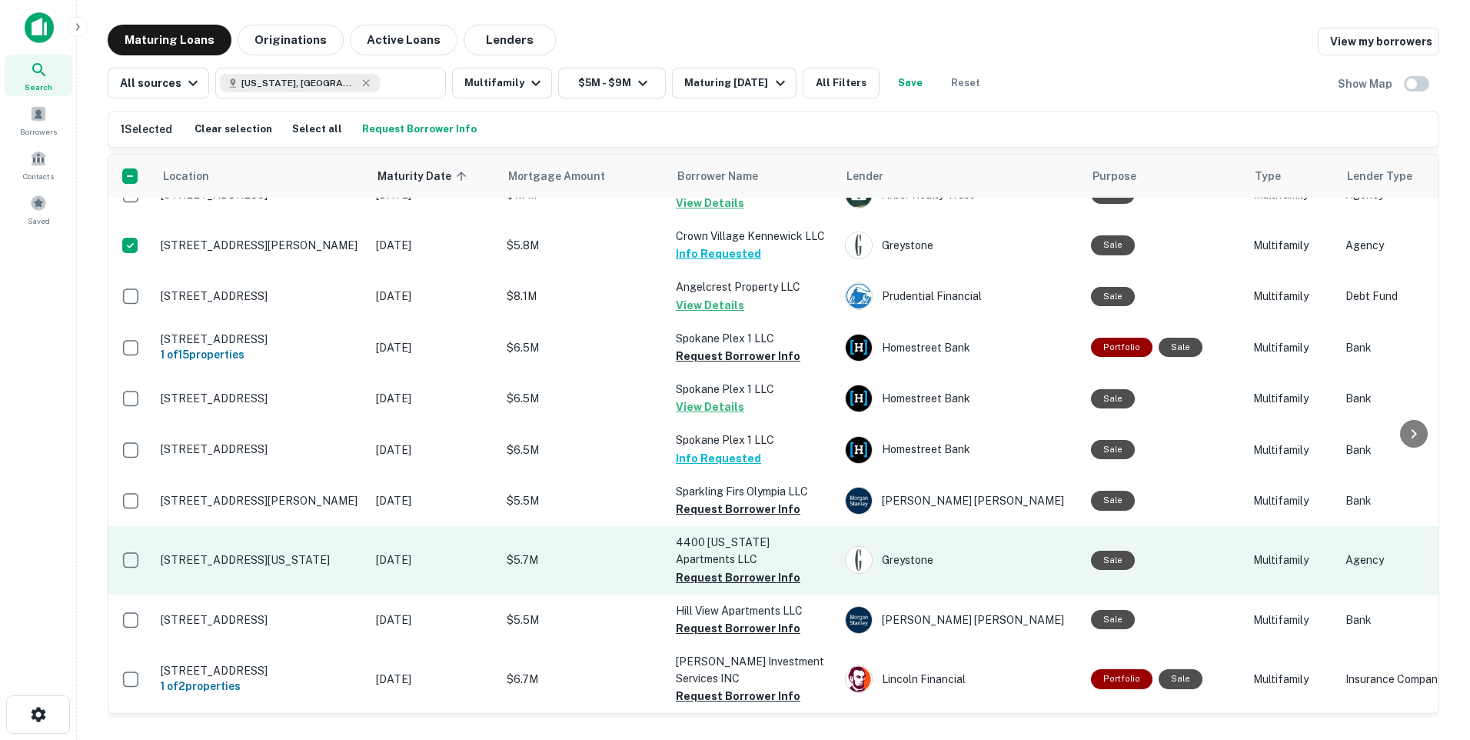
click at [250, 564] on td "[STREET_ADDRESS][US_STATE]" at bounding box center [260, 560] width 215 height 68
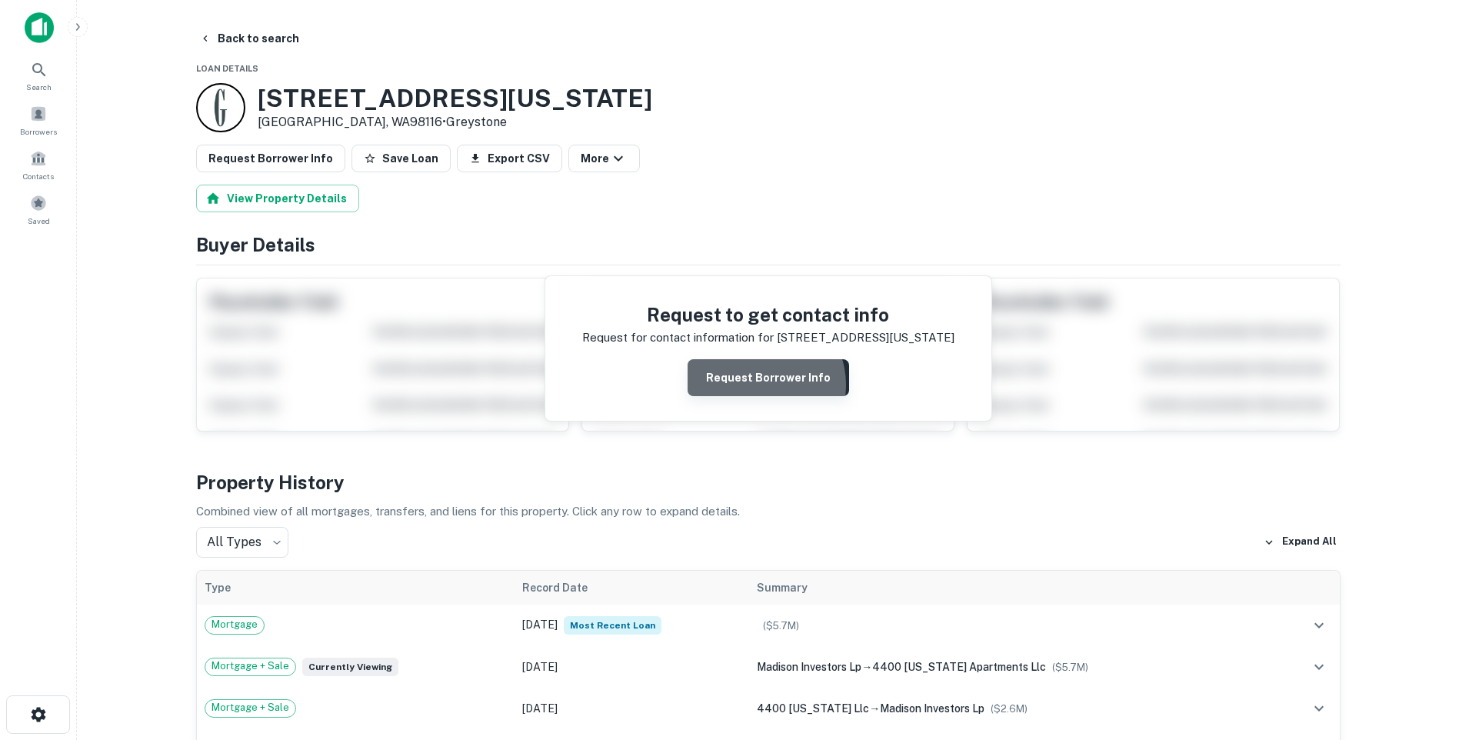
click at [762, 385] on button "Request Borrower Info" at bounding box center [767, 377] width 161 height 37
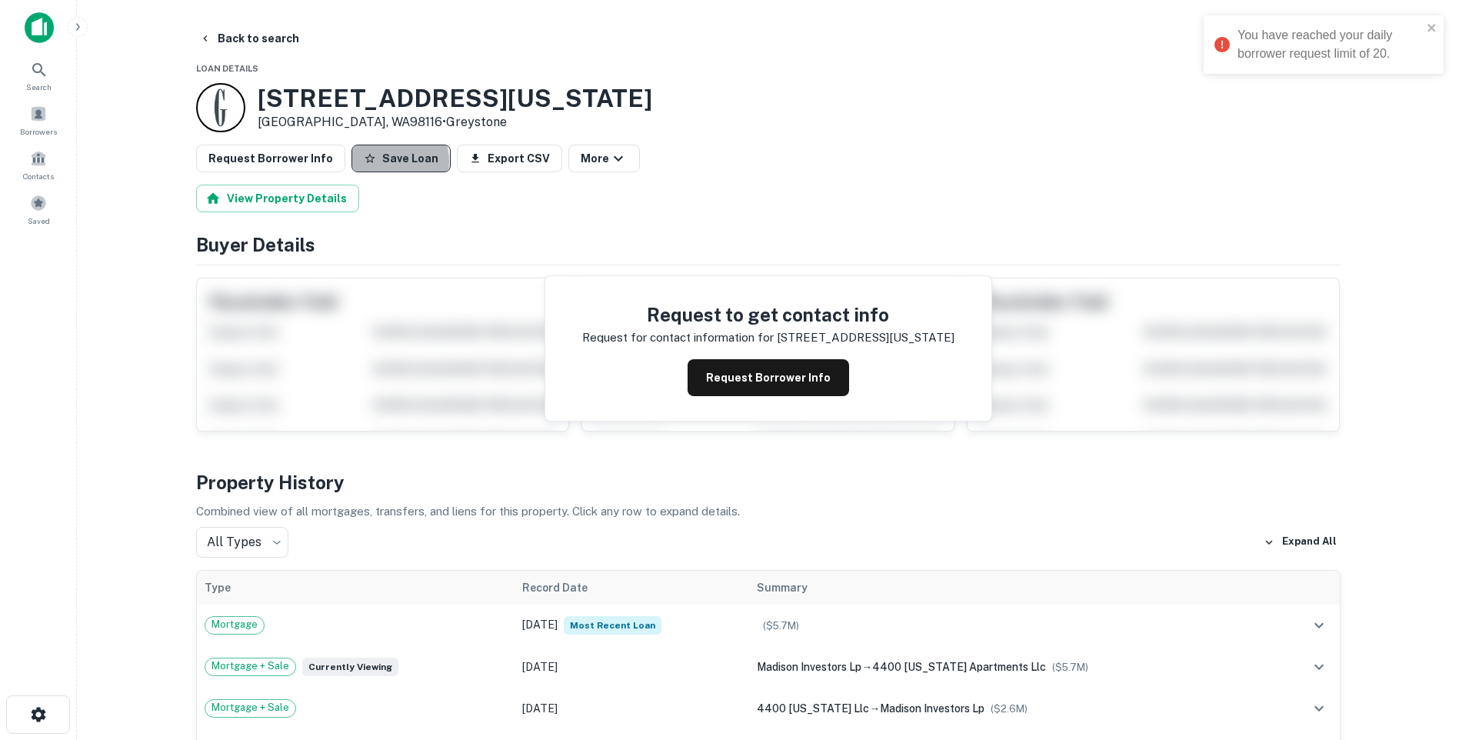
click at [380, 161] on button "Save Loan" at bounding box center [400, 159] width 99 height 28
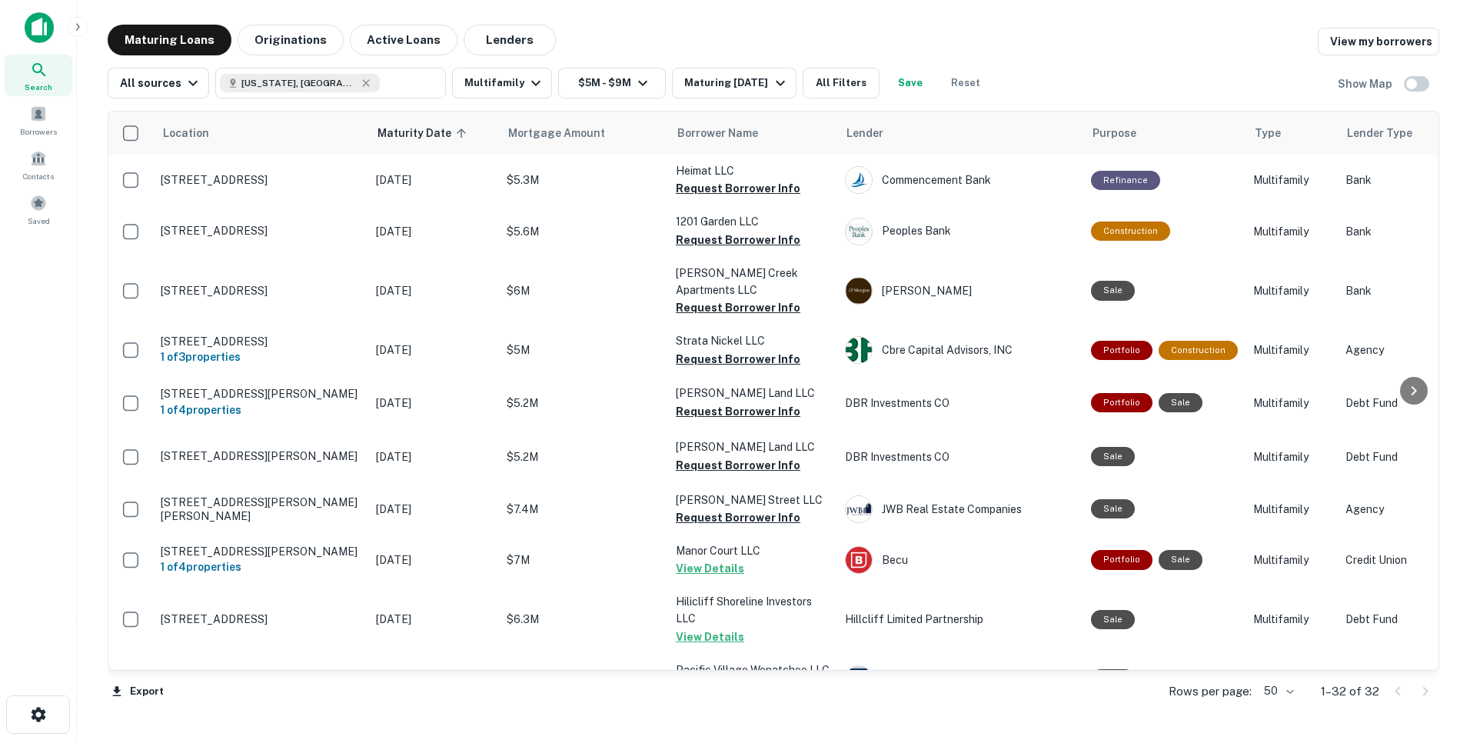
scroll to position [1287, 0]
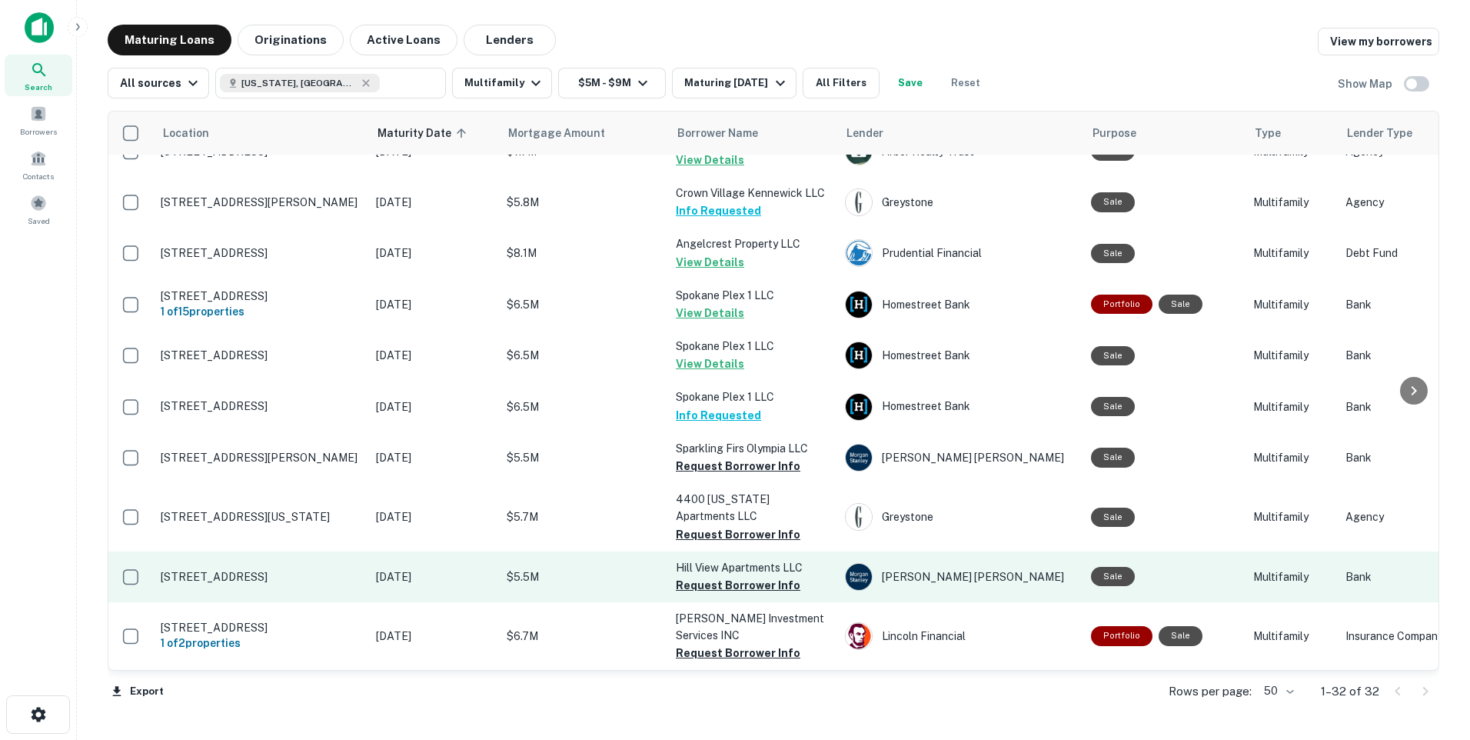
click at [283, 570] on p "[STREET_ADDRESS]" at bounding box center [261, 577] width 200 height 14
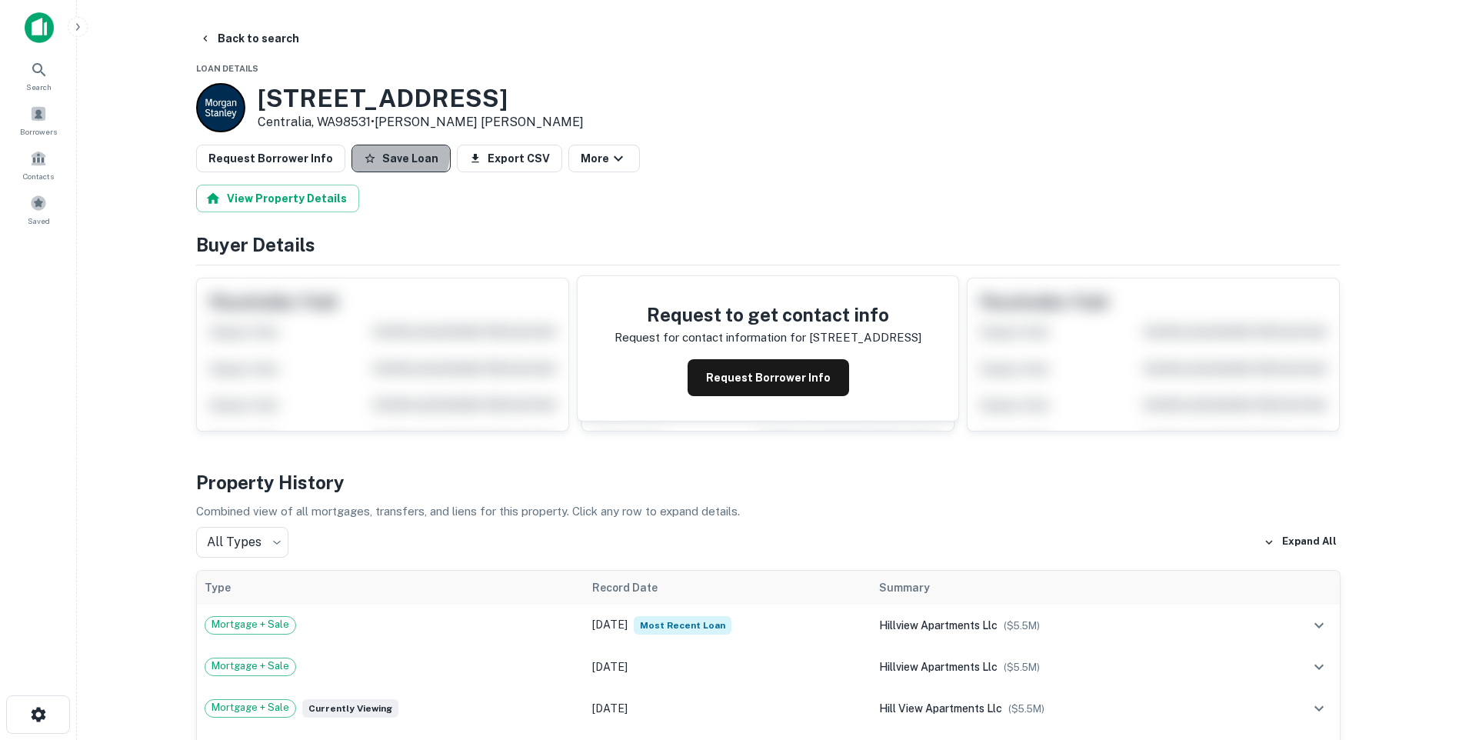
click at [390, 154] on button "Save Loan" at bounding box center [400, 159] width 99 height 28
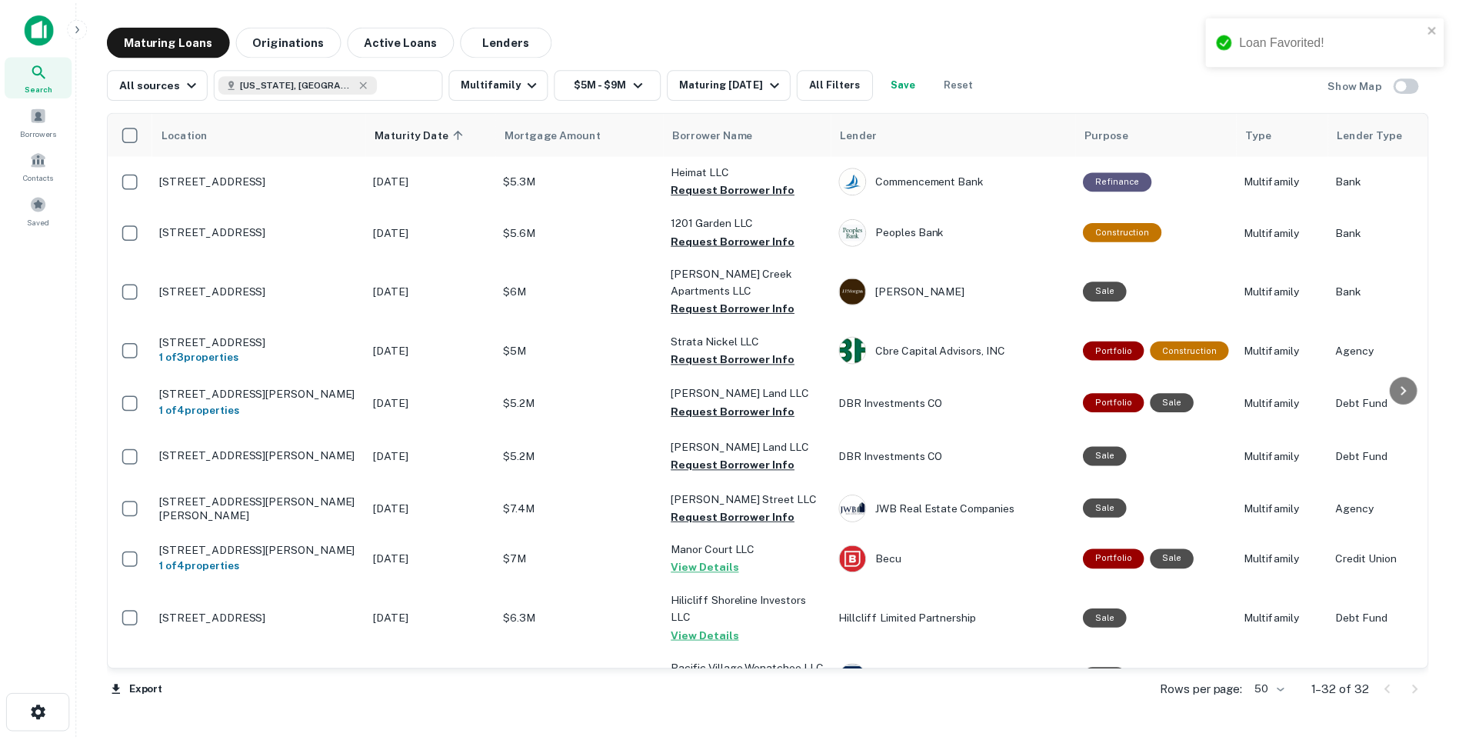
scroll to position [1287, 0]
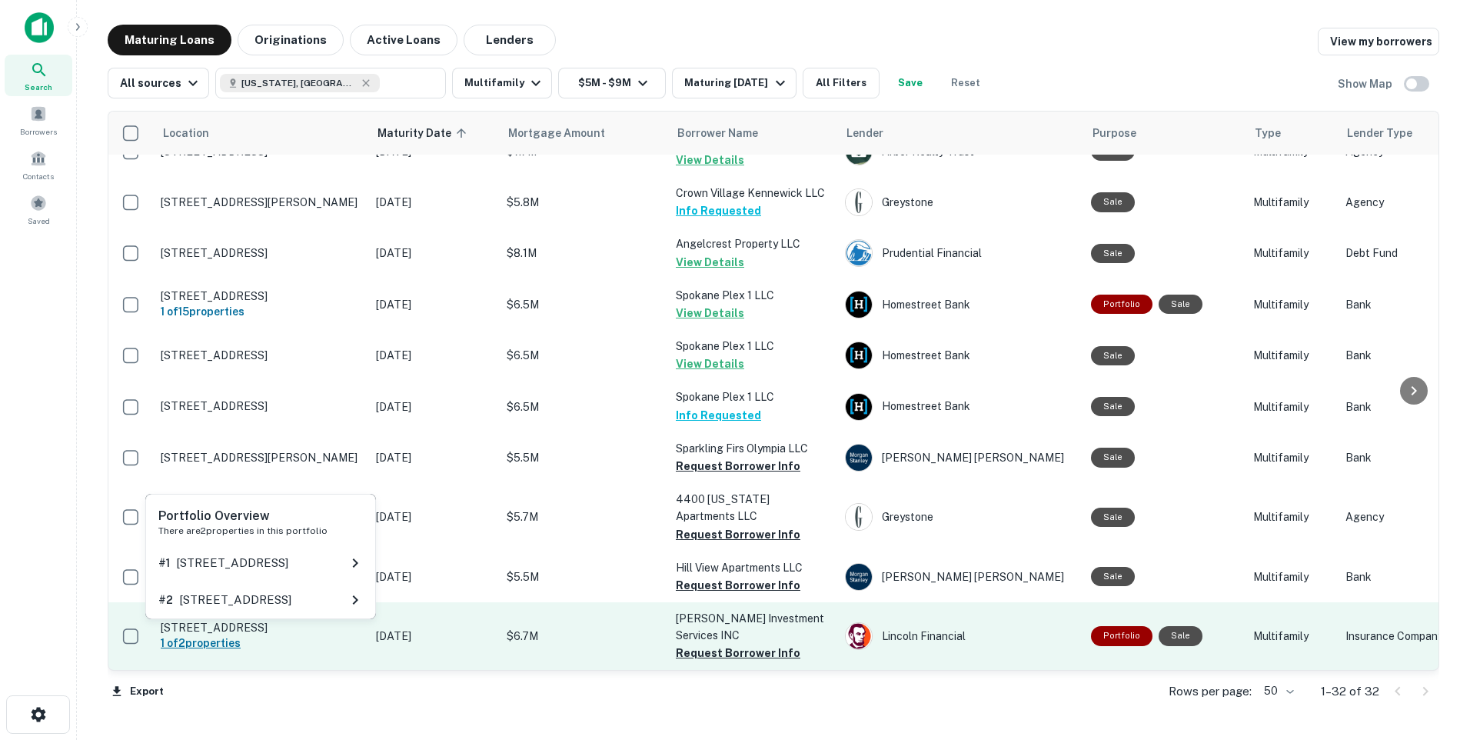
click at [211, 634] on h6 "1 of 2 properties" at bounding box center [261, 642] width 200 height 17
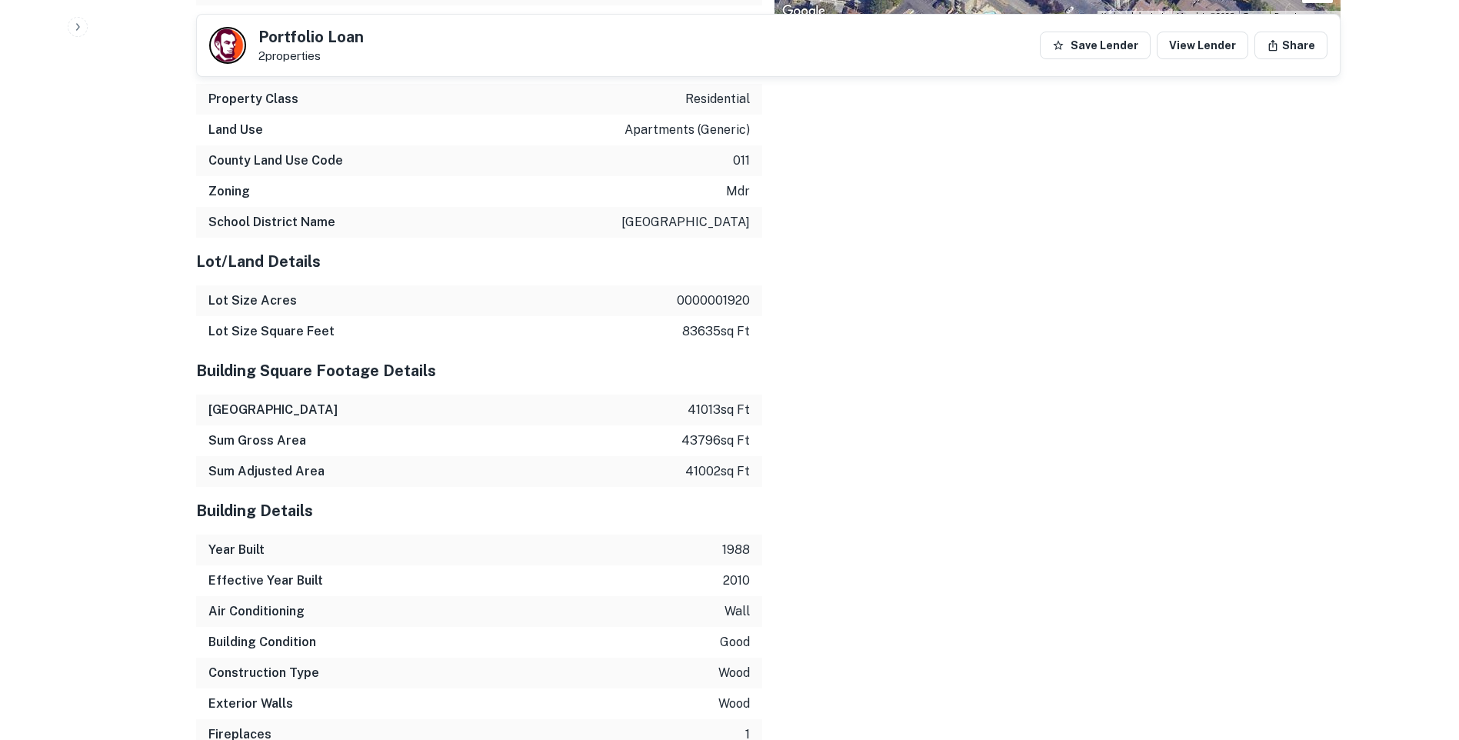
scroll to position [1461, 0]
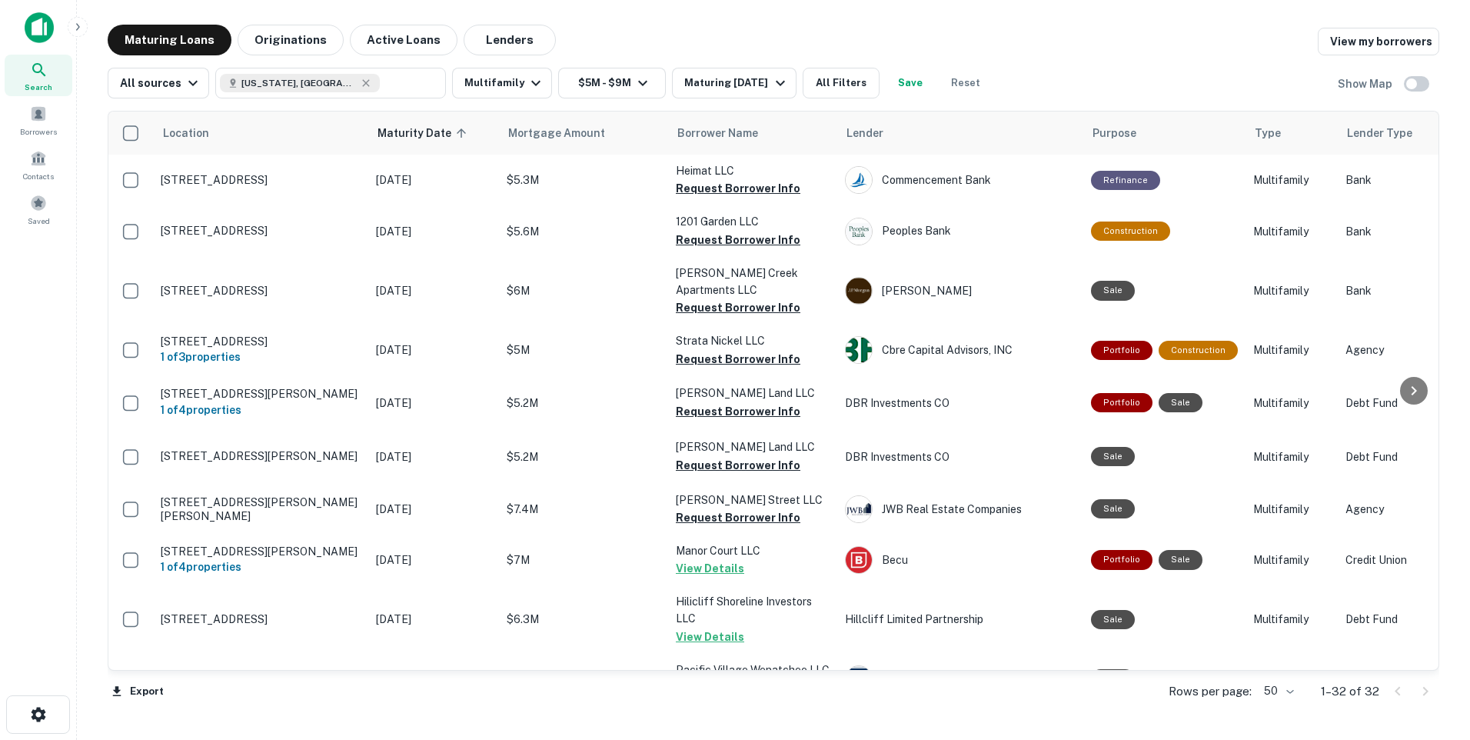
scroll to position [1287, 0]
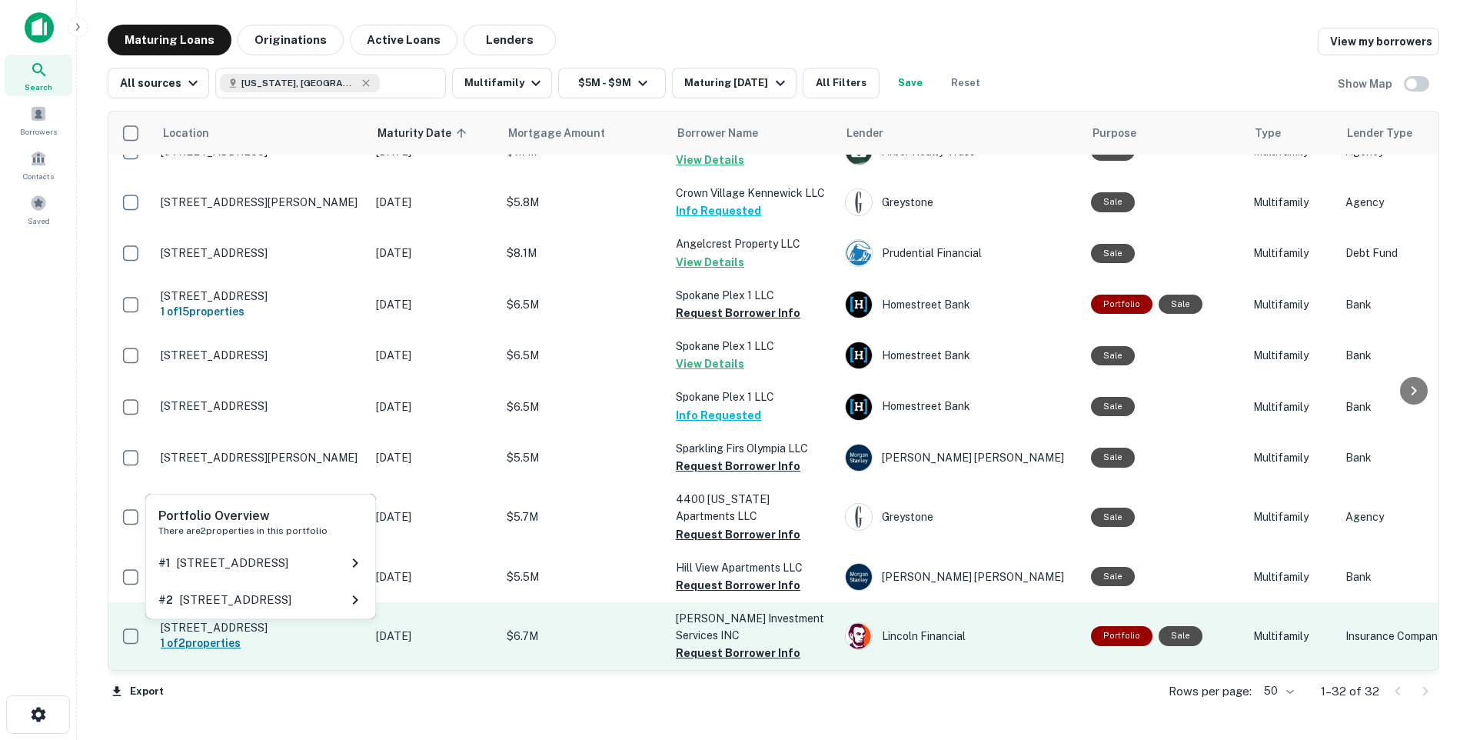
click at [199, 634] on h6 "1 of 2 properties" at bounding box center [261, 642] width 200 height 17
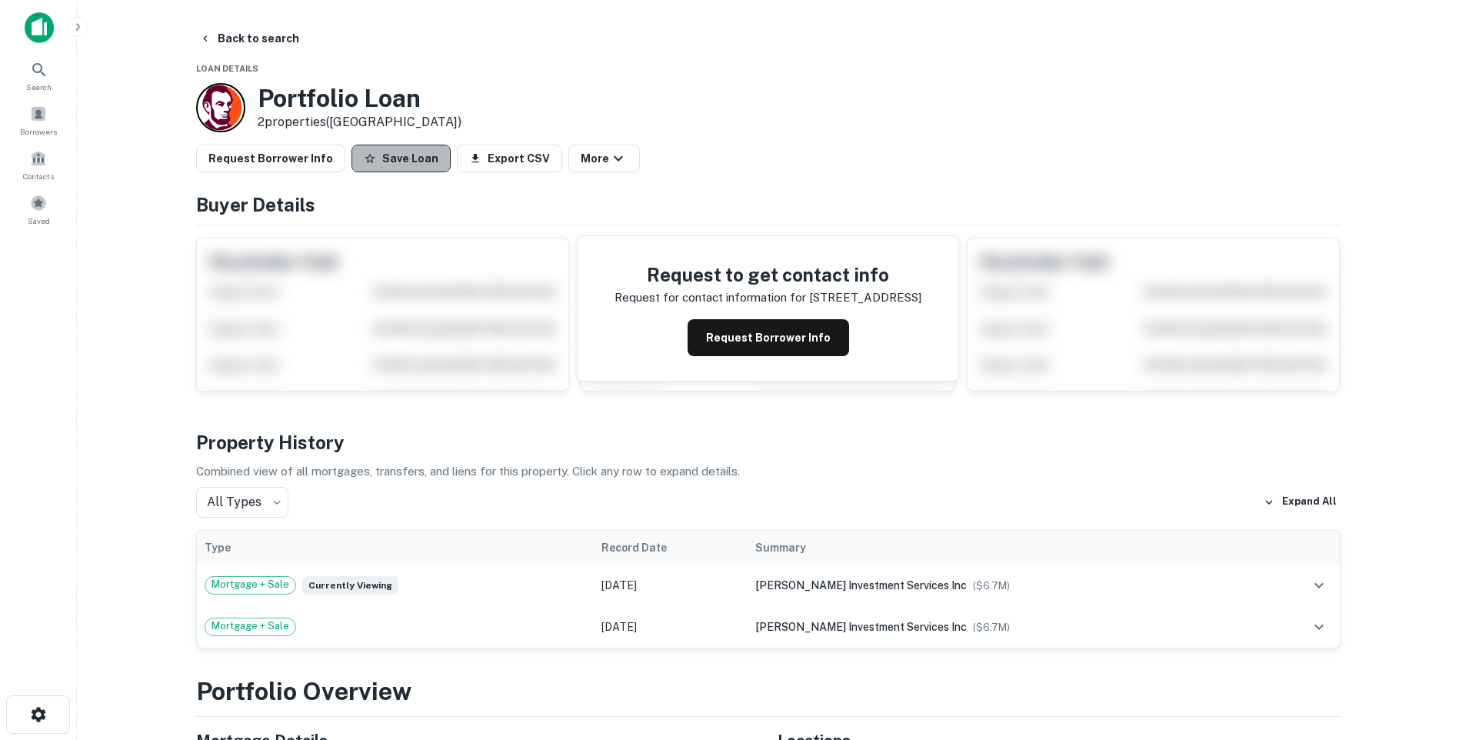
click at [398, 154] on button "Save Loan" at bounding box center [400, 159] width 99 height 28
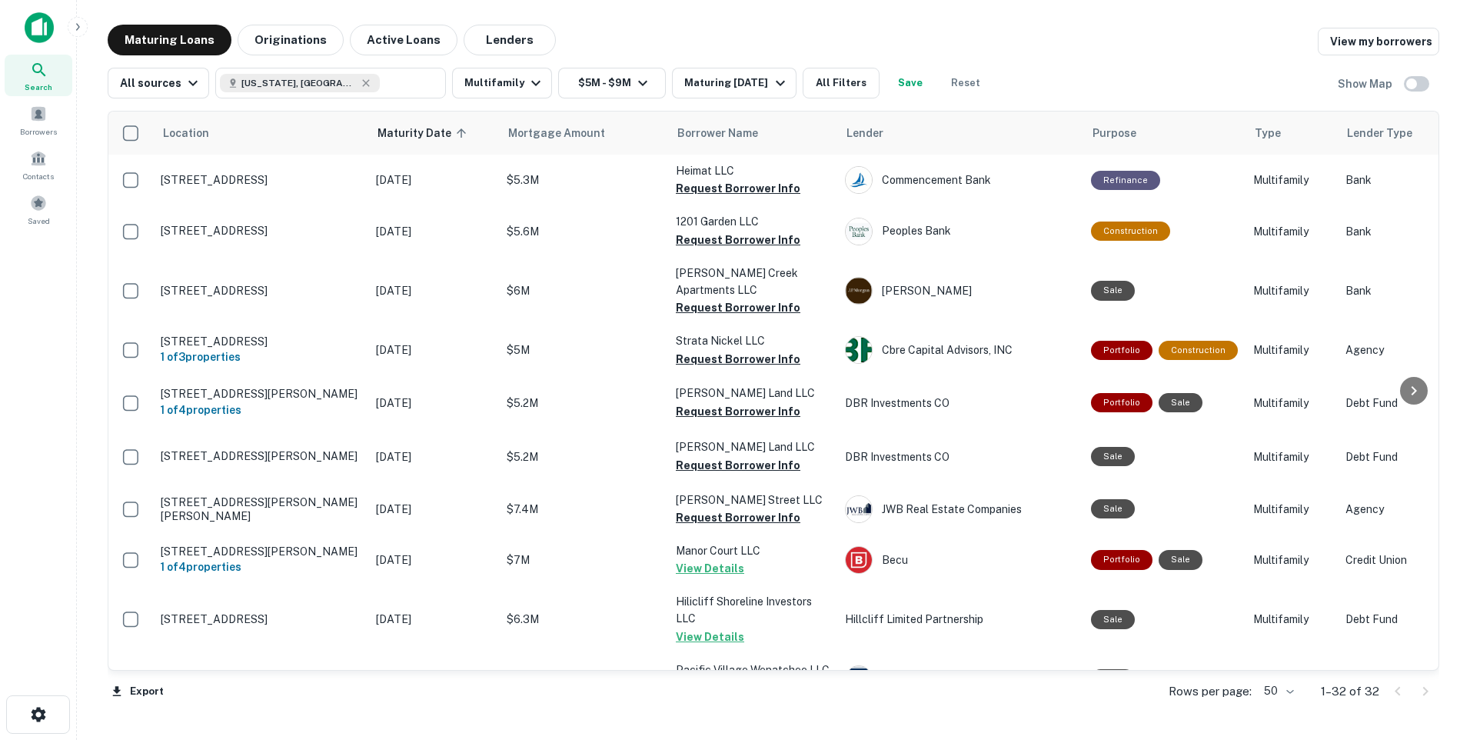
scroll to position [1287, 0]
